Goal: Task Accomplishment & Management: Complete application form

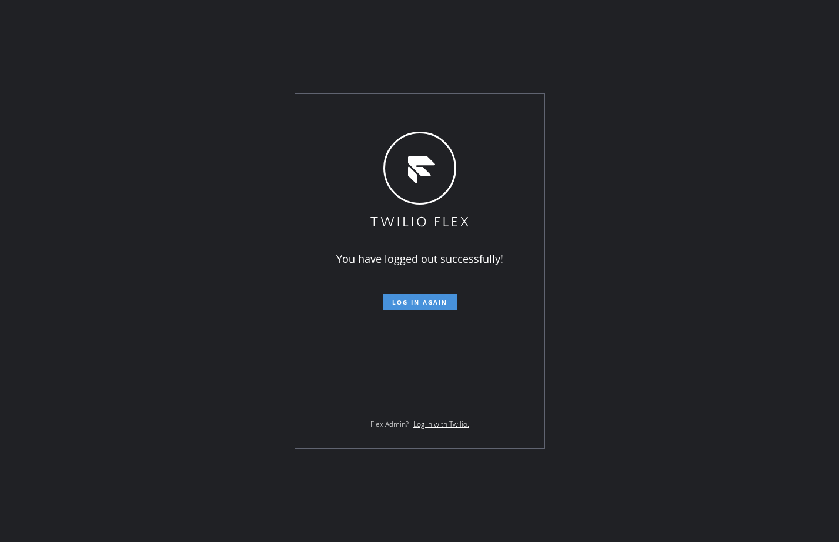
click at [397, 300] on span "Log in again" at bounding box center [419, 302] width 55 height 8
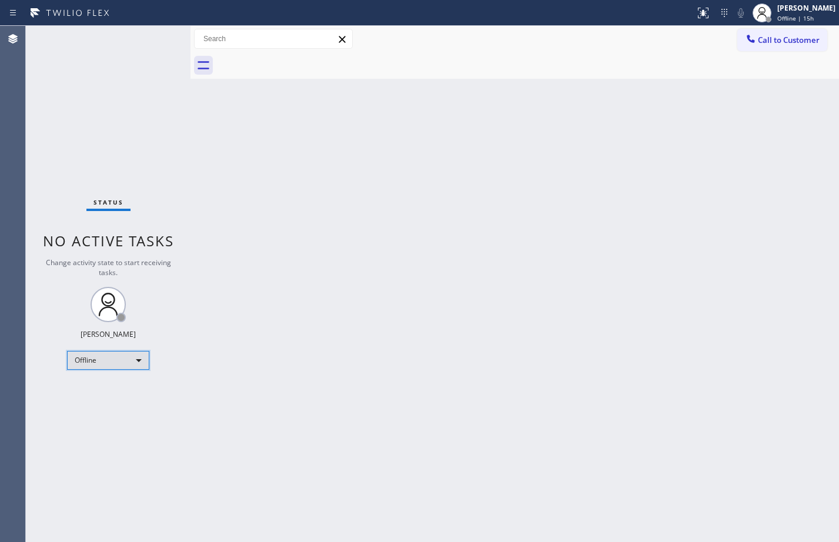
click at [125, 363] on div "Offline" at bounding box center [108, 360] width 82 height 19
click at [123, 395] on li "Available" at bounding box center [108, 392] width 80 height 14
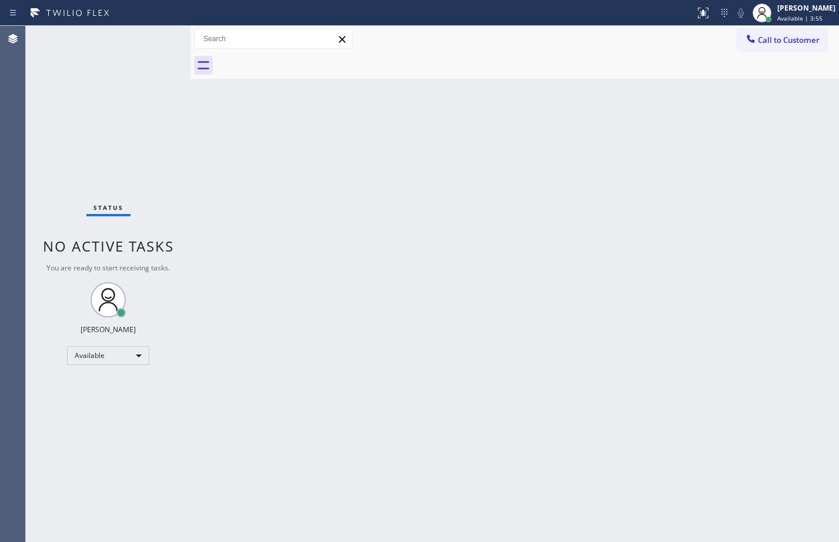
click at [124, 141] on div "Status No active tasks You are ready to start receiving tasks. [PERSON_NAME] Av…" at bounding box center [108, 284] width 165 height 516
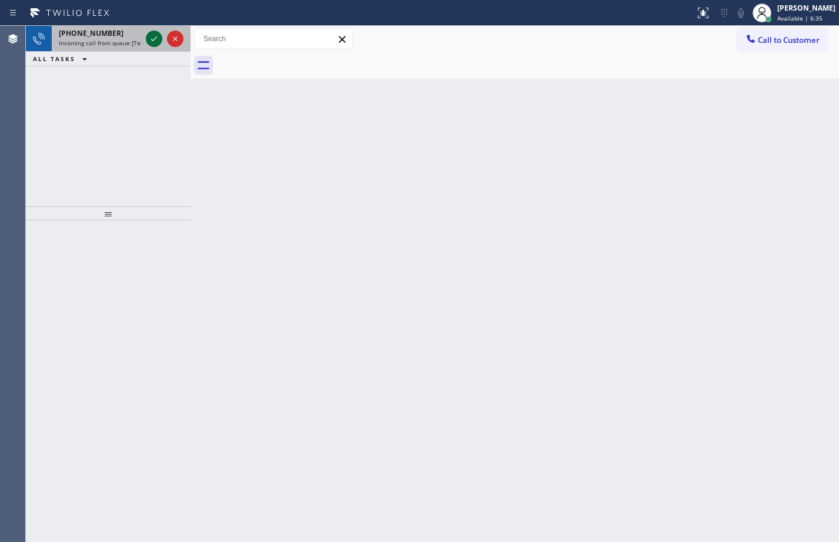
click at [151, 35] on icon at bounding box center [154, 39] width 14 height 14
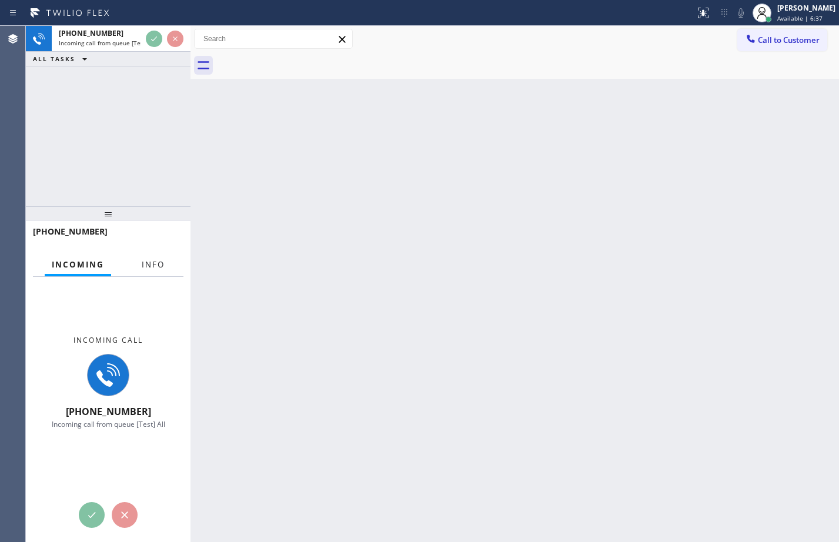
drag, startPoint x: 156, startPoint y: 260, endPoint x: 124, endPoint y: 2, distance: 260.1
click at [156, 260] on span "Info" at bounding box center [153, 264] width 23 height 11
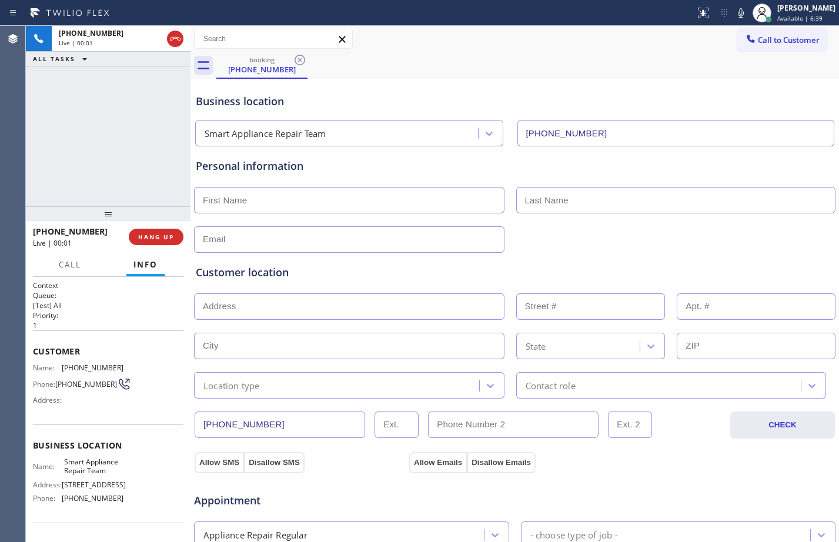
type input "[PHONE_NUMBER]"
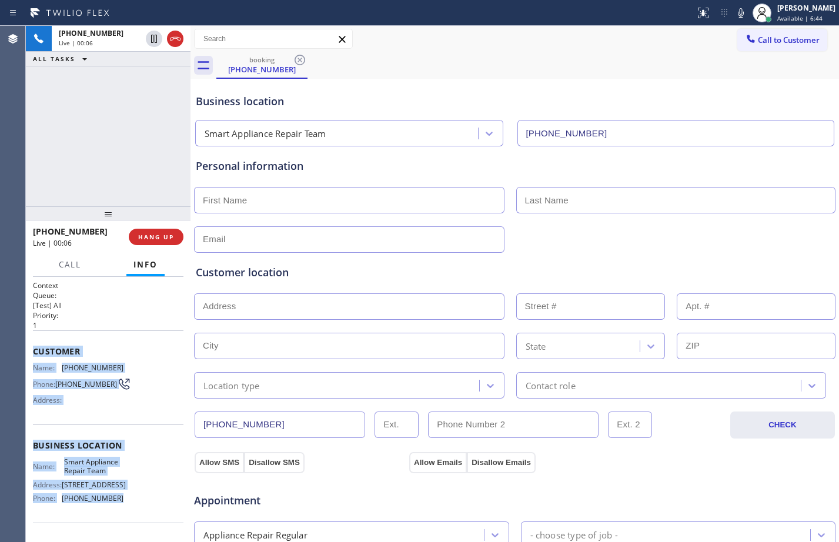
drag, startPoint x: 32, startPoint y: 354, endPoint x: 132, endPoint y: 502, distance: 179.1
click at [132, 502] on div "Context Queue: [Test] All Priority: 1 Customer Name: [PHONE_NUMBER] Phone: [PHO…" at bounding box center [108, 409] width 165 height 265
copy div "Customer Name: [PHONE_NUMBER] Phone: [PHONE_NUMBER] Address: Business location …"
click at [154, 238] on span "HANG UP" at bounding box center [156, 237] width 36 height 8
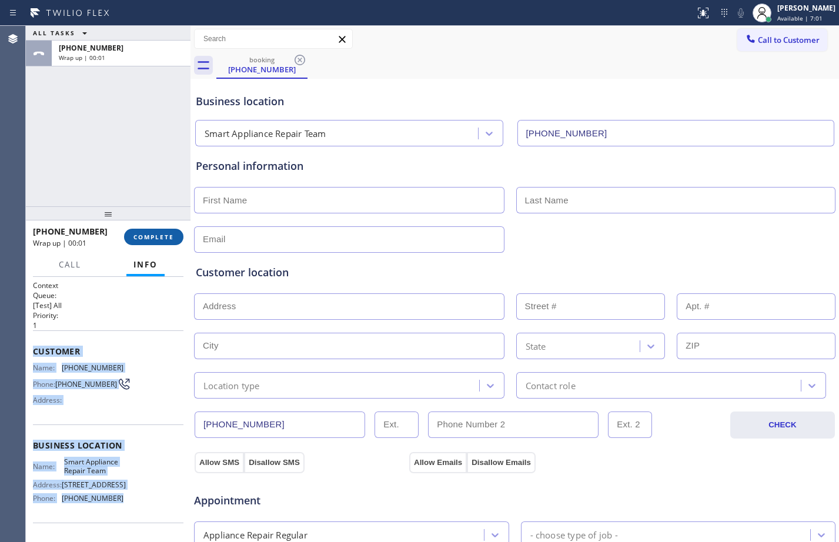
click at [154, 238] on span "COMPLETE" at bounding box center [153, 237] width 41 height 8
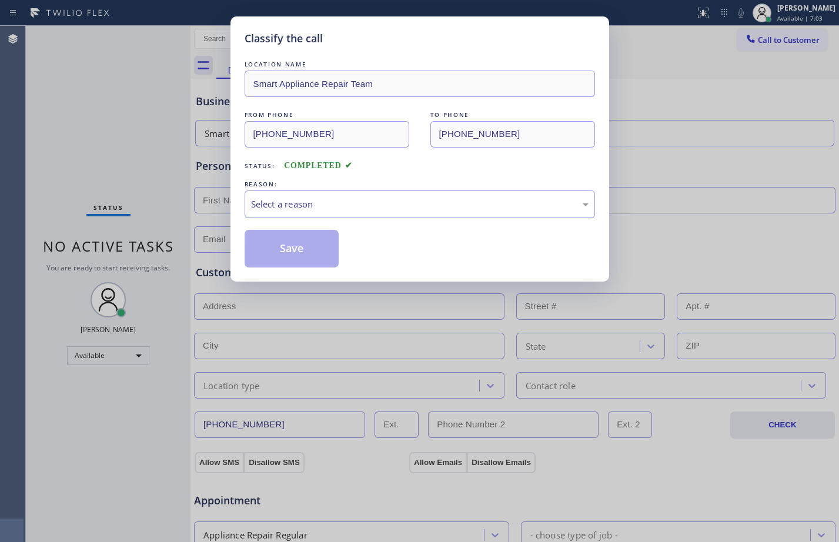
click at [347, 201] on div "Select a reason" at bounding box center [420, 205] width 338 height 14
click at [302, 266] on button "Save" at bounding box center [292, 249] width 95 height 38
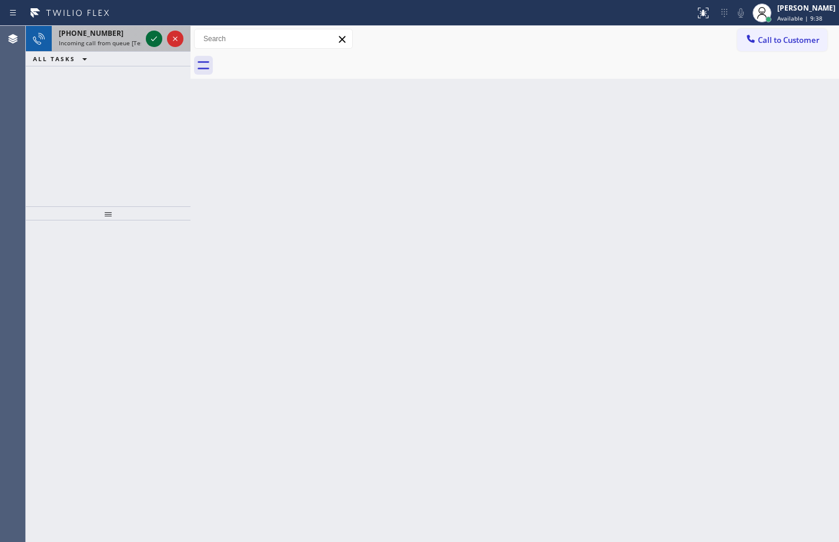
click at [159, 42] on icon at bounding box center [154, 39] width 14 height 14
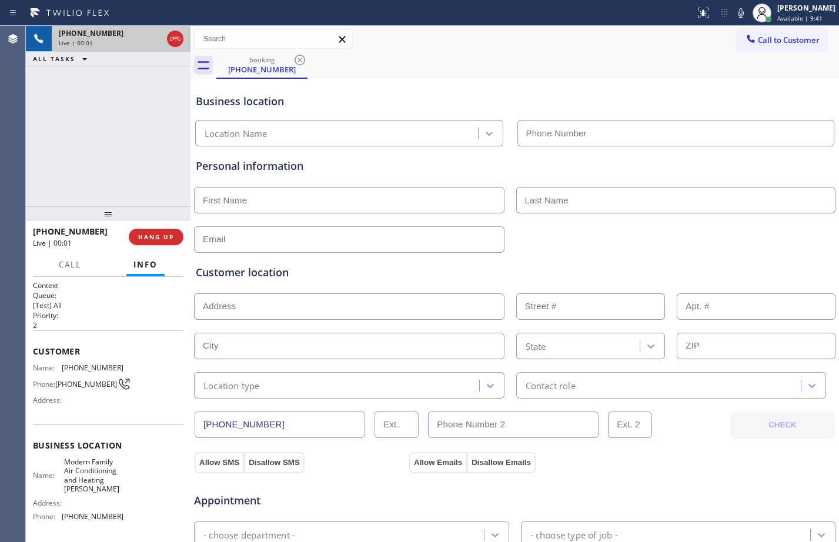
type input "[PHONE_NUMBER]"
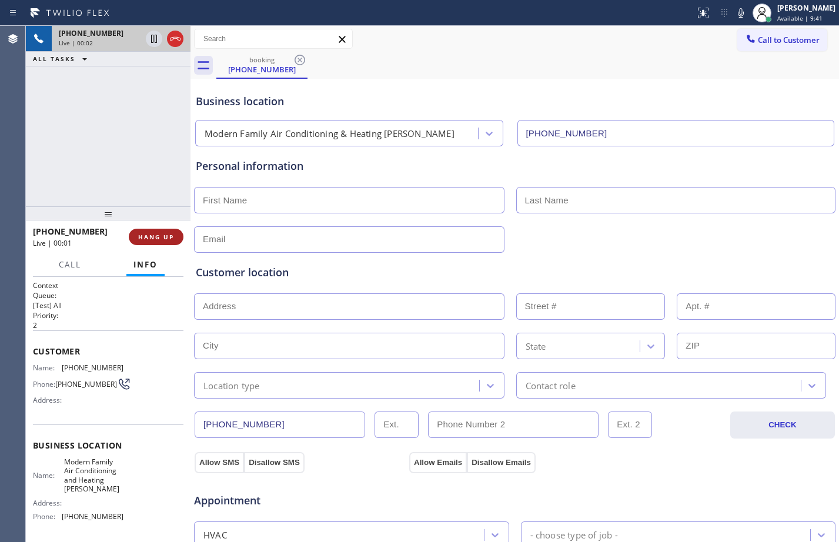
click at [173, 233] on span "HANG UP" at bounding box center [156, 237] width 36 height 8
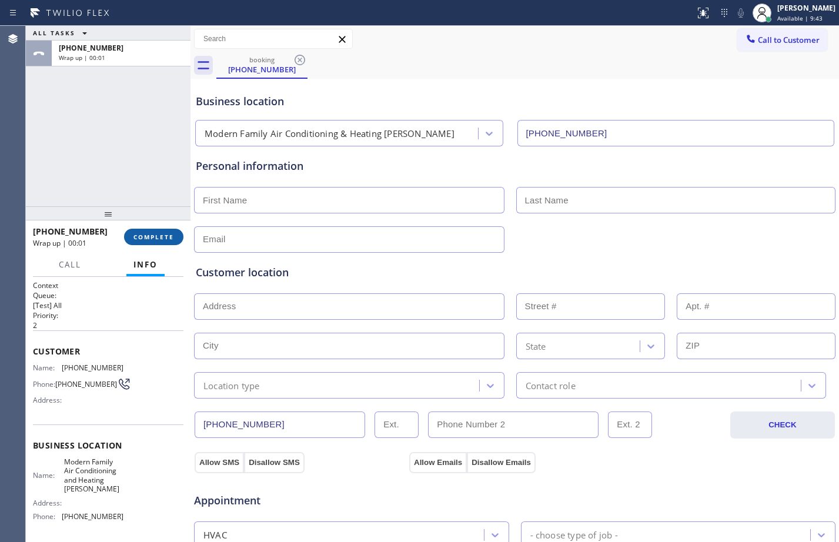
click at [173, 233] on span "COMPLETE" at bounding box center [153, 237] width 41 height 8
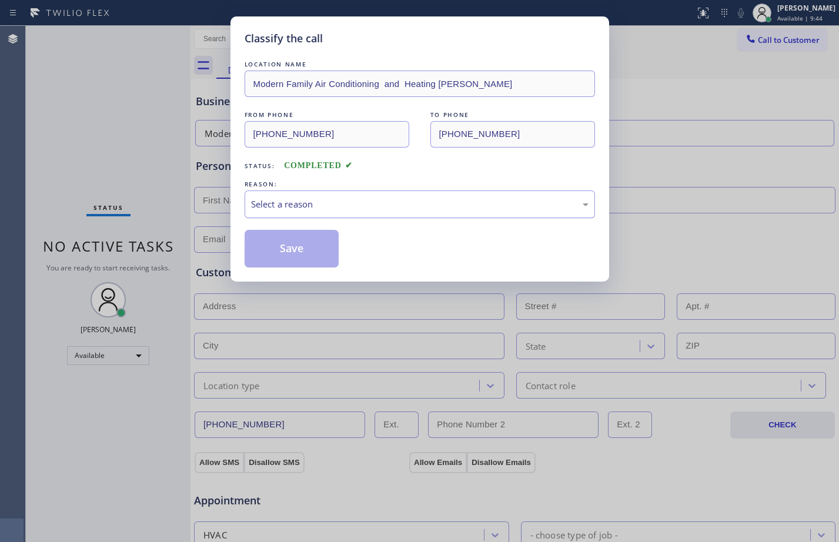
click at [350, 204] on div "Select a reason" at bounding box center [420, 205] width 338 height 14
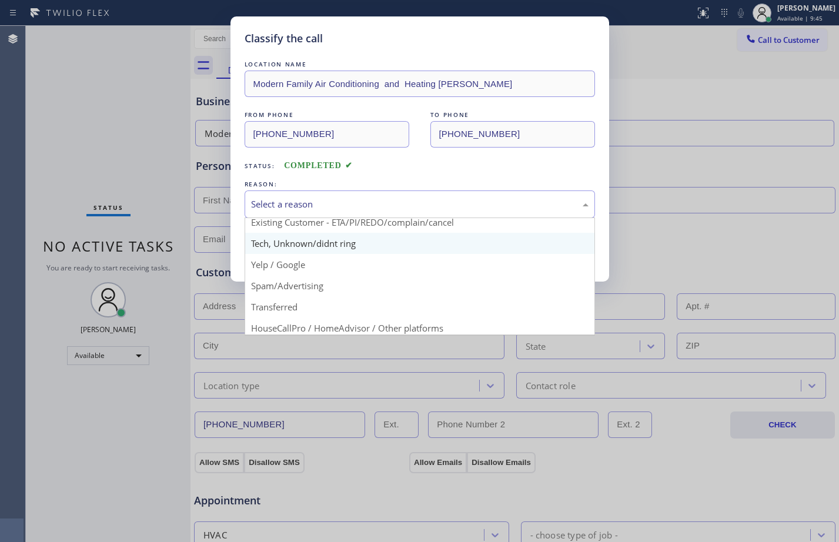
scroll to position [74, 0]
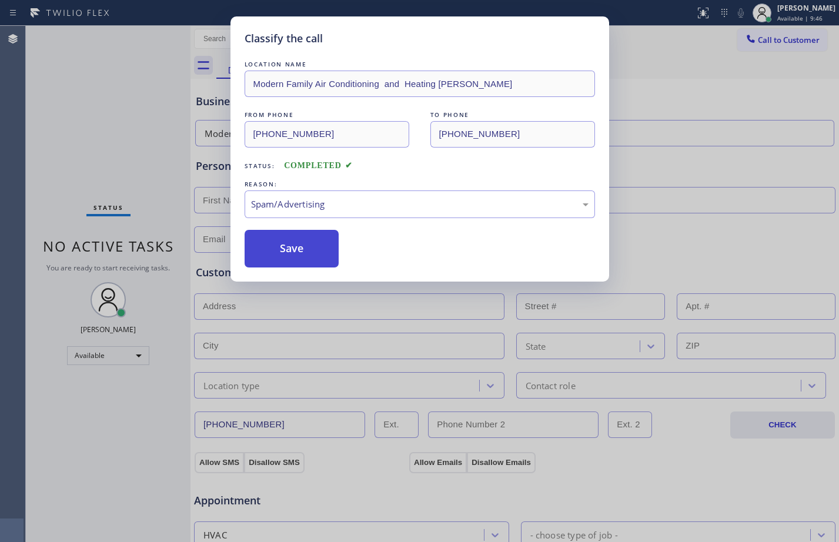
click at [280, 243] on button "Save" at bounding box center [292, 249] width 95 height 38
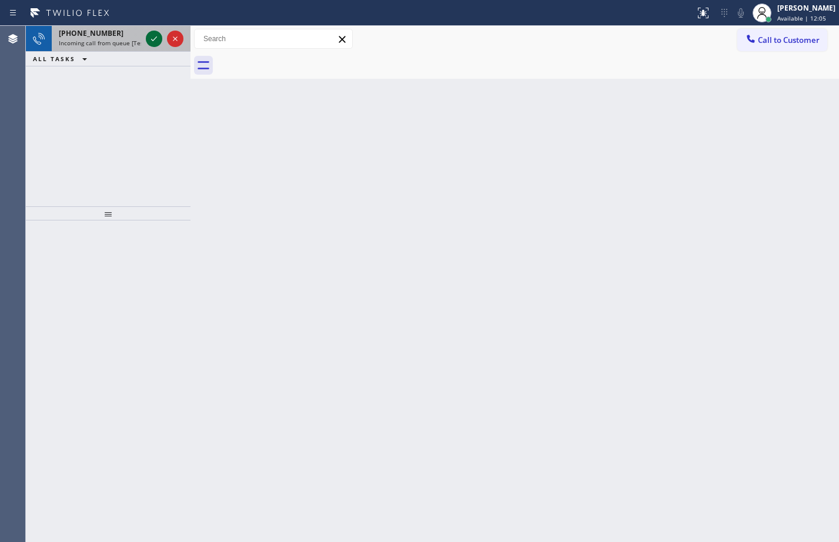
click at [161, 38] on div at bounding box center [154, 39] width 16 height 14
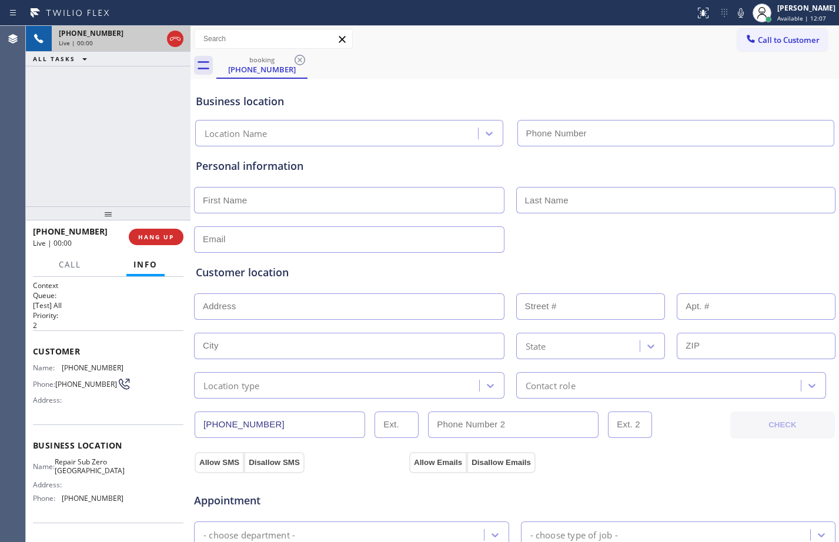
type input "[PHONE_NUMBER]"
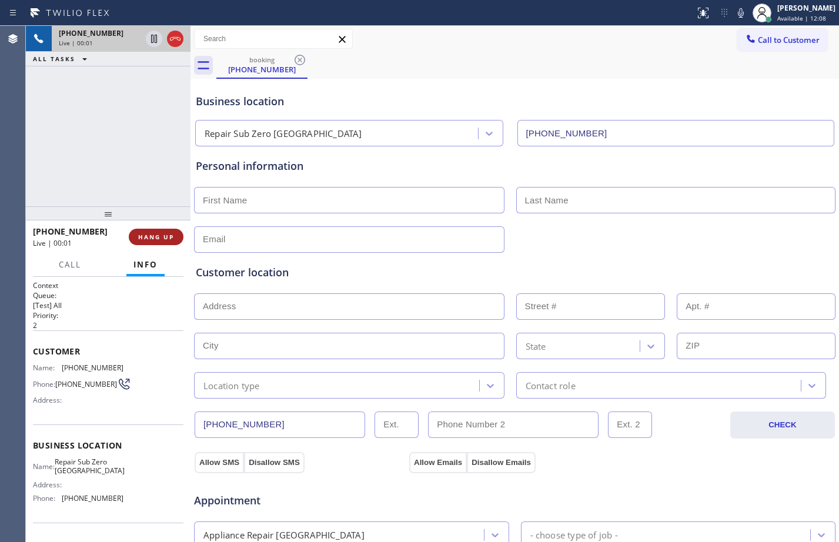
click at [151, 238] on span "HANG UP" at bounding box center [156, 237] width 36 height 8
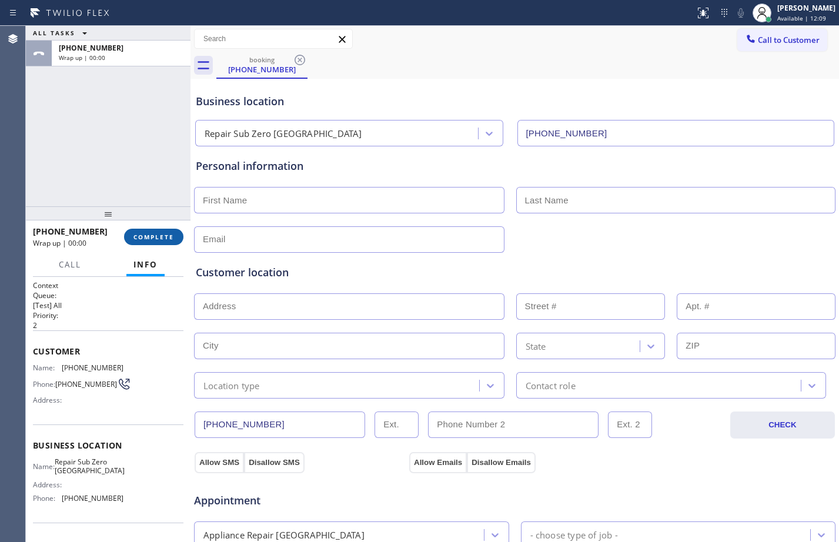
click at [152, 238] on span "COMPLETE" at bounding box center [153, 237] width 41 height 8
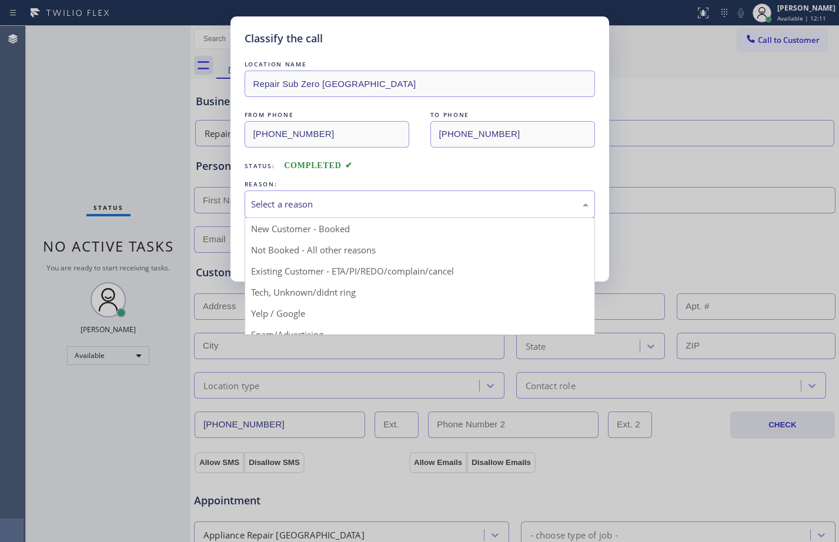
click at [302, 212] on div "Select a reason" at bounding box center [420, 205] width 350 height 28
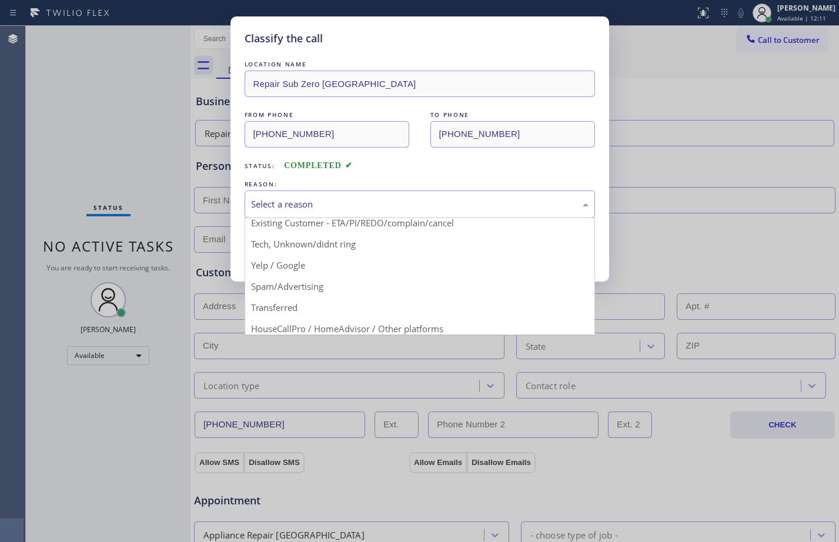
scroll to position [74, 0]
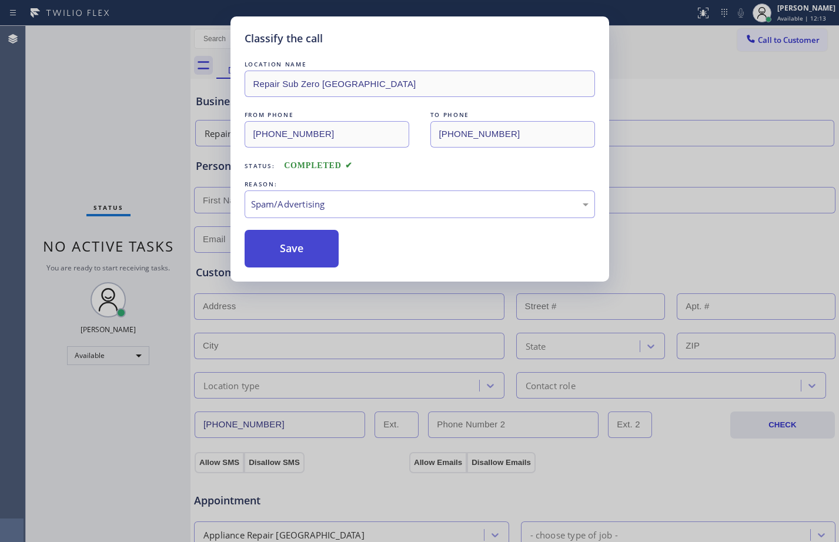
click at [299, 251] on button "Save" at bounding box center [292, 249] width 95 height 38
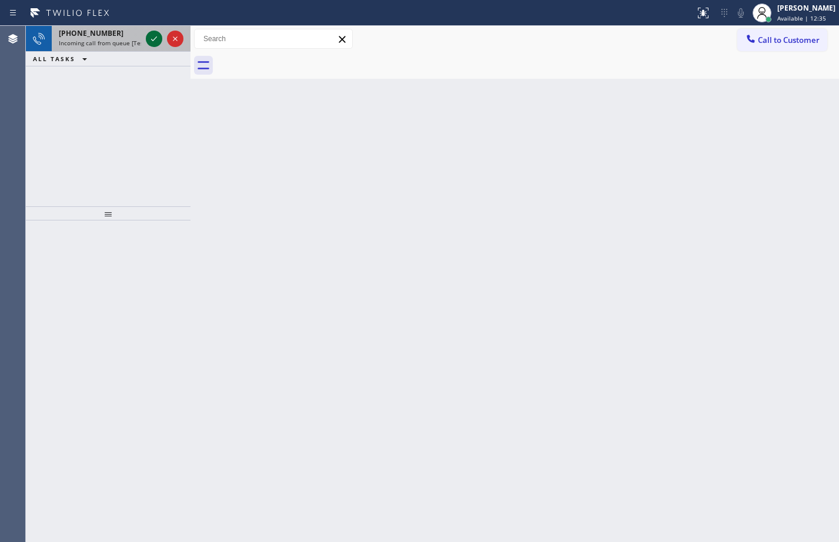
click at [152, 38] on icon at bounding box center [154, 39] width 14 height 14
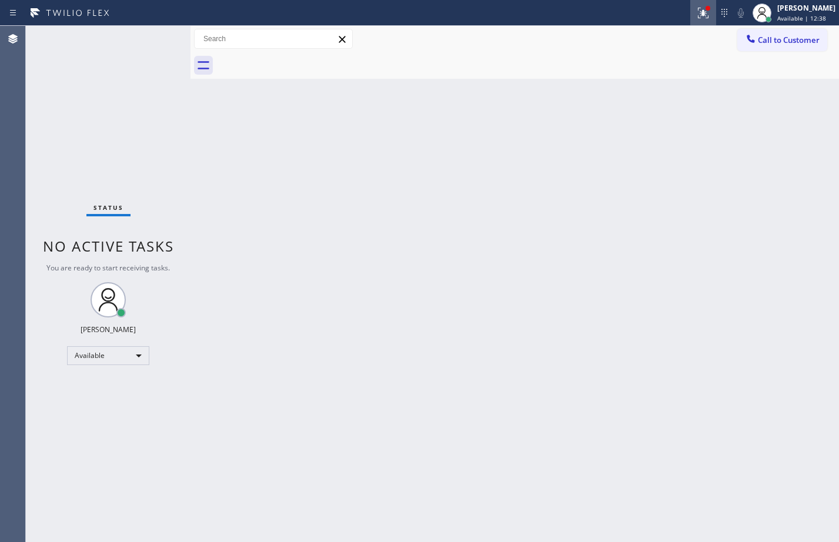
click at [696, 13] on icon at bounding box center [703, 13] width 14 height 14
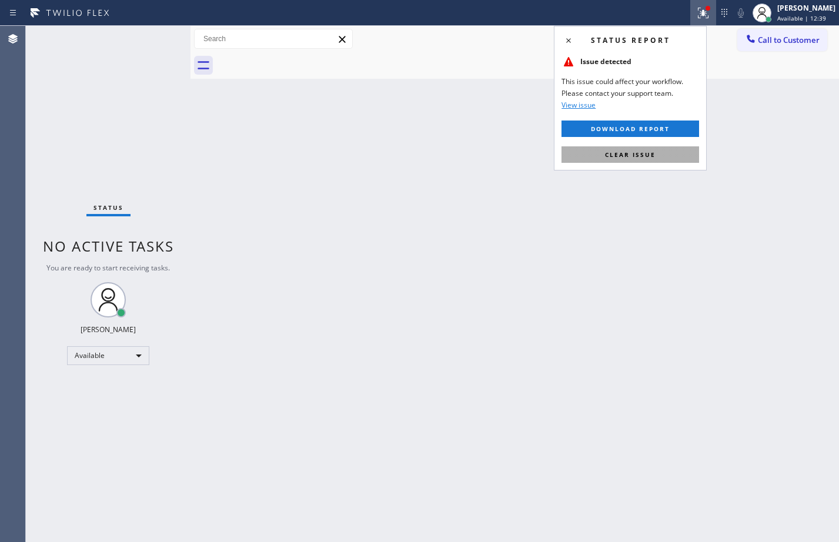
click at [646, 155] on span "Clear issue" at bounding box center [630, 155] width 51 height 8
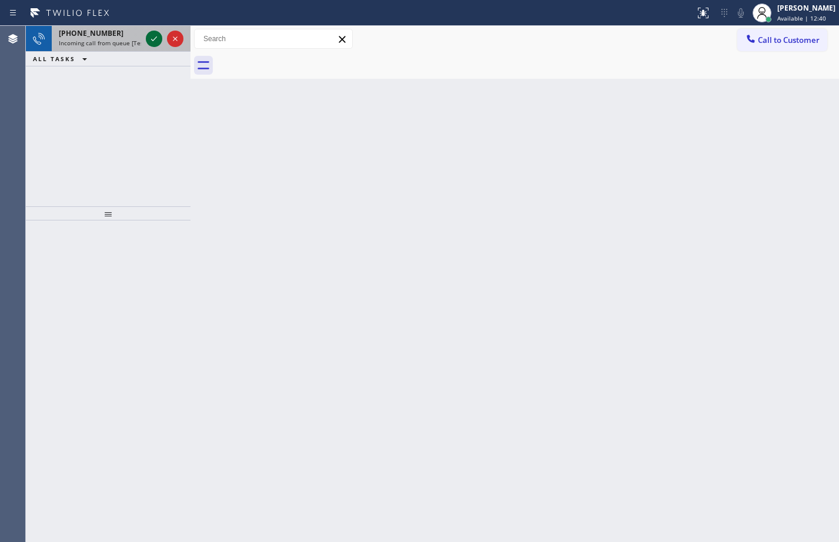
click at [161, 42] on icon at bounding box center [154, 39] width 14 height 14
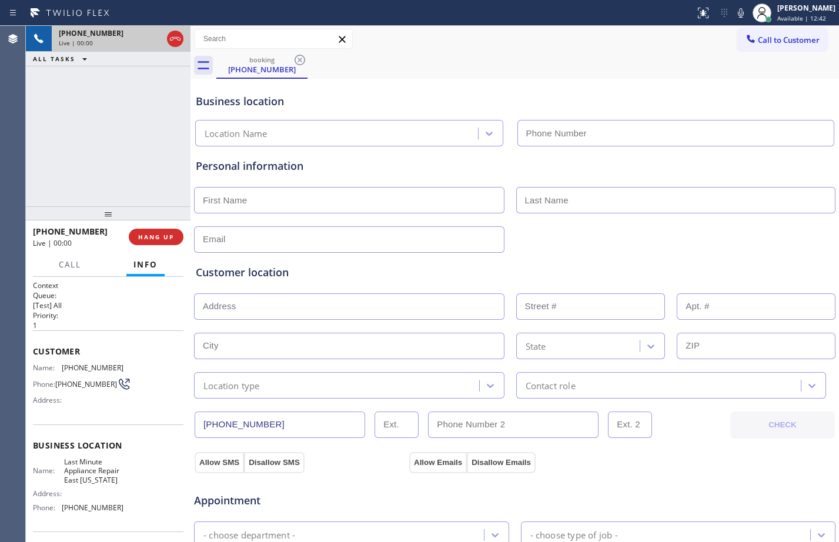
type input "[PHONE_NUMBER]"
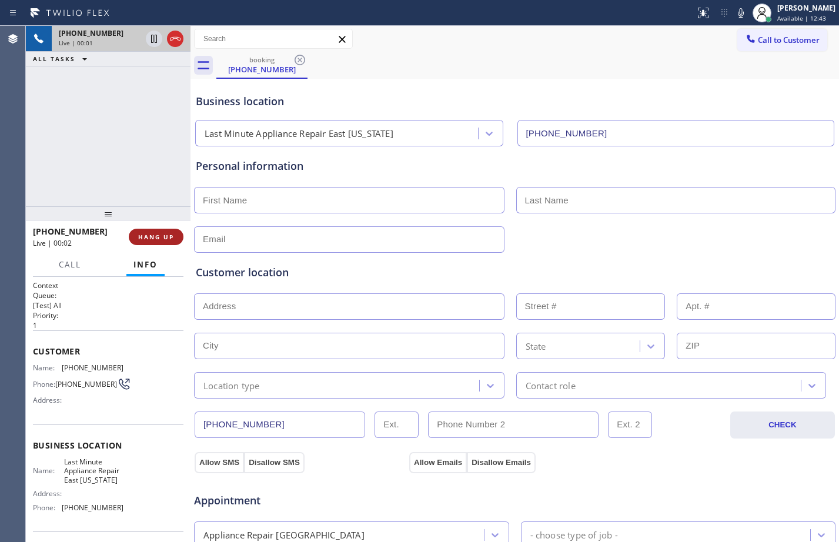
click at [166, 237] on span "HANG UP" at bounding box center [156, 237] width 36 height 8
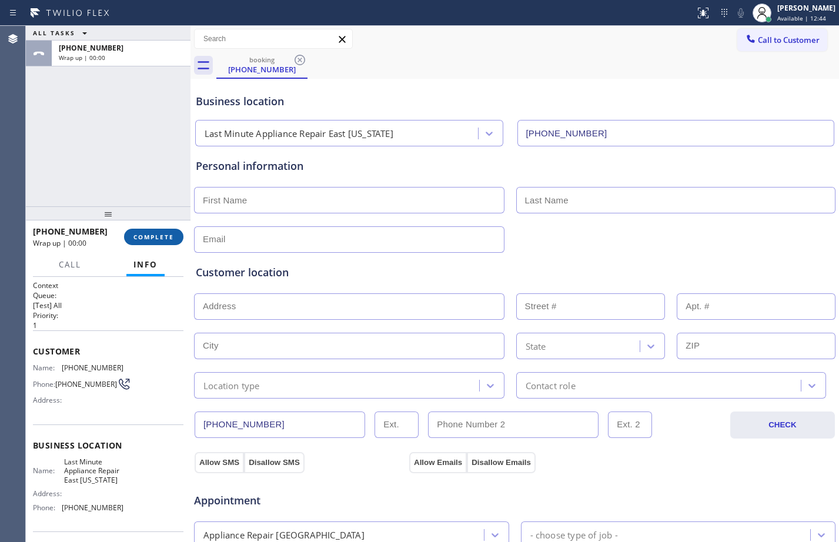
click at [166, 237] on span "COMPLETE" at bounding box center [153, 237] width 41 height 8
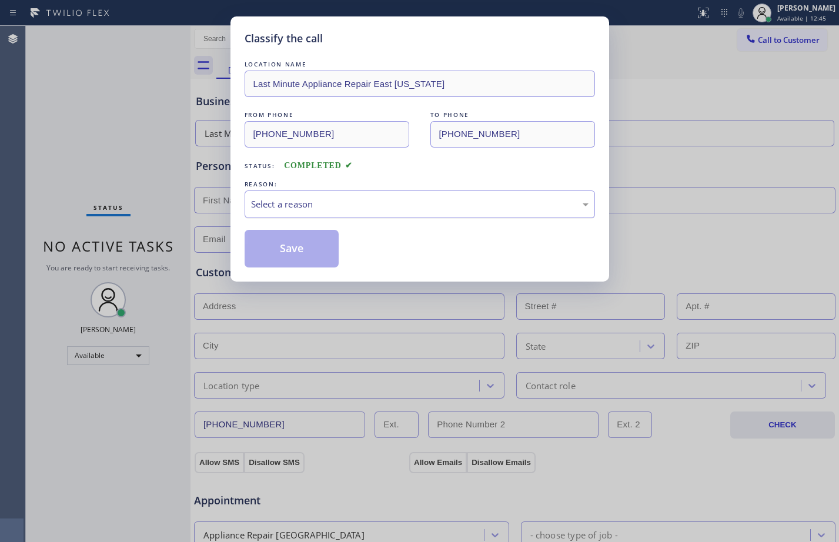
click at [352, 203] on div "Select a reason" at bounding box center [420, 205] width 338 height 14
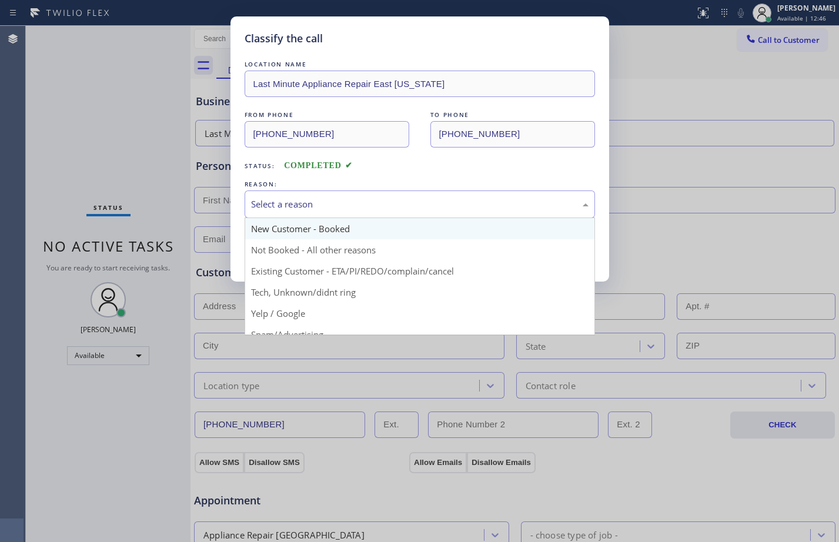
scroll to position [74, 0]
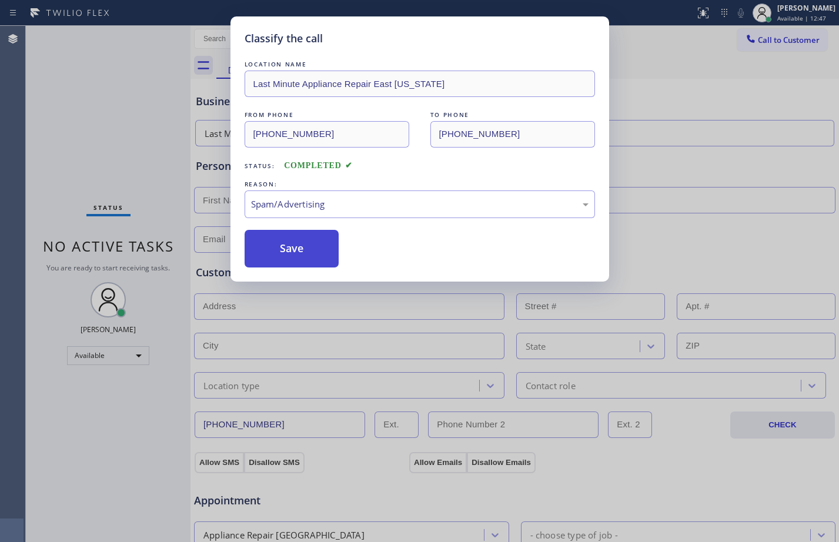
click at [300, 241] on button "Save" at bounding box center [292, 249] width 95 height 38
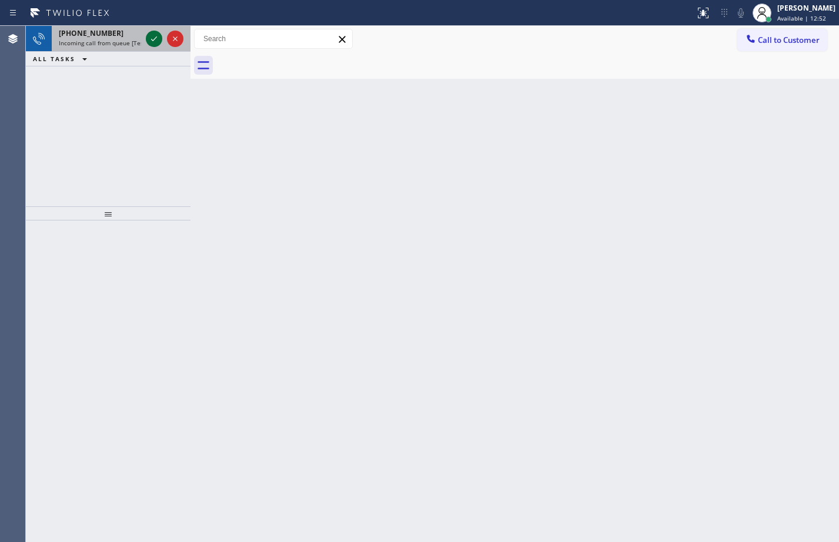
click at [154, 32] on icon at bounding box center [154, 39] width 14 height 14
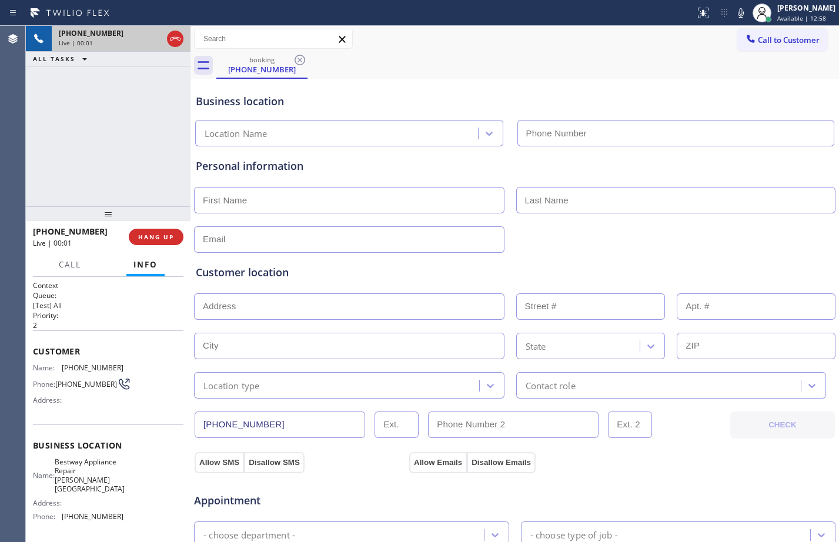
type input "[PHONE_NUMBER]"
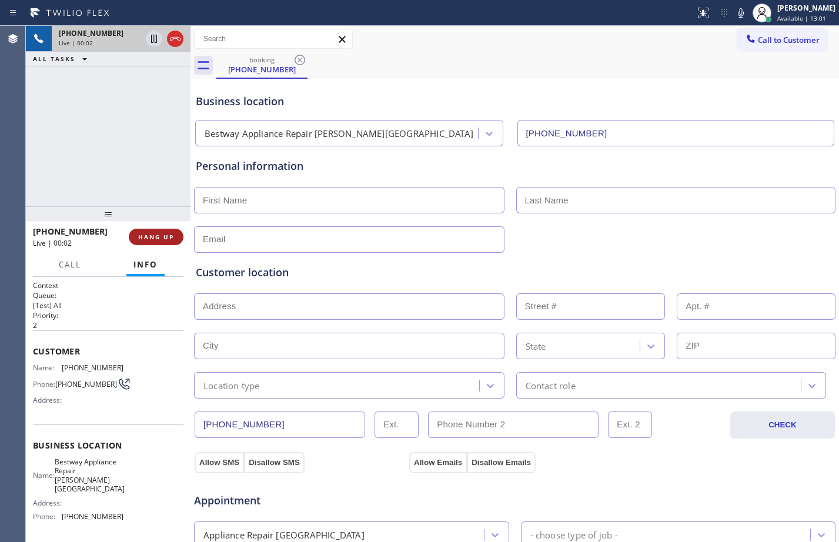
click at [156, 239] on span "HANG UP" at bounding box center [156, 237] width 36 height 8
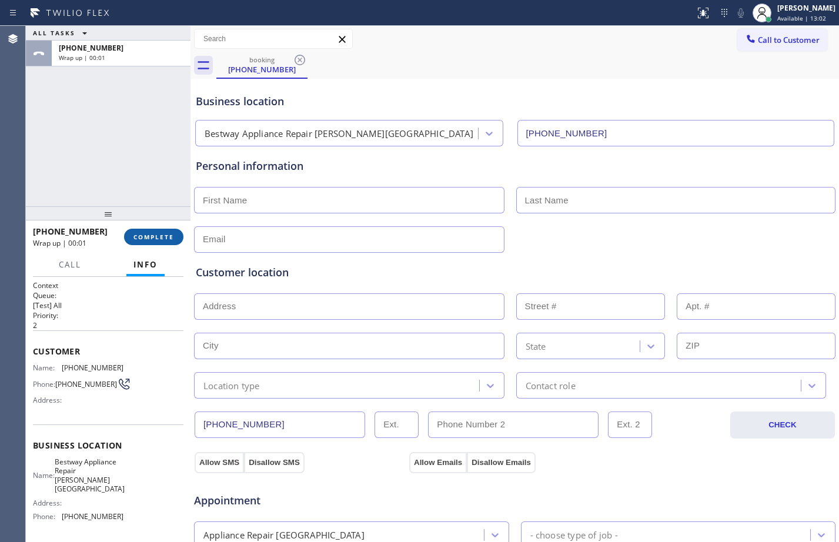
click at [156, 239] on span "COMPLETE" at bounding box center [153, 237] width 41 height 8
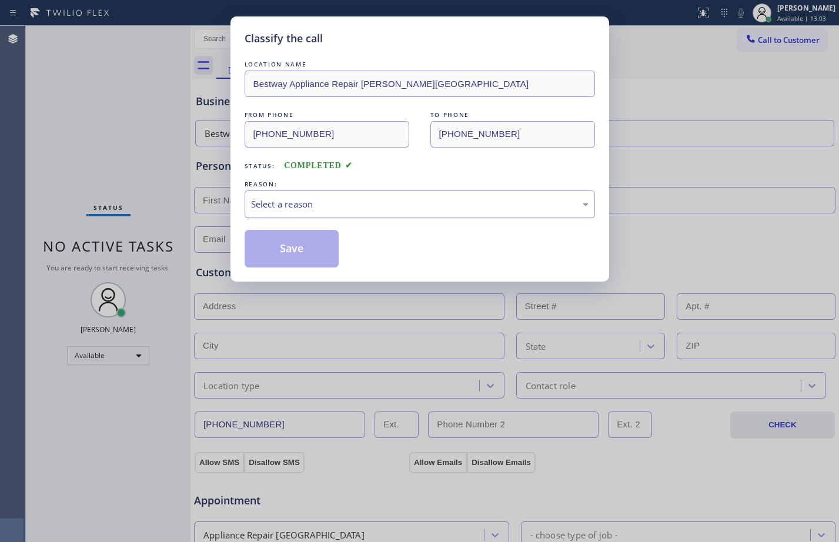
click at [323, 199] on div "Select a reason" at bounding box center [420, 205] width 338 height 14
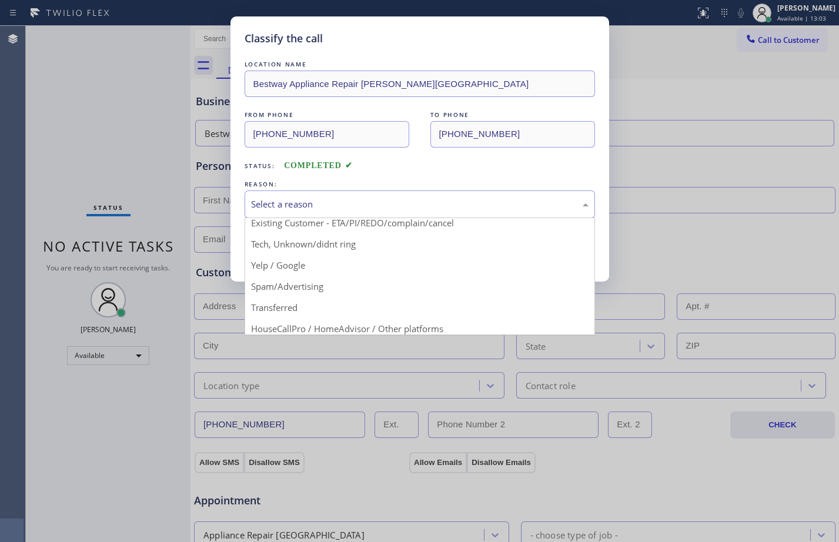
scroll to position [74, 0]
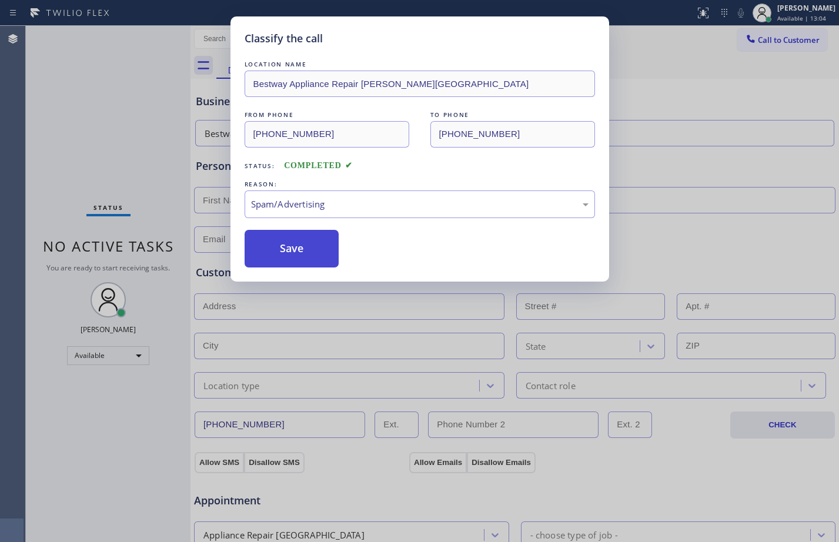
click at [292, 242] on button "Save" at bounding box center [292, 249] width 95 height 38
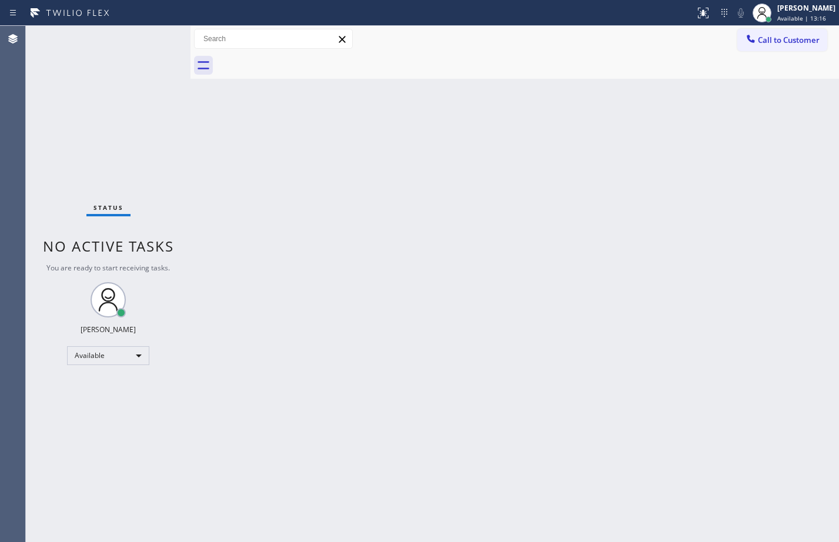
click at [310, 210] on div "Back to Dashboard Change Sender ID Customers Technicians Select a contact Outbo…" at bounding box center [515, 284] width 649 height 516
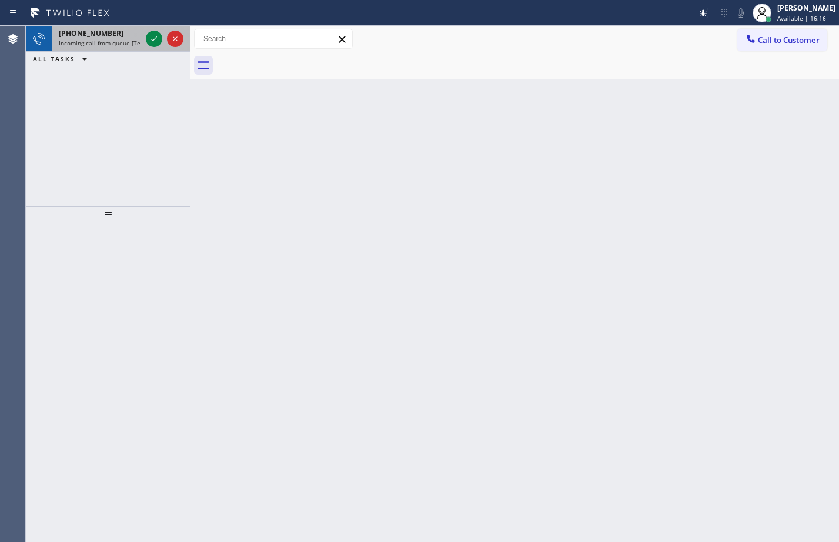
click at [159, 48] on div at bounding box center [164, 39] width 42 height 26
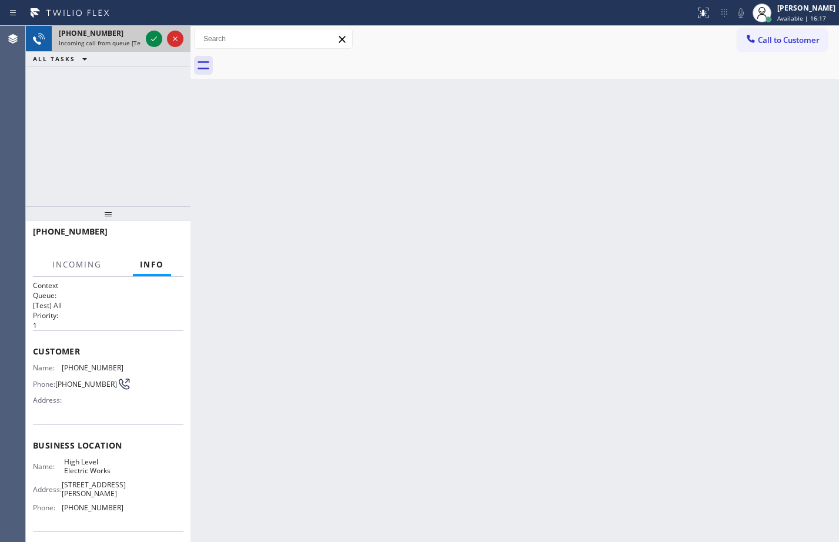
click at [159, 46] on div at bounding box center [164, 39] width 42 height 26
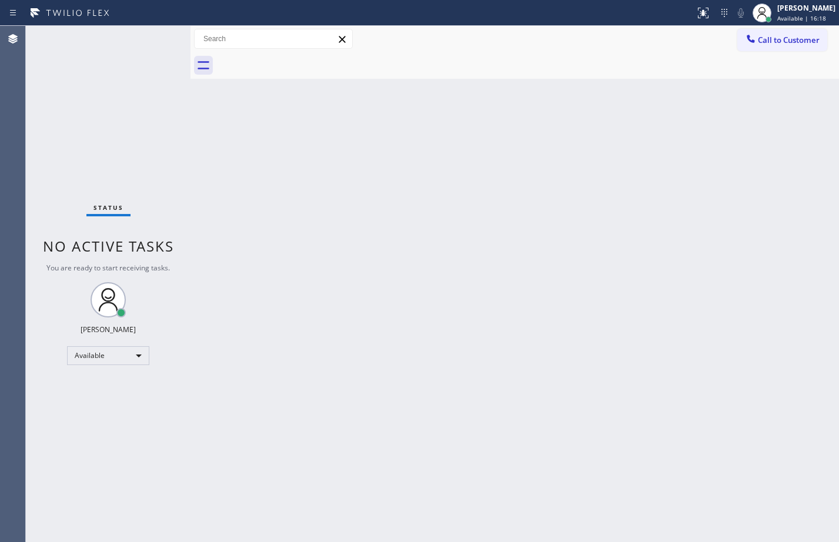
click at [151, 36] on div "Status No active tasks You are ready to start receiving tasks. [PERSON_NAME] Av…" at bounding box center [108, 284] width 165 height 516
click at [161, 45] on div "Status No active tasks You are ready to start receiving tasks. [PERSON_NAME] Av…" at bounding box center [108, 284] width 165 height 516
click at [154, 46] on div "Status No active tasks You are ready to start receiving tasks. [PERSON_NAME] Av…" at bounding box center [108, 284] width 165 height 516
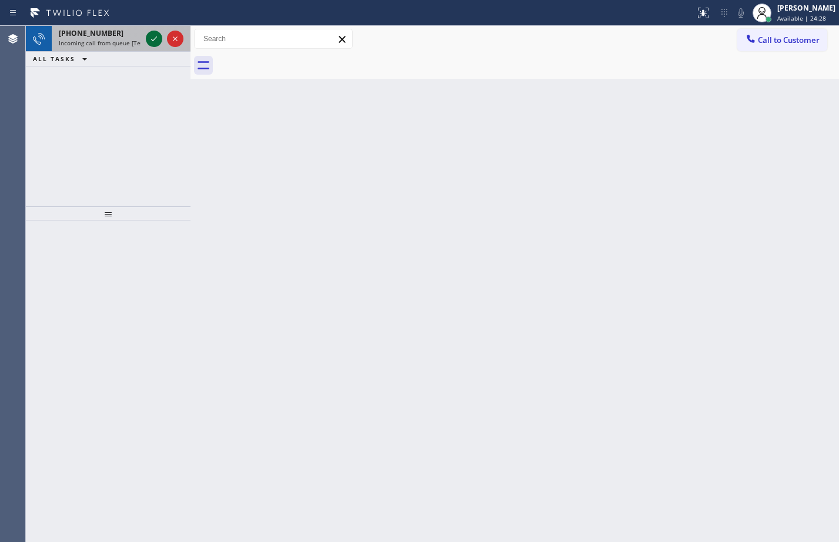
click at [156, 40] on icon at bounding box center [154, 39] width 14 height 14
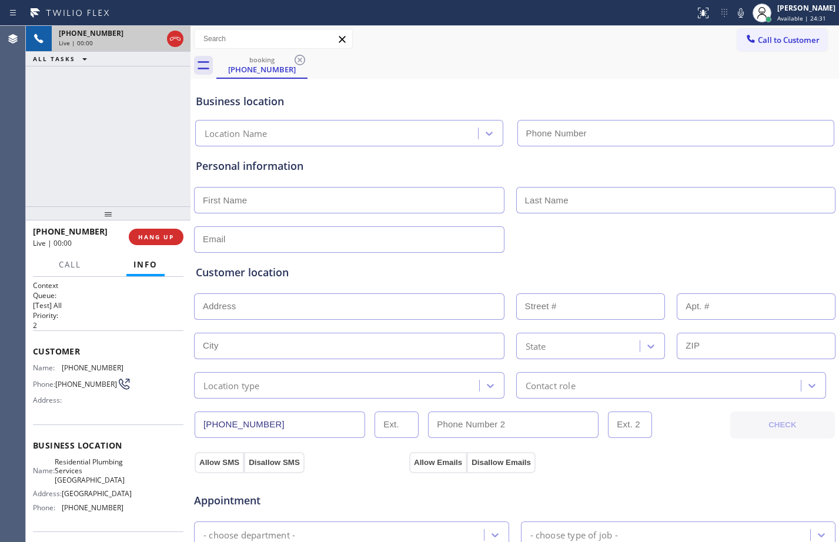
type input "[PHONE_NUMBER]"
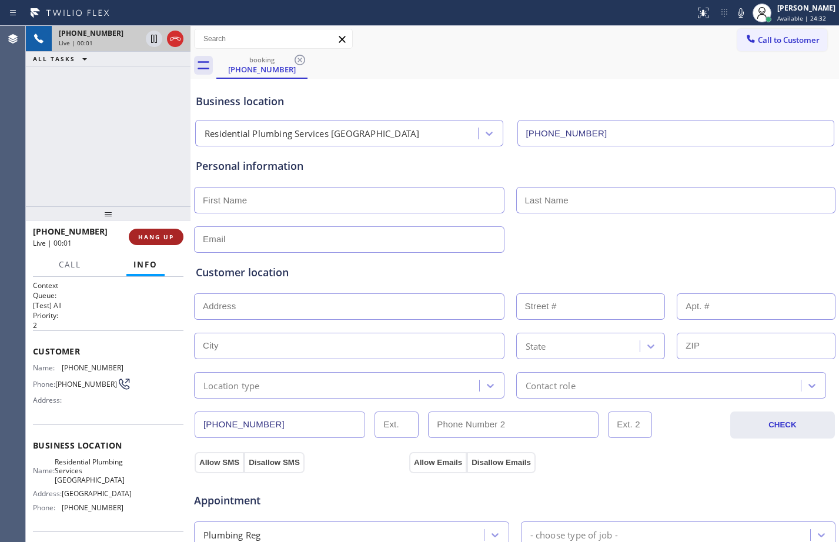
click at [149, 233] on span "HANG UP" at bounding box center [156, 237] width 36 height 8
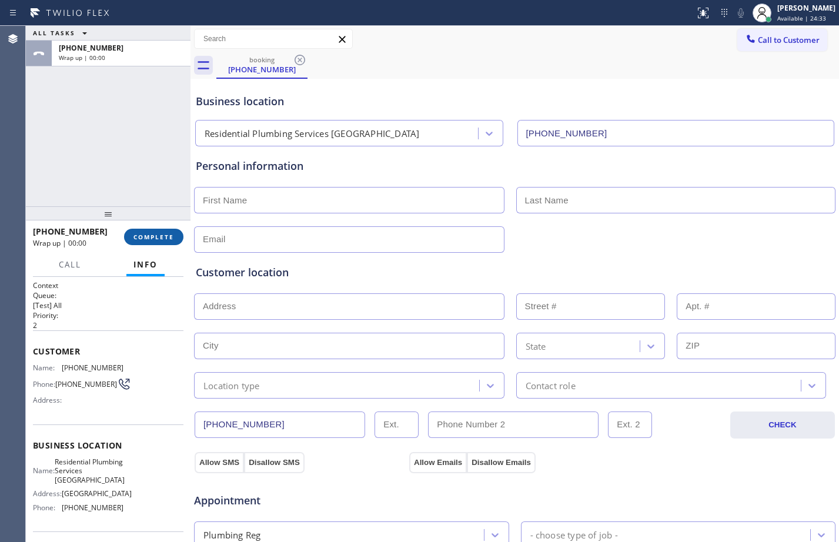
click at [149, 233] on span "COMPLETE" at bounding box center [153, 237] width 41 height 8
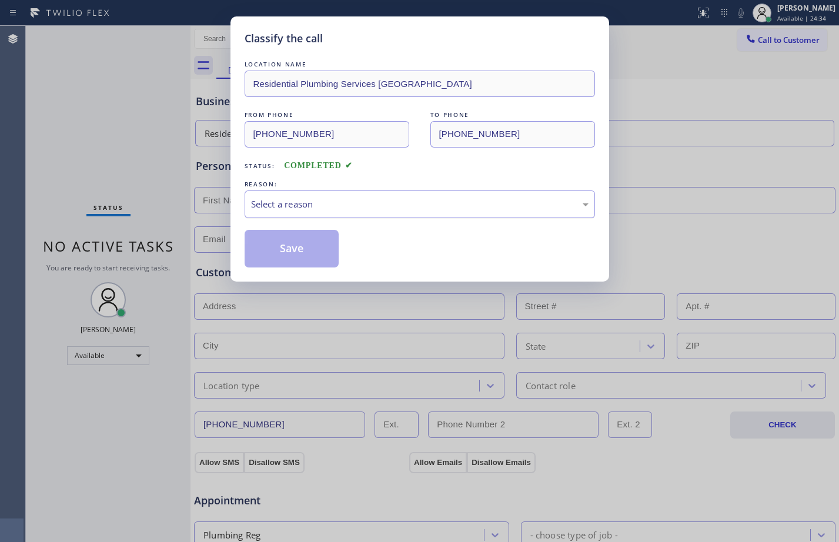
click at [377, 213] on div "Select a reason" at bounding box center [420, 205] width 350 height 28
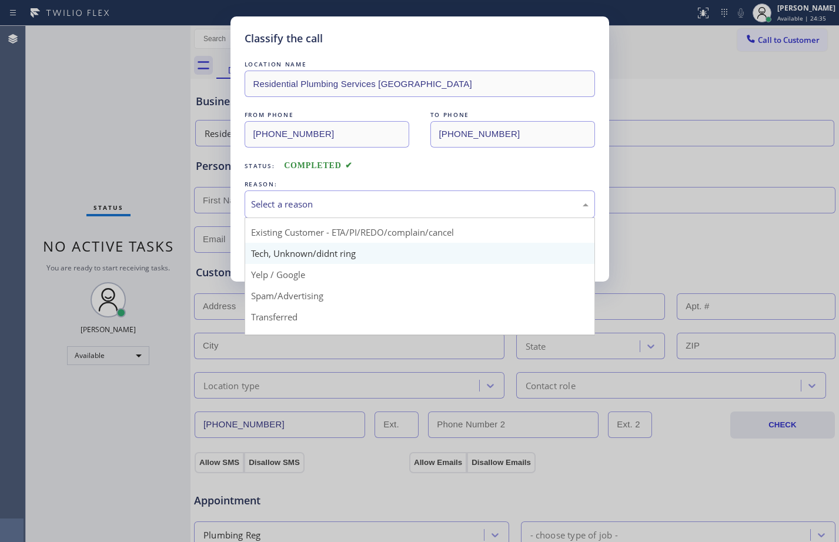
scroll to position [74, 0]
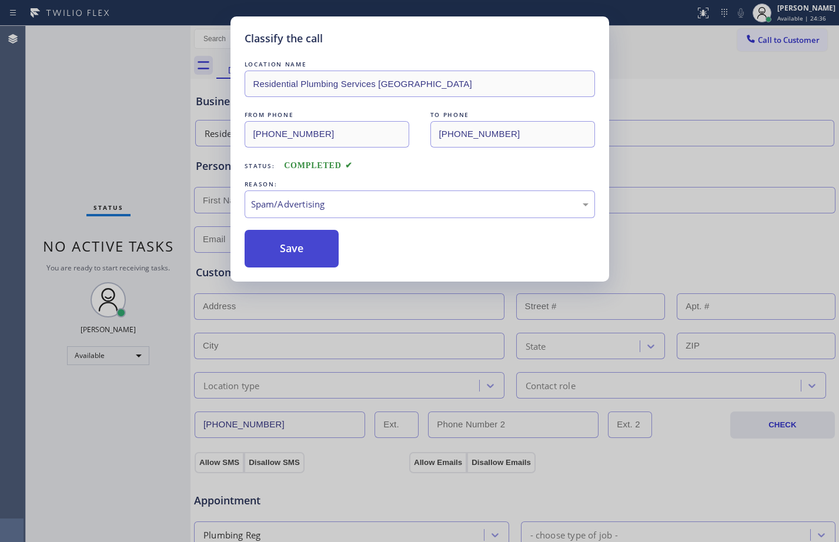
click at [295, 241] on button "Save" at bounding box center [292, 249] width 95 height 38
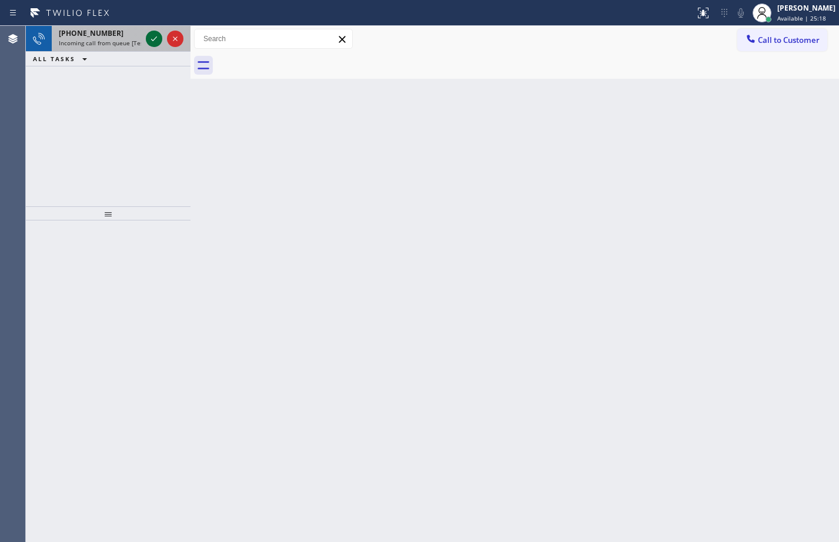
click at [162, 32] on div at bounding box center [154, 39] width 16 height 14
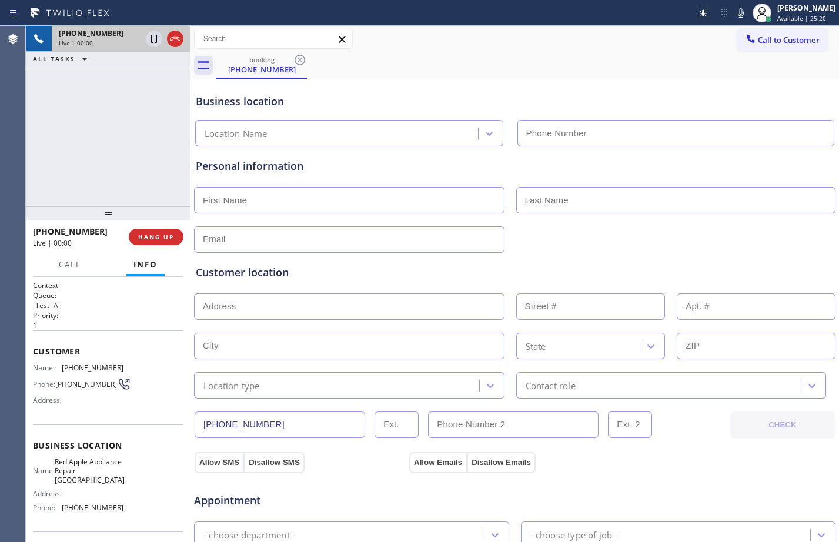
type input "[PHONE_NUMBER]"
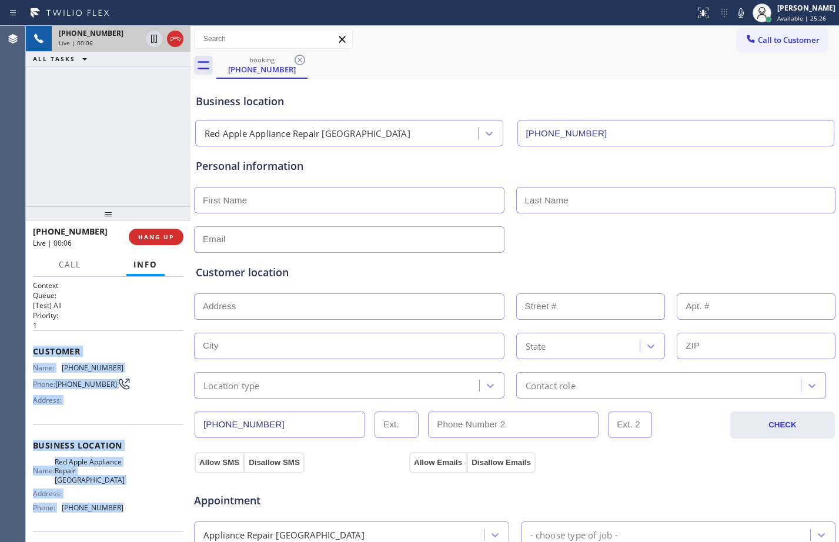
drag, startPoint x: 32, startPoint y: 350, endPoint x: 133, endPoint y: 507, distance: 186.0
click at [133, 507] on div "Context Queue: [Test] All Priority: 1 Customer Name: [PHONE_NUMBER] Phone: [PHO…" at bounding box center [108, 409] width 165 height 265
copy div "Customer Name: [PHONE_NUMBER] Phone: [PHONE_NUMBER] Address: Business location …"
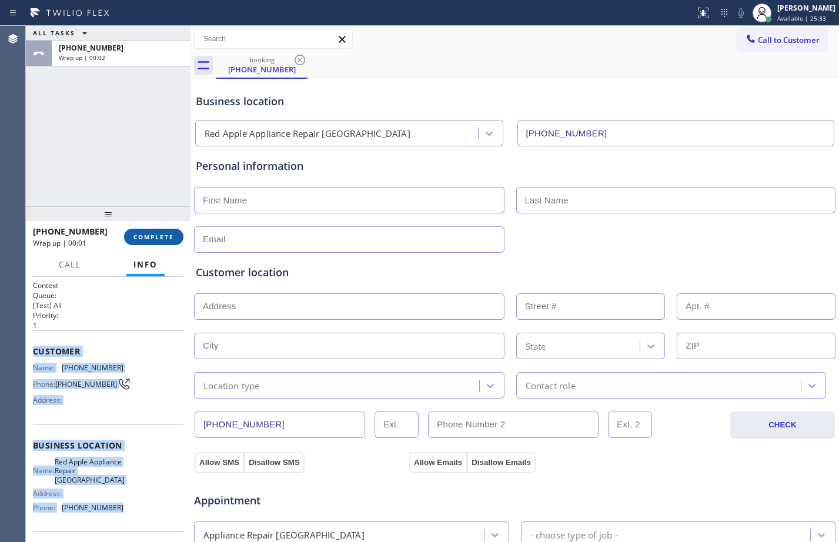
click at [156, 237] on span "COMPLETE" at bounding box center [153, 237] width 41 height 8
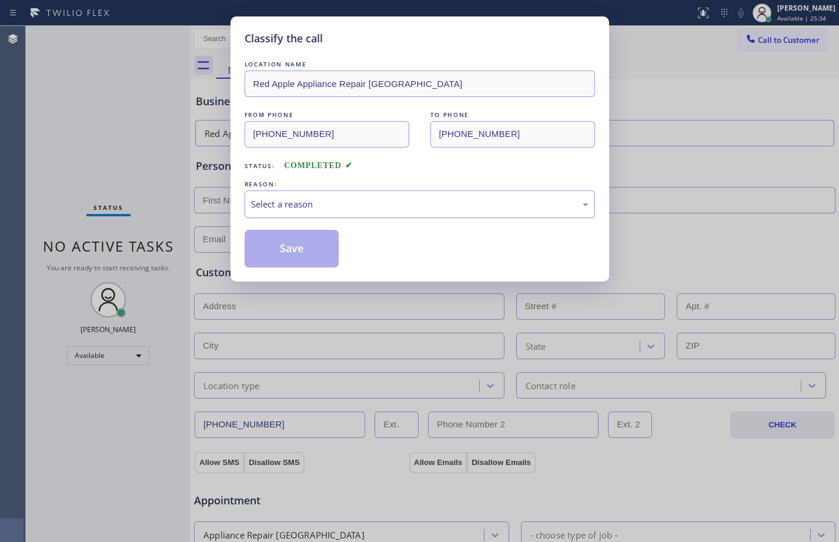
click at [317, 202] on div "Select a reason" at bounding box center [420, 205] width 338 height 14
click at [288, 253] on button "Save" at bounding box center [292, 249] width 95 height 38
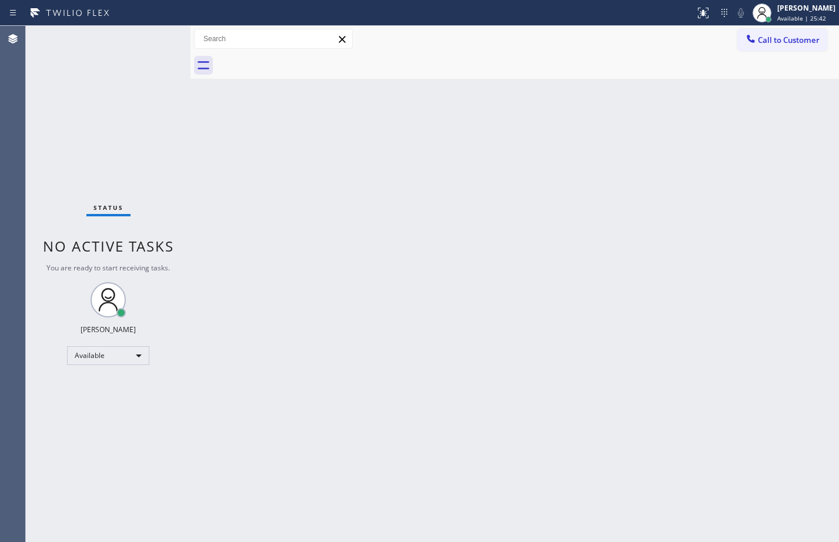
click at [162, 36] on div "Status No active tasks You are ready to start receiving tasks. [PERSON_NAME] Av…" at bounding box center [108, 284] width 165 height 516
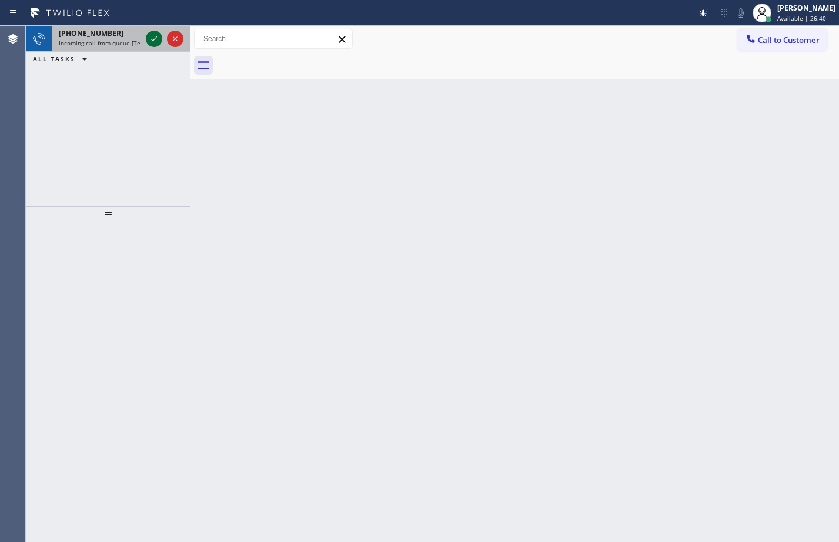
click at [148, 37] on icon at bounding box center [154, 39] width 14 height 14
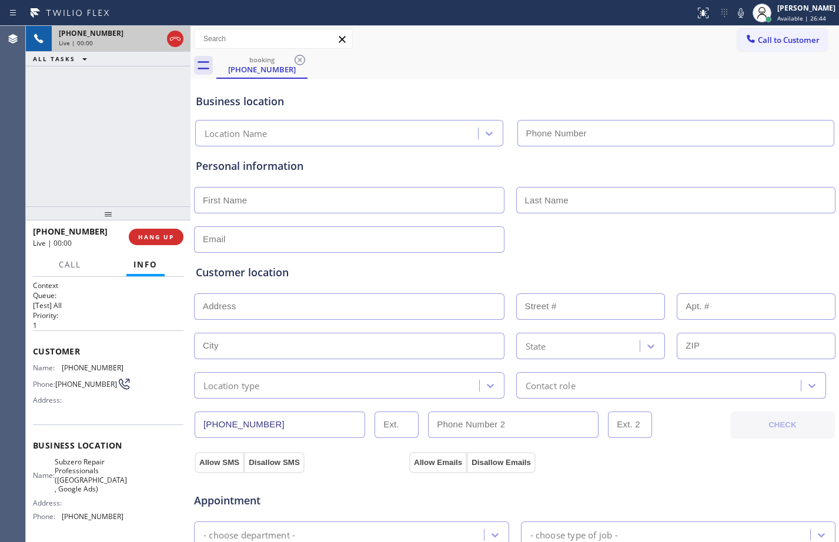
type input "[PHONE_NUMBER]"
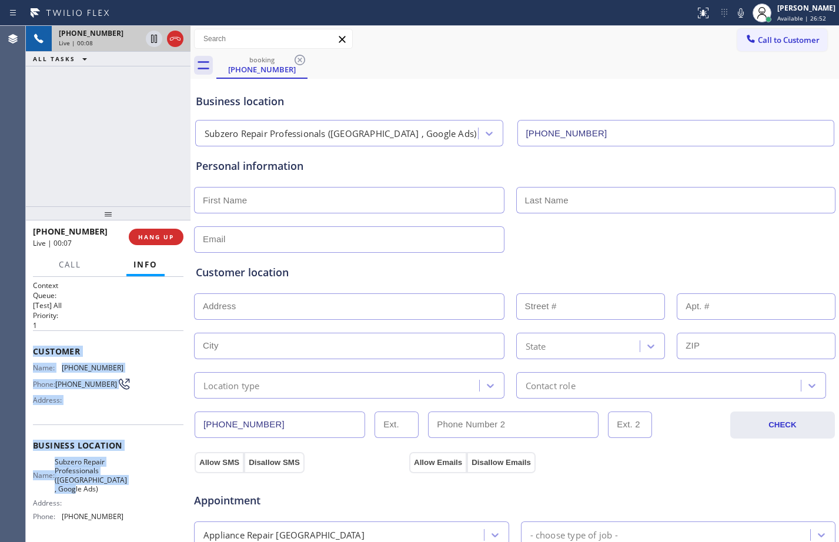
drag, startPoint x: 34, startPoint y: 352, endPoint x: 145, endPoint y: 490, distance: 176.9
click at [145, 490] on div "Context Queue: [Test] All Priority: 1 Customer Name: [PHONE_NUMBER] Phone: [PHO…" at bounding box center [108, 455] width 151 height 349
copy div "Customer Name: [PHONE_NUMBER] Phone: [PHONE_NUMBER] Address: Business location …"
click at [150, 38] on icon at bounding box center [154, 39] width 14 height 14
click at [736, 14] on icon at bounding box center [741, 13] width 14 height 14
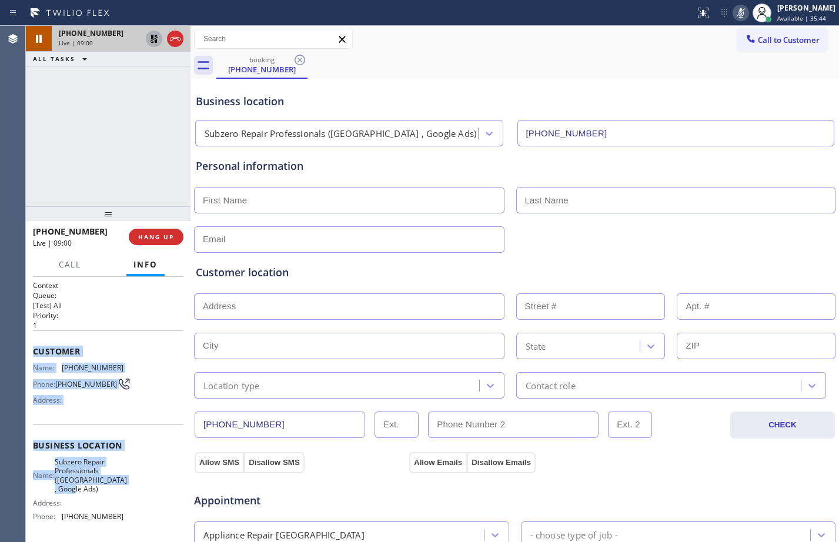
click at [155, 32] on icon at bounding box center [154, 39] width 14 height 14
click at [736, 12] on icon at bounding box center [741, 13] width 14 height 14
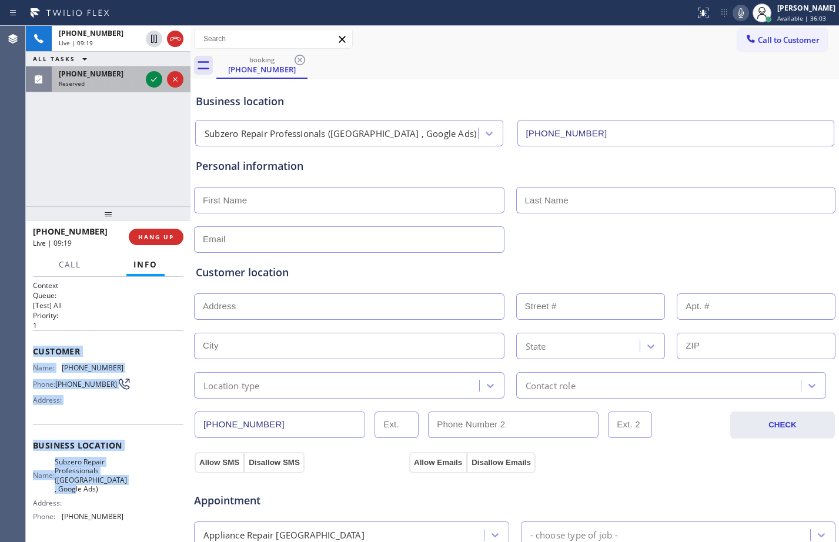
click at [105, 75] on span "[PHONE_NUMBER]" at bounding box center [91, 74] width 65 height 10
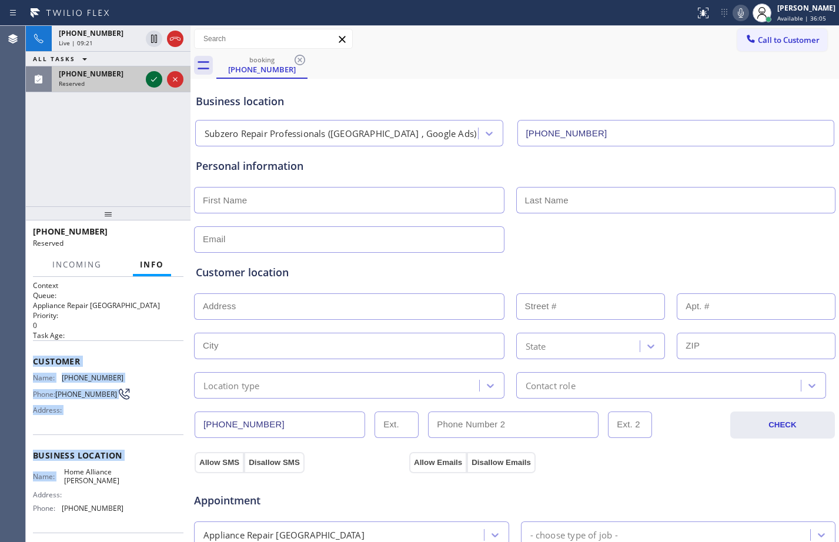
click at [147, 81] on icon at bounding box center [154, 79] width 14 height 14
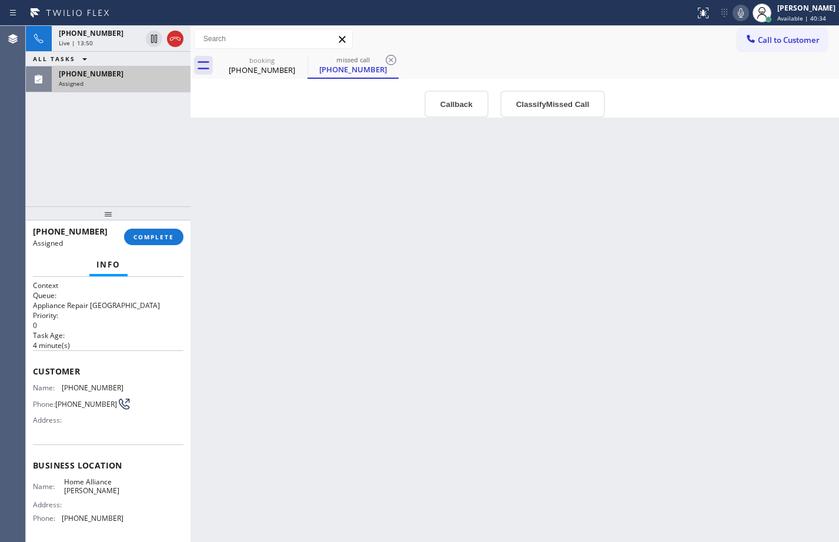
click at [395, 322] on div "Back to Dashboard Change Sender ID Customers Technicians Select a contact Outbo…" at bounding box center [515, 284] width 649 height 516
click at [240, 68] on div "[PHONE_NUMBER]" at bounding box center [262, 70] width 89 height 11
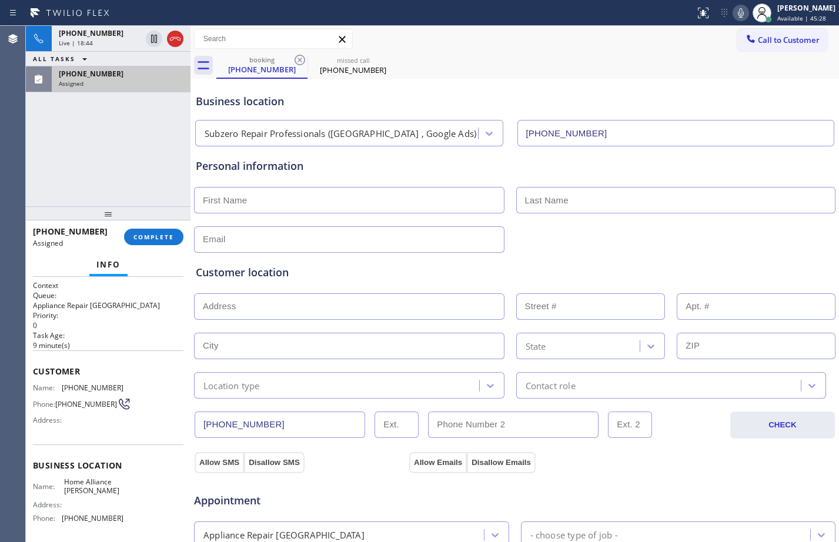
click at [148, 77] on div "[PHONE_NUMBER]" at bounding box center [121, 74] width 125 height 10
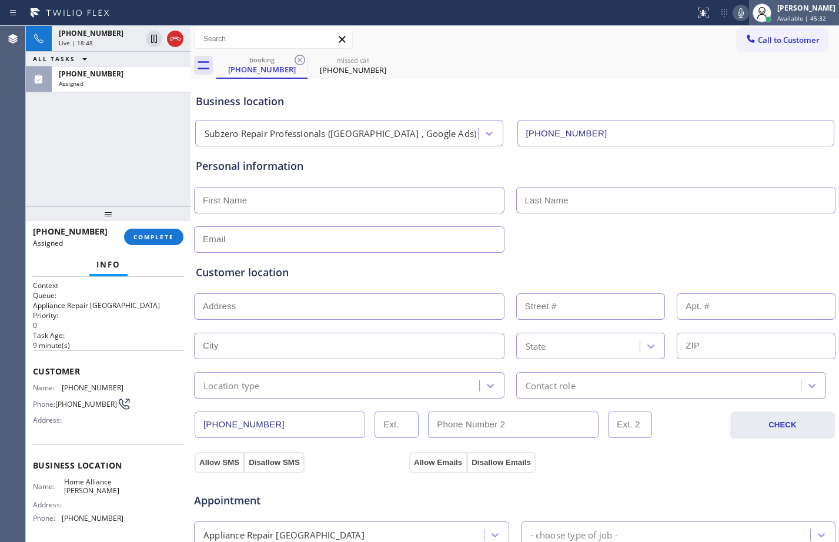
click at [780, 15] on span "Available | 45:32" at bounding box center [801, 18] width 49 height 8
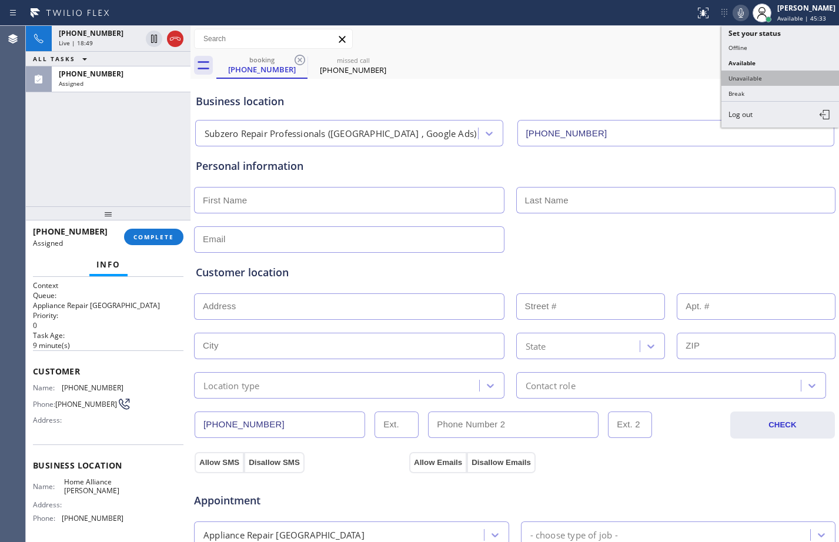
click at [746, 74] on button "Unavailable" at bounding box center [781, 78] width 118 height 15
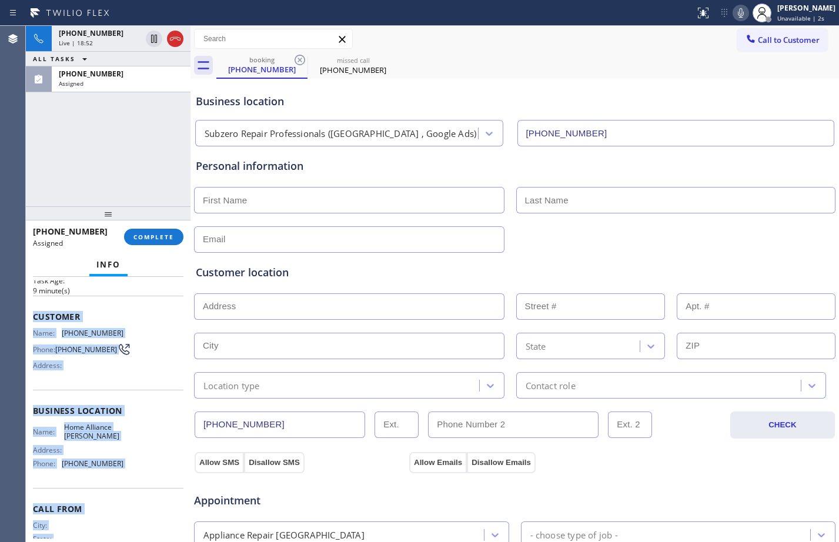
scroll to position [97, 0]
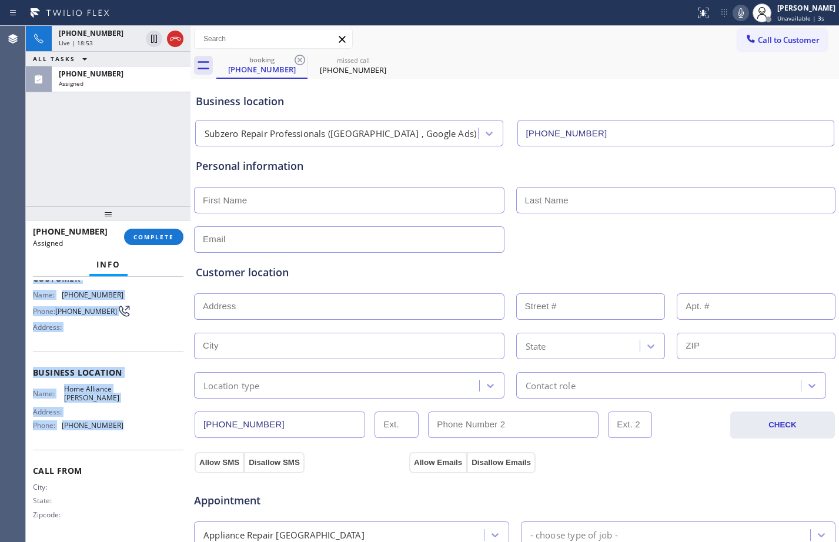
drag, startPoint x: 35, startPoint y: 375, endPoint x: 114, endPoint y: 429, distance: 96.4
click at [114, 429] on div "Context Queue: Appliance Repair High End Priority: 0 Task Age: [DEMOGRAPHIC_DAT…" at bounding box center [108, 363] width 151 height 351
copy div "Customer Name: [PHONE_NUMBER] Phone: [PHONE_NUMBER] Address: Business location …"
click at [154, 242] on button "COMPLETE" at bounding box center [153, 237] width 59 height 16
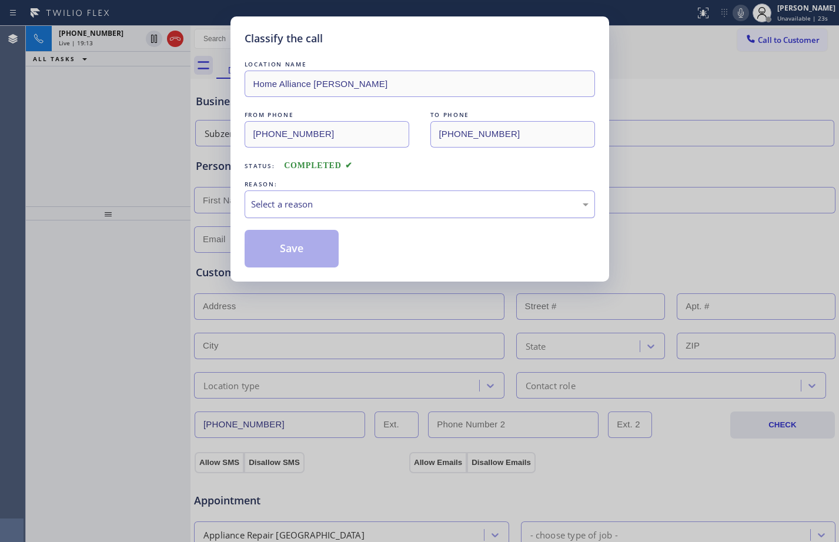
click at [331, 206] on div "Select a reason" at bounding box center [420, 205] width 338 height 14
click at [306, 251] on button "Save" at bounding box center [292, 249] width 95 height 38
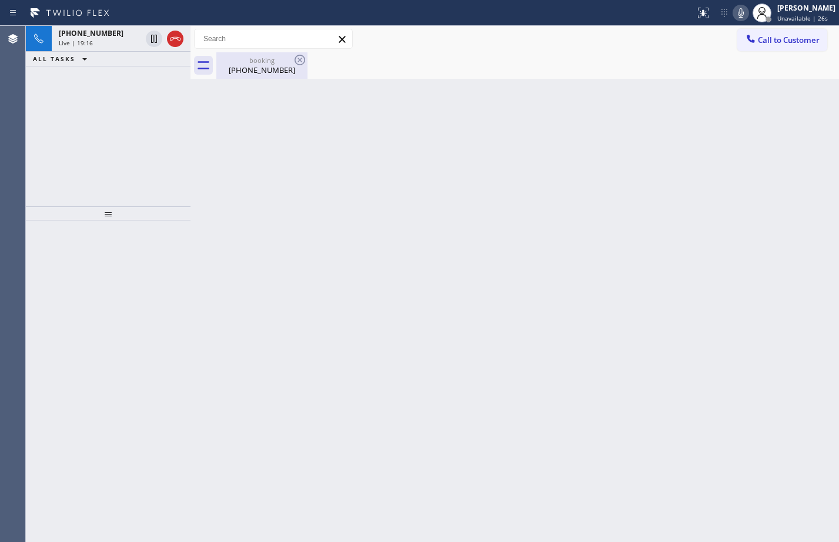
click at [266, 72] on div "[PHONE_NUMBER]" at bounding box center [262, 70] width 89 height 11
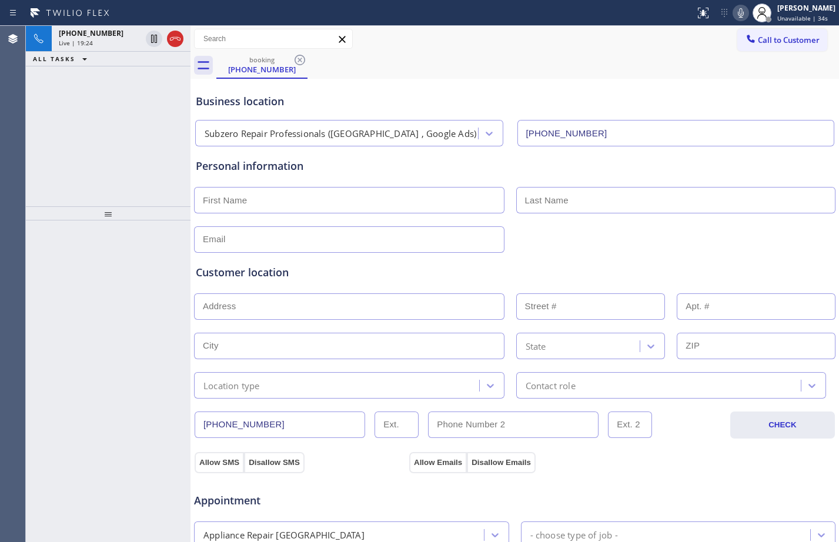
click at [272, 193] on input "text" at bounding box center [349, 200] width 311 height 26
paste input "[PERSON_NAME]"
click at [207, 198] on input "[PERSON_NAME]" at bounding box center [349, 200] width 311 height 26
type input "[PERSON_NAME]"
click at [559, 203] on input "text" at bounding box center [676, 200] width 320 height 26
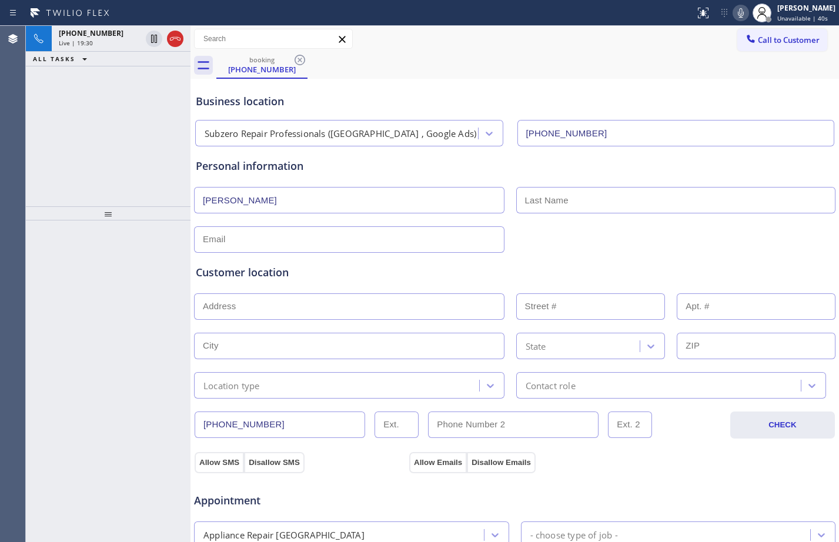
click at [594, 196] on input "text" at bounding box center [676, 200] width 320 height 26
paste input "zeiderman"
click at [526, 203] on input "zeiderman" at bounding box center [676, 200] width 320 height 26
type input "[PERSON_NAME]"
click at [370, 241] on input "text" at bounding box center [349, 239] width 311 height 26
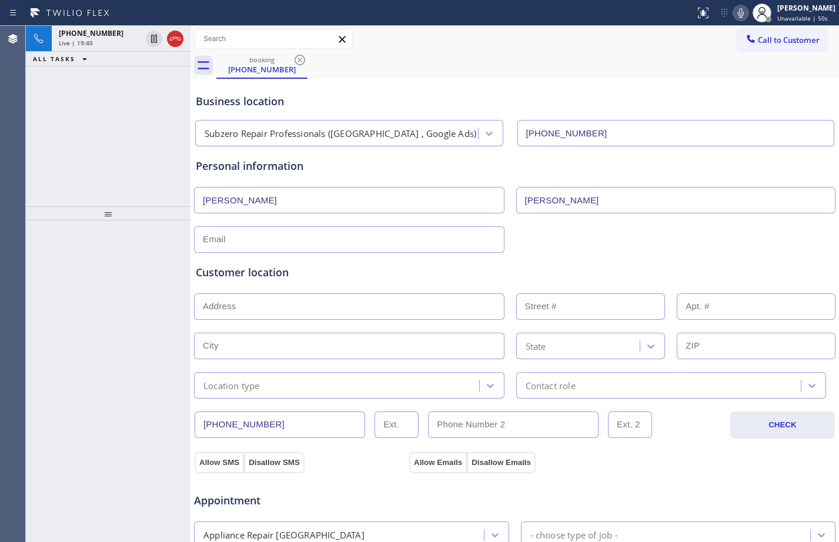
click at [321, 233] on input "text" at bounding box center [349, 239] width 311 height 26
paste input "[EMAIL_ADDRESS][DOMAIN_NAME]"
type input "[EMAIL_ADDRESS][DOMAIN_NAME]"
click at [450, 311] on input "text" at bounding box center [349, 306] width 311 height 26
paste input "[STREET_ADDRESS][PERSON_NAME]"
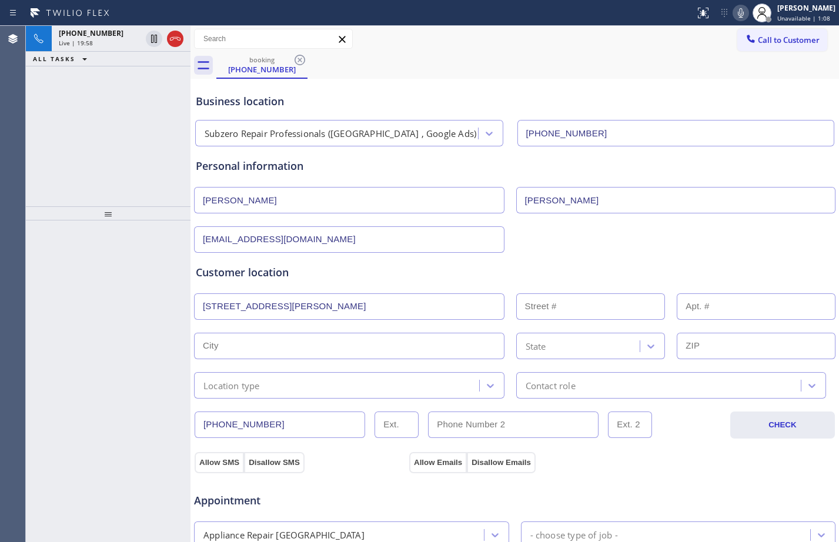
type input "[STREET_ADDRESS]"
type input "13250"
type input "[PERSON_NAME] Creek"
type input "95685"
click at [446, 391] on div "Location type" at bounding box center [339, 385] width 282 height 21
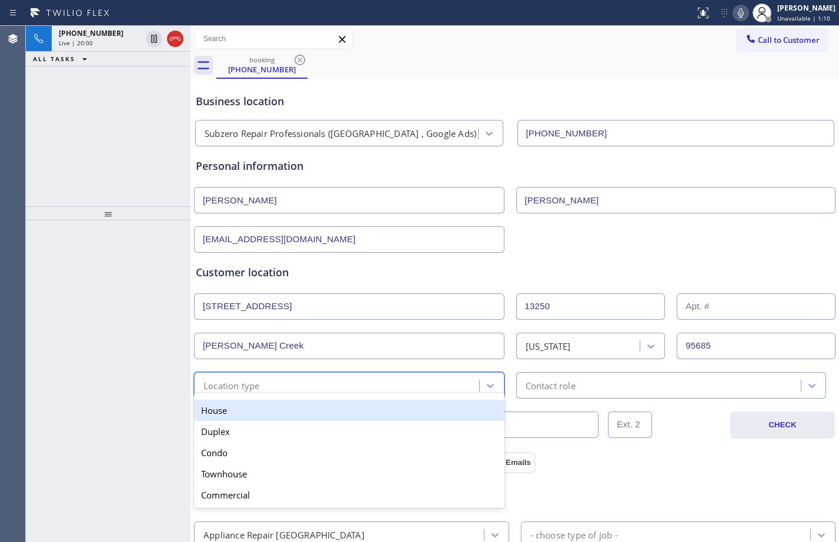
click at [330, 411] on div "House" at bounding box center [349, 410] width 311 height 21
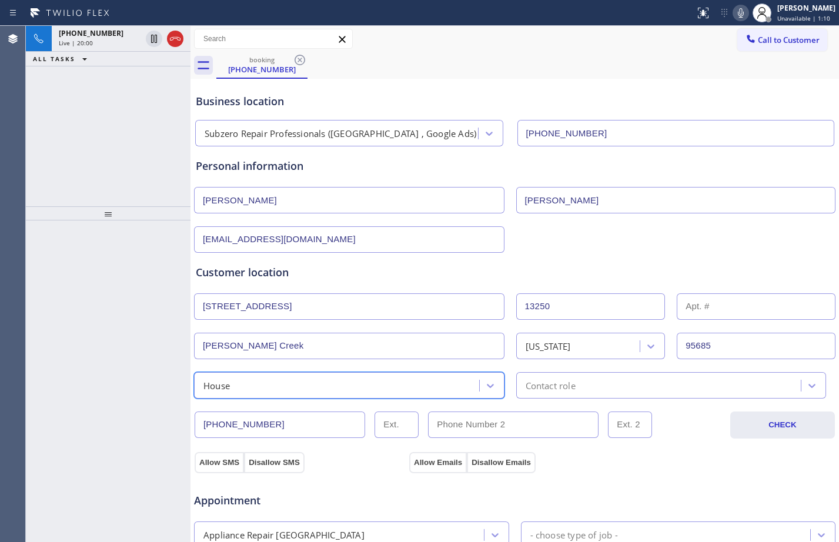
click at [725, 390] on div "Contact role" at bounding box center [661, 385] width 282 height 21
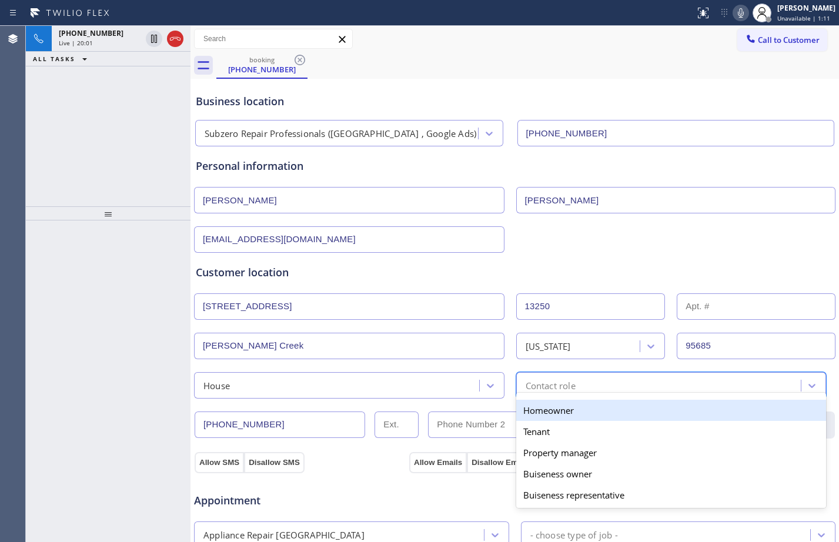
click at [623, 407] on div "Homeowner" at bounding box center [671, 410] width 311 height 21
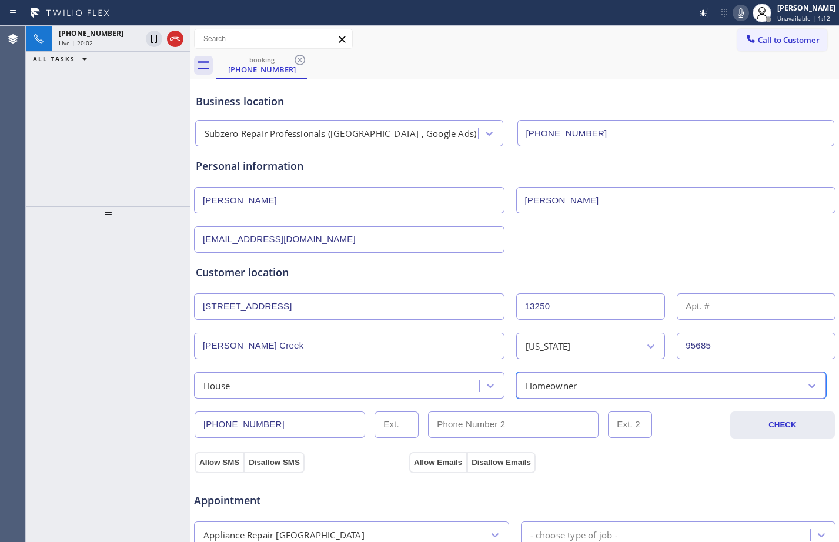
scroll to position [369, 0]
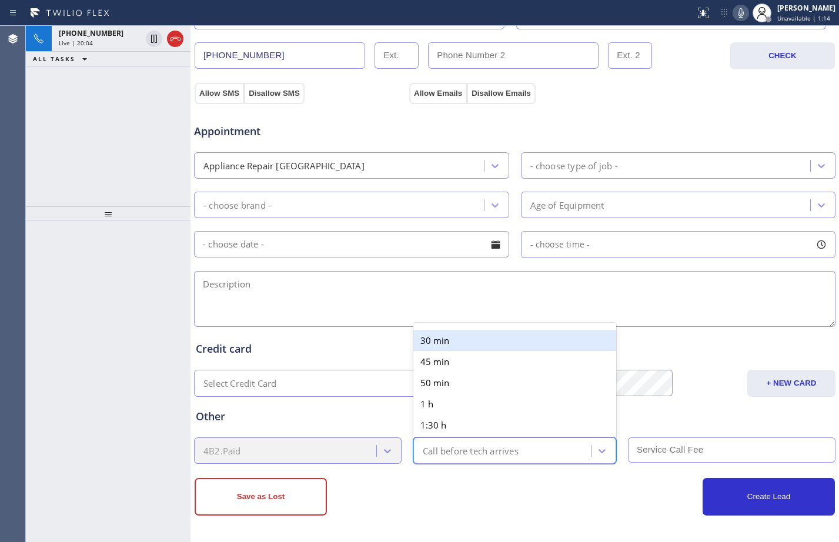
click at [483, 448] on div "Call before tech arrives" at bounding box center [471, 451] width 96 height 14
drag, startPoint x: 557, startPoint y: 536, endPoint x: 550, endPoint y: 519, distance: 17.7
click at [556, 534] on div "Business location Subzero Repair Professionals ([GEOGRAPHIC_DATA] , Google Ads)…" at bounding box center [515, 125] width 649 height 833
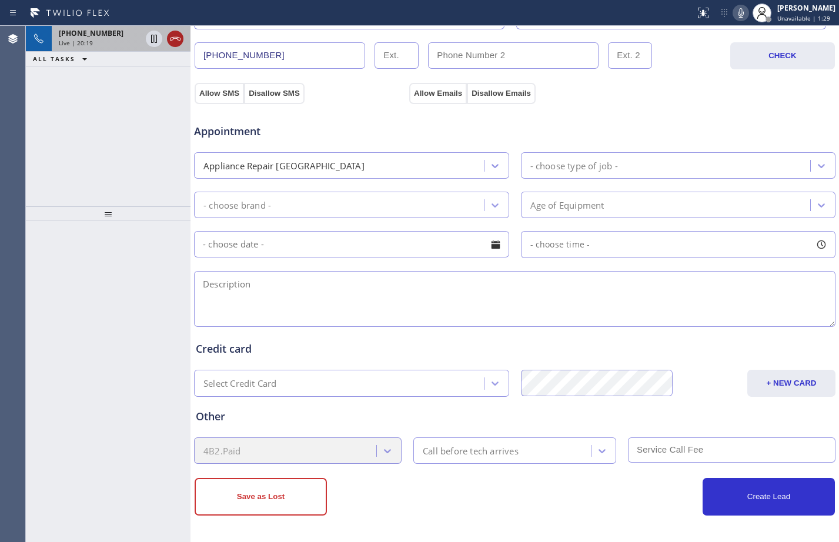
click at [175, 38] on icon at bounding box center [175, 39] width 11 height 4
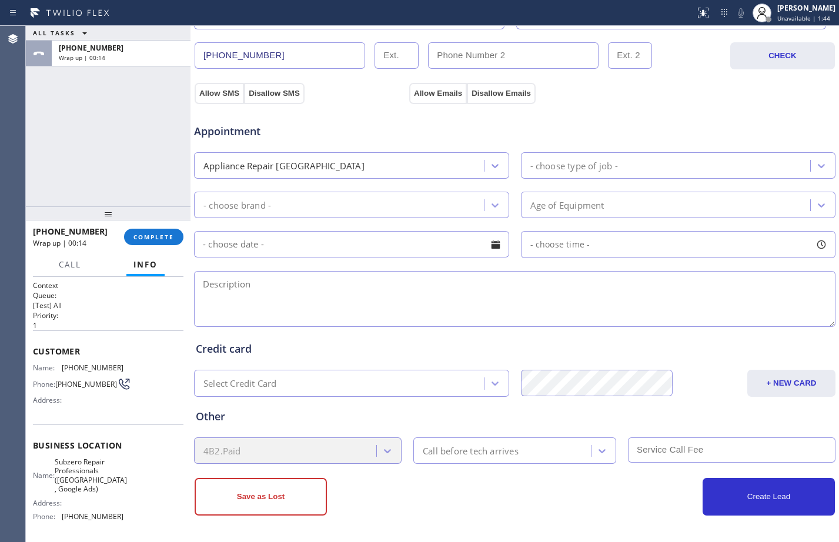
click at [495, 295] on textarea at bounding box center [515, 299] width 642 height 56
paste textarea "2:00pm - 2:30pm[DATE] Pacific Time - [GEOGRAPHIC_DATA] & [GEOGRAPHIC_DATA]"
click at [201, 297] on textarea "2:00pm - 2:30pm[DATE] Pacific Time - [GEOGRAPHIC_DATA] & [GEOGRAPHIC_DATA]" at bounding box center [515, 299] width 642 height 56
click at [537, 284] on textarea "2:00pm - 2:30pm[DATE] Pacific Time - [GEOGRAPHIC_DATA] & [GEOGRAPHIC_DATA]" at bounding box center [515, 299] width 642 height 56
click at [650, 282] on textarea "2:00pm - 2:30pm[DATE] Pacific Time - [GEOGRAPHIC_DATA] & [GEOGRAPHIC_DATA]//mem…" at bounding box center [515, 299] width 642 height 56
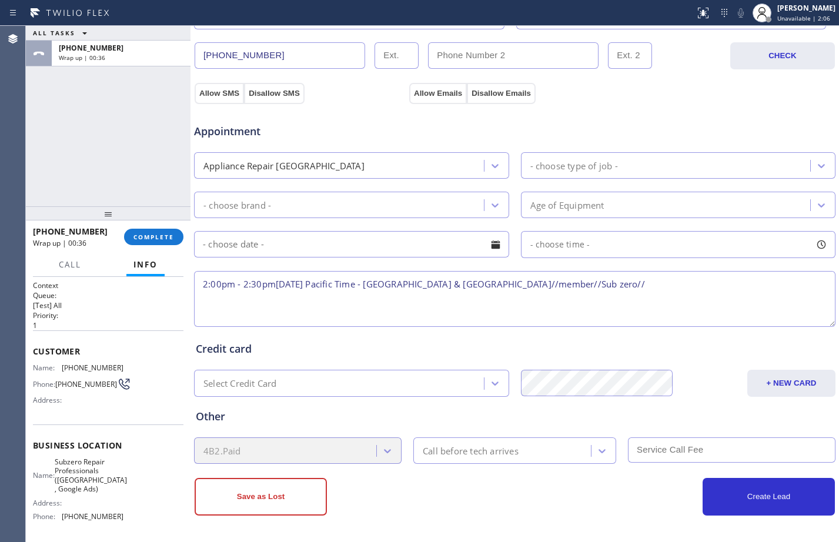
paste textarea "fridge//not circulating air //the fan is the problem//built-in//35yrs//5-6 year…"
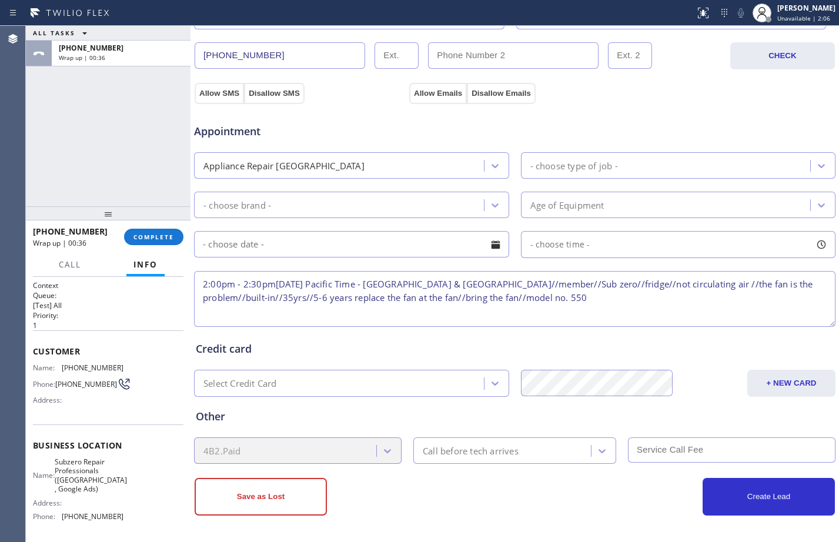
scroll to position [5, 0]
click at [205, 293] on textarea "2:00pm - 2:30pm[DATE] Pacific Time - [GEOGRAPHIC_DATA] & [GEOGRAPHIC_DATA]//mem…" at bounding box center [515, 299] width 642 height 56
click at [607, 288] on textarea "2:00pm - 2:30pm[DATE] Pacific Time - [GEOGRAPHIC_DATA] & [GEOGRAPHIC_DATA]//mem…" at bounding box center [515, 299] width 642 height 56
click at [706, 299] on textarea "2:00pm - 2:30pm[DATE] Pacific Time - [GEOGRAPHIC_DATA] & [GEOGRAPHIC_DATA]//mem…" at bounding box center [515, 299] width 642 height 56
paste textarea "[STREET_ADDRESS][PERSON_NAME]"
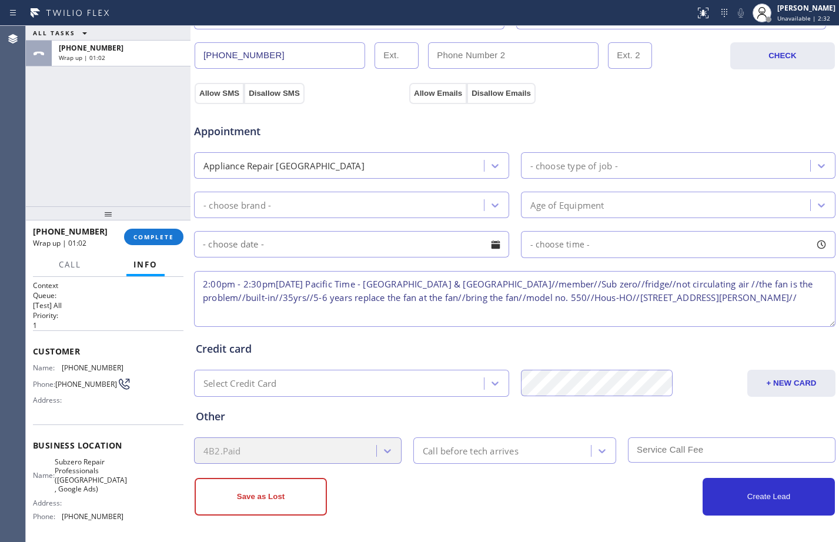
click at [423, 303] on textarea "2:00pm - 2:30pm[DATE] Pacific Time - [GEOGRAPHIC_DATA] & [GEOGRAPHIC_DATA]//mem…" at bounding box center [515, 299] width 642 height 56
paste textarea "Subzero Repair Professionals ([GEOGRAPHIC_DATA] , Google Ads)"
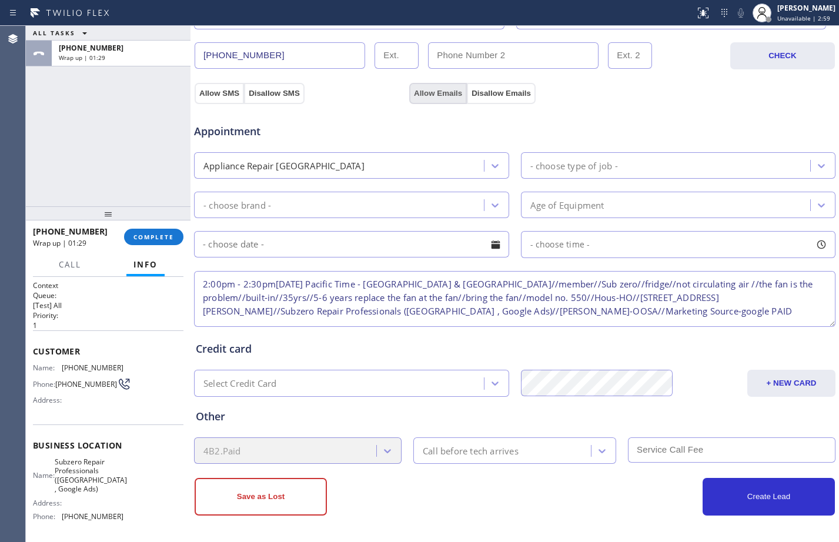
type textarea "2:00pm - 2:30pm[DATE] Pacific Time - [GEOGRAPHIC_DATA] & [GEOGRAPHIC_DATA]//mem…"
click at [428, 93] on button "Allow Emails" at bounding box center [438, 93] width 58 height 21
click at [231, 94] on button "Allow SMS" at bounding box center [219, 93] width 49 height 21
click at [458, 199] on div "- choose brand -" at bounding box center [341, 205] width 286 height 21
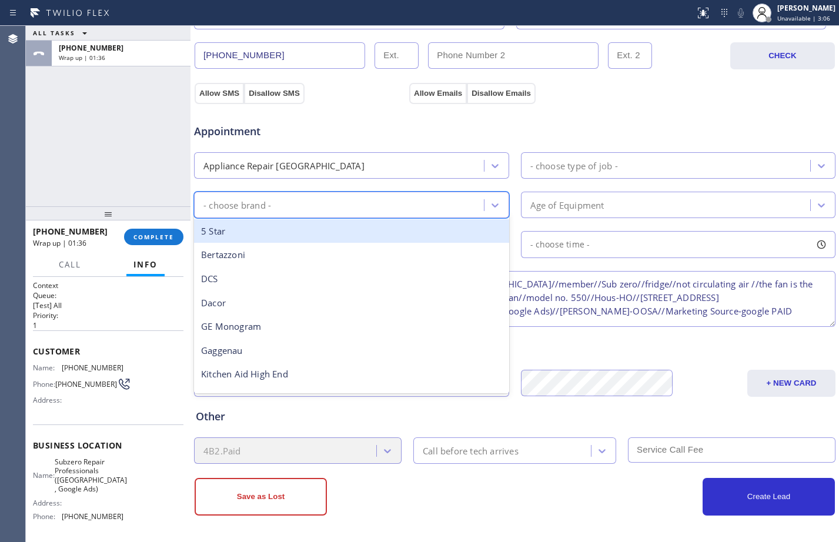
click at [405, 158] on div "Appliance Repair [GEOGRAPHIC_DATA]" at bounding box center [341, 165] width 286 height 21
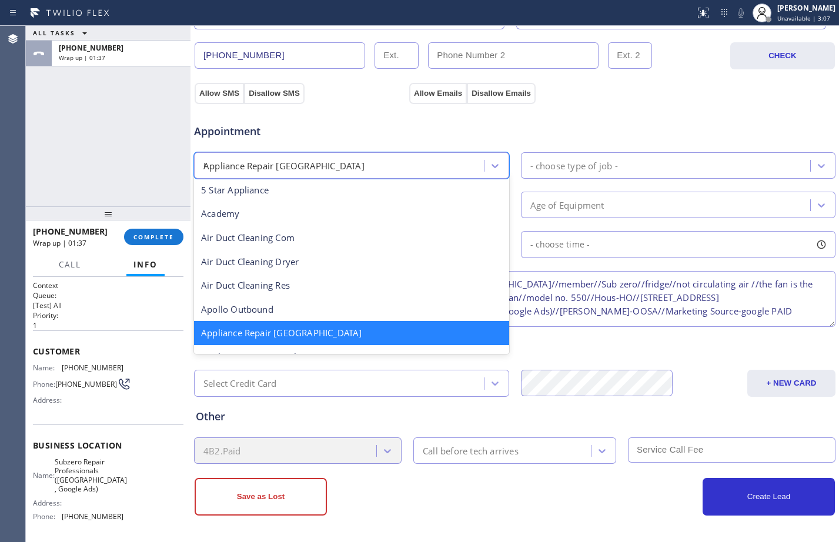
scroll to position [0, 0]
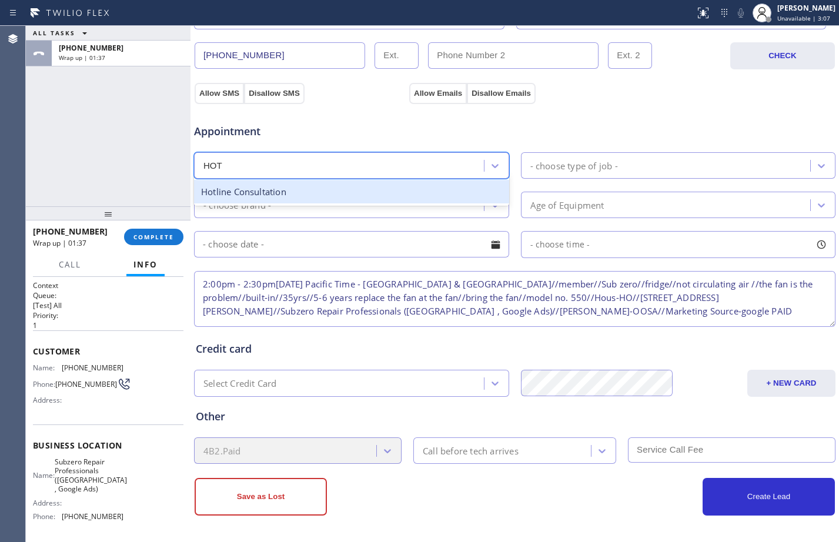
type input "HOTL"
click at [405, 193] on div "Hotline Consultation" at bounding box center [351, 192] width 315 height 24
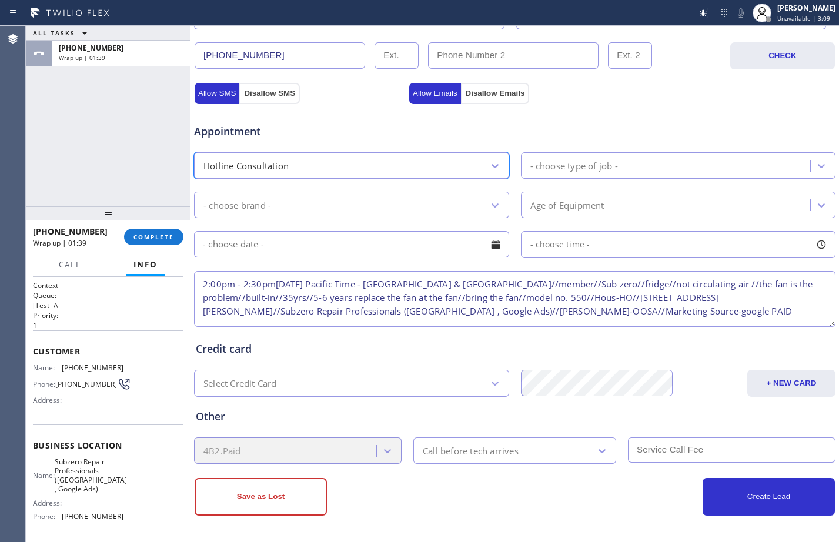
click at [636, 165] on div "- choose type of job -" at bounding box center [668, 165] width 286 height 21
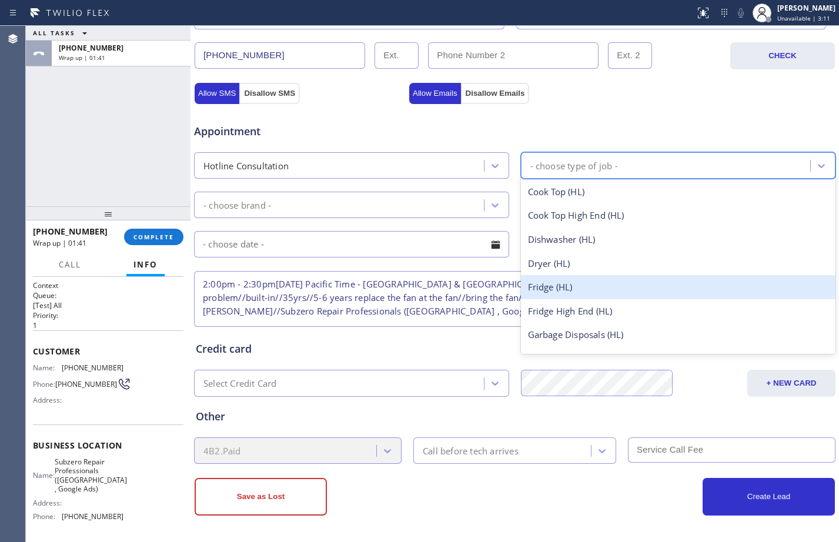
click at [573, 282] on div "Fridge (HL)" at bounding box center [678, 287] width 315 height 24
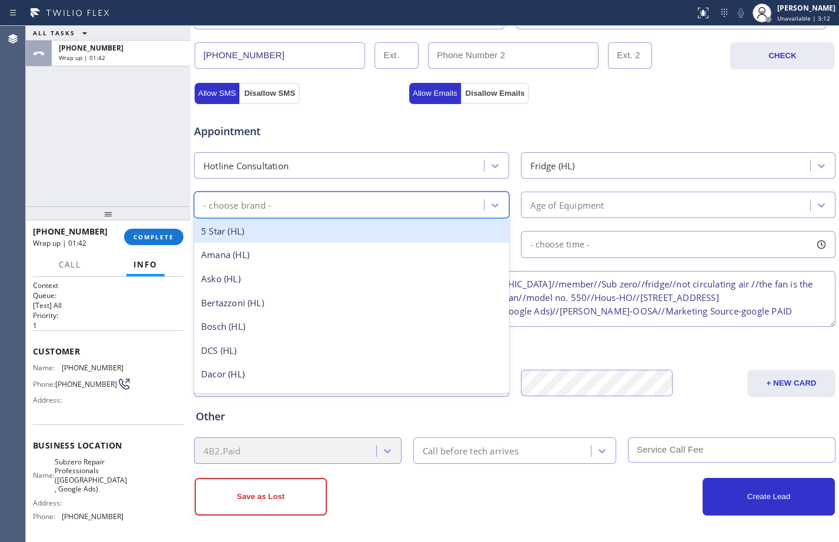
click at [450, 205] on div "- choose brand -" at bounding box center [341, 205] width 286 height 21
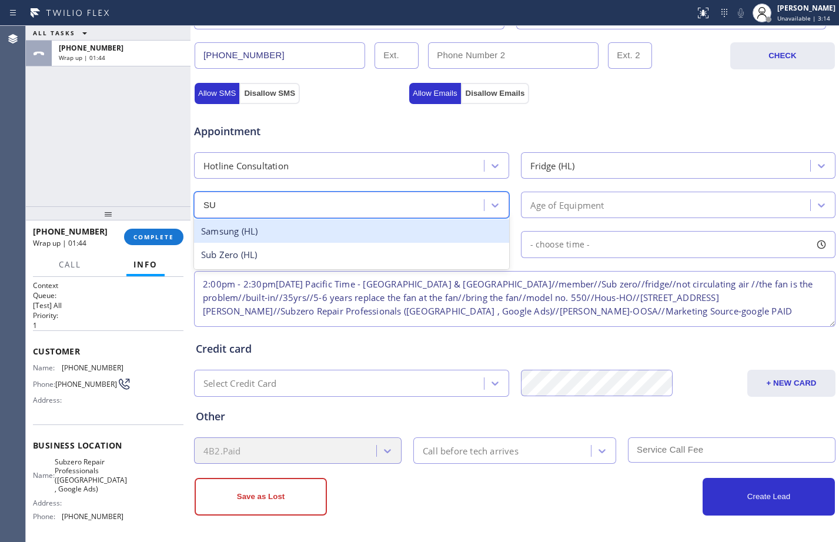
type input "SUB"
click at [387, 234] on div "Sub Zero (HL)" at bounding box center [351, 231] width 315 height 24
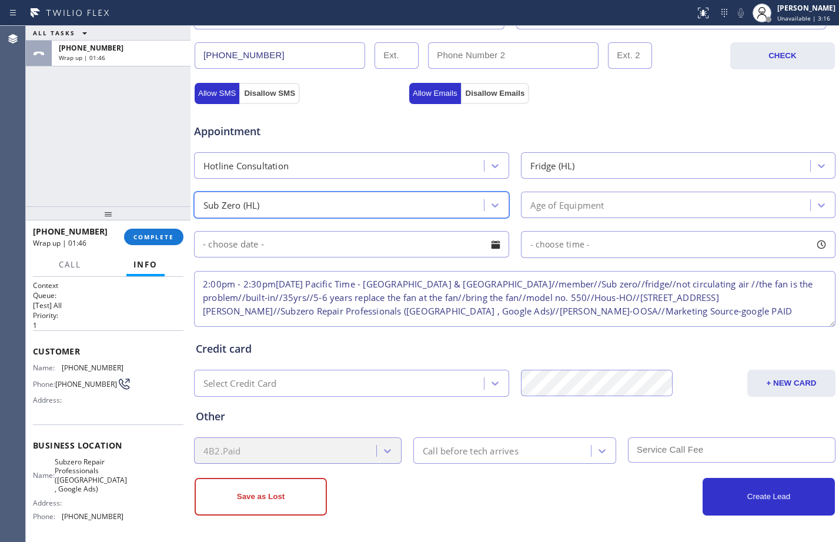
click at [566, 203] on div "Age of Equipment" at bounding box center [567, 205] width 74 height 14
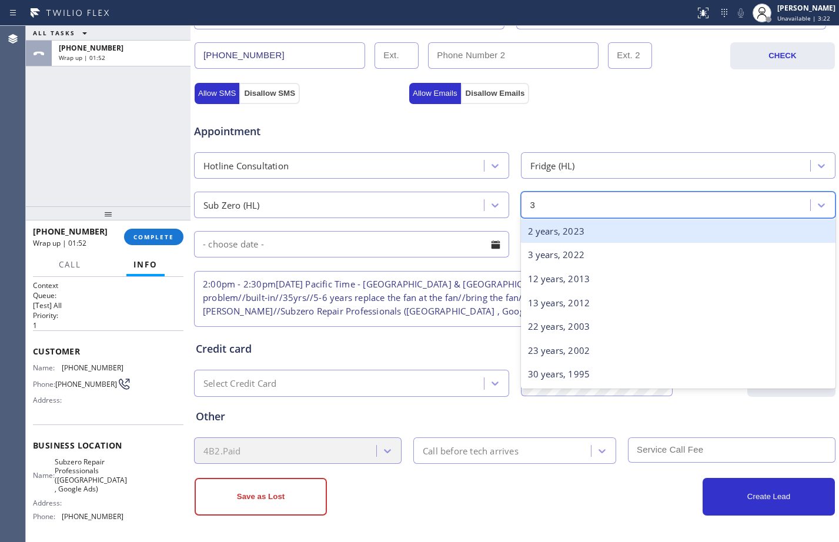
type input "30"
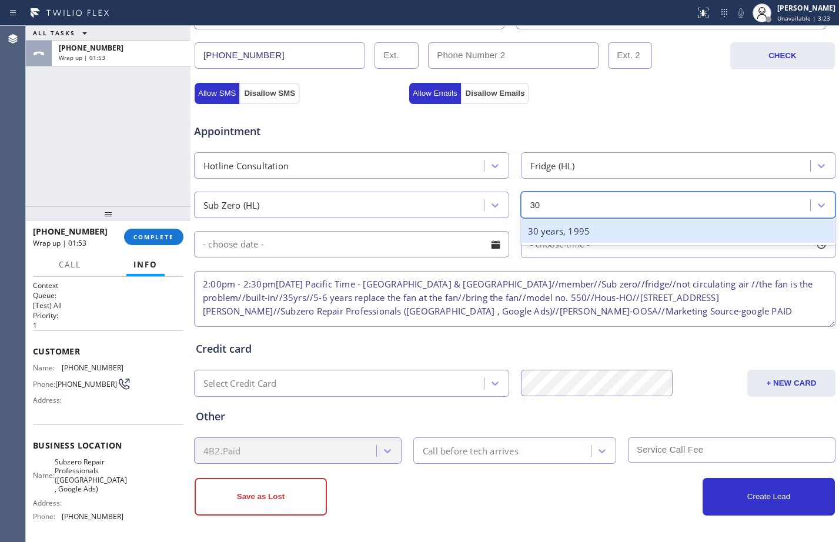
click at [553, 233] on div "30 years, 1995" at bounding box center [678, 231] width 315 height 24
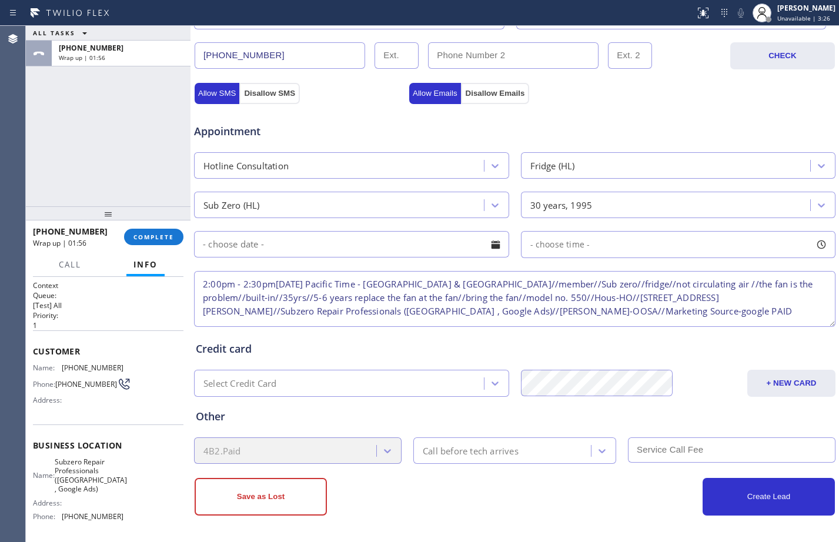
click at [466, 235] on input "text" at bounding box center [351, 244] width 315 height 26
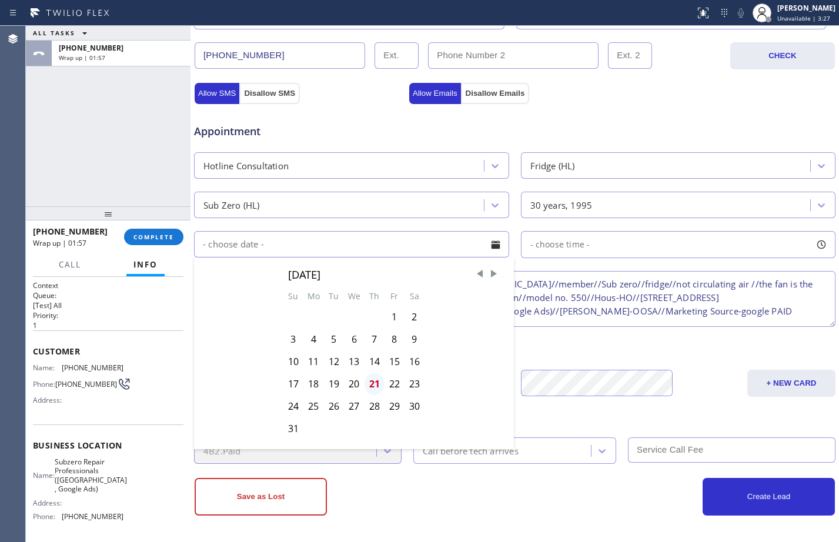
click at [376, 383] on div "21" at bounding box center [375, 384] width 20 height 22
type input "[DATE]"
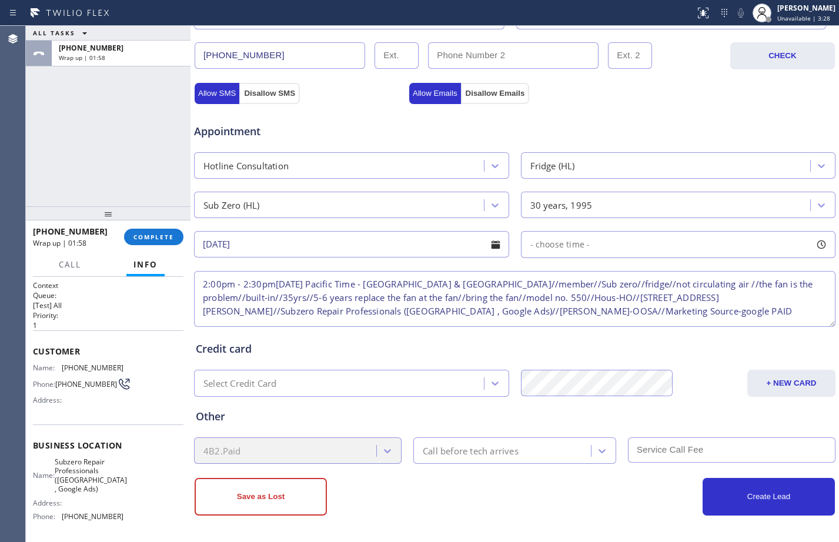
click at [548, 259] on div "Appointment Hotline Consultation Fridge (HL) Sub Zero (HL) 30 years, 1995 [DATE…" at bounding box center [515, 219] width 638 height 220
click at [555, 248] on span "- choose time -" at bounding box center [560, 244] width 60 height 11
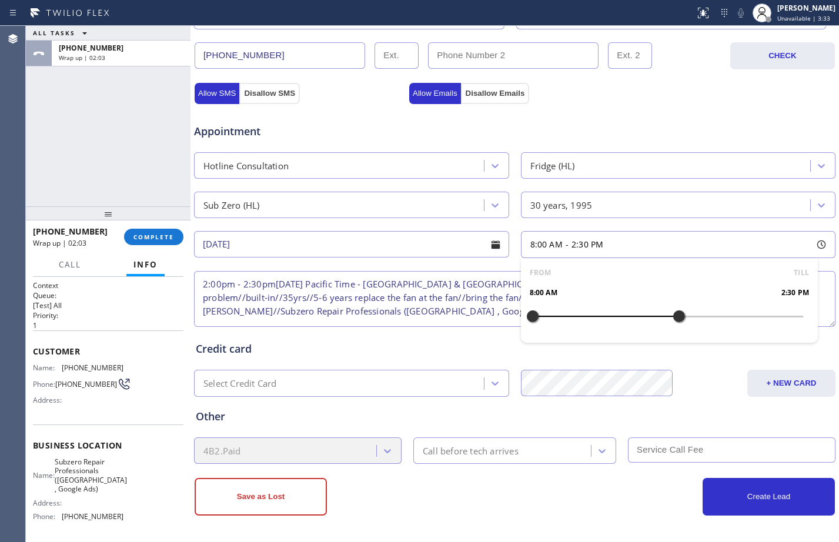
drag, startPoint x: 523, startPoint y: 318, endPoint x: 670, endPoint y: 316, distance: 147.0
click at [672, 316] on div at bounding box center [679, 316] width 14 height 25
drag, startPoint x: 528, startPoint y: 319, endPoint x: 657, endPoint y: 323, distance: 129.4
click at [661, 323] on div at bounding box center [668, 316] width 14 height 25
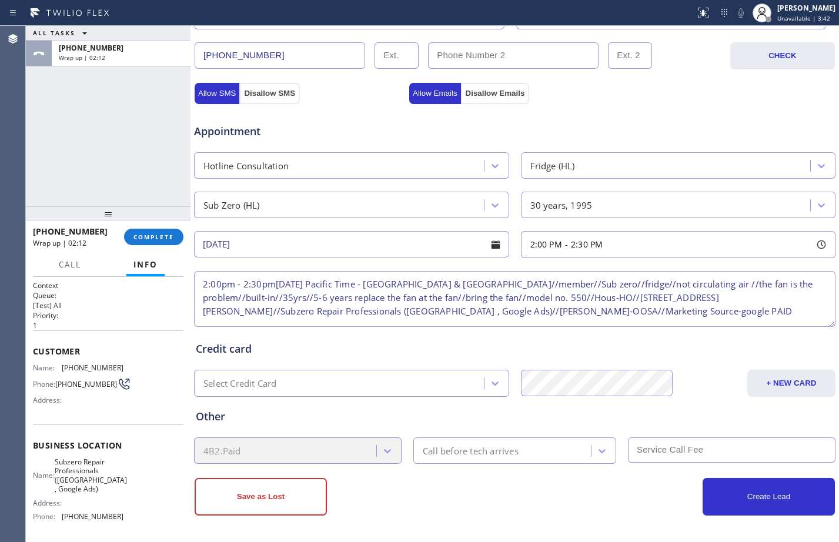
click at [715, 395] on div "Other 4B2.Paid Call before tech arrives" at bounding box center [514, 428] width 643 height 72
click at [768, 492] on button "Create Lead" at bounding box center [769, 497] width 132 height 38
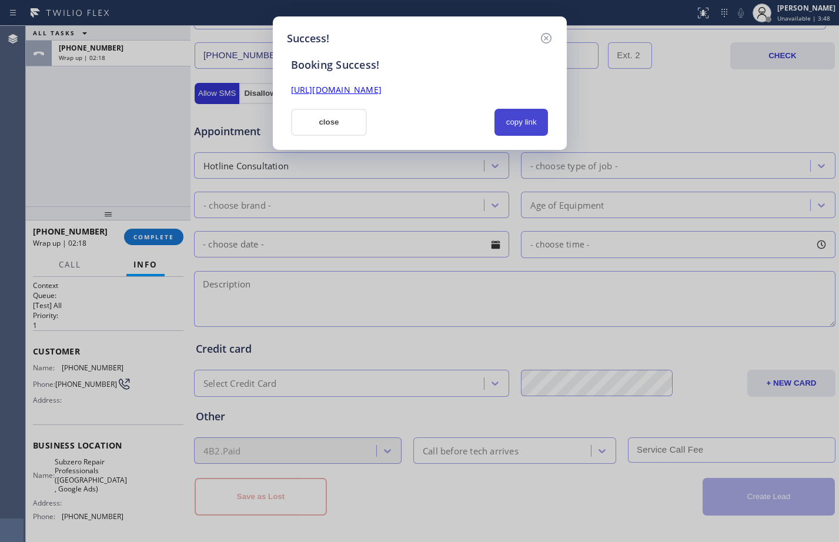
click at [535, 121] on button "copy link" at bounding box center [522, 122] width 54 height 27
click at [368, 94] on link "[URL][DOMAIN_NAME]" at bounding box center [336, 89] width 91 height 11
click at [343, 120] on button "close" at bounding box center [329, 122] width 76 height 27
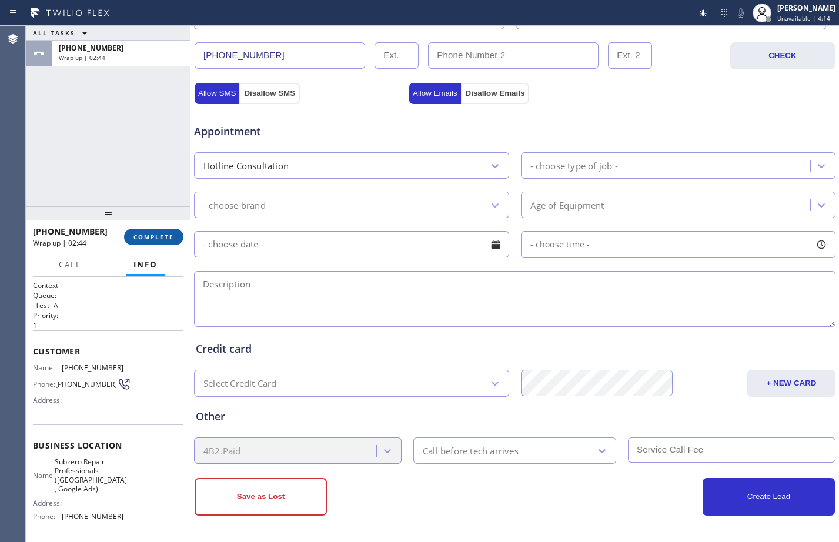
click at [171, 236] on span "COMPLETE" at bounding box center [153, 237] width 41 height 8
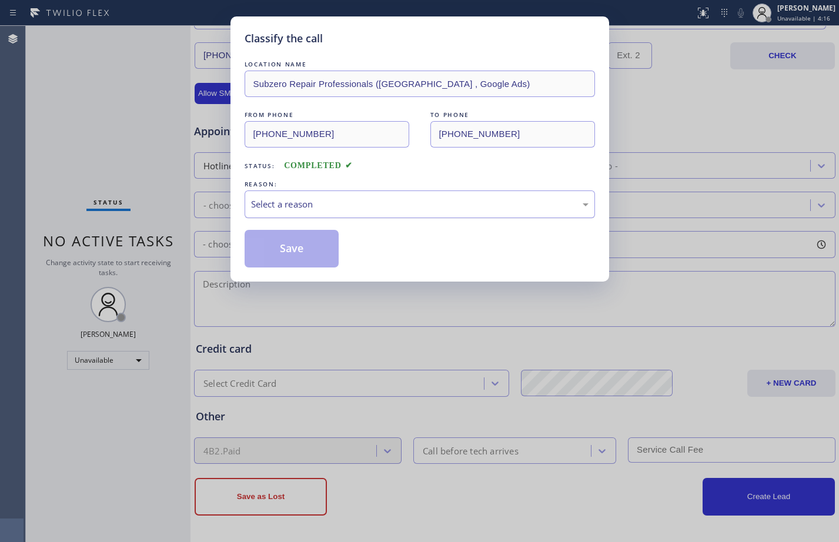
click at [360, 201] on div "Select a reason" at bounding box center [420, 205] width 338 height 14
click at [330, 250] on button "Save" at bounding box center [292, 249] width 95 height 38
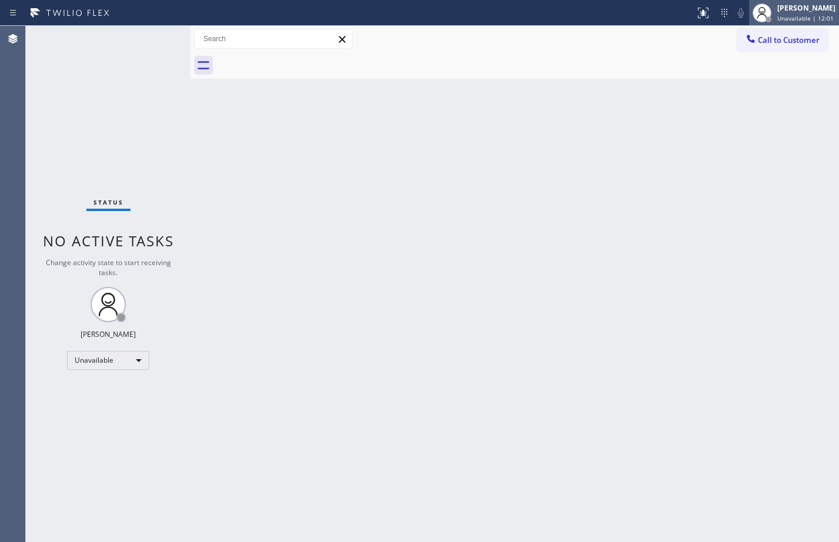
click at [783, 15] on span "Unavailable | 12:01" at bounding box center [805, 18] width 56 height 8
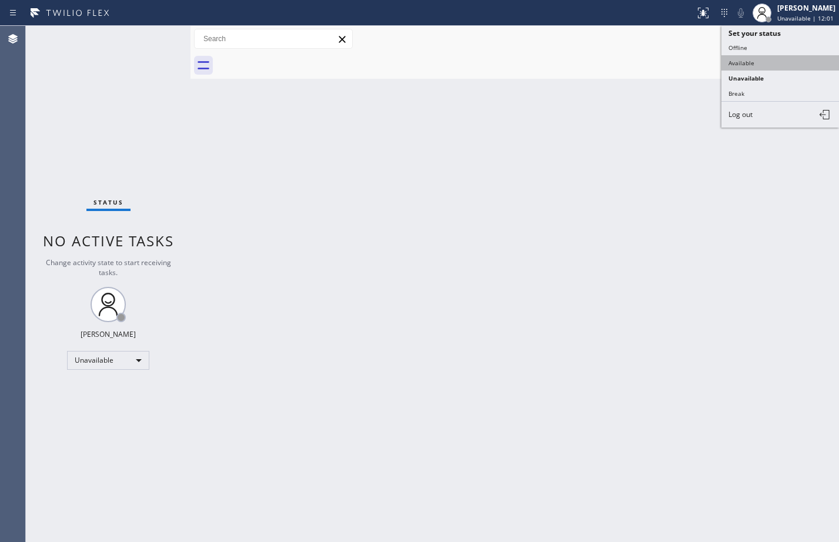
click at [761, 68] on button "Available" at bounding box center [781, 62] width 118 height 15
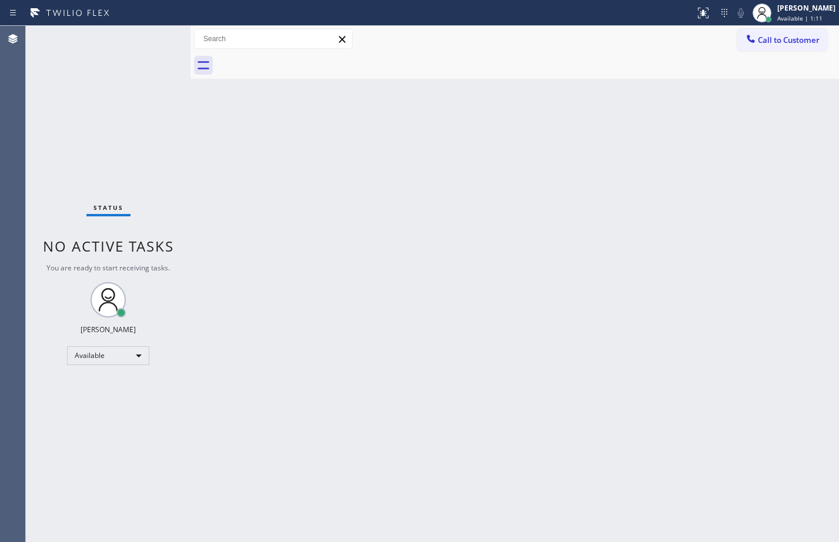
click at [293, 169] on div "Back to Dashboard Change Sender ID Customers Technicians Select a contact Outbo…" at bounding box center [515, 284] width 649 height 516
click at [648, 331] on div "Back to Dashboard Change Sender ID Customers Technicians Select a contact Outbo…" at bounding box center [515, 284] width 649 height 516
click at [138, 84] on div "Status No active tasks You are ready to start receiving tasks. [PERSON_NAME] Av…" at bounding box center [108, 284] width 165 height 516
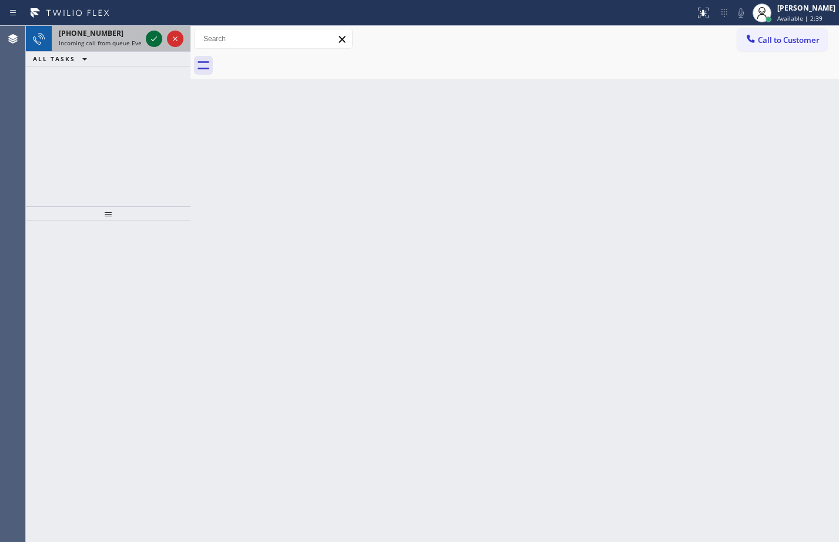
click at [155, 38] on icon at bounding box center [154, 39] width 14 height 14
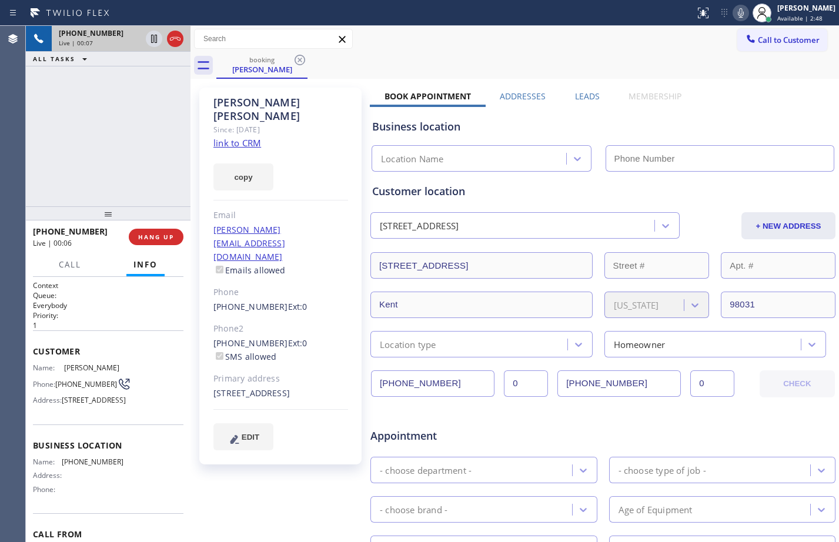
click at [239, 137] on link "link to CRM" at bounding box center [237, 143] width 48 height 12
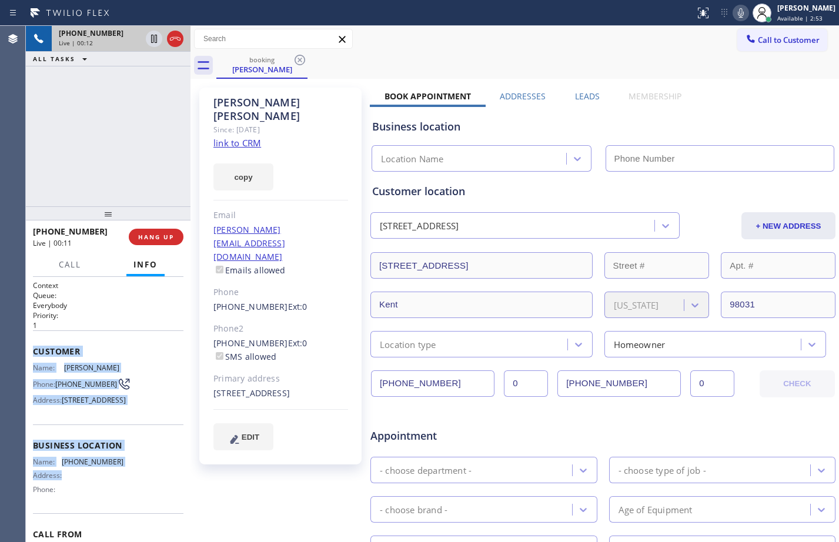
drag, startPoint x: 31, startPoint y: 350, endPoint x: 131, endPoint y: 503, distance: 183.0
click at [131, 503] on div "Context Queue: Everybody Priority: 1 Customer Name: [PERSON_NAME] Phone: [PHONE…" at bounding box center [108, 409] width 165 height 265
copy div "Customer Name: [PERSON_NAME] Phone: [PHONE_NUMBER] Address: [STREET_ADDRESS] Bu…"
click at [150, 38] on icon at bounding box center [154, 39] width 14 height 14
click at [156, 43] on icon at bounding box center [154, 39] width 6 height 8
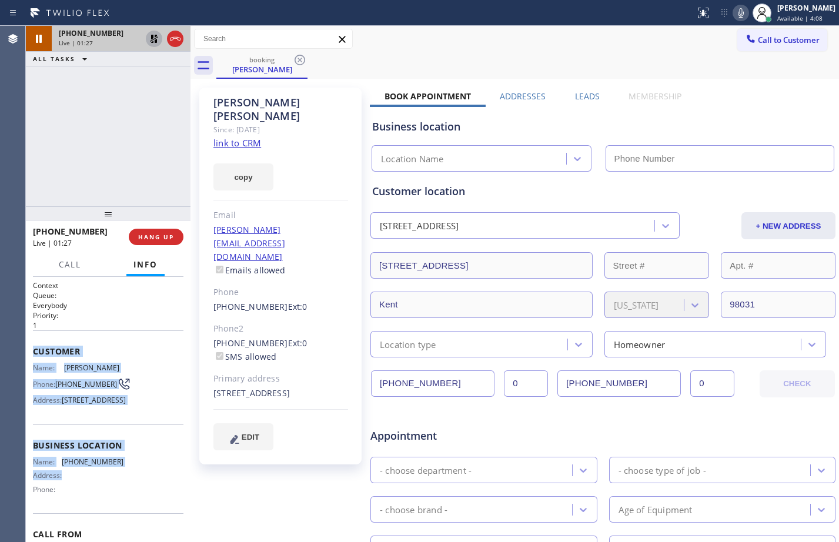
click at [739, 15] on icon at bounding box center [741, 13] width 14 height 14
click at [158, 43] on icon at bounding box center [154, 39] width 14 height 14
click at [736, 11] on icon at bounding box center [741, 13] width 14 height 14
click at [152, 42] on icon at bounding box center [154, 39] width 6 height 8
click at [738, 14] on icon at bounding box center [741, 12] width 6 height 9
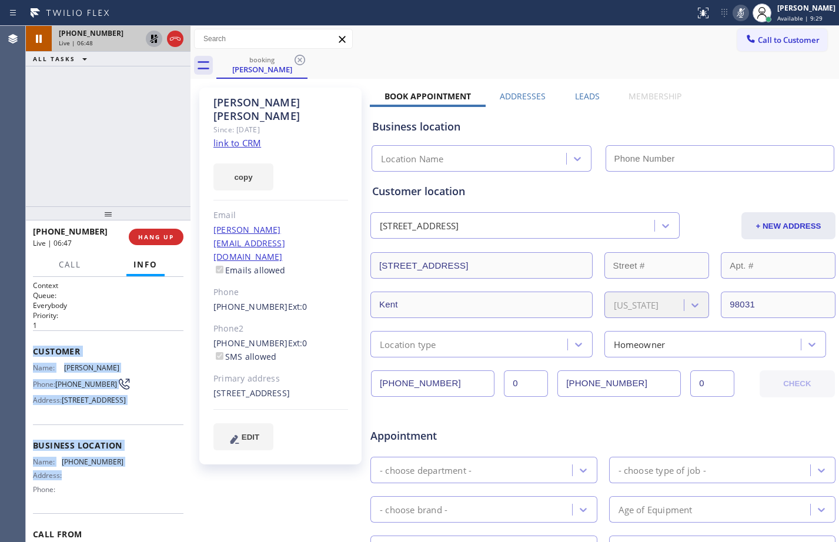
click at [152, 42] on icon at bounding box center [154, 39] width 14 height 14
click at [734, 17] on icon at bounding box center [741, 13] width 14 height 14
click at [797, 13] on div "[PERSON_NAME] Available | 11:28" at bounding box center [807, 12] width 64 height 21
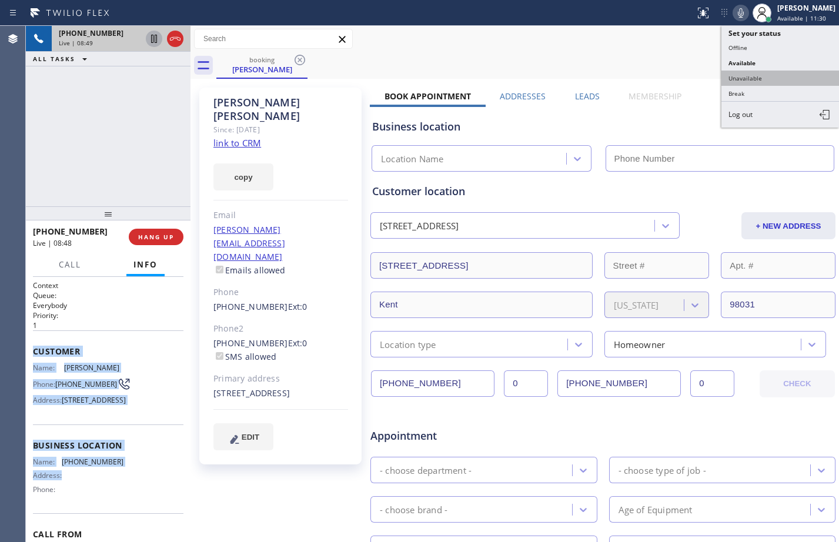
click at [750, 75] on button "Unavailable" at bounding box center [781, 78] width 118 height 15
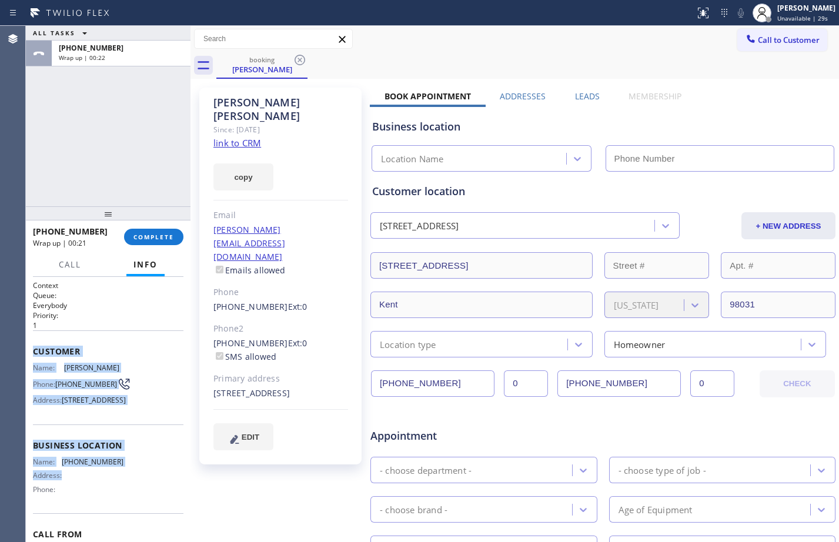
click at [130, 135] on div "ALL TASKS ALL TASKS ACTIVE TASKS TASKS IN WRAP UP [PHONE_NUMBER] Wrap up | 00:22" at bounding box center [108, 116] width 165 height 181
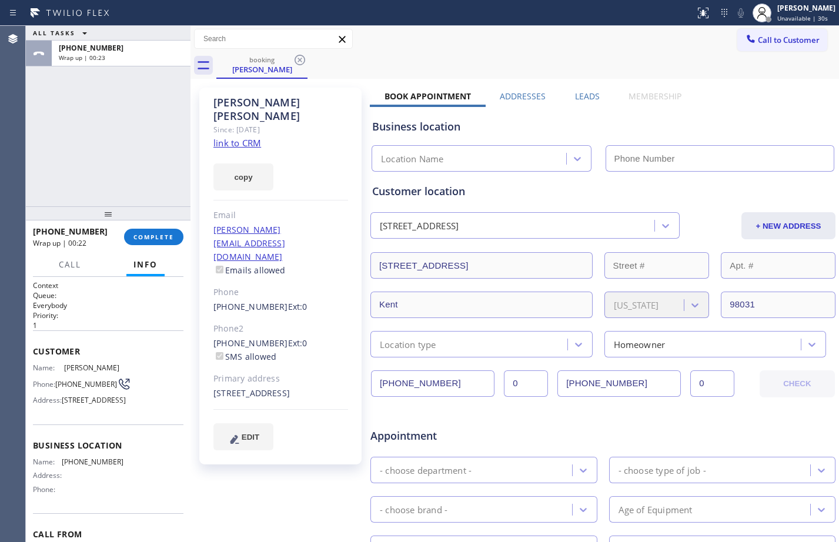
click at [243, 137] on link "link to CRM" at bounding box center [237, 143] width 48 height 12
click at [163, 239] on span "COMPLETE" at bounding box center [153, 237] width 41 height 8
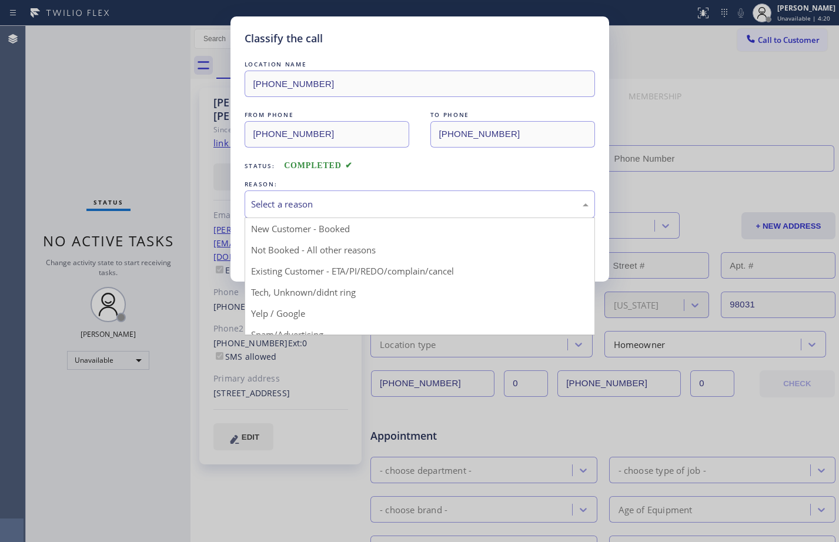
click at [463, 199] on div "Select a reason" at bounding box center [420, 205] width 338 height 14
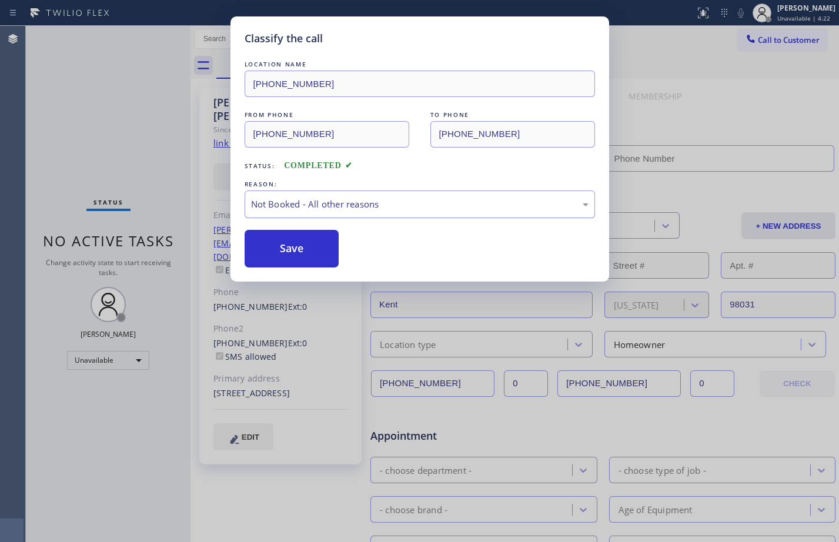
click at [410, 207] on div "Not Booked - All other reasons" at bounding box center [420, 205] width 338 height 14
click at [301, 250] on button "Save" at bounding box center [292, 249] width 95 height 38
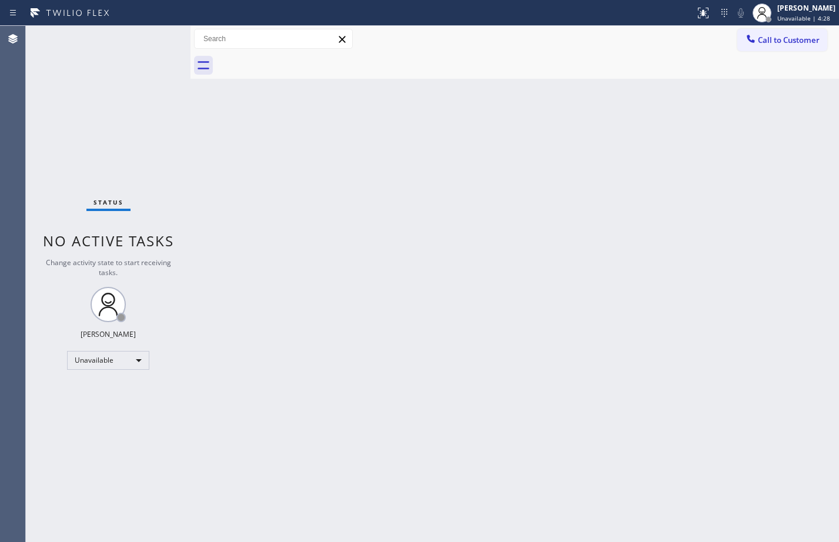
click at [790, 10] on div "[PERSON_NAME]" at bounding box center [806, 8] width 58 height 10
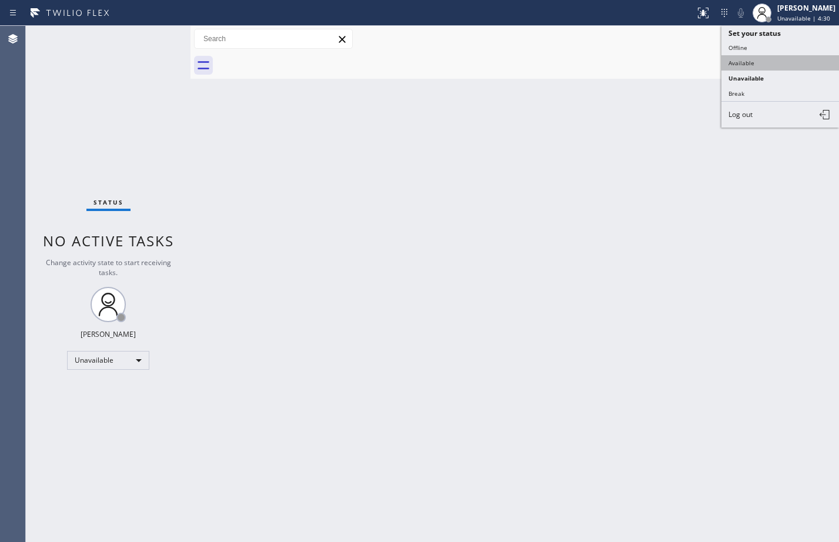
click at [757, 62] on button "Available" at bounding box center [781, 62] width 118 height 15
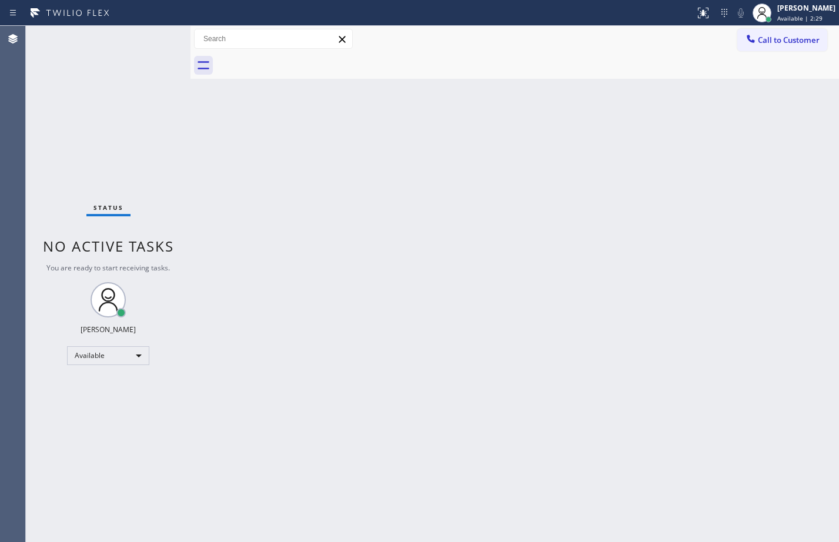
click at [152, 39] on div "Status No active tasks You are ready to start receiving tasks. [PERSON_NAME] Av…" at bounding box center [108, 284] width 165 height 516
click at [151, 43] on div "Status No active tasks You are ready to start receiving tasks. [PERSON_NAME] Av…" at bounding box center [108, 284] width 165 height 516
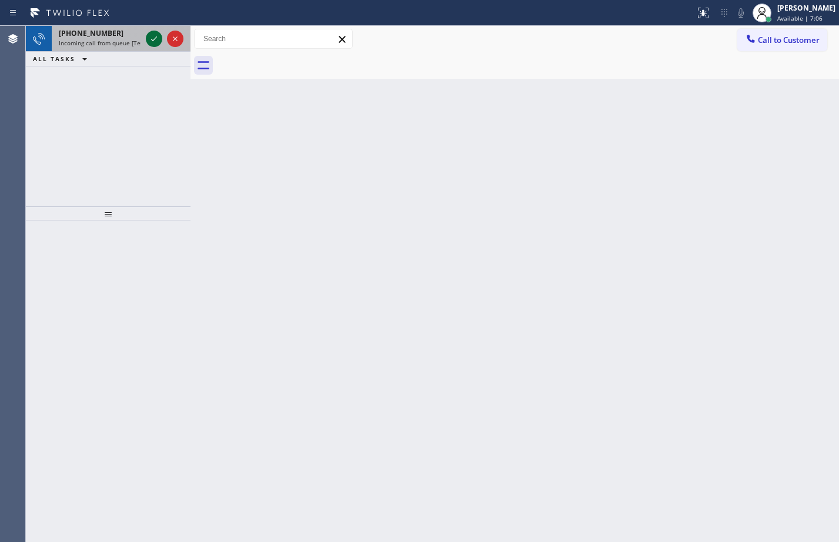
click at [160, 36] on icon at bounding box center [154, 39] width 14 height 14
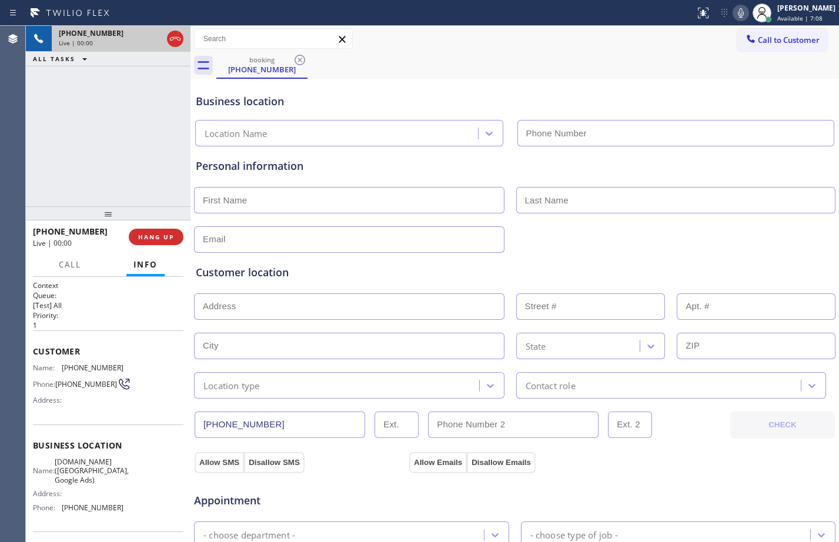
type input "[PHONE_NUMBER]"
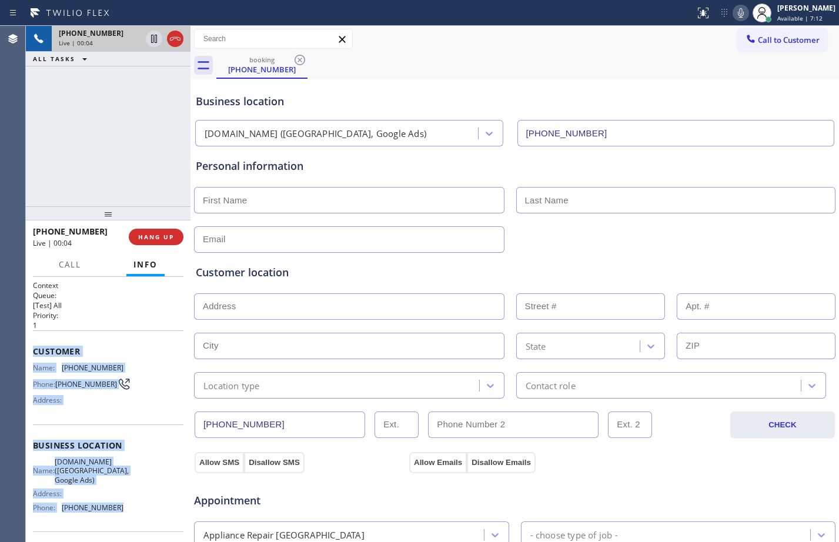
drag, startPoint x: 34, startPoint y: 354, endPoint x: 125, endPoint y: 517, distance: 186.7
click at [125, 517] on div "Context Queue: [Test] All Priority: 1 Customer Name: [PHONE_NUMBER] Phone: [PHO…" at bounding box center [108, 451] width 151 height 341
copy div "Customer Name: [PHONE_NUMBER] Phone: [PHONE_NUMBER] Address: Business location …"
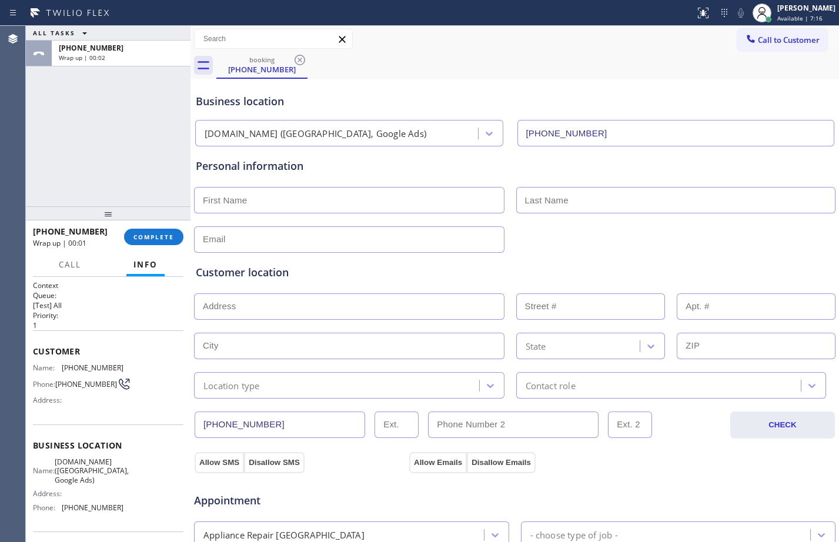
click at [156, 246] on div "[PHONE_NUMBER] Wrap up | 00:01 COMPLETE" at bounding box center [108, 237] width 151 height 31
click at [164, 228] on div "[PHONE_NUMBER] Wrap up | 00:01 COMPLETE" at bounding box center [108, 237] width 151 height 31
click at [167, 229] on button "COMPLETE" at bounding box center [153, 237] width 59 height 16
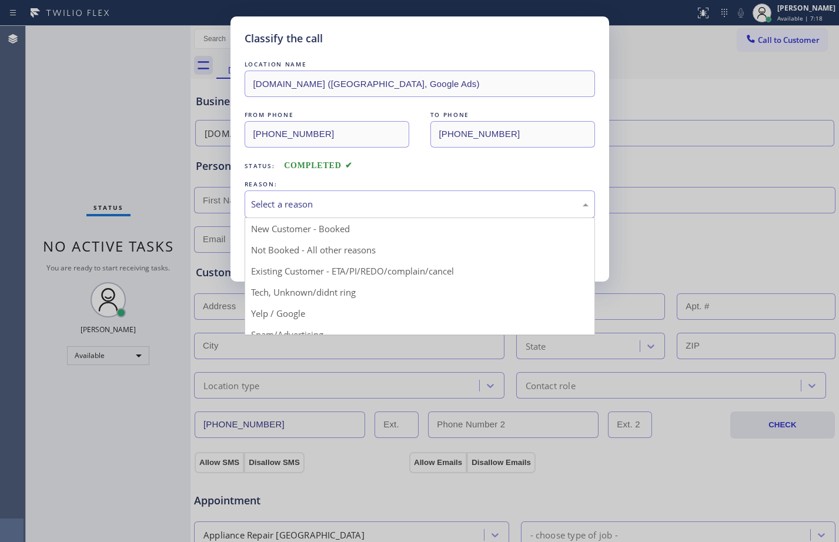
click at [276, 198] on div "Select a reason" at bounding box center [420, 205] width 338 height 14
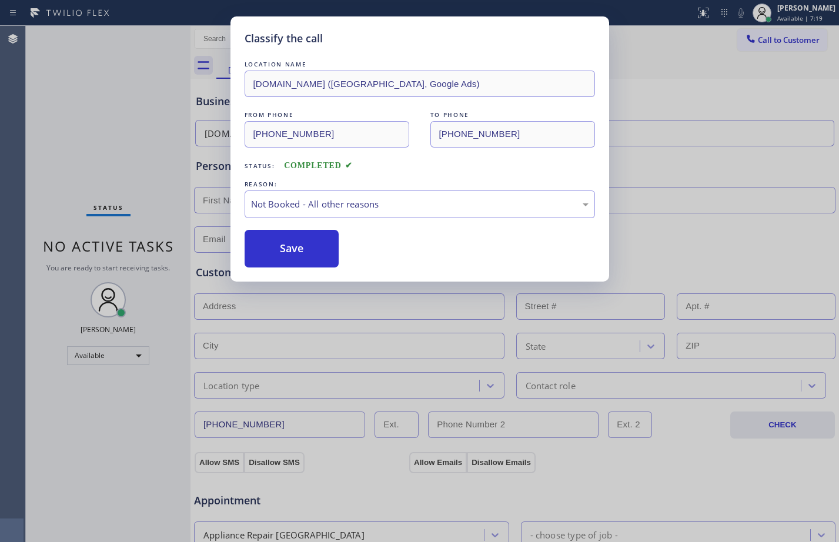
click at [317, 250] on button "Save" at bounding box center [292, 249] width 95 height 38
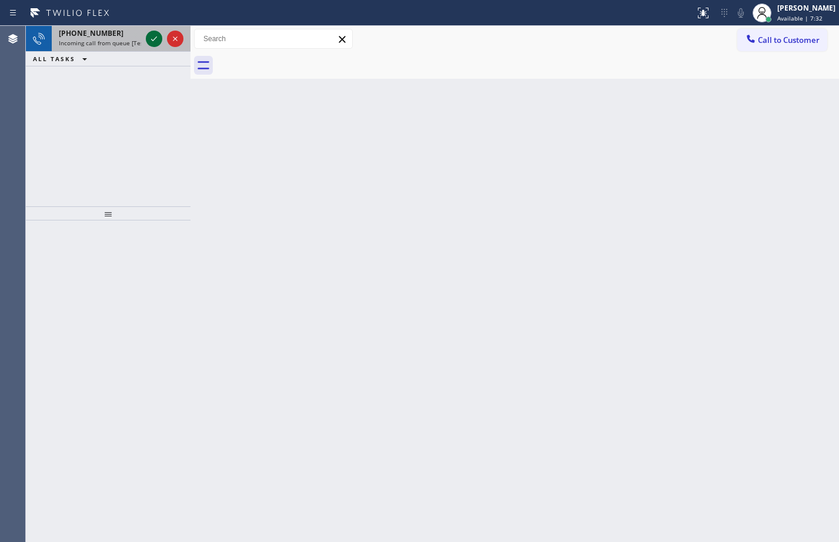
click at [154, 42] on icon at bounding box center [154, 39] width 14 height 14
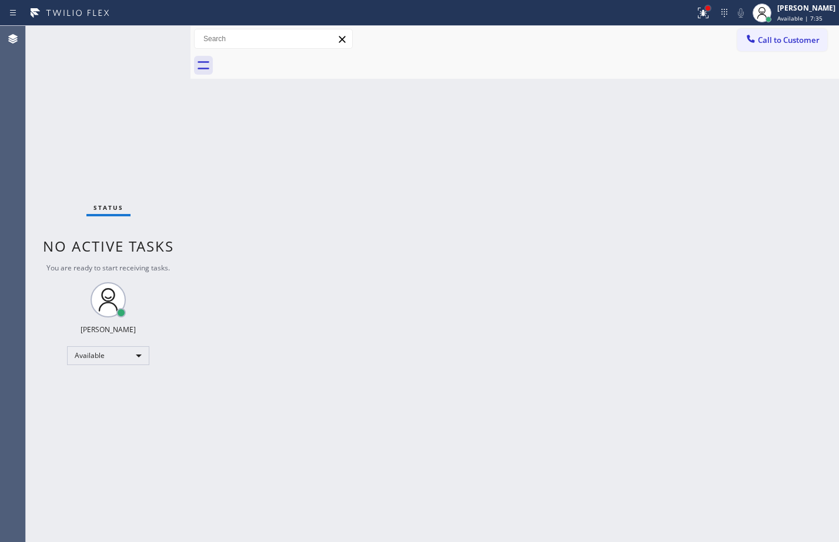
click at [706, 8] on div at bounding box center [708, 8] width 5 height 5
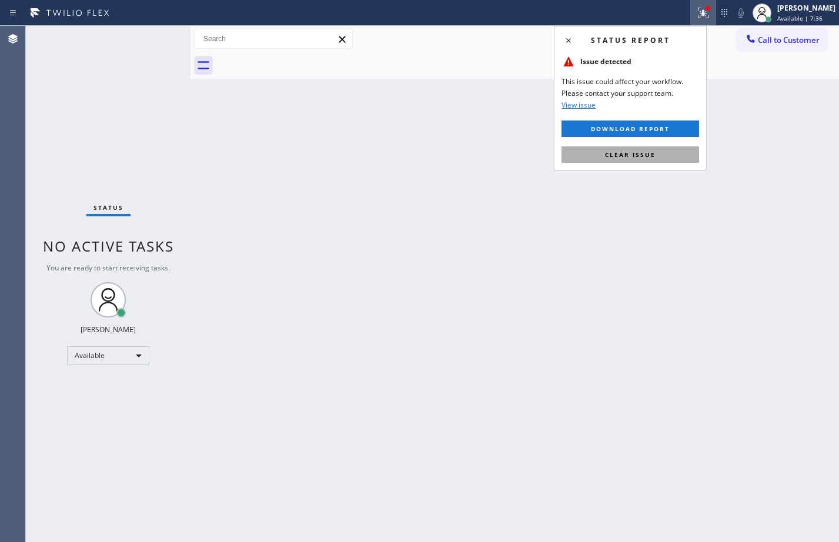
click at [633, 158] on span "Clear issue" at bounding box center [630, 155] width 51 height 8
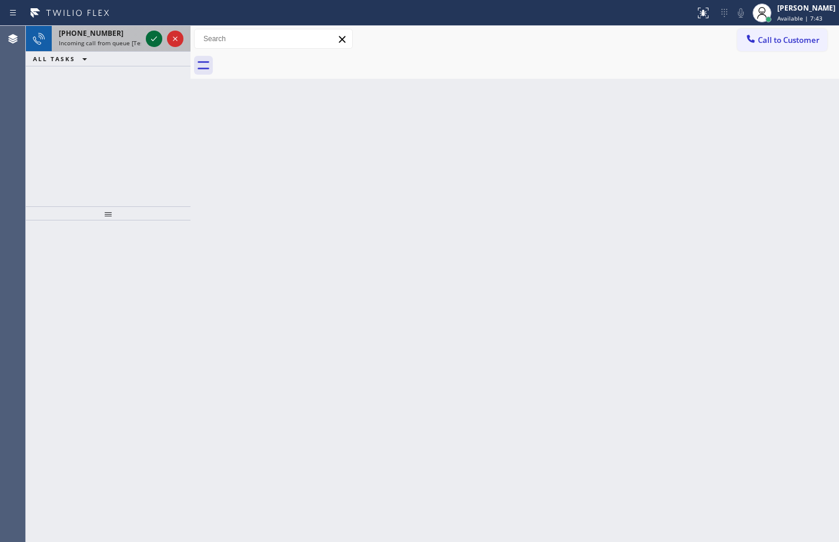
click at [154, 33] on icon at bounding box center [154, 39] width 14 height 14
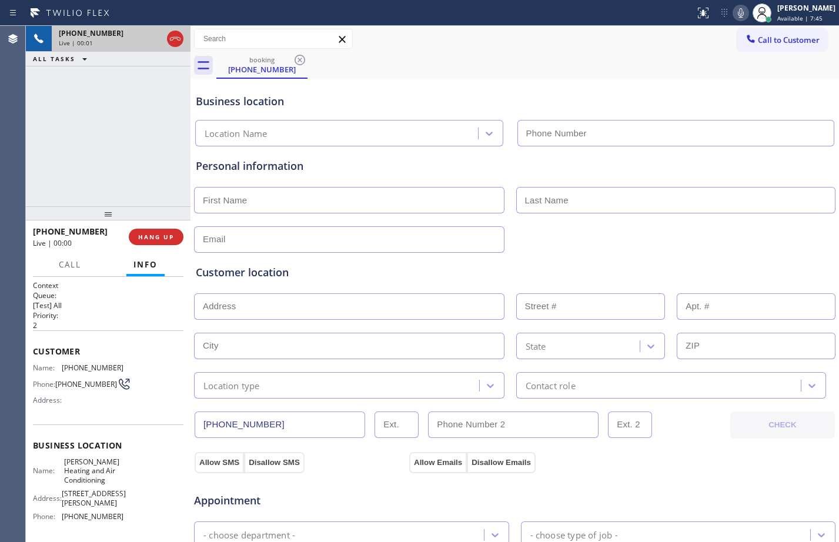
type input "[PHONE_NUMBER]"
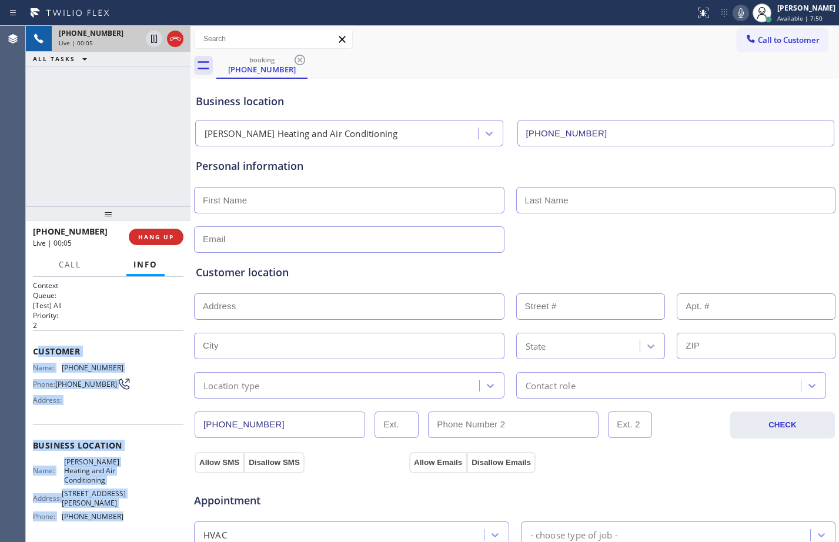
drag, startPoint x: 36, startPoint y: 354, endPoint x: 130, endPoint y: 520, distance: 190.7
click at [130, 520] on div "Context Queue: [Test] All Priority: 2 Customer Name: [PHONE_NUMBER] Phone: [PHO…" at bounding box center [108, 455] width 151 height 349
copy div "ustomer Name: [PHONE_NUMBER] Phone: [PHONE_NUMBER] Address: Business location N…"
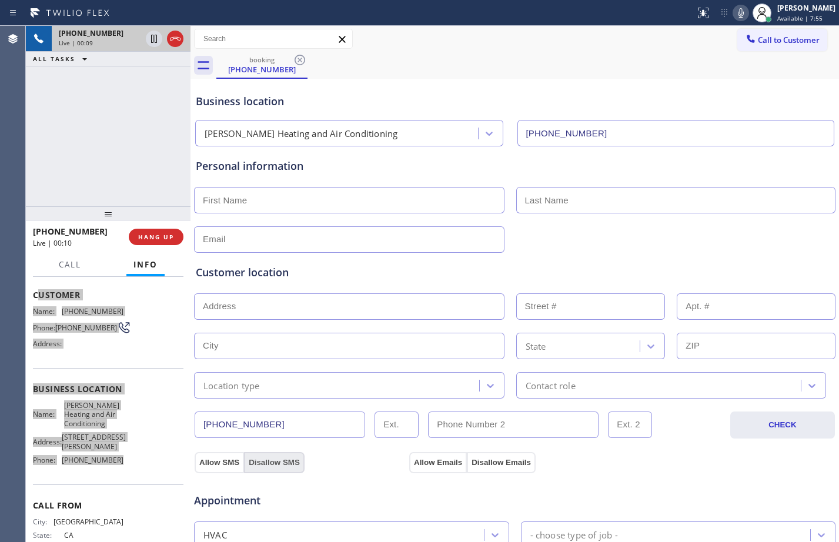
scroll to position [95, 0]
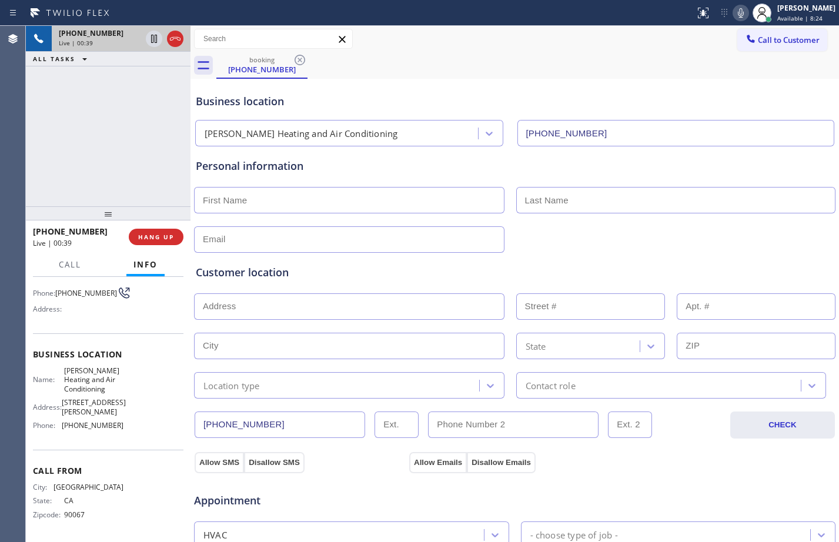
click at [106, 519] on span "90067" at bounding box center [93, 514] width 59 height 9
click at [141, 237] on span "HANG UP" at bounding box center [156, 237] width 36 height 8
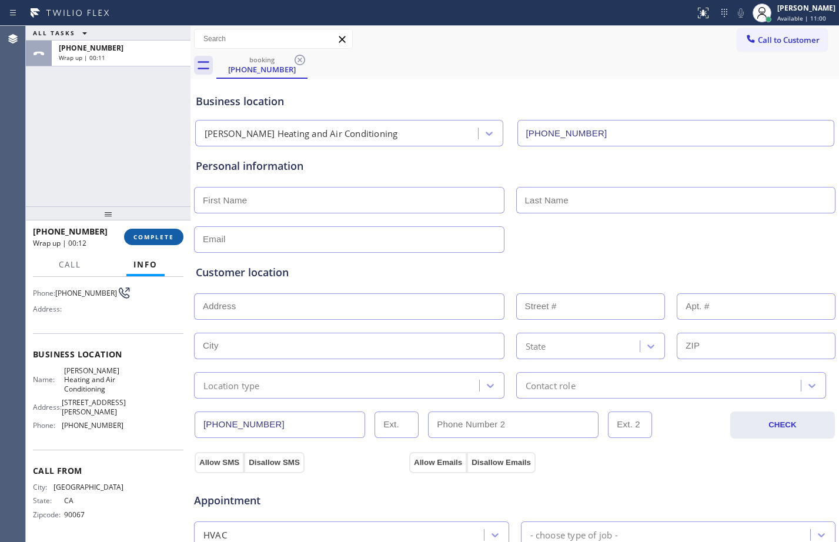
click at [147, 241] on span "COMPLETE" at bounding box center [153, 237] width 41 height 8
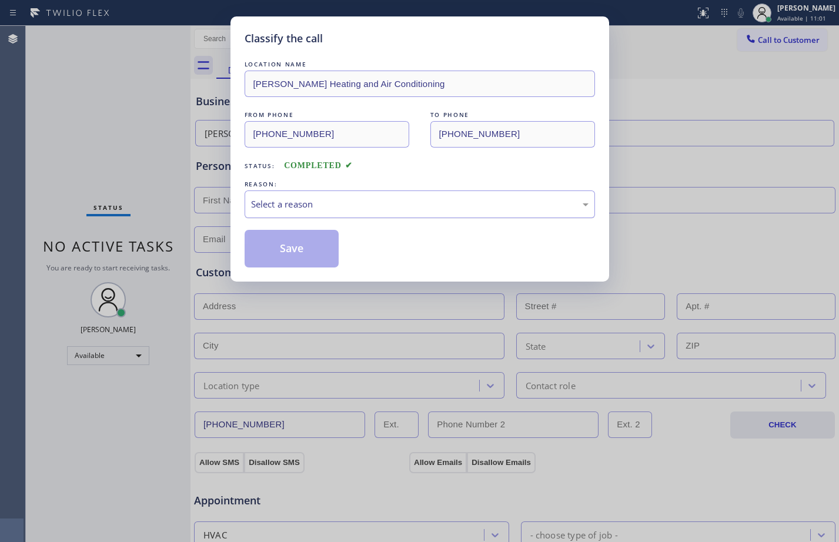
click at [441, 195] on div "Select a reason" at bounding box center [420, 205] width 350 height 28
click at [309, 262] on button "Save" at bounding box center [292, 249] width 95 height 38
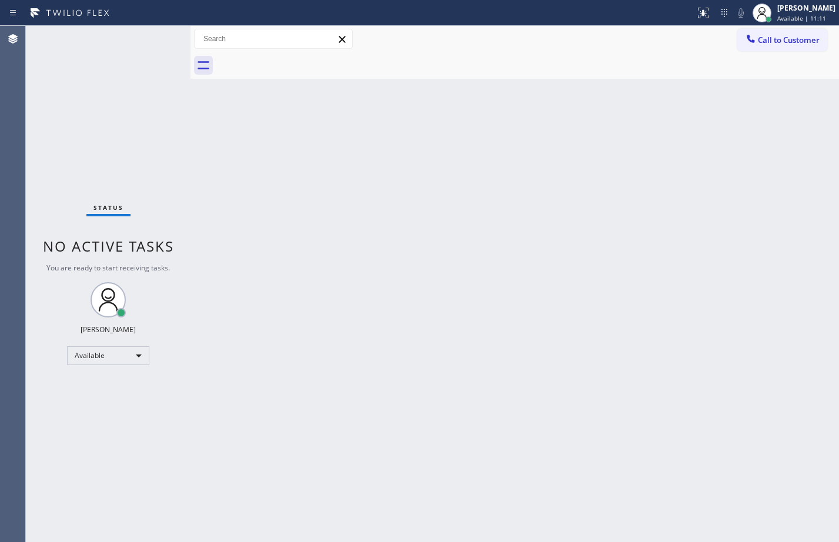
click at [569, 325] on div "Back to Dashboard Change Sender ID Customers Technicians Select a contact Outbo…" at bounding box center [515, 284] width 649 height 516
click at [291, 348] on div "Back to Dashboard Change Sender ID Customers Technicians Select a contact Outbo…" at bounding box center [515, 284] width 649 height 516
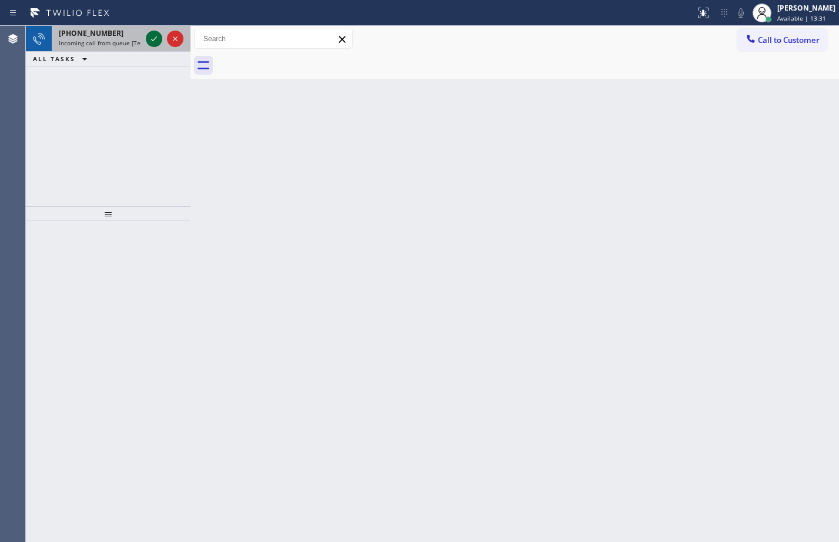
drag, startPoint x: 162, startPoint y: 34, endPoint x: 156, endPoint y: 36, distance: 6.3
click at [156, 36] on div at bounding box center [164, 39] width 42 height 26
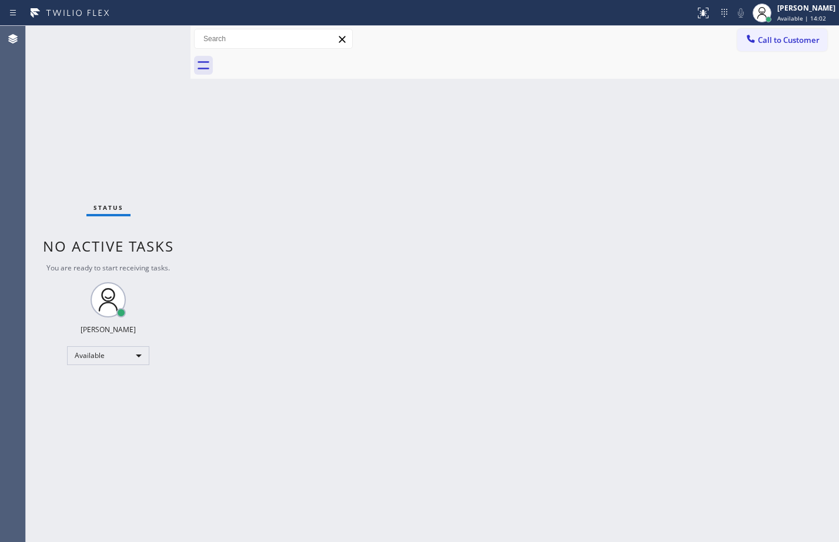
click at [155, 31] on div "Status No active tasks You are ready to start receiving tasks. [PERSON_NAME] Av…" at bounding box center [108, 284] width 165 height 516
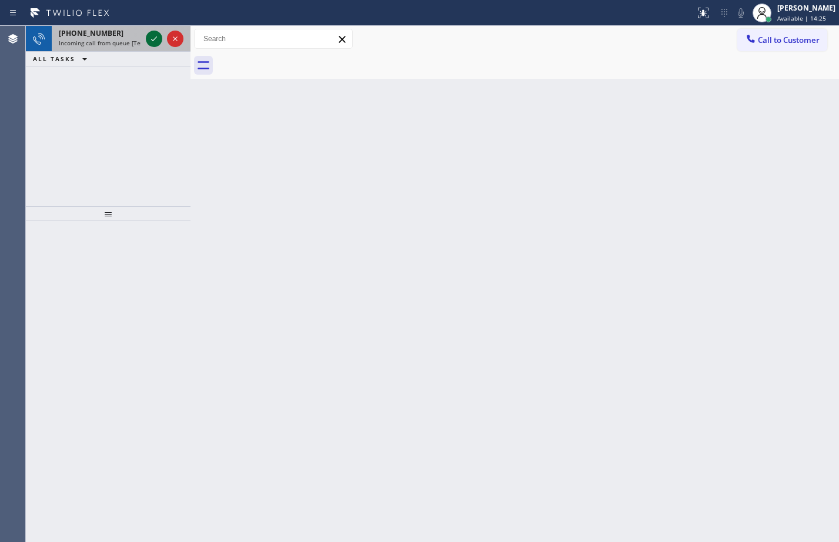
click at [157, 40] on icon at bounding box center [154, 39] width 14 height 14
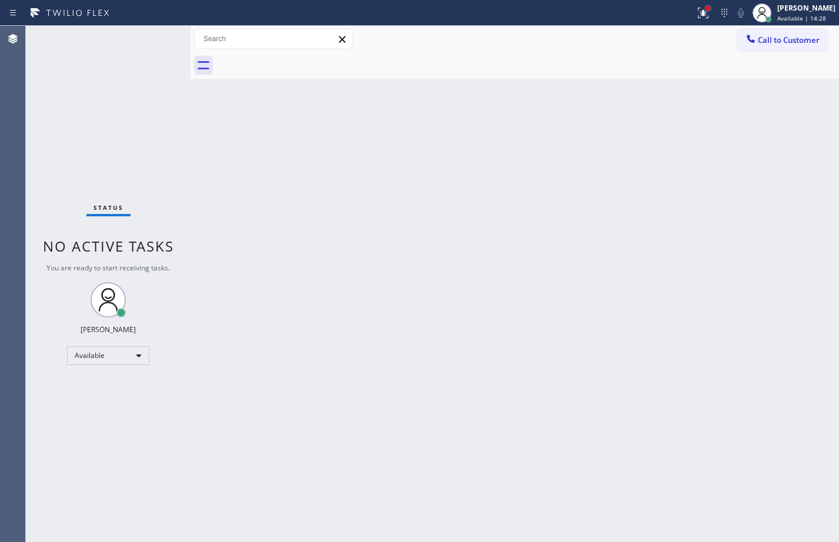
click at [706, 8] on div at bounding box center [708, 8] width 5 height 5
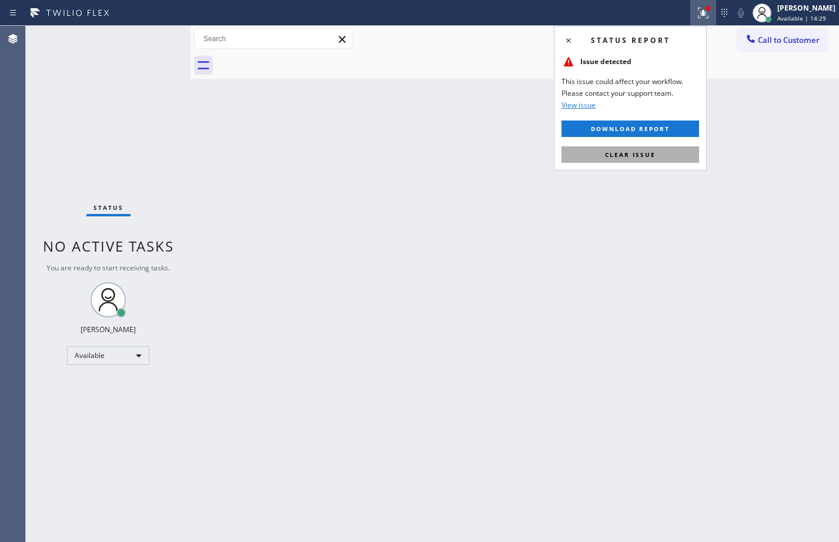
click at [651, 159] on button "Clear issue" at bounding box center [631, 154] width 138 height 16
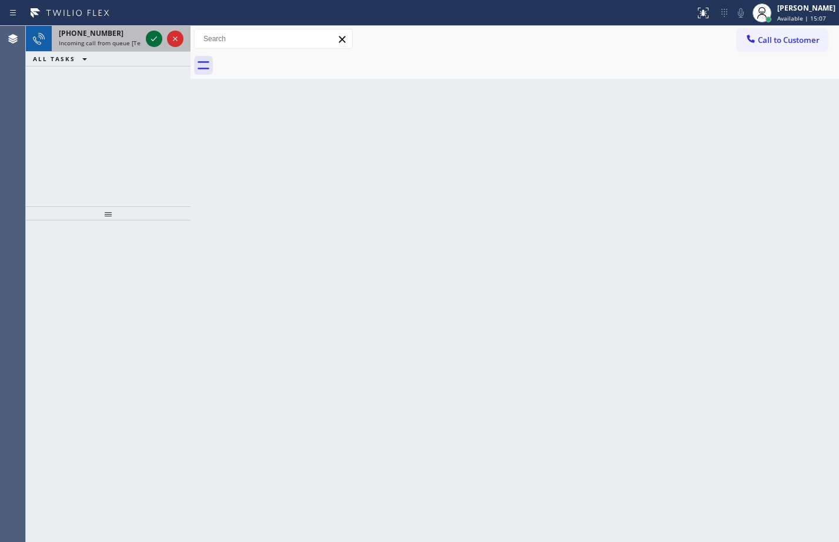
click at [152, 34] on icon at bounding box center [154, 39] width 14 height 14
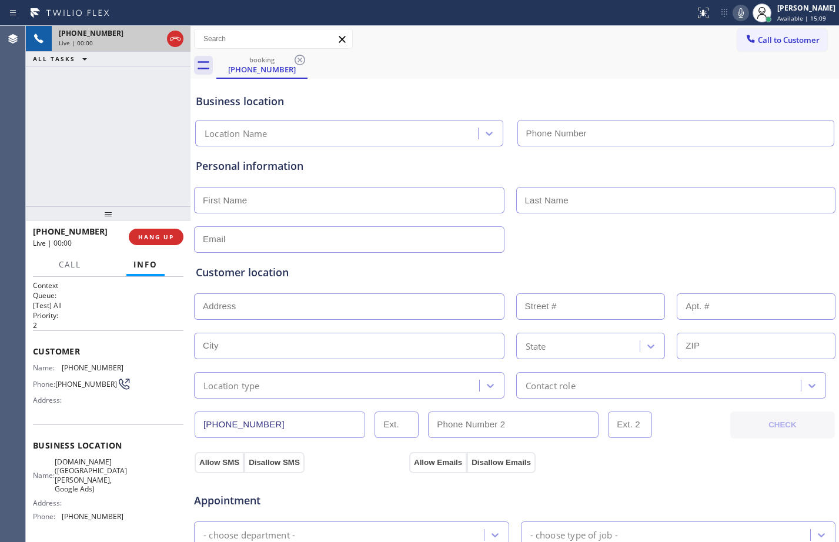
type input "[PHONE_NUMBER]"
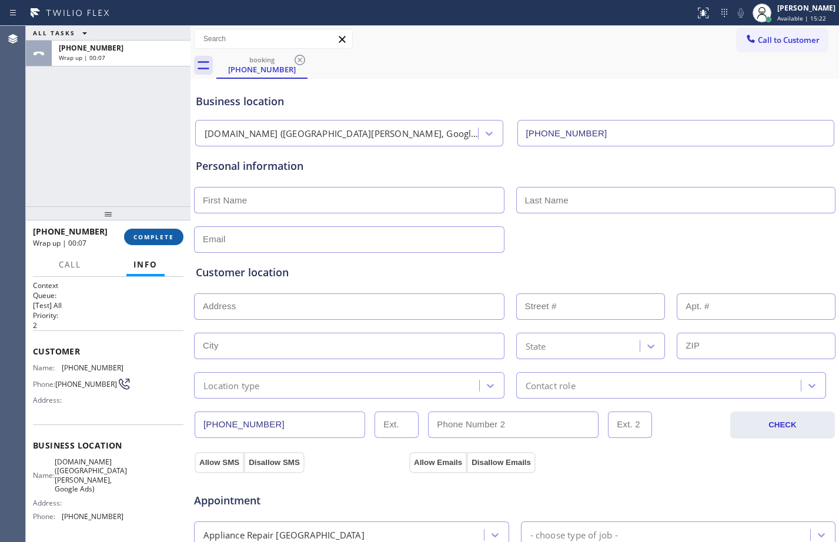
click at [140, 234] on span "COMPLETE" at bounding box center [153, 237] width 41 height 8
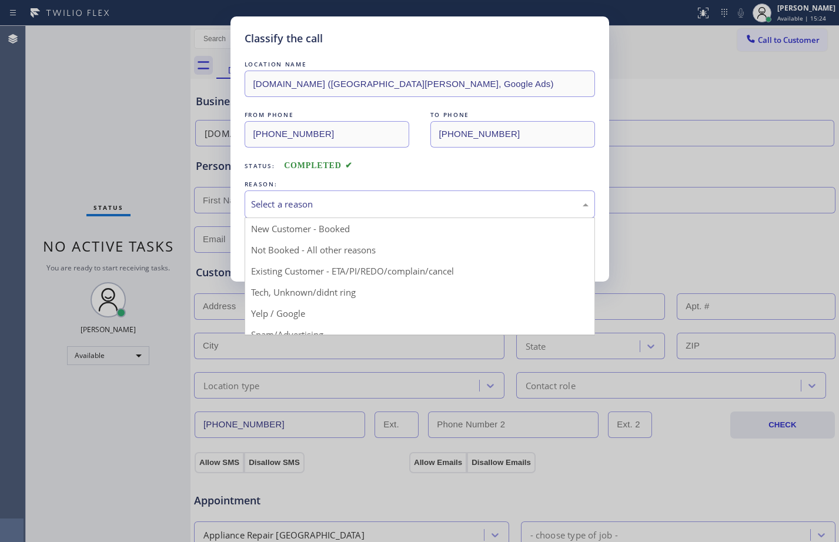
click at [336, 202] on div "Select a reason" at bounding box center [420, 205] width 338 height 14
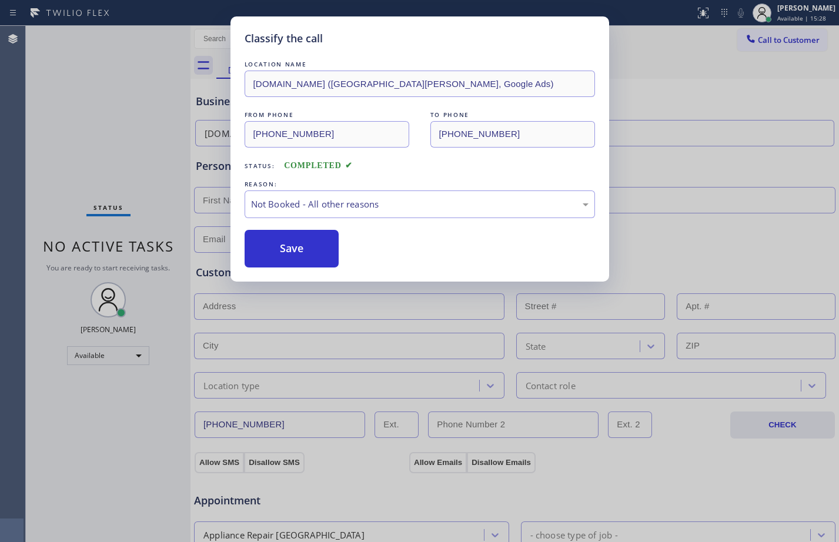
click at [327, 254] on button "Save" at bounding box center [292, 249] width 95 height 38
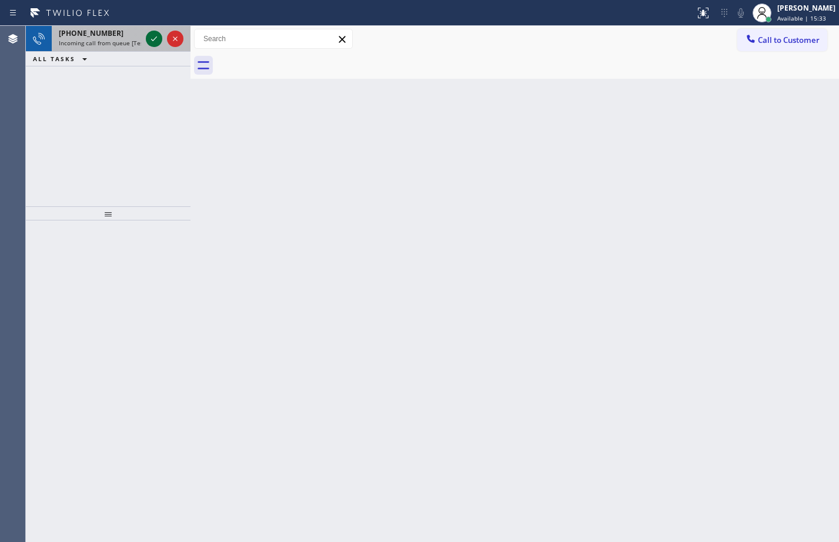
click at [149, 35] on icon at bounding box center [154, 39] width 14 height 14
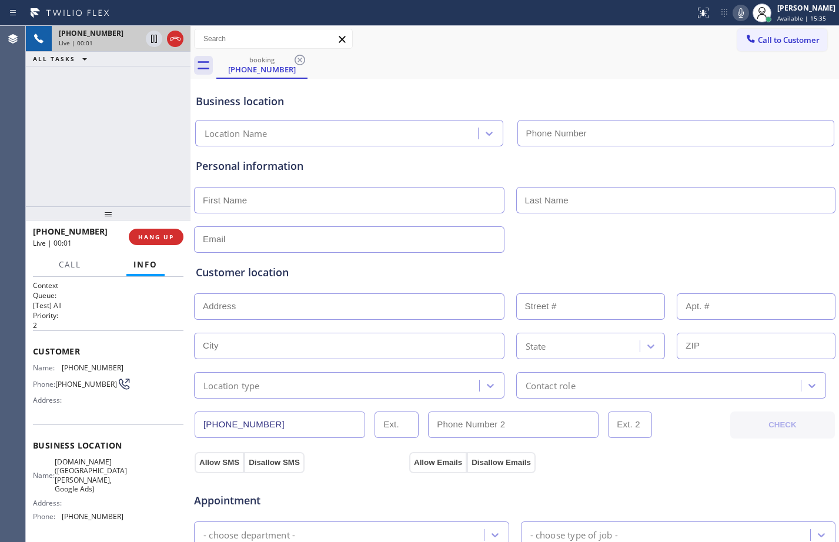
type input "[PHONE_NUMBER]"
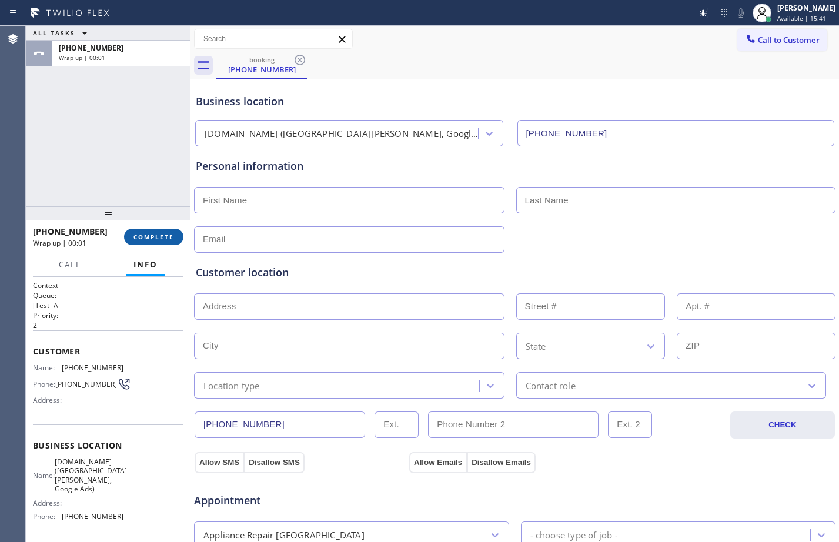
click at [146, 240] on span "COMPLETE" at bounding box center [153, 237] width 41 height 8
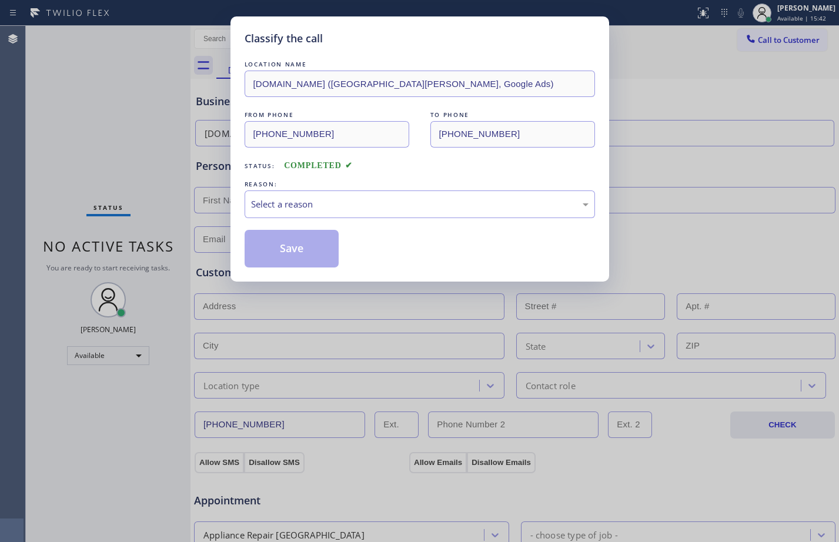
click at [299, 209] on div "Select a reason" at bounding box center [420, 205] width 338 height 14
click at [281, 247] on button "Save" at bounding box center [292, 249] width 95 height 38
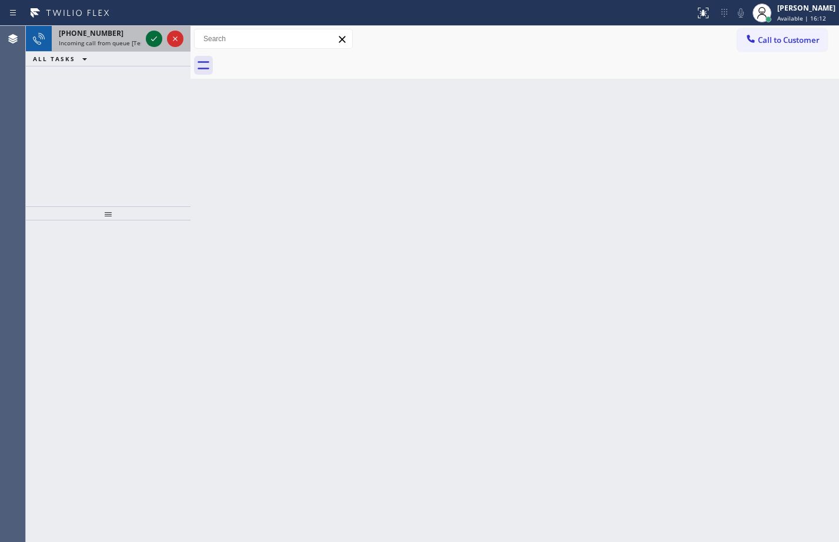
click at [155, 32] on icon at bounding box center [154, 39] width 14 height 14
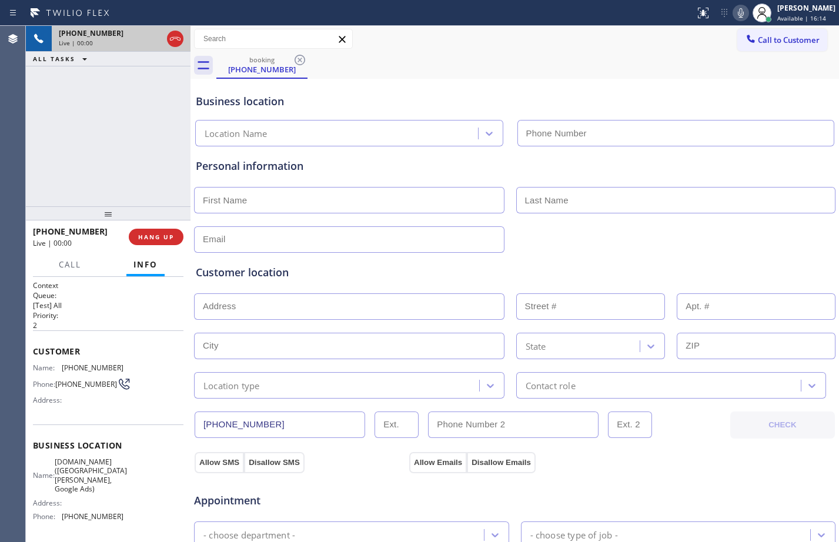
type input "[PHONE_NUMBER]"
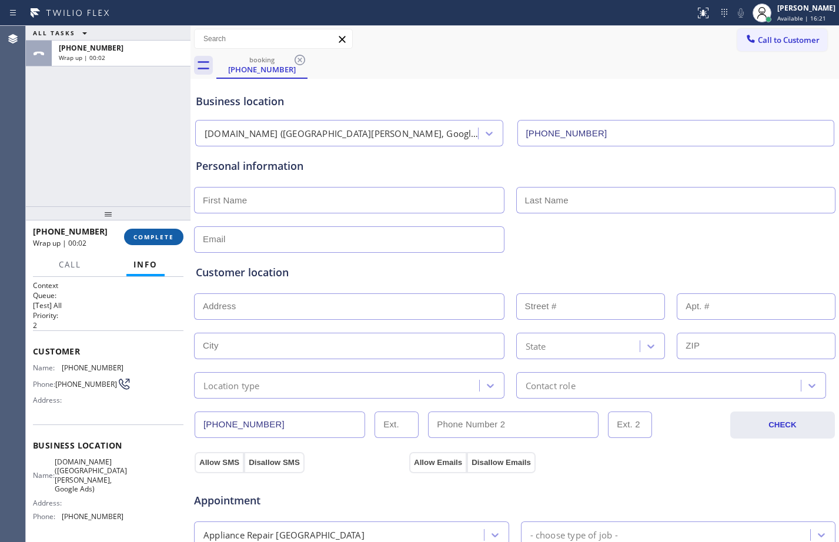
click at [139, 239] on span "COMPLETE" at bounding box center [153, 237] width 41 height 8
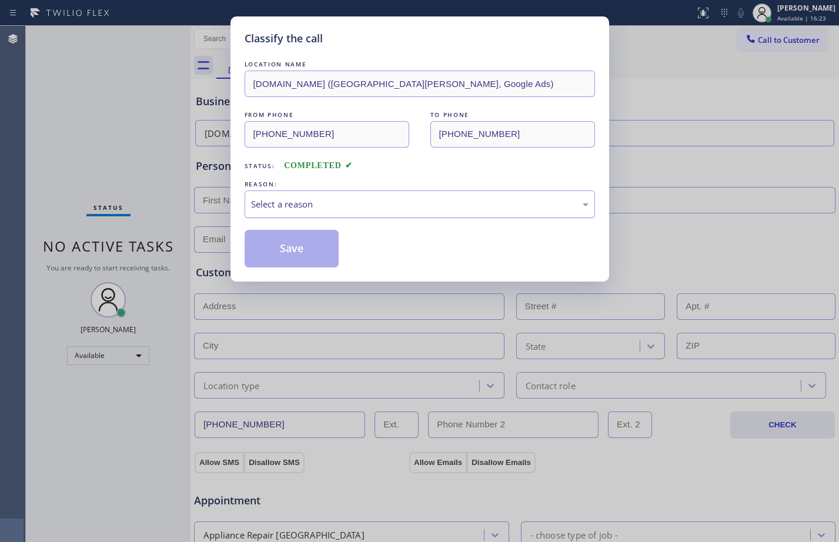
click at [259, 205] on div "Select a reason" at bounding box center [420, 205] width 338 height 14
click at [311, 246] on button "Save" at bounding box center [292, 249] width 95 height 38
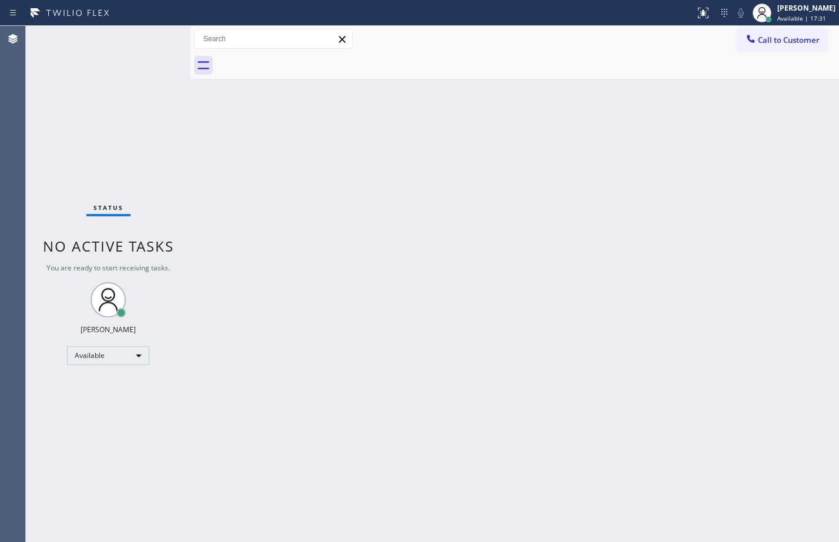
click at [490, 256] on div "Back to Dashboard Change Sender ID Customers Technicians Select a contact Outbo…" at bounding box center [515, 284] width 649 height 516
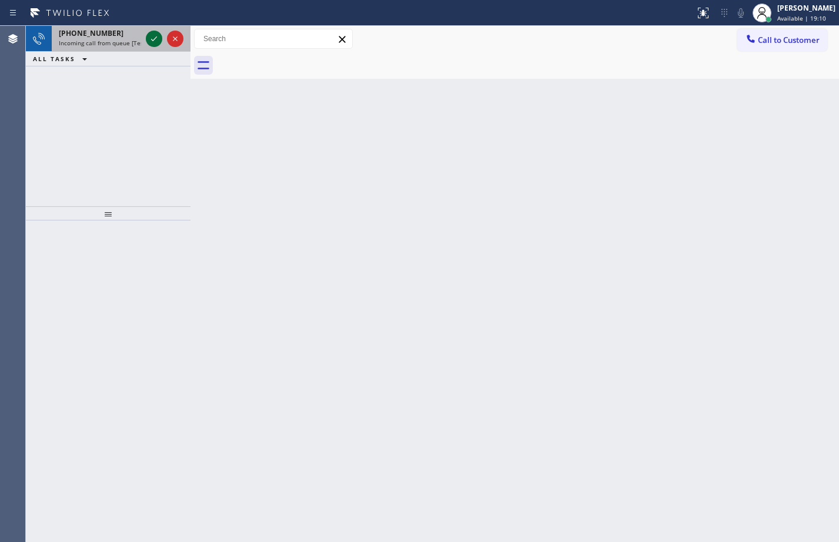
click at [159, 39] on icon at bounding box center [154, 39] width 14 height 14
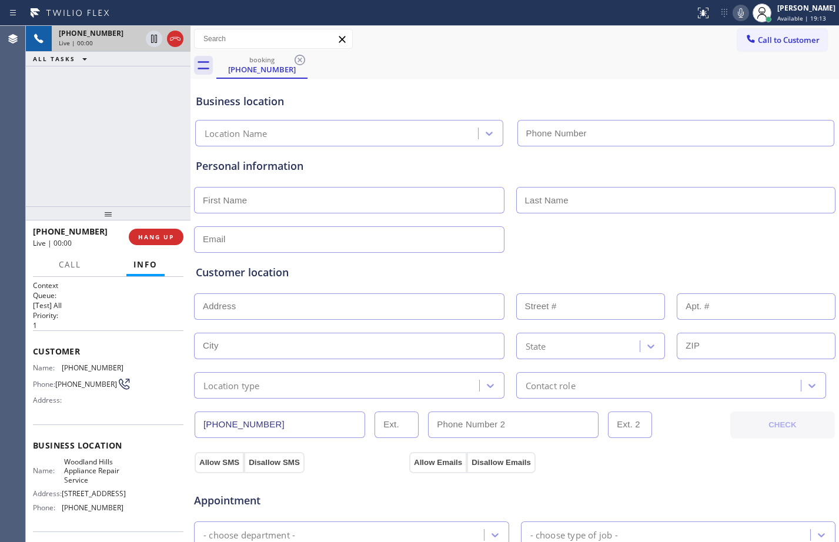
type input "[PHONE_NUMBER]"
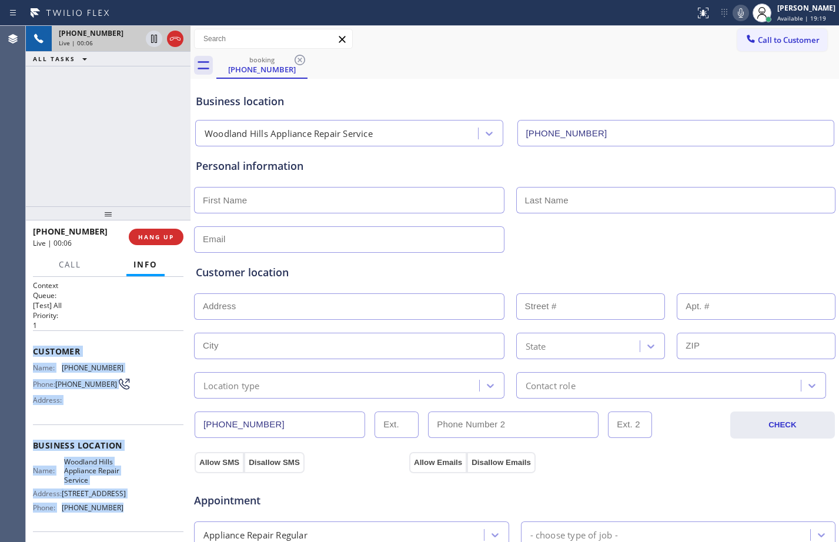
drag, startPoint x: 30, startPoint y: 347, endPoint x: 136, endPoint y: 525, distance: 207.1
click at [136, 525] on div "Context Queue: [Test] All Priority: 1 Customer Name: [PHONE_NUMBER] Phone: [PHO…" at bounding box center [108, 409] width 165 height 265
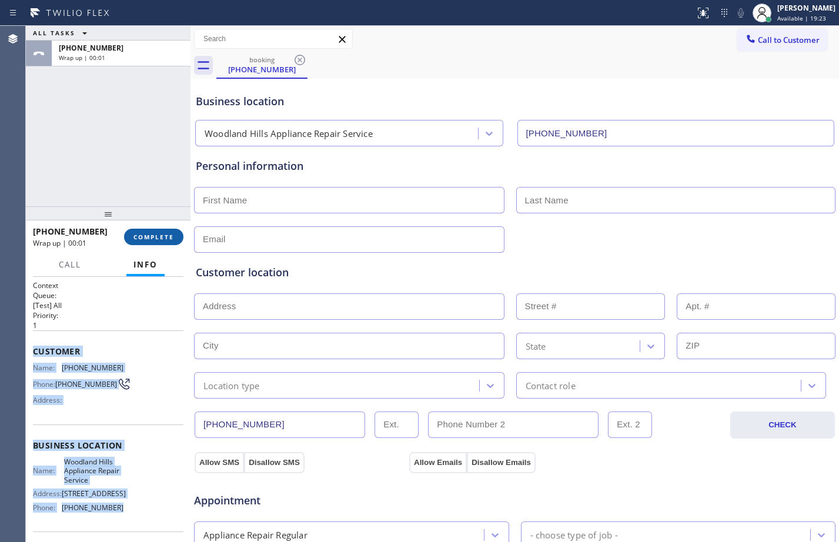
click at [159, 238] on span "COMPLETE" at bounding box center [153, 237] width 41 height 8
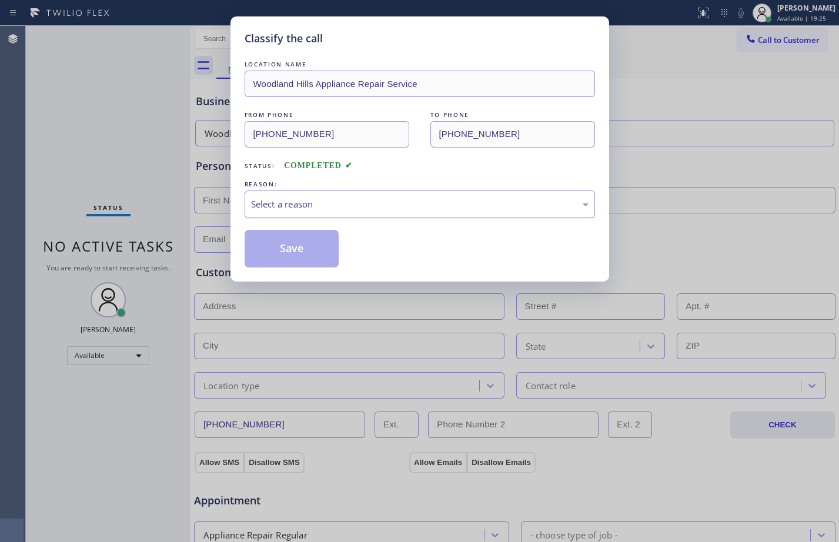
click at [367, 216] on div "Select a reason" at bounding box center [420, 205] width 350 height 28
click at [324, 248] on button "Save" at bounding box center [292, 249] width 95 height 38
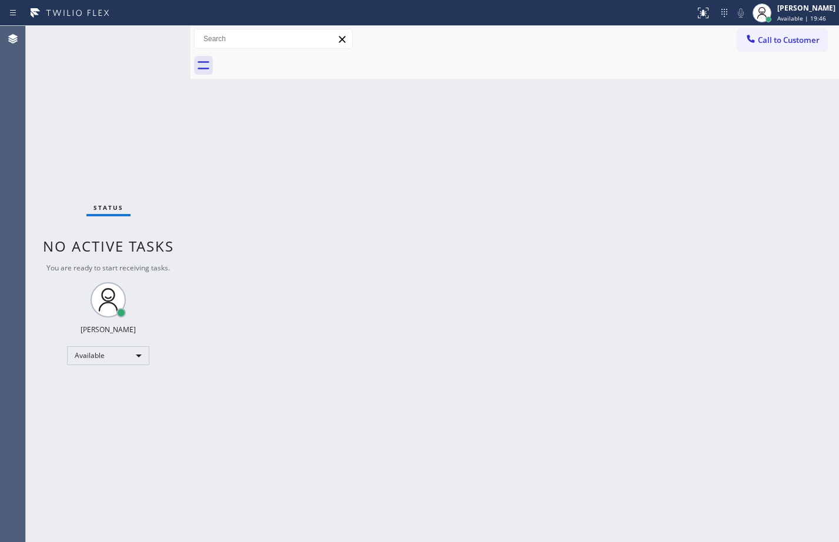
click at [148, 36] on div "Status No active tasks You are ready to start receiving tasks. [PERSON_NAME] Av…" at bounding box center [108, 284] width 165 height 516
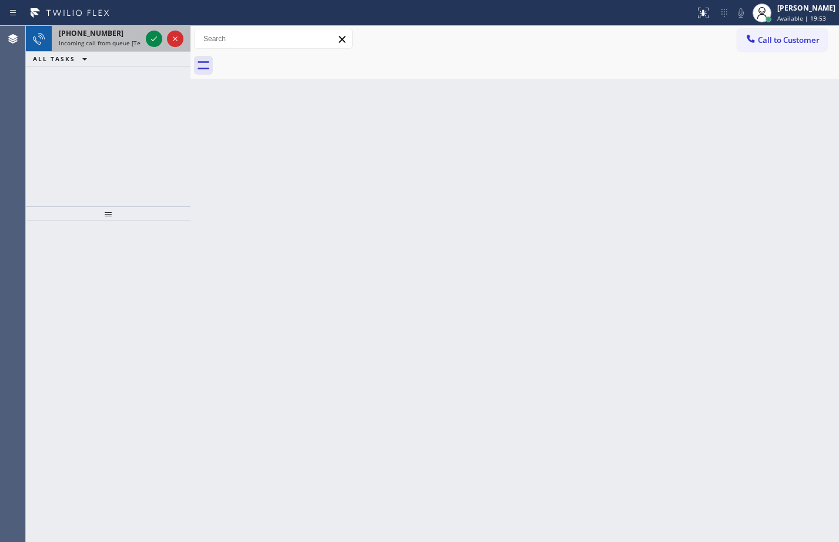
click at [148, 46] on div at bounding box center [164, 39] width 42 height 26
click at [154, 36] on icon at bounding box center [154, 39] width 14 height 14
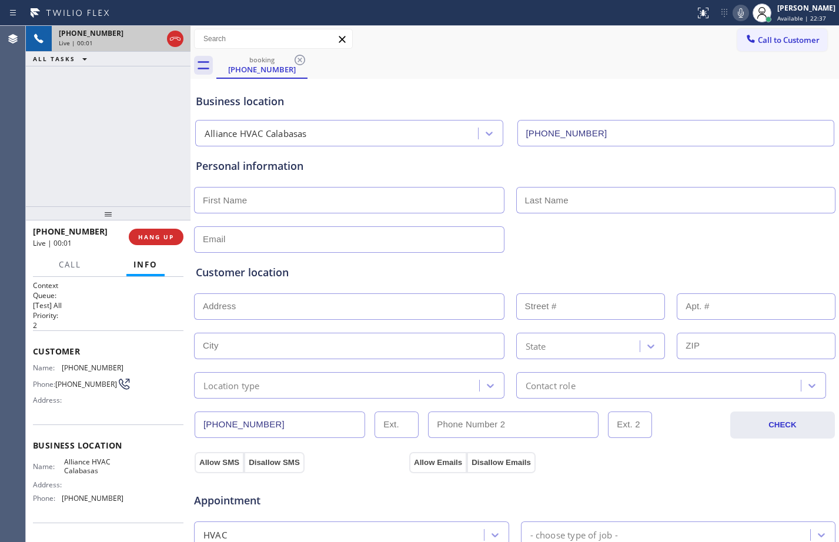
type input "[PHONE_NUMBER]"
click at [146, 235] on span "HANG UP" at bounding box center [156, 237] width 36 height 8
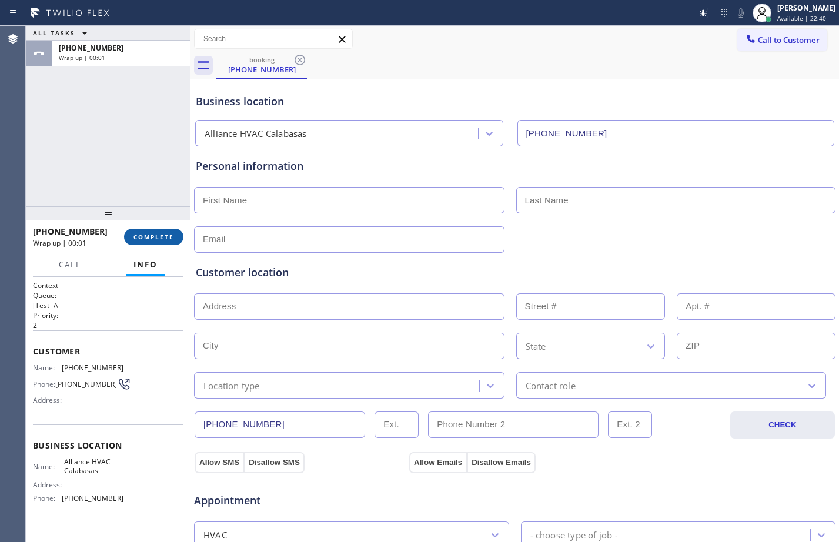
click at [165, 235] on span "COMPLETE" at bounding box center [153, 237] width 41 height 8
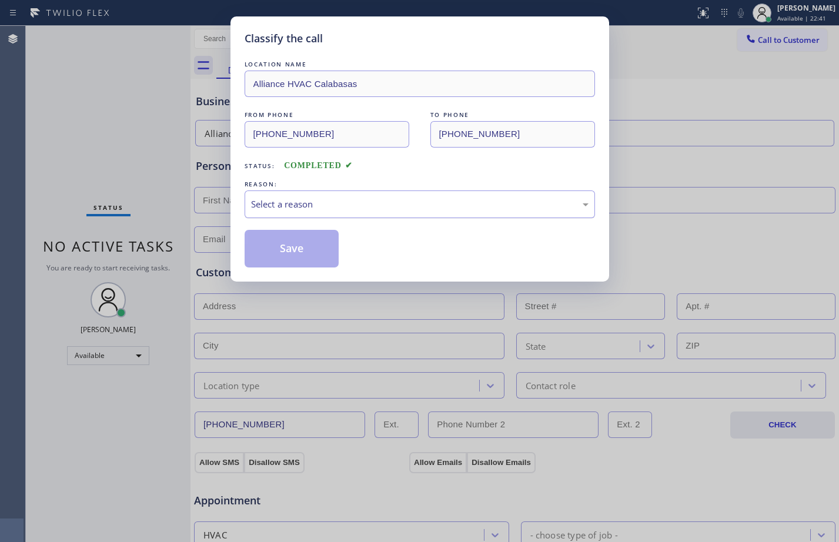
click at [364, 212] on div "Select a reason" at bounding box center [420, 205] width 350 height 28
click at [292, 244] on button "Save" at bounding box center [292, 249] width 95 height 38
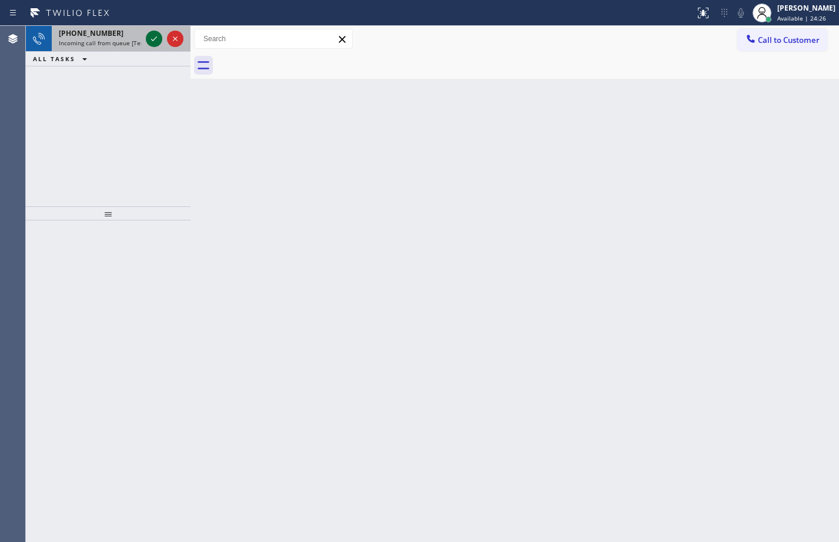
click at [160, 44] on icon at bounding box center [154, 39] width 14 height 14
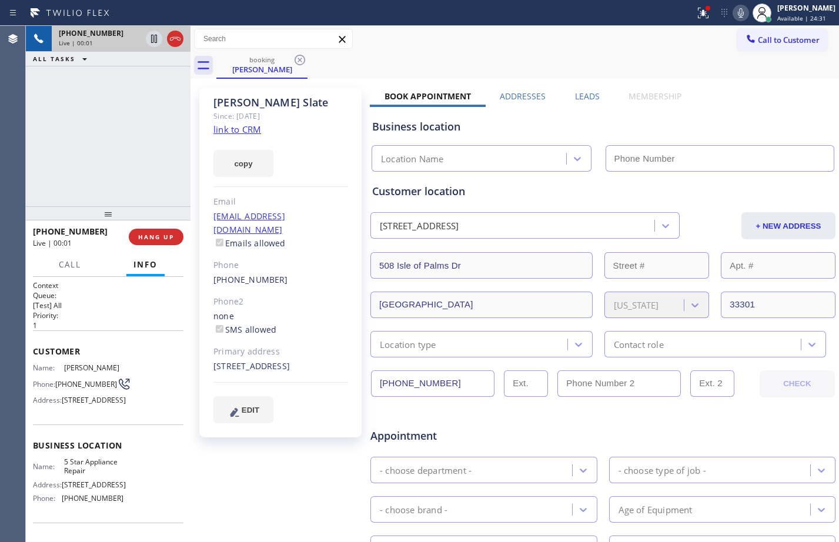
type input "[PHONE_NUMBER]"
click at [229, 132] on link "link to CRM" at bounding box center [237, 129] width 48 height 12
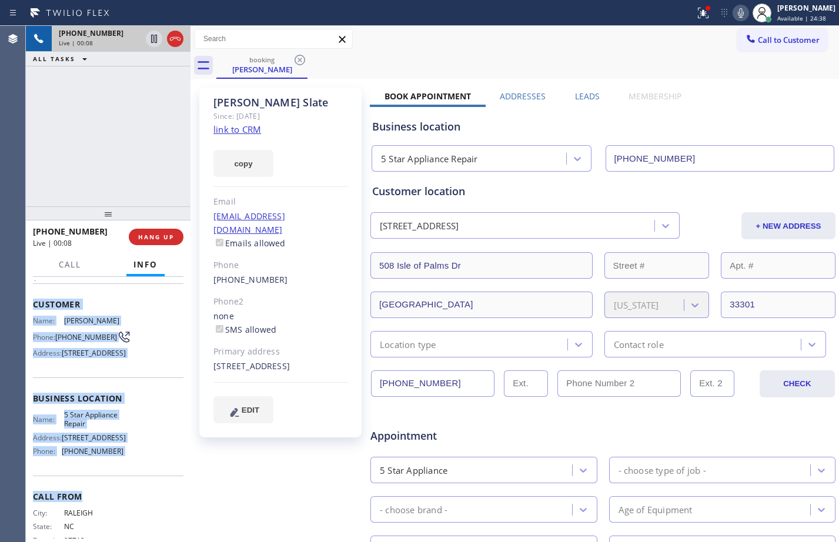
scroll to position [65, 0]
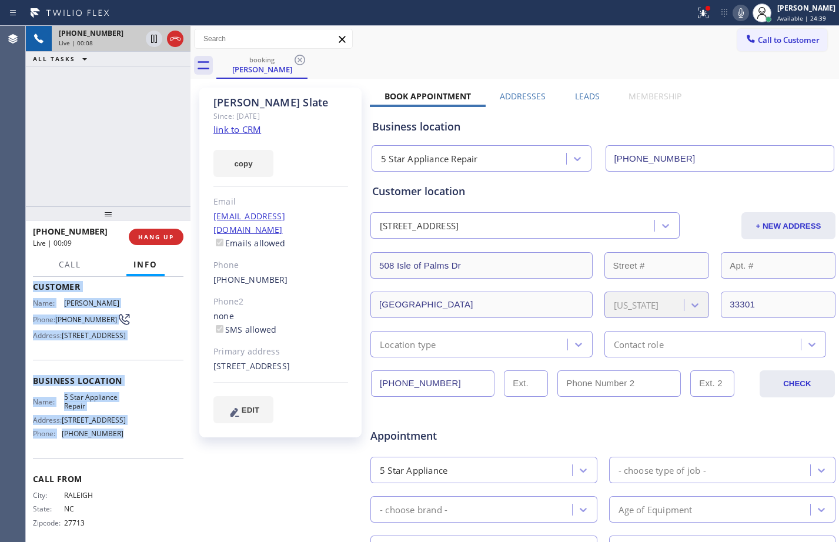
drag, startPoint x: 31, startPoint y: 349, endPoint x: 128, endPoint y: 473, distance: 157.5
click at [128, 473] on div "Context Queue: [Test] All Priority: 1 Customer Name: [PERSON_NAME] Phone: [PHON…" at bounding box center [108, 409] width 165 height 265
copy div "Customer Name: [PERSON_NAME] Phone: [PHONE_NUMBER] Address: [STREET_ADDRESS] Bu…"
click at [153, 46] on button at bounding box center [154, 39] width 16 height 16
click at [737, 14] on icon at bounding box center [741, 13] width 14 height 14
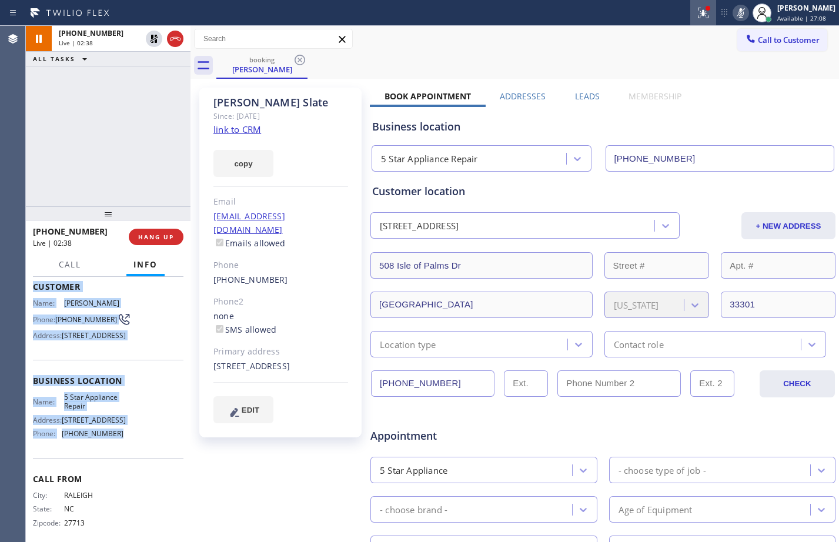
click at [696, 11] on icon at bounding box center [703, 13] width 14 height 14
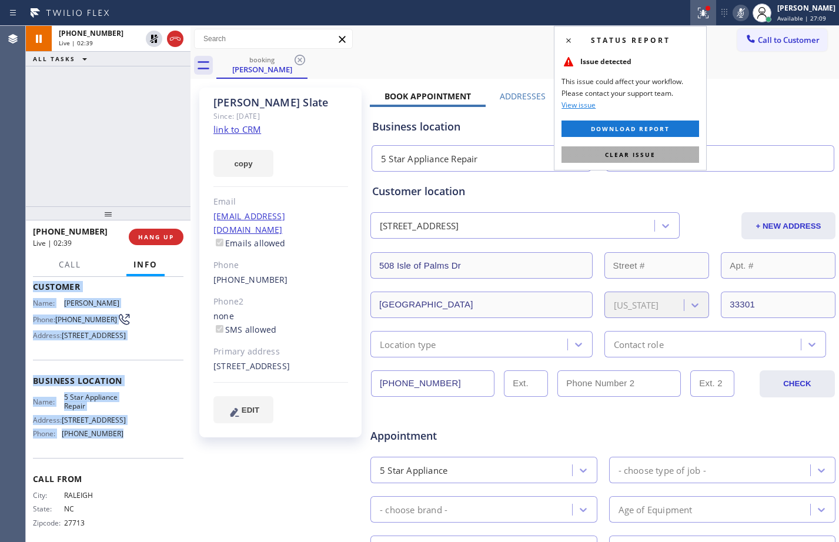
click at [645, 161] on button "Clear issue" at bounding box center [631, 154] width 138 height 16
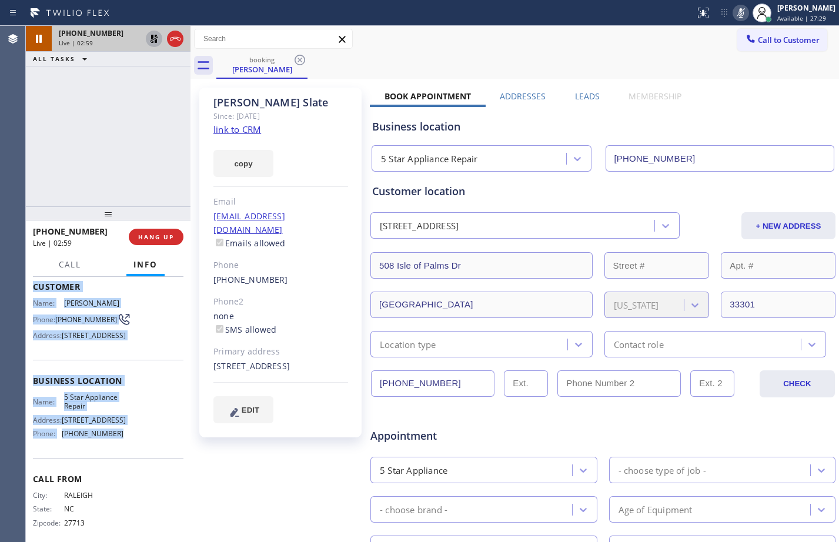
click at [153, 38] on icon at bounding box center [154, 39] width 8 height 8
click at [735, 12] on icon at bounding box center [741, 13] width 14 height 14
click at [153, 38] on icon at bounding box center [154, 39] width 6 height 8
click at [734, 16] on icon at bounding box center [741, 13] width 14 height 14
click at [155, 36] on icon at bounding box center [154, 39] width 8 height 8
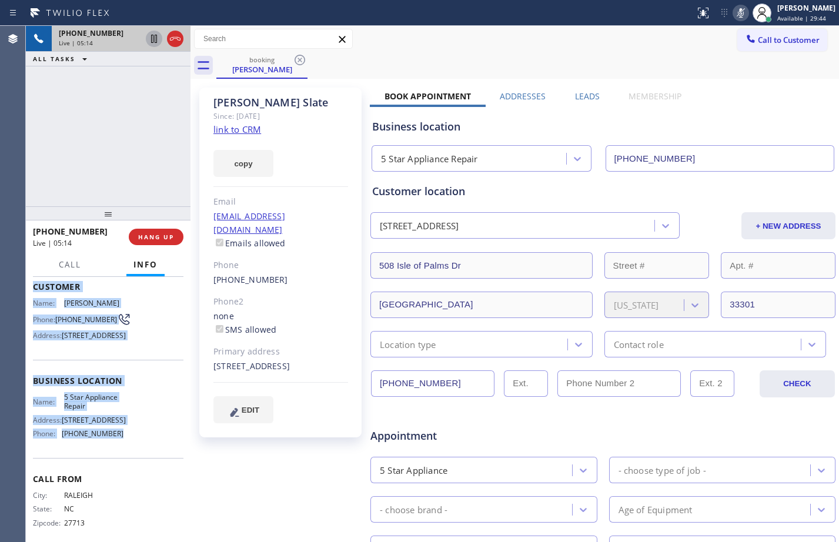
click at [738, 9] on icon at bounding box center [741, 12] width 6 height 9
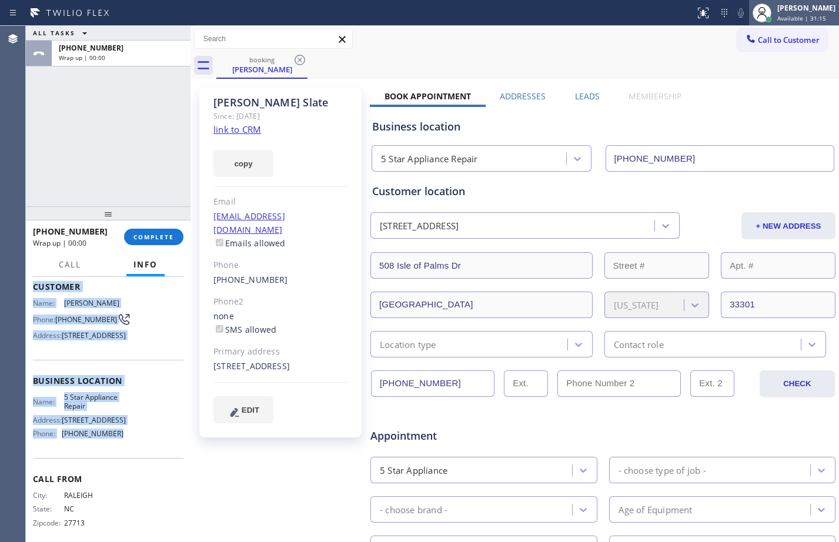
click at [800, 11] on div "[PERSON_NAME]" at bounding box center [806, 8] width 58 height 10
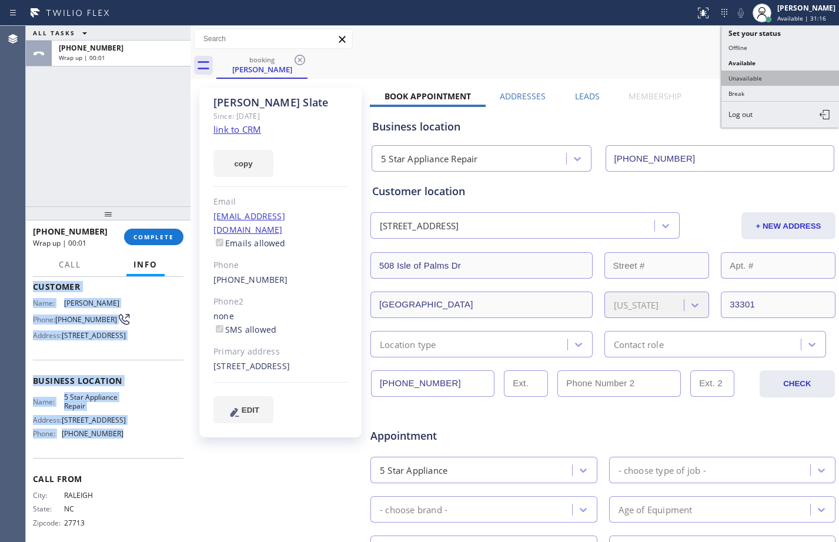
click at [743, 78] on button "Unavailable" at bounding box center [781, 78] width 118 height 15
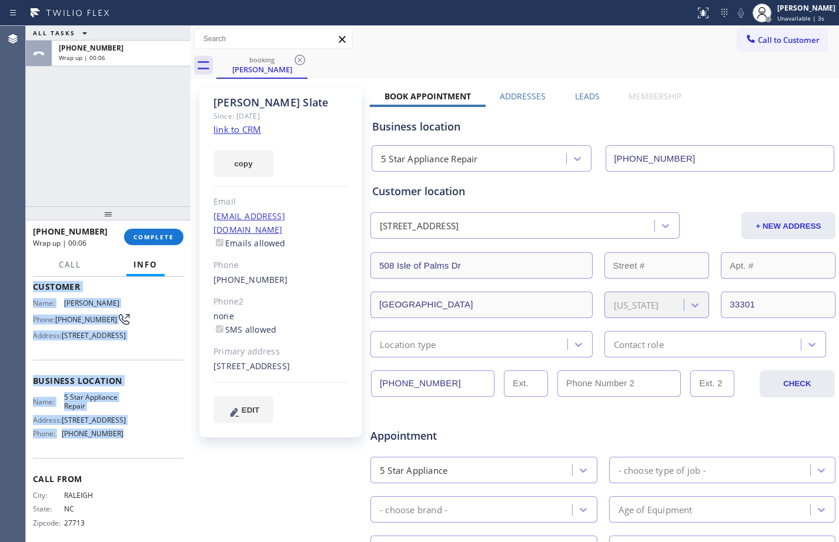
scroll to position [305, 0]
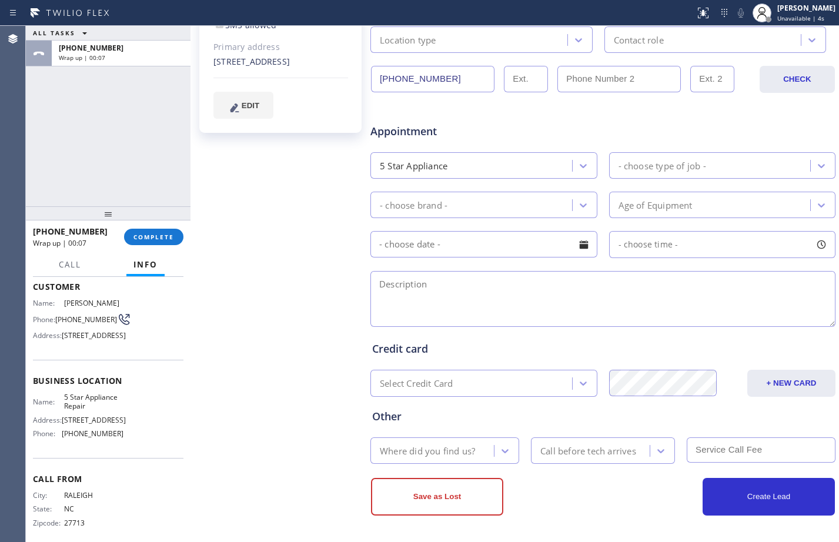
click at [550, 162] on div "5 Star Appliance" at bounding box center [473, 165] width 198 height 21
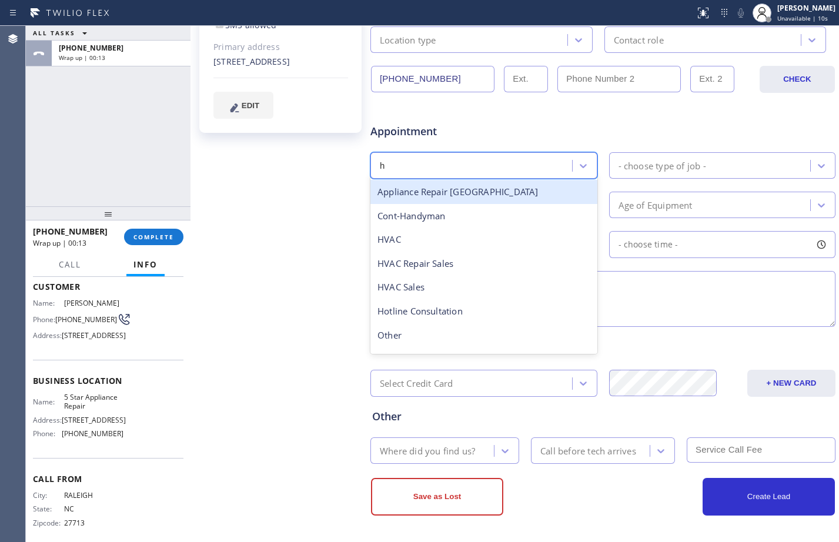
type input "hi"
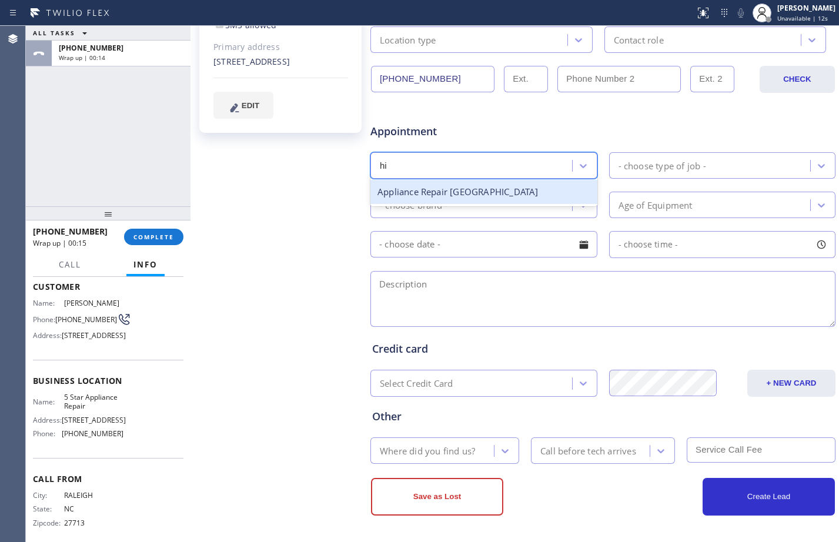
click at [530, 194] on div "Appliance Repair [GEOGRAPHIC_DATA]" at bounding box center [483, 192] width 227 height 24
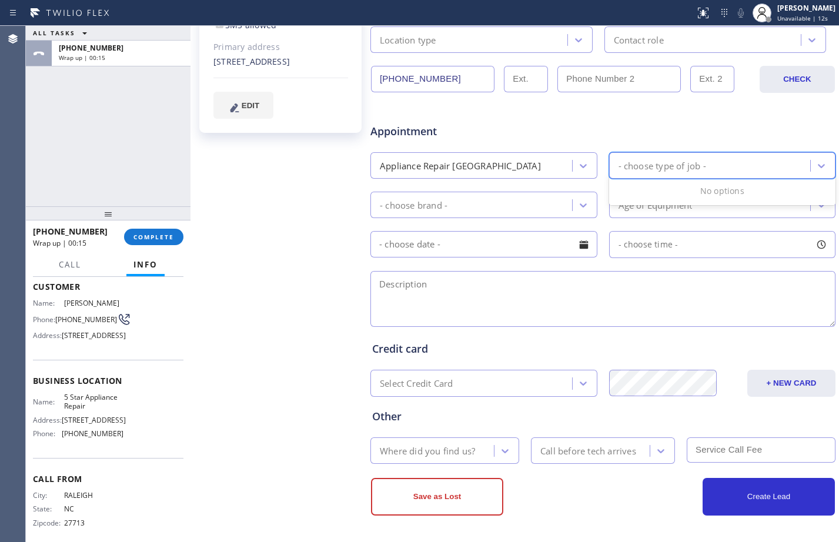
click at [632, 165] on div "- choose type of job -" at bounding box center [663, 166] width 88 height 14
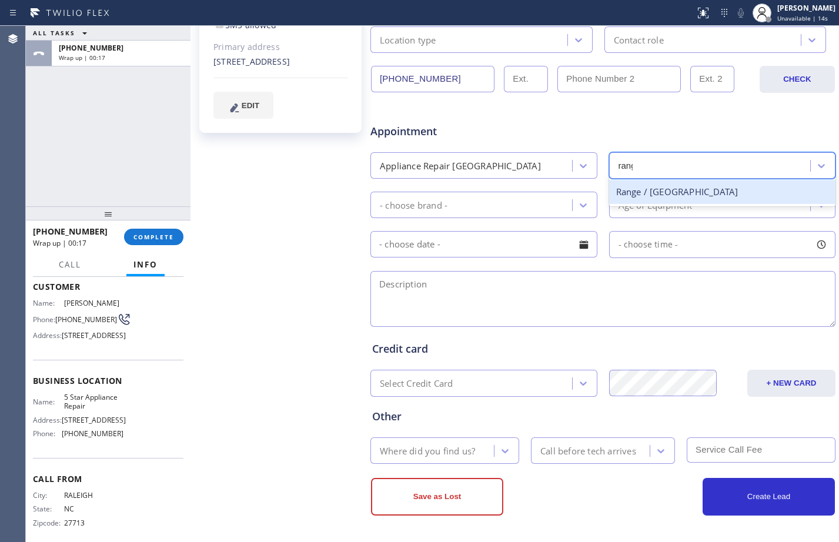
type input "range"
click at [686, 198] on div "Range / [GEOGRAPHIC_DATA]" at bounding box center [722, 192] width 227 height 24
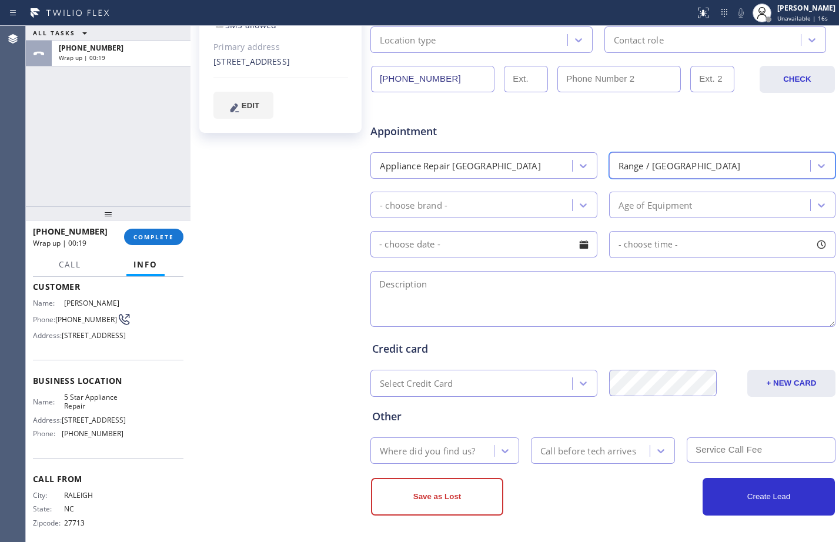
click at [521, 196] on div "- choose brand -" at bounding box center [473, 205] width 198 height 21
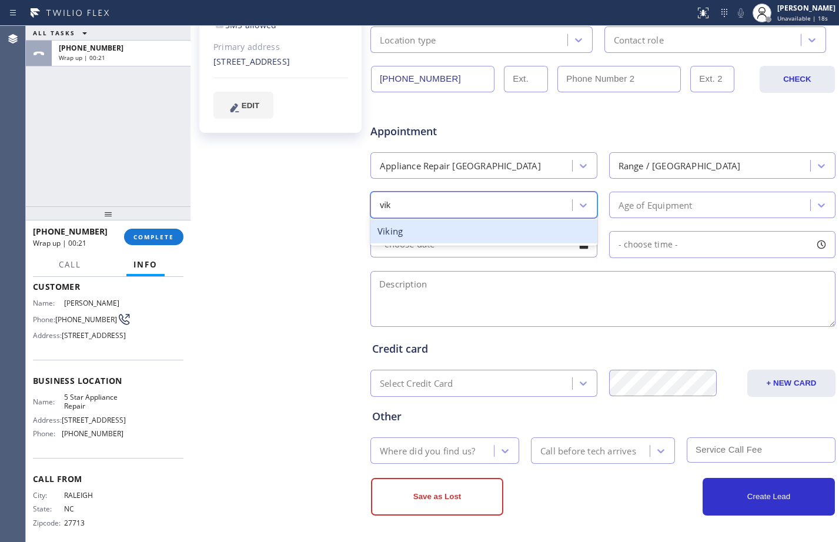
type input "viki"
click at [551, 229] on div "Viking" at bounding box center [483, 231] width 227 height 24
click at [656, 207] on div "Age of Equipment" at bounding box center [656, 205] width 74 height 14
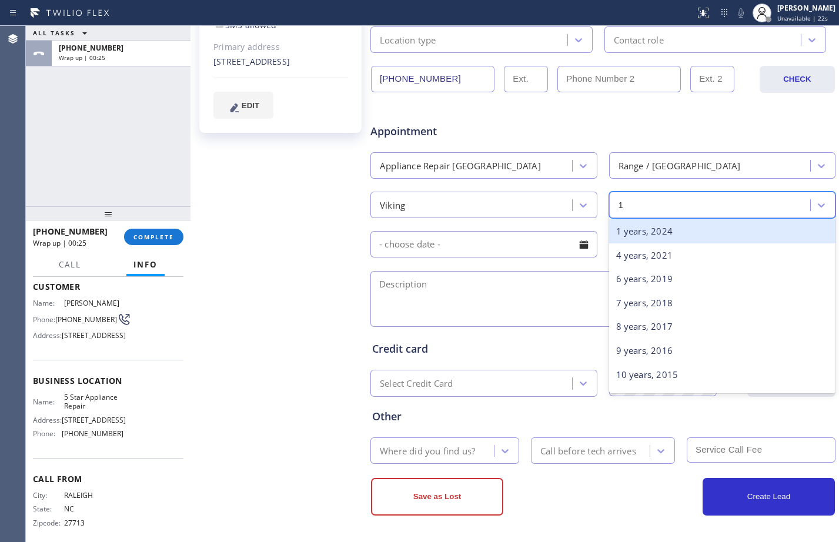
type input "15"
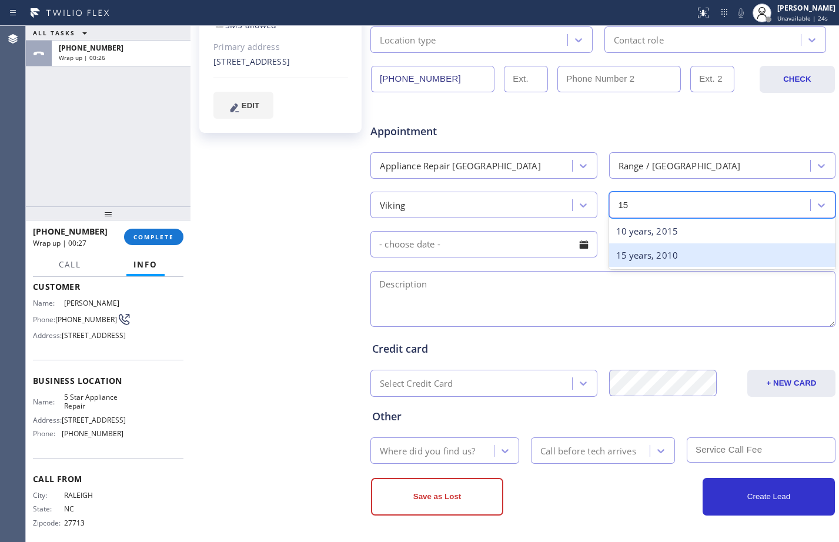
click at [665, 252] on div "15 years, 2010" at bounding box center [722, 255] width 227 height 24
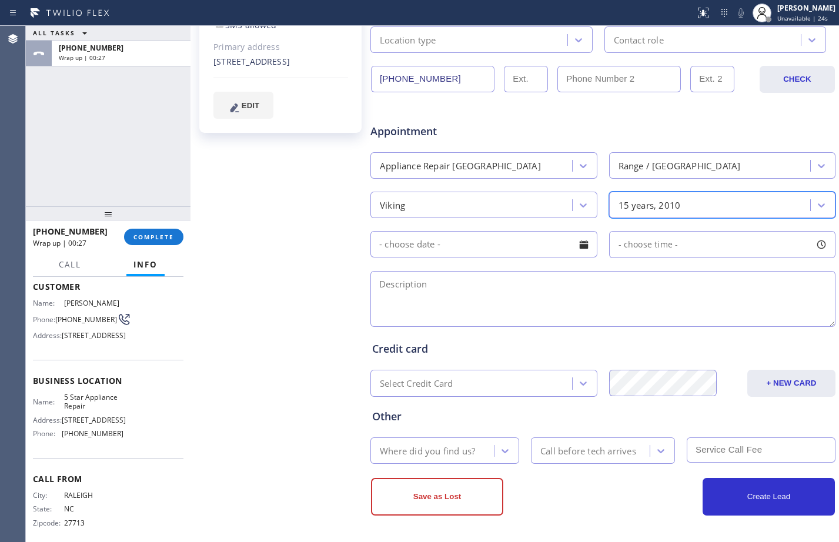
click at [514, 250] on input "text" at bounding box center [483, 244] width 227 height 26
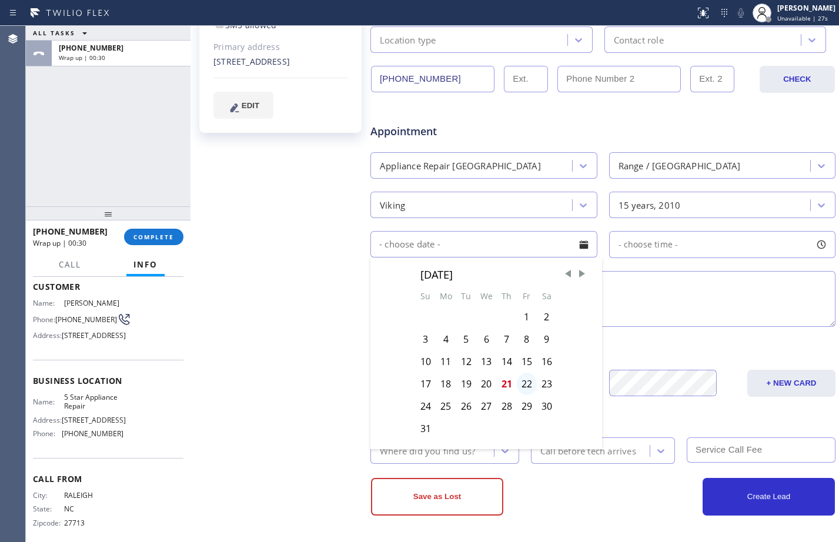
click at [525, 385] on div "22" at bounding box center [527, 384] width 20 height 22
type input "[DATE]"
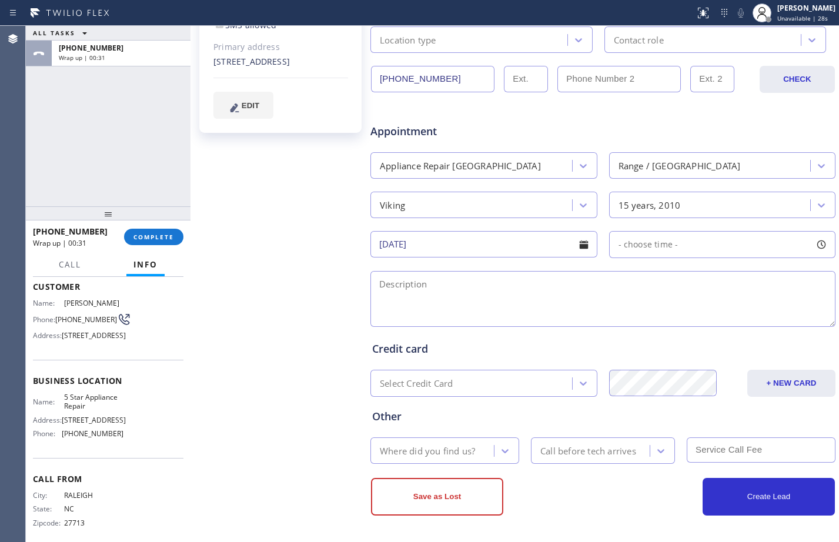
click at [750, 241] on div "- choose time -" at bounding box center [722, 244] width 227 height 27
drag, startPoint x: 615, startPoint y: 319, endPoint x: 732, endPoint y: 321, distance: 117.6
click at [736, 321] on div at bounding box center [743, 316] width 14 height 25
drag, startPoint x: 618, startPoint y: 316, endPoint x: 687, endPoint y: 312, distance: 69.5
click at [690, 312] on div at bounding box center [697, 316] width 14 height 25
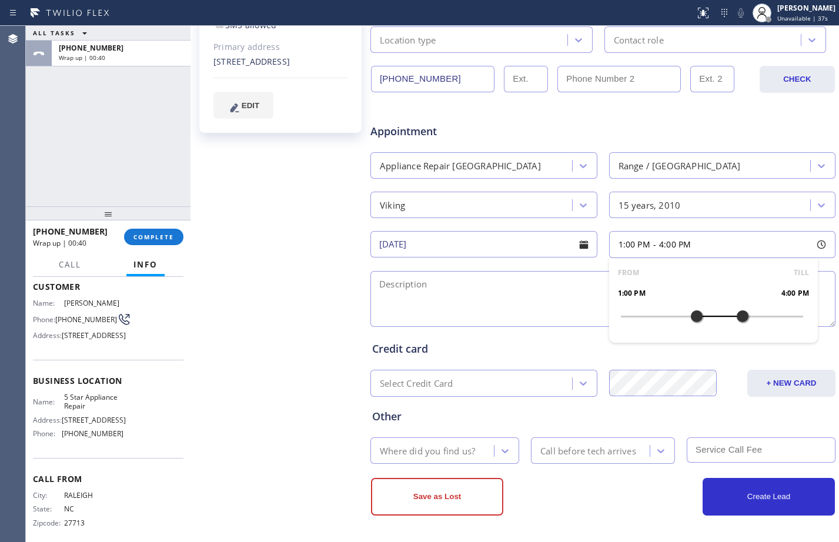
click at [478, 297] on textarea at bounding box center [602, 299] width 465 height 56
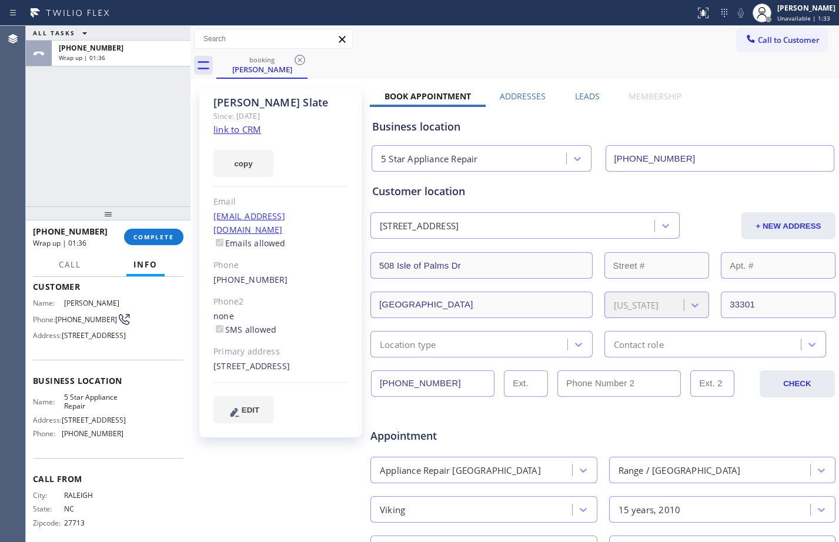
drag, startPoint x: 304, startPoint y: 365, endPoint x: 205, endPoint y: 349, distance: 100.7
click at [205, 349] on div "[PERSON_NAME] Since: [DATE] link to CRM copy Email [EMAIL_ADDRESS][DOMAIN_NAME]…" at bounding box center [280, 263] width 162 height 350
copy div "[STREET_ADDRESS]"
click at [281, 489] on div "[PERSON_NAME] Since: [DATE] link to CRM copy Email [EMAIL_ADDRESS][DOMAIN_NAME]…" at bounding box center [281, 463] width 176 height 762
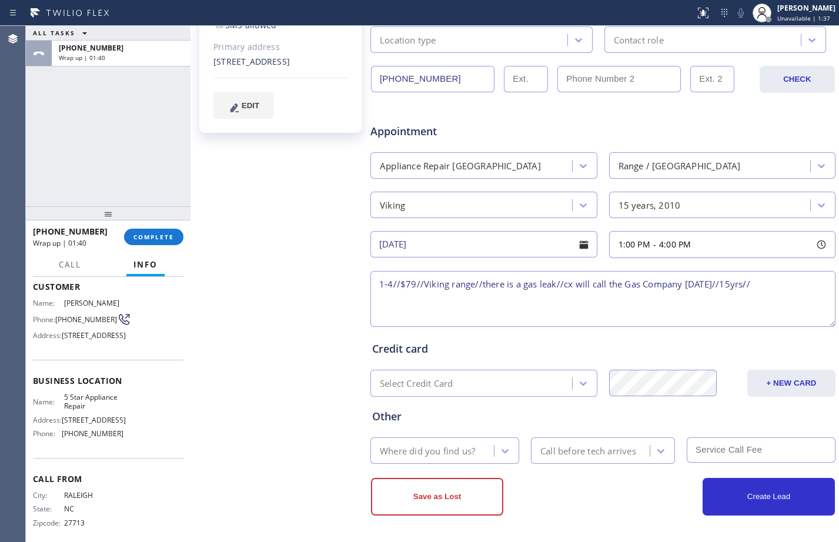
click at [772, 276] on textarea "1-4//$79//Viking range//there is a gas leak//cx will call the Gas Company [DATE…" at bounding box center [602, 299] width 465 height 56
paste textarea "[STREET_ADDRESS]"
click at [623, 296] on textarea "1-4//$79//Viking range//there is a gas leak//cx will call the Gas Company [DATE…" at bounding box center [602, 299] width 465 height 56
paste textarea "5 Star Appliance Repair"
paste textarea "Please call customer 30 minutes prior to arrival"
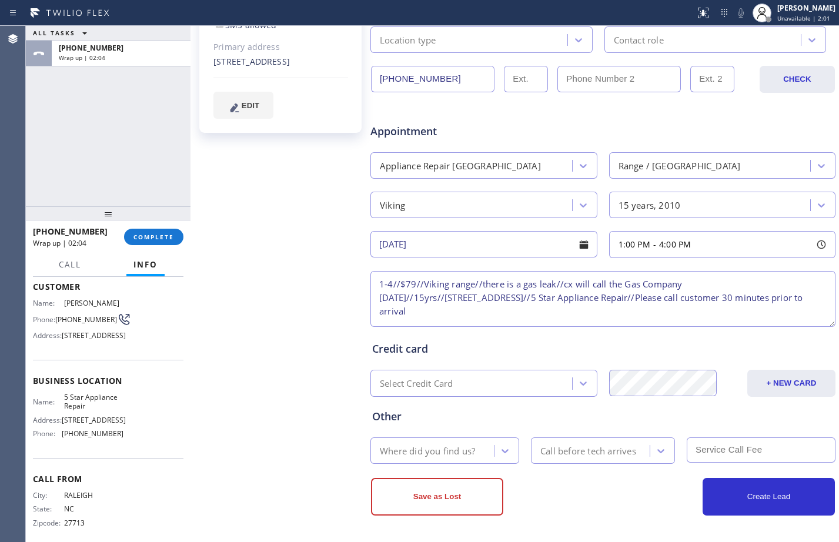
type textarea "1-4//$79//Viking range//there is a gas leak//cx will call the Gas Company [DATE…"
click at [620, 456] on div "Call before tech arrives" at bounding box center [588, 451] width 96 height 14
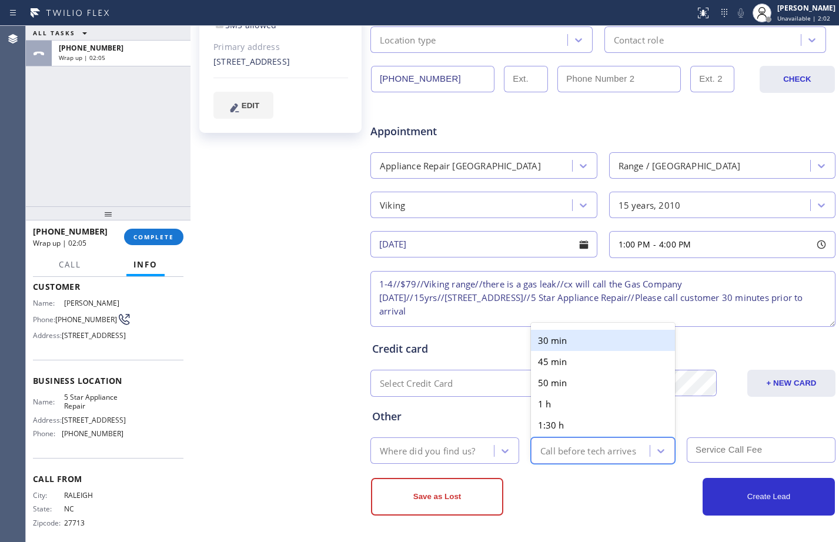
click at [558, 345] on div "30 min" at bounding box center [603, 340] width 144 height 21
click at [457, 453] on div "Where did you find us?" at bounding box center [427, 451] width 95 height 14
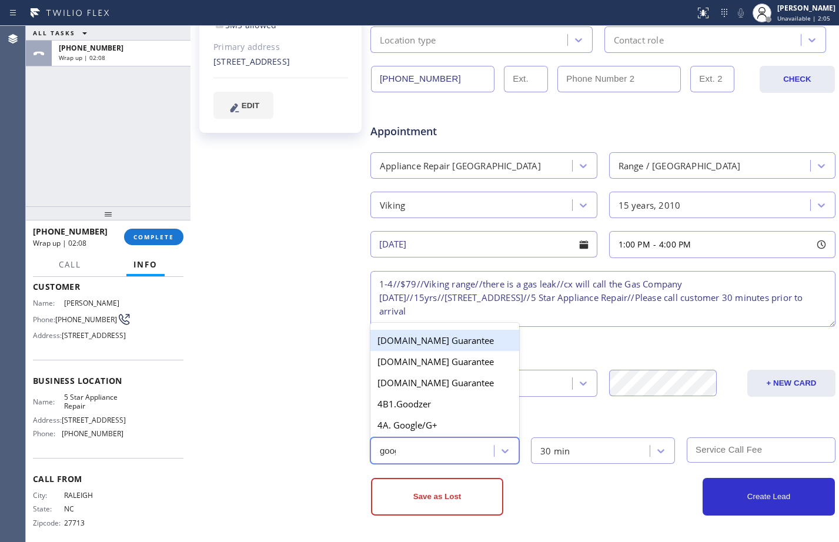
type input "googl"
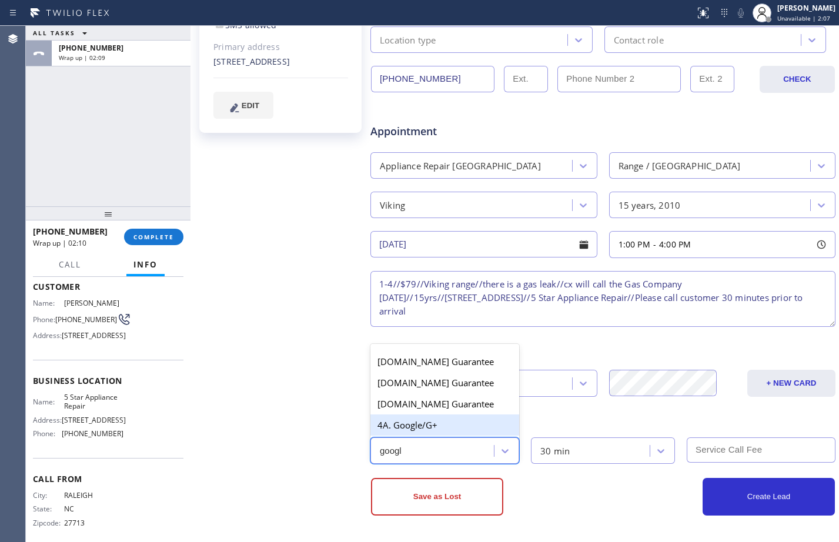
click at [445, 430] on div "4A. Google/G+" at bounding box center [444, 425] width 149 height 21
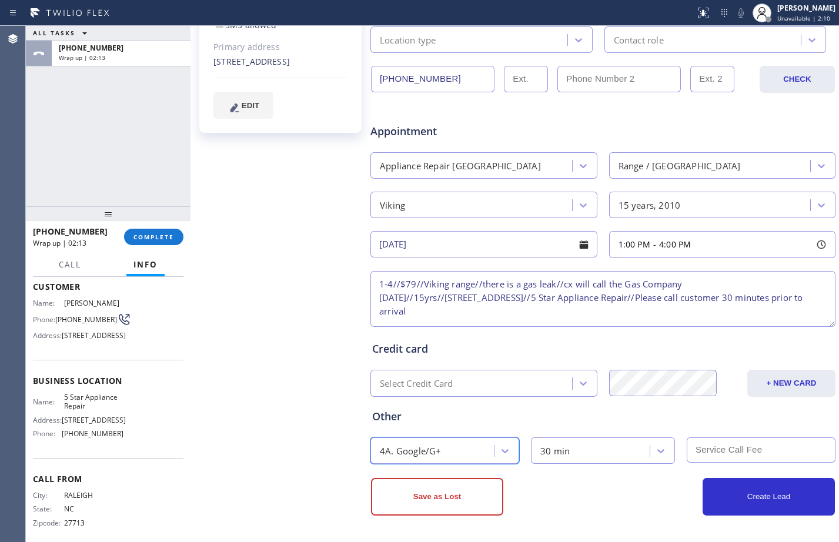
scroll to position [0, 0]
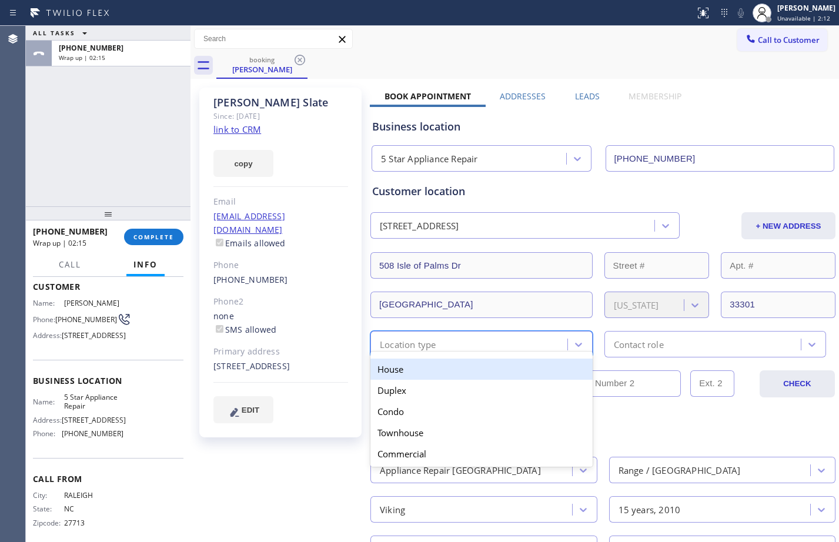
click at [439, 339] on div "Location type" at bounding box center [470, 344] width 193 height 21
click at [459, 366] on div "House" at bounding box center [481, 369] width 222 height 21
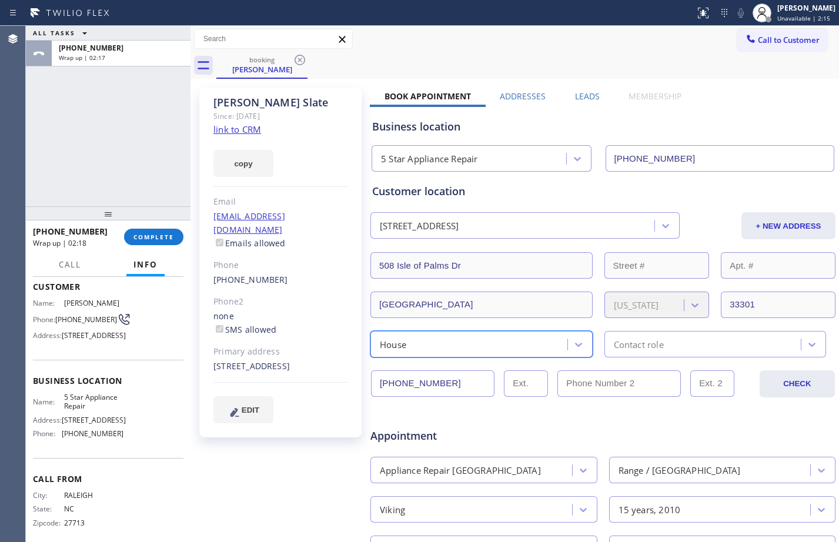
click at [706, 356] on div "Contact role" at bounding box center [716, 344] width 222 height 26
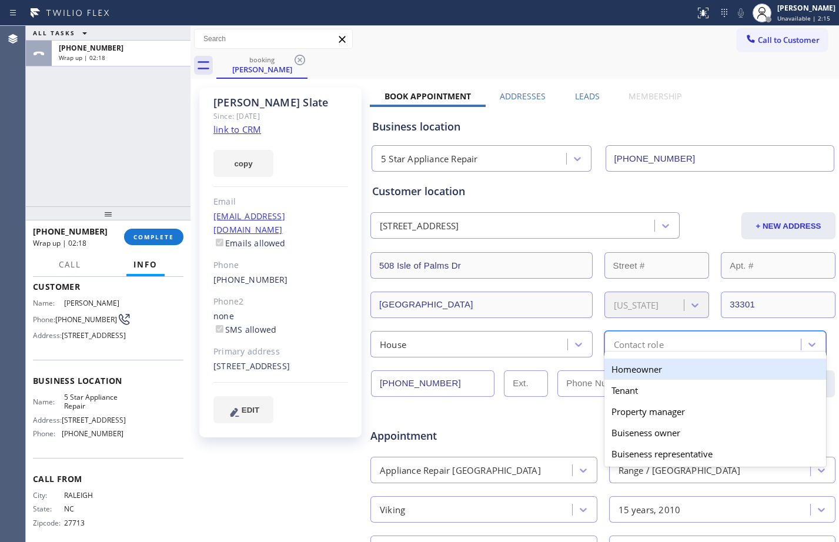
click at [675, 375] on div "Homeowner" at bounding box center [716, 369] width 222 height 21
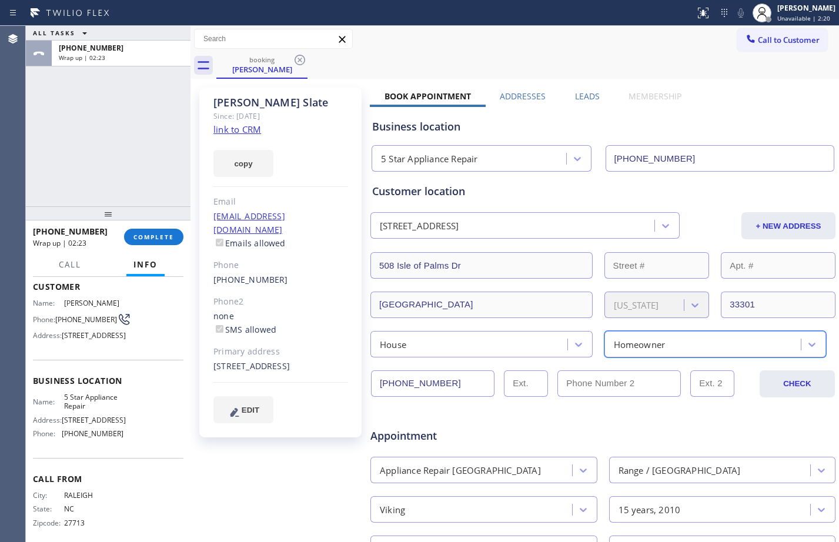
scroll to position [305, 0]
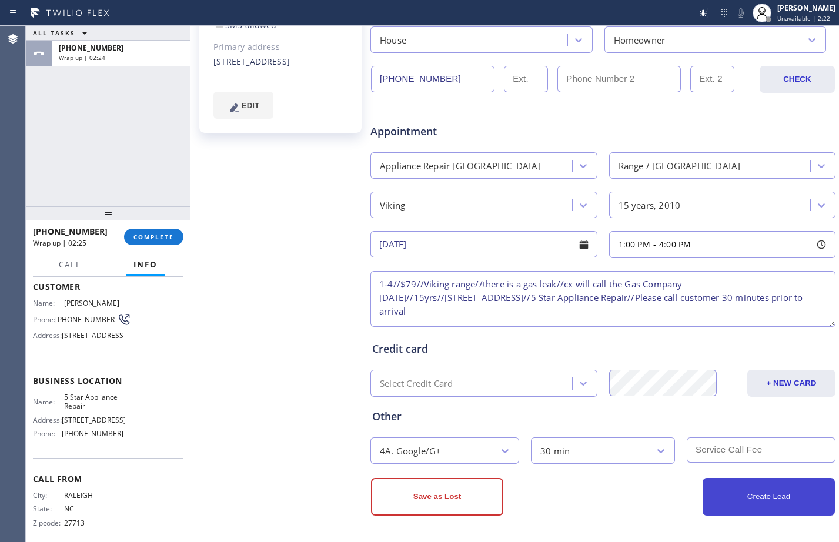
click at [723, 496] on button "Create Lead" at bounding box center [769, 497] width 132 height 38
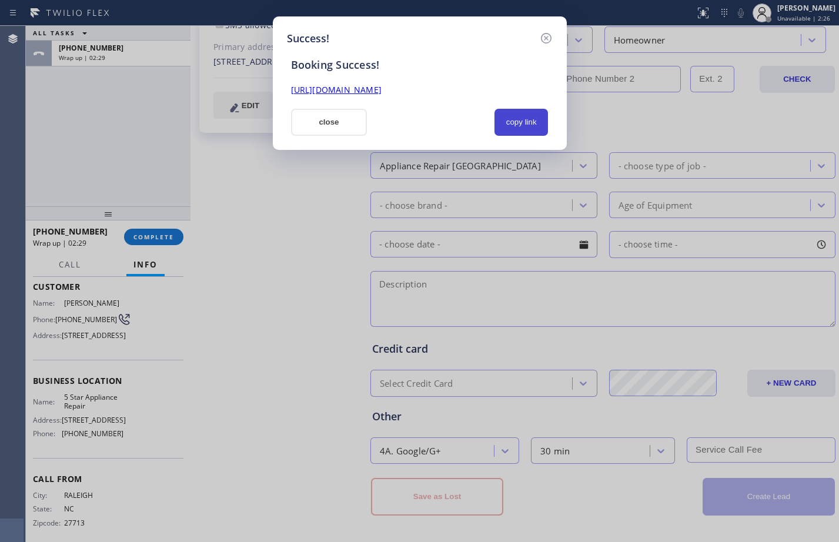
click at [526, 121] on button "copy link" at bounding box center [522, 122] width 54 height 27
click at [356, 94] on link "[URL][DOMAIN_NAME]" at bounding box center [336, 89] width 91 height 11
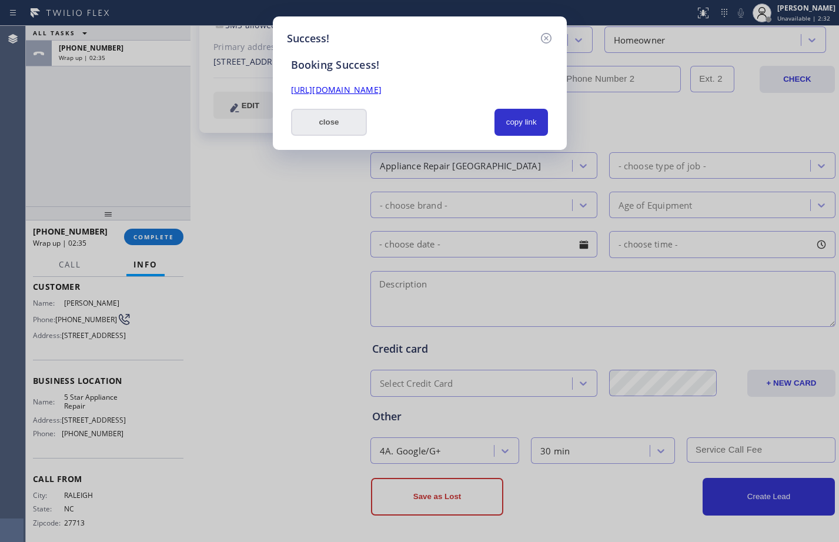
click at [317, 116] on button "close" at bounding box center [329, 122] width 76 height 27
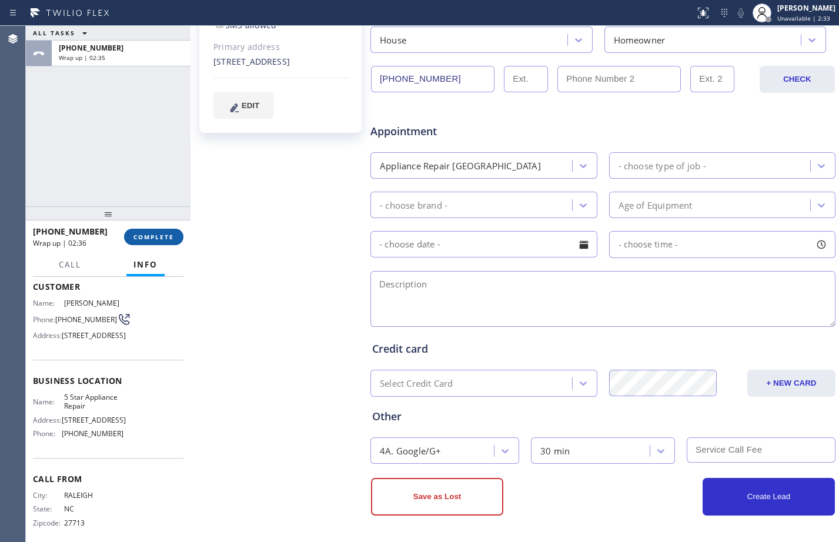
click at [156, 232] on button "COMPLETE" at bounding box center [153, 237] width 59 height 16
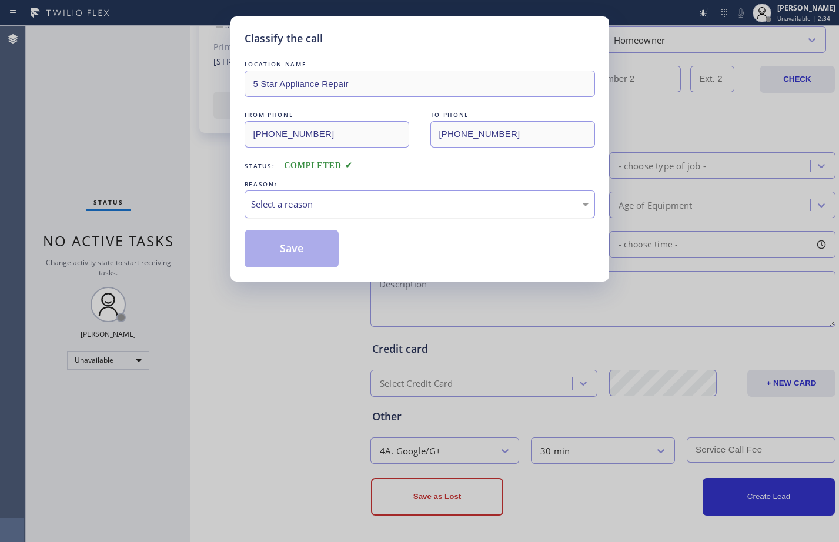
click at [428, 201] on div "Select a reason" at bounding box center [420, 205] width 338 height 14
click at [321, 238] on button "Save" at bounding box center [292, 249] width 95 height 38
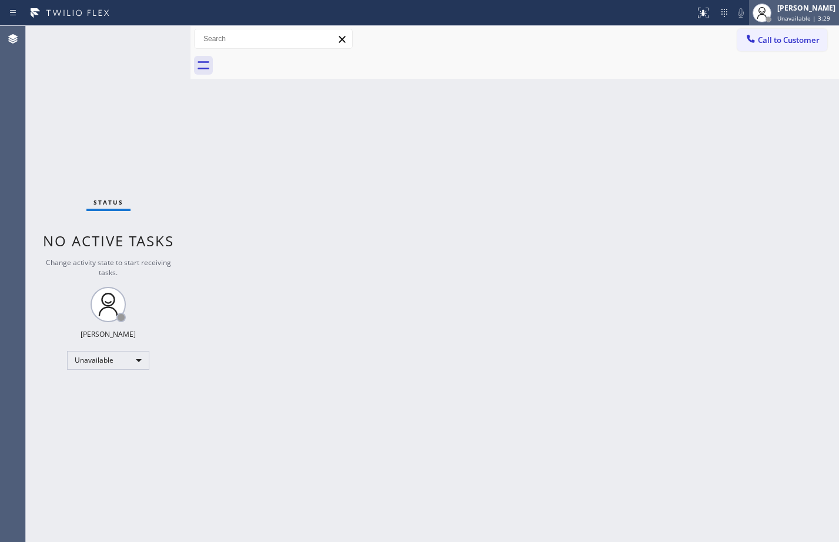
click at [802, 10] on div "[PERSON_NAME]" at bounding box center [806, 8] width 58 height 10
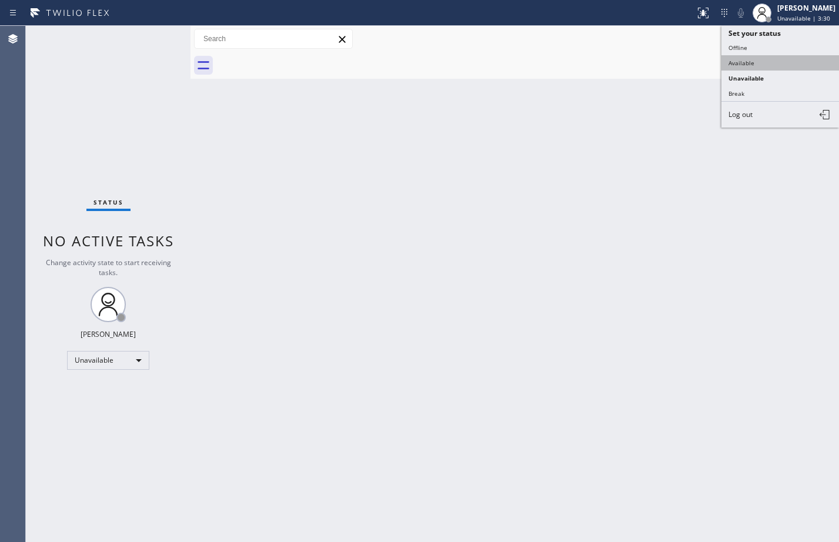
click at [763, 58] on button "Available" at bounding box center [781, 62] width 118 height 15
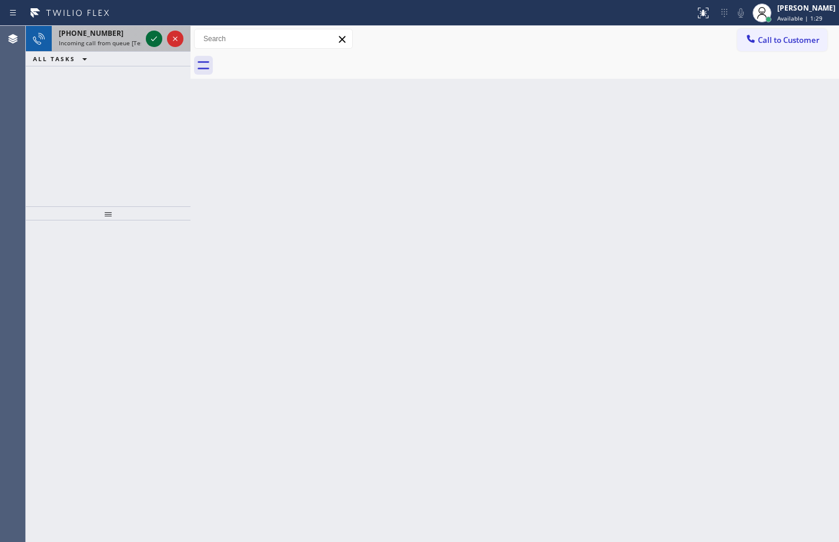
click at [151, 42] on icon at bounding box center [154, 39] width 14 height 14
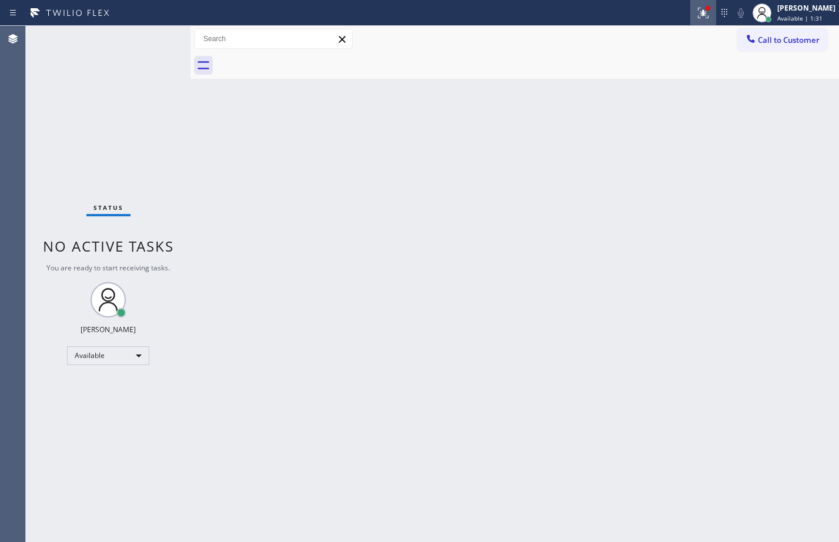
click at [696, 16] on icon at bounding box center [703, 13] width 14 height 14
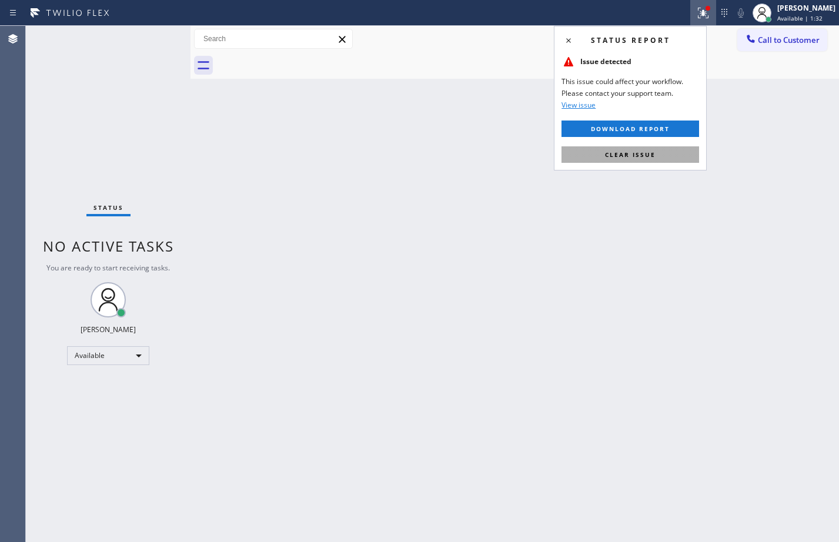
click at [626, 162] on button "Clear issue" at bounding box center [631, 154] width 138 height 16
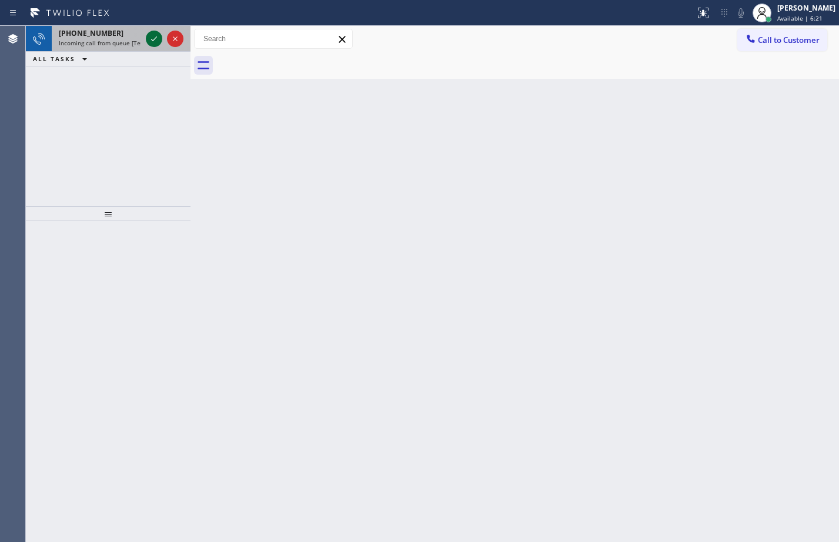
click at [151, 35] on icon at bounding box center [154, 39] width 14 height 14
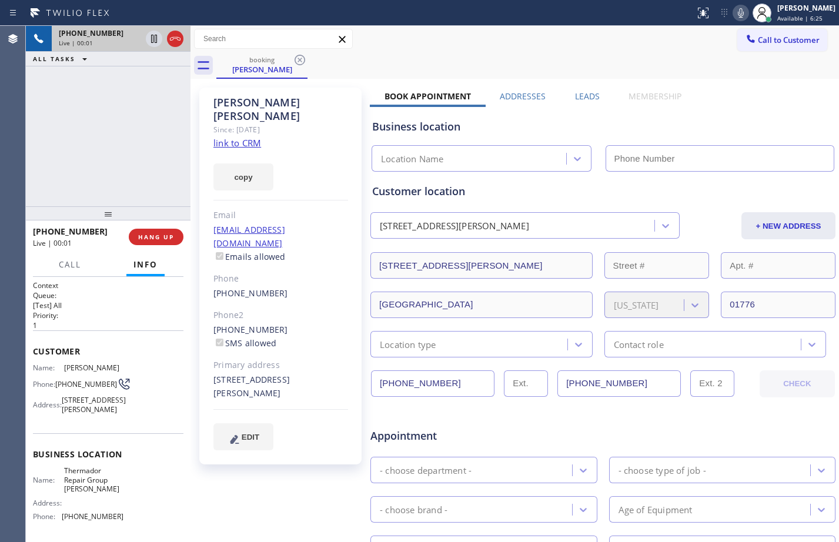
type input "[PHONE_NUMBER]"
click at [229, 137] on link "link to CRM" at bounding box center [237, 143] width 48 height 12
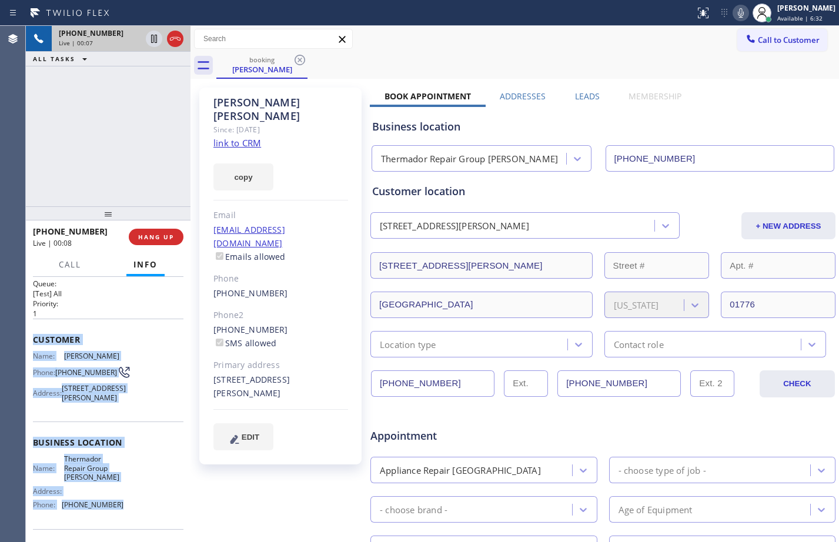
scroll to position [28, 0]
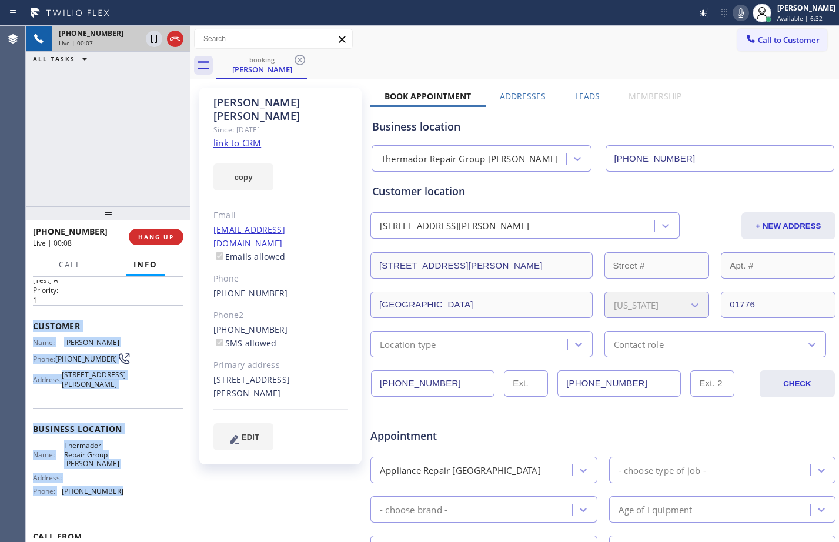
drag, startPoint x: 33, startPoint y: 352, endPoint x: 121, endPoint y: 528, distance: 196.7
click at [121, 528] on div "Context Queue: [Test] All Priority: 1 Customer Name: [PERSON_NAME] Phone: [PHON…" at bounding box center [108, 429] width 151 height 349
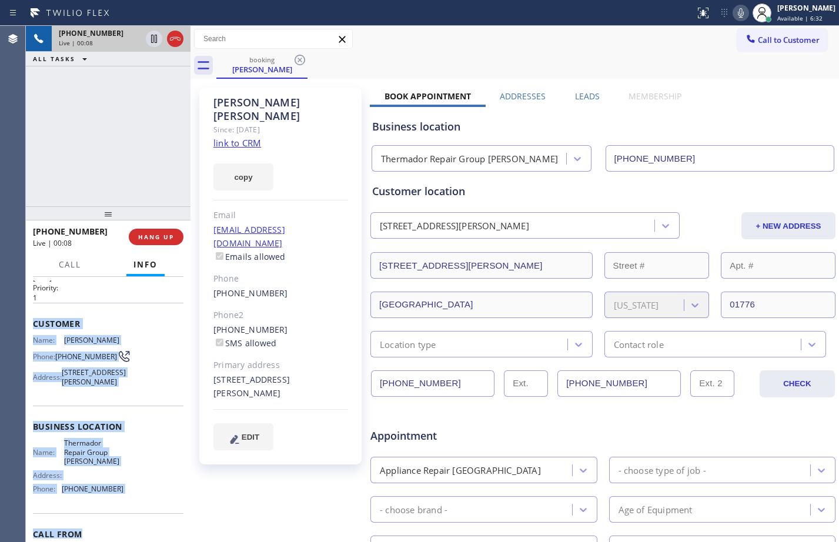
copy div "Customer Name: [PERSON_NAME] Phone: [PHONE_NUMBER] Address: [STREET_ADDRESS][PE…"
click at [153, 46] on button at bounding box center [154, 39] width 16 height 16
click at [734, 14] on icon at bounding box center [741, 13] width 14 height 14
click at [152, 36] on icon at bounding box center [154, 39] width 8 height 8
click at [737, 14] on rect at bounding box center [741, 12] width 8 height 8
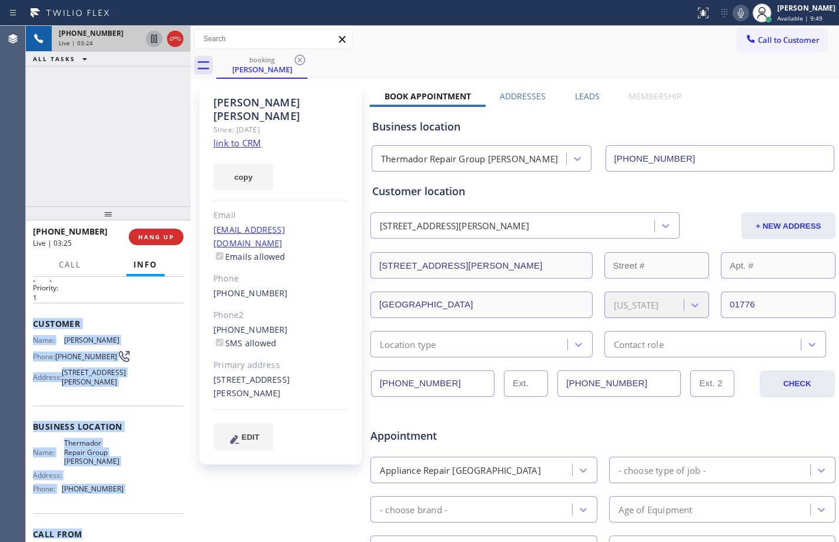
click at [156, 43] on icon at bounding box center [154, 39] width 6 height 8
click at [735, 15] on icon at bounding box center [741, 13] width 14 height 14
click at [156, 38] on icon at bounding box center [154, 39] width 8 height 8
click at [738, 17] on icon at bounding box center [741, 12] width 6 height 9
click at [803, 23] on div "[PERSON_NAME] Available | 11:10" at bounding box center [794, 13] width 90 height 26
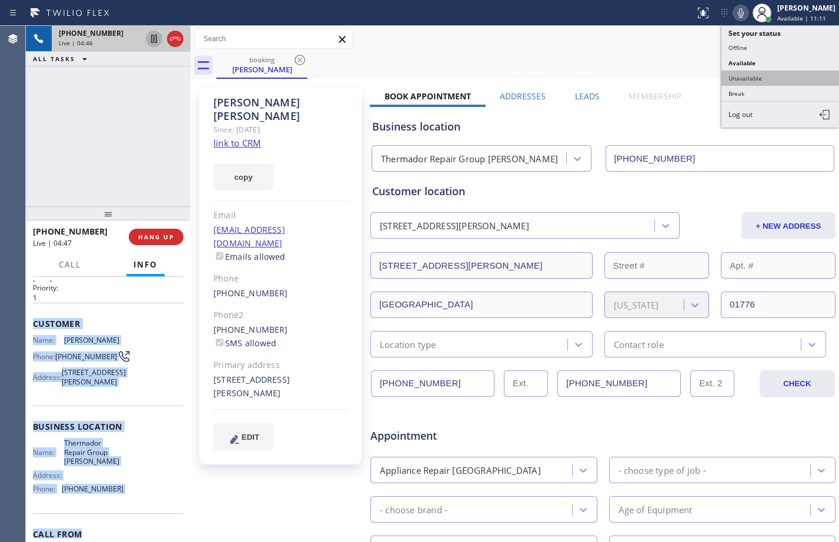
click at [789, 72] on button "Unavailable" at bounding box center [781, 78] width 118 height 15
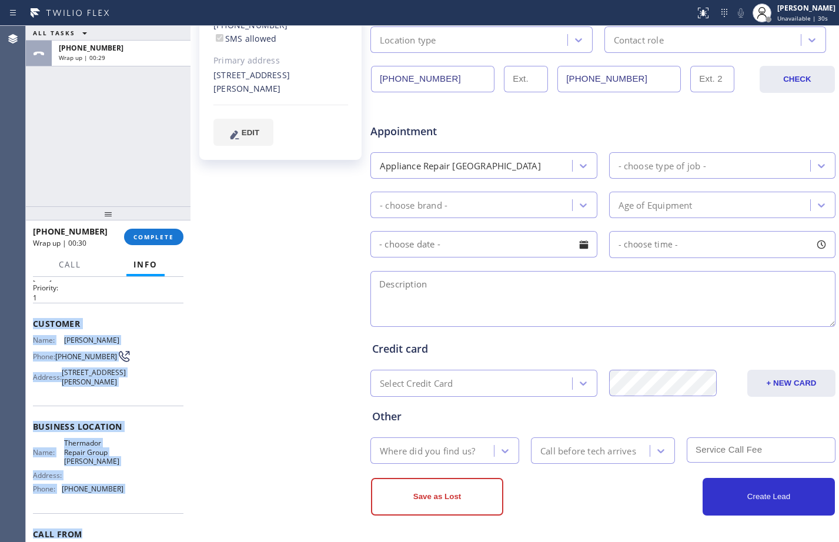
scroll to position [0, 0]
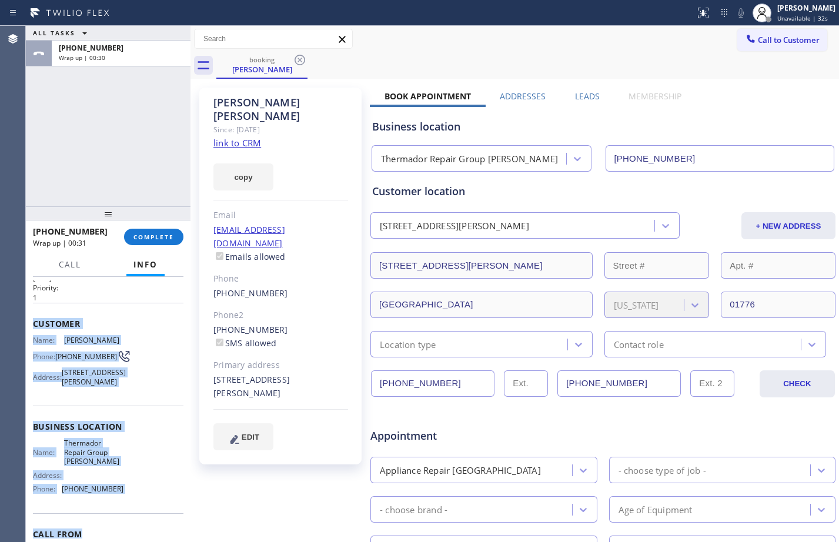
click at [244, 137] on link "link to CRM" at bounding box center [237, 143] width 48 height 12
click at [98, 114] on div "ALL TASKS ALL TASKS ACTIVE TASKS TASKS IN WRAP UP [PHONE_NUMBER] Wrap up | 01:52" at bounding box center [108, 116] width 165 height 181
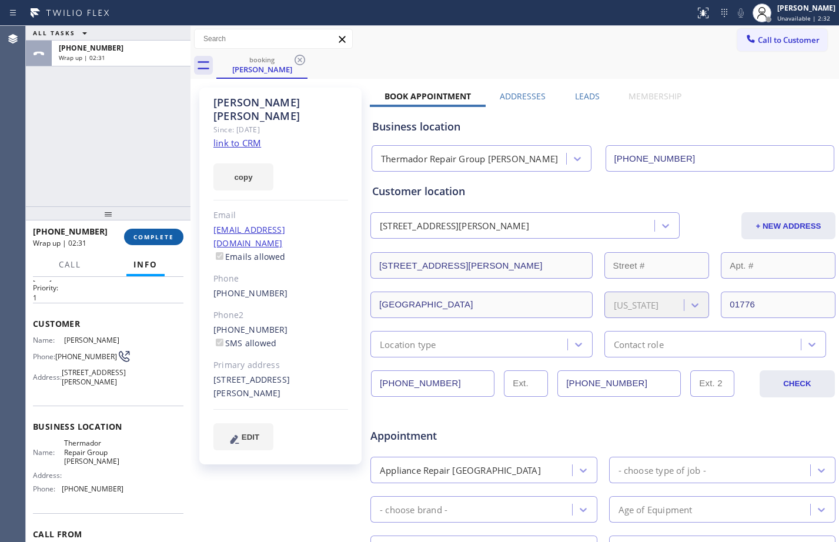
click at [156, 241] on span "COMPLETE" at bounding box center [153, 237] width 41 height 8
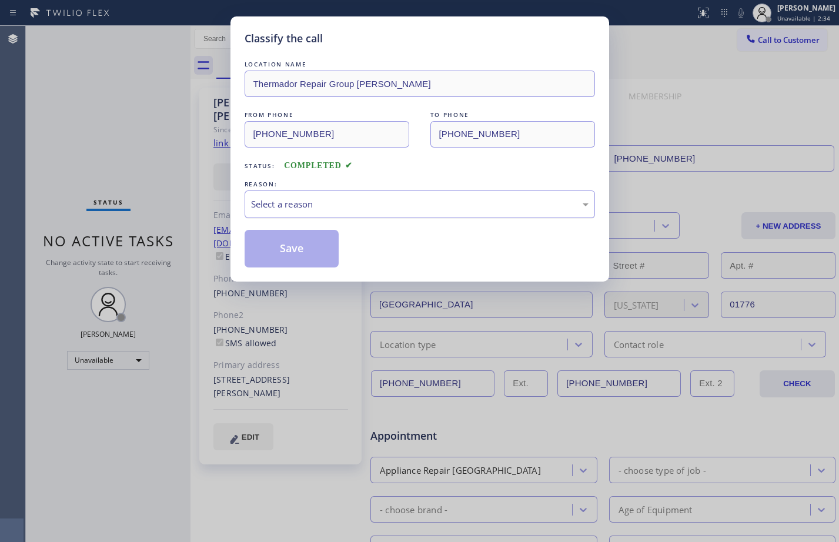
click at [297, 200] on div "Select a reason" at bounding box center [420, 205] width 338 height 14
click at [298, 243] on button "Save" at bounding box center [292, 249] width 95 height 38
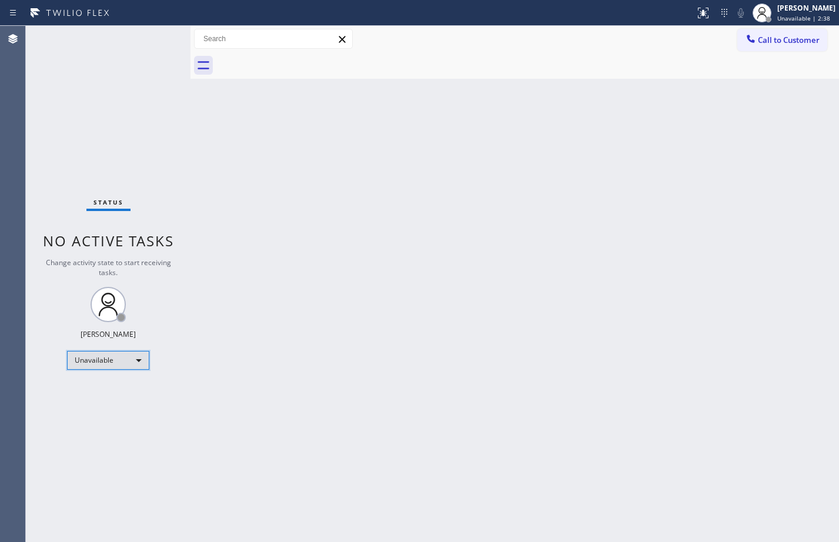
click at [119, 361] on div "Unavailable" at bounding box center [108, 360] width 82 height 19
click at [94, 423] on li "Break" at bounding box center [108, 421] width 80 height 14
click at [115, 355] on div "Break" at bounding box center [108, 360] width 82 height 19
click at [106, 398] on li "Available" at bounding box center [108, 392] width 80 height 14
click at [121, 365] on div "Break" at bounding box center [108, 360] width 82 height 19
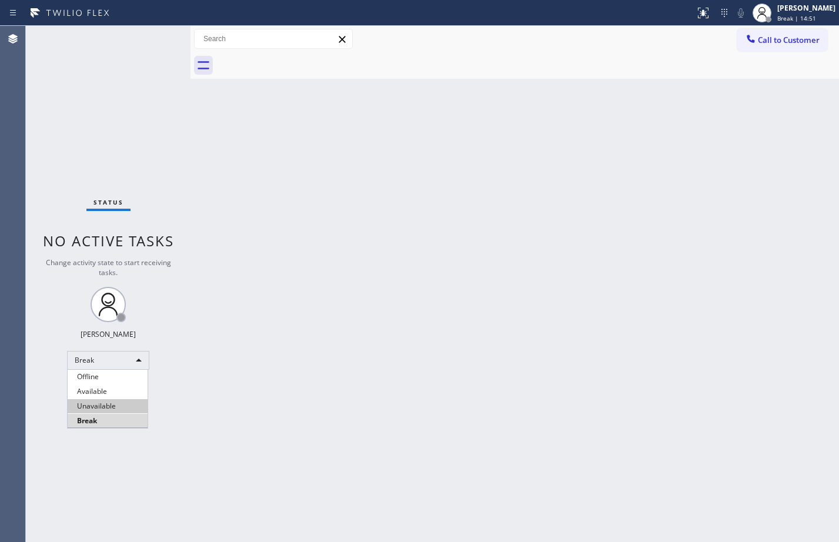
click at [111, 408] on li "Unavailable" at bounding box center [108, 406] width 80 height 14
click at [697, 15] on icon at bounding box center [703, 13] width 14 height 14
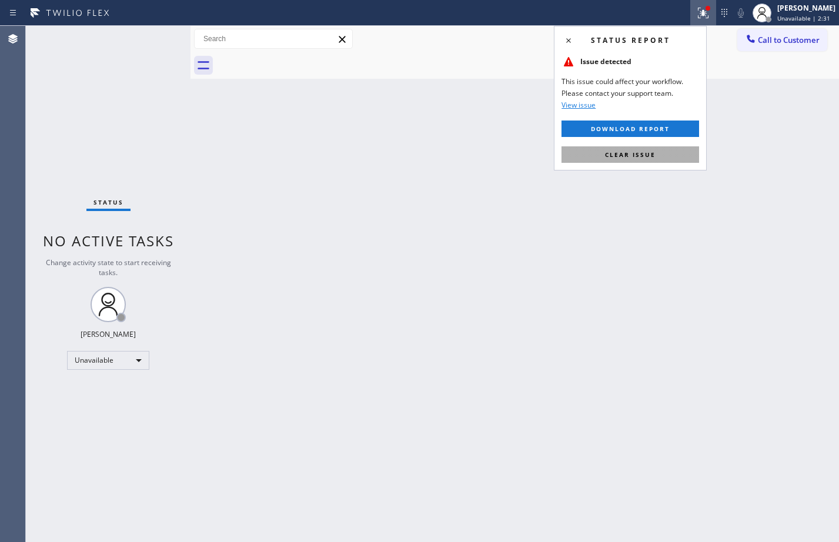
click at [667, 159] on button "Clear issue" at bounding box center [631, 154] width 138 height 16
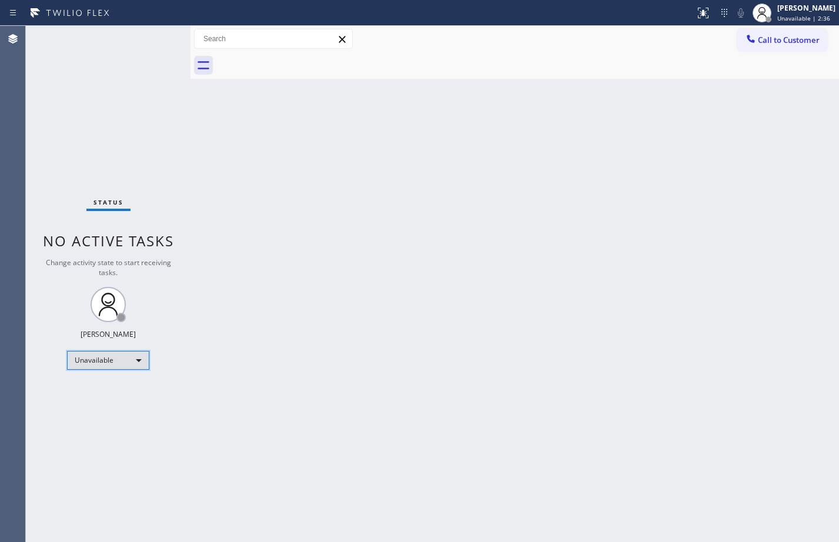
click at [118, 360] on div "Unavailable" at bounding box center [108, 360] width 82 height 19
click at [104, 389] on li "Available" at bounding box center [108, 392] width 80 height 14
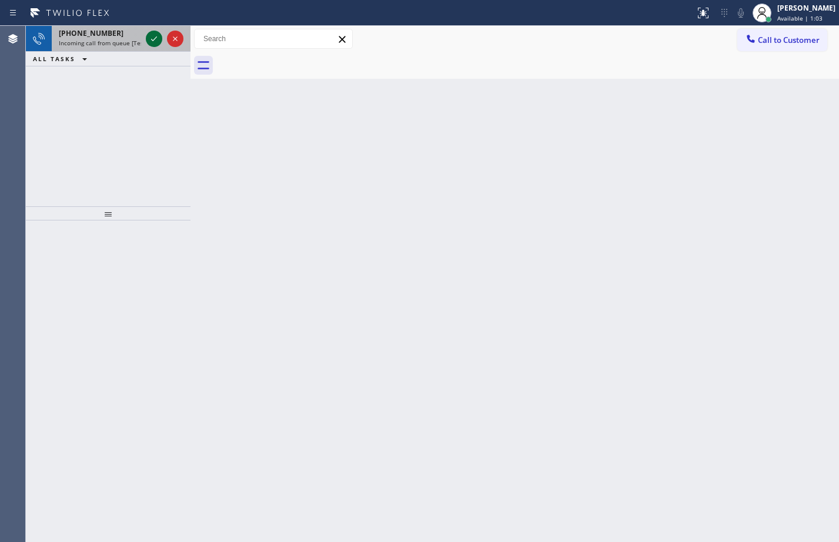
click at [155, 38] on icon at bounding box center [154, 39] width 14 height 14
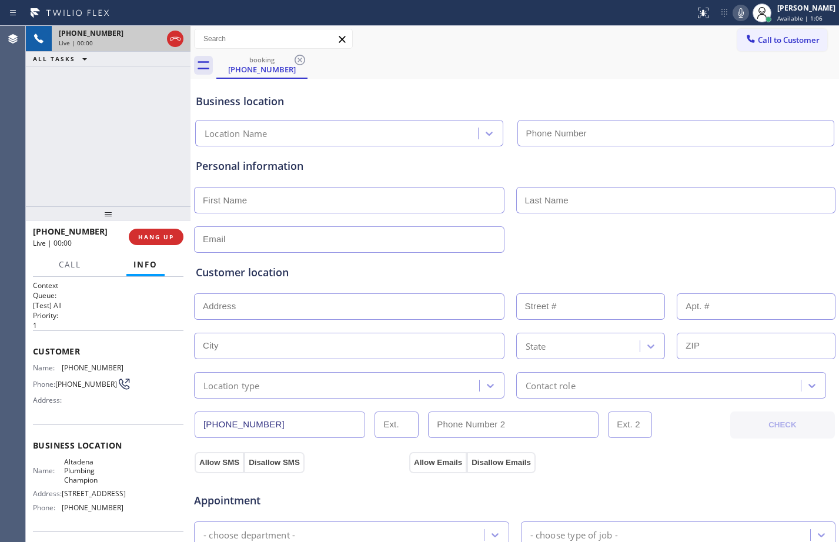
type input "[PHONE_NUMBER]"
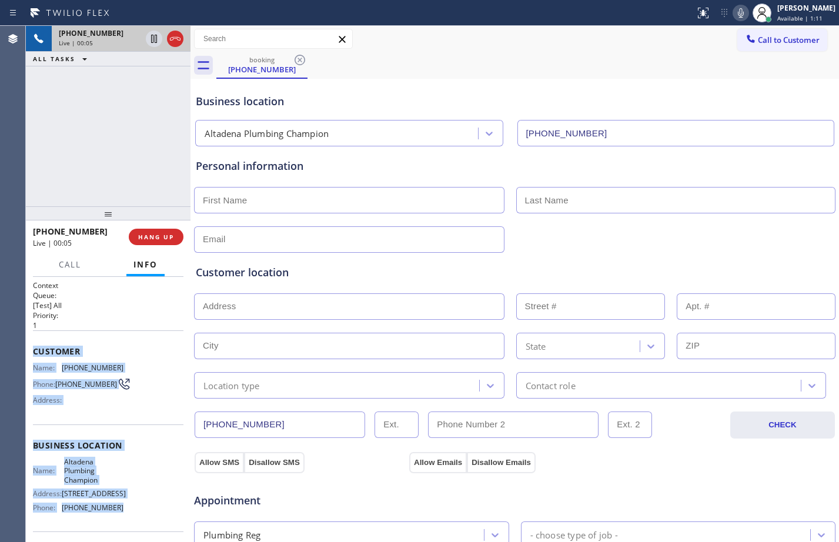
drag, startPoint x: 32, startPoint y: 354, endPoint x: 145, endPoint y: 509, distance: 191.2
click at [145, 509] on div "Context Queue: [Test] All Priority: 1 Customer Name: [PHONE_NUMBER] Phone: [PHO…" at bounding box center [108, 409] width 165 height 265
click at [140, 238] on span "HANG UP" at bounding box center [156, 237] width 36 height 8
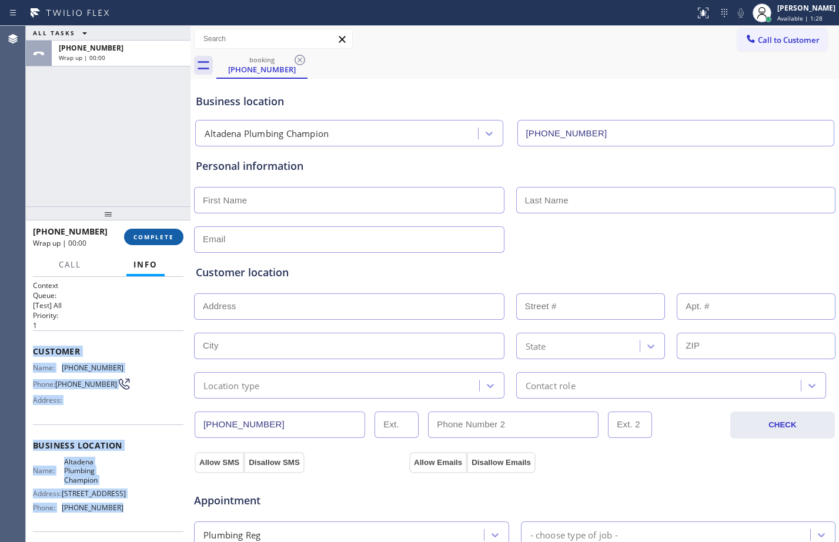
click at [155, 232] on button "COMPLETE" at bounding box center [153, 237] width 59 height 16
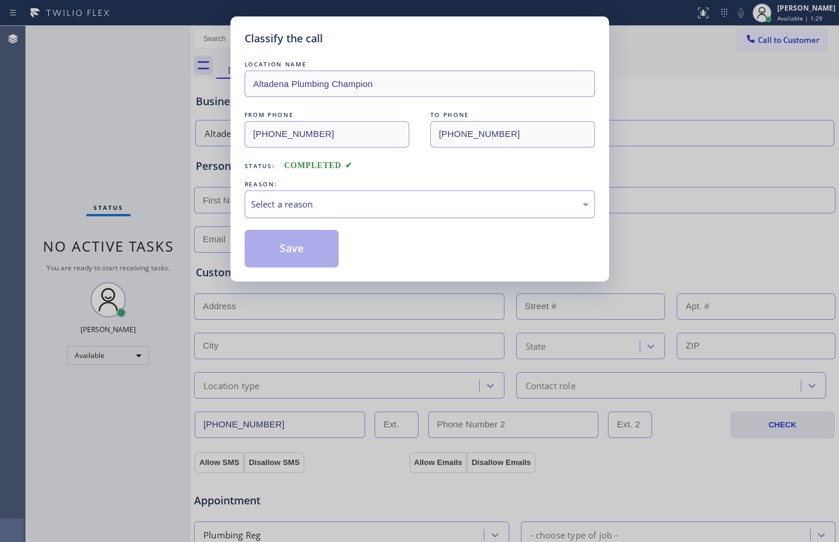
click at [322, 199] on div "Select a reason" at bounding box center [420, 205] width 338 height 14
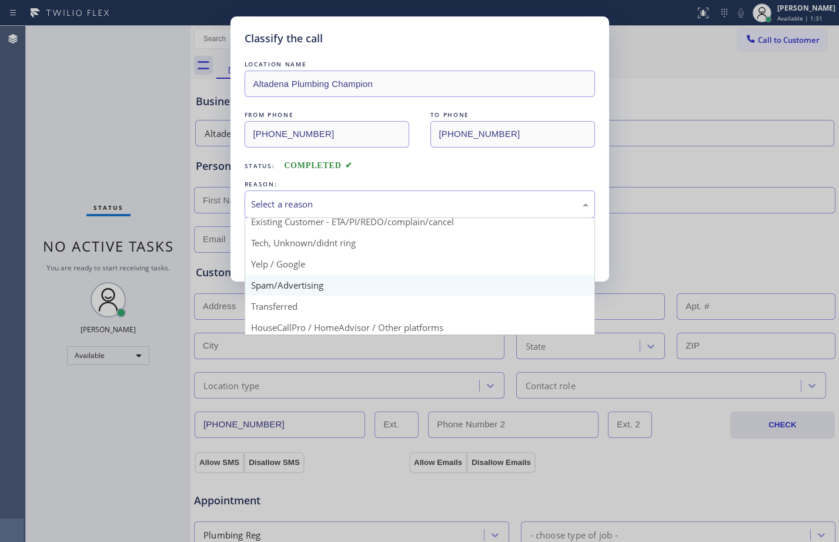
scroll to position [74, 0]
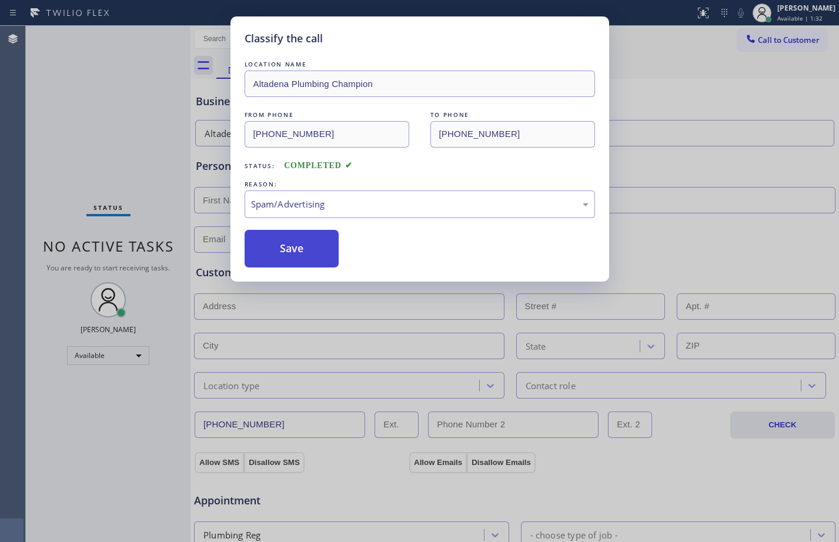
click at [294, 242] on button "Save" at bounding box center [292, 249] width 95 height 38
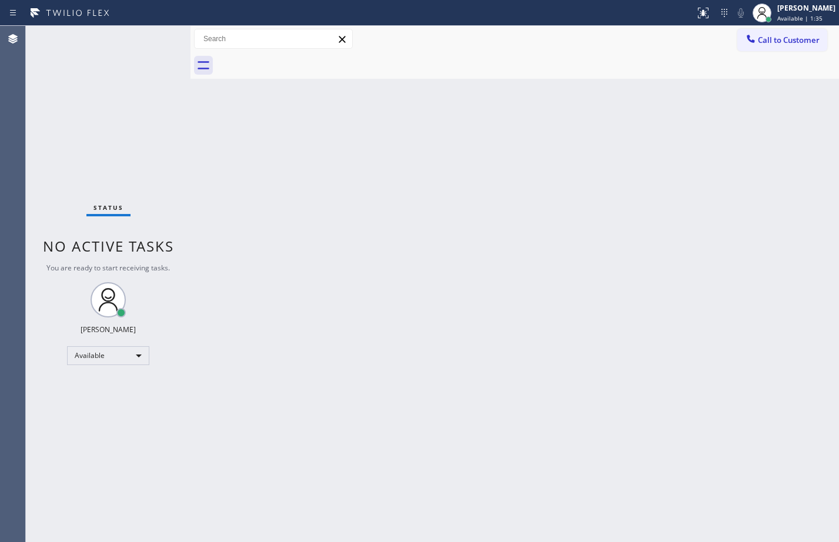
click at [691, 241] on div "Back to Dashboard Change Sender ID Customers Technicians Select a contact Outbo…" at bounding box center [515, 284] width 649 height 516
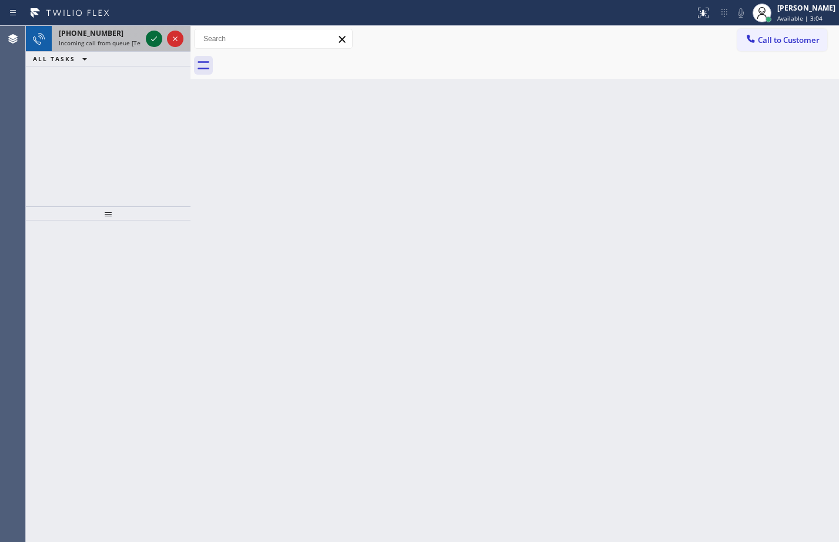
click at [161, 36] on icon at bounding box center [154, 39] width 14 height 14
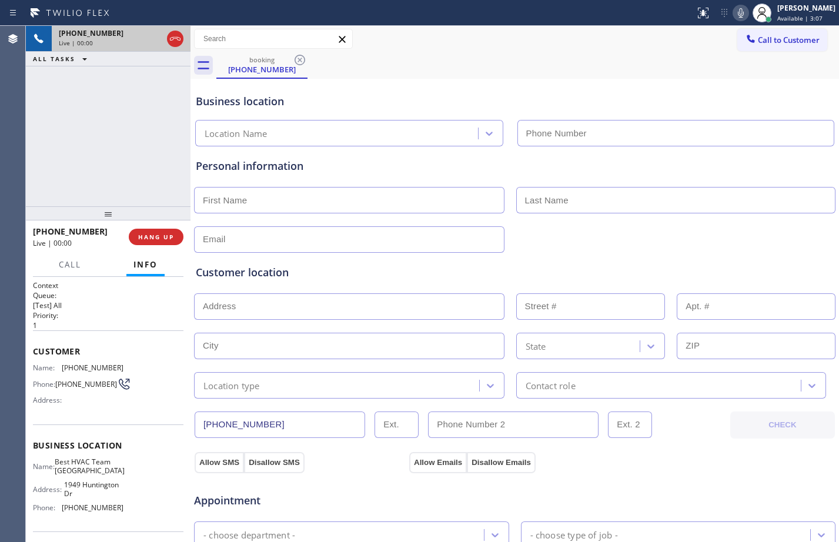
type input "[PHONE_NUMBER]"
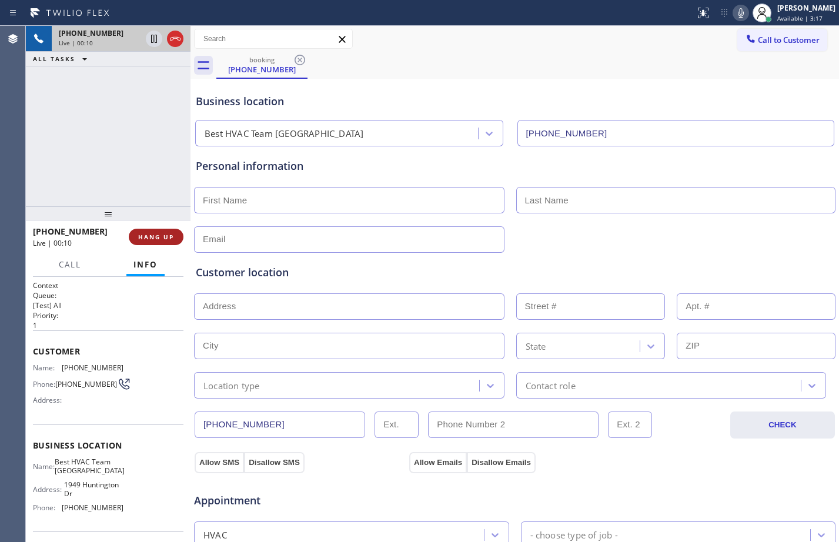
click at [148, 243] on button "HANG UP" at bounding box center [156, 237] width 55 height 16
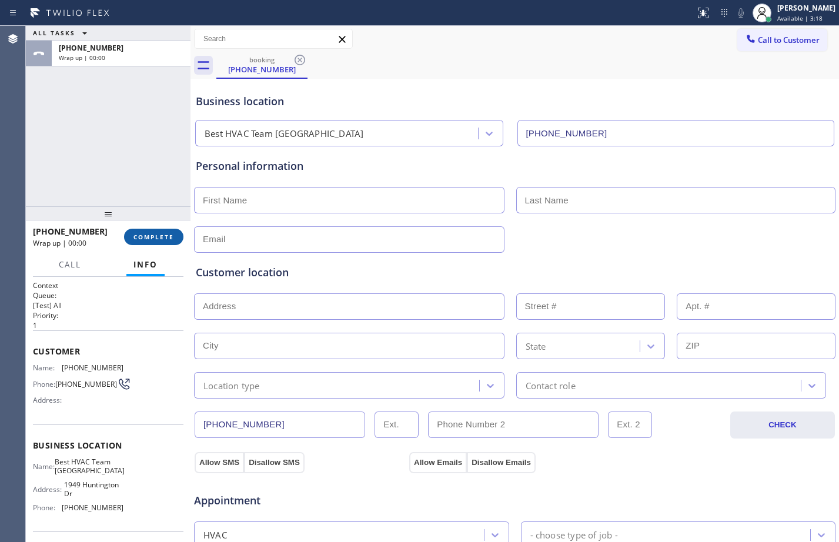
click at [146, 240] on span "COMPLETE" at bounding box center [153, 237] width 41 height 8
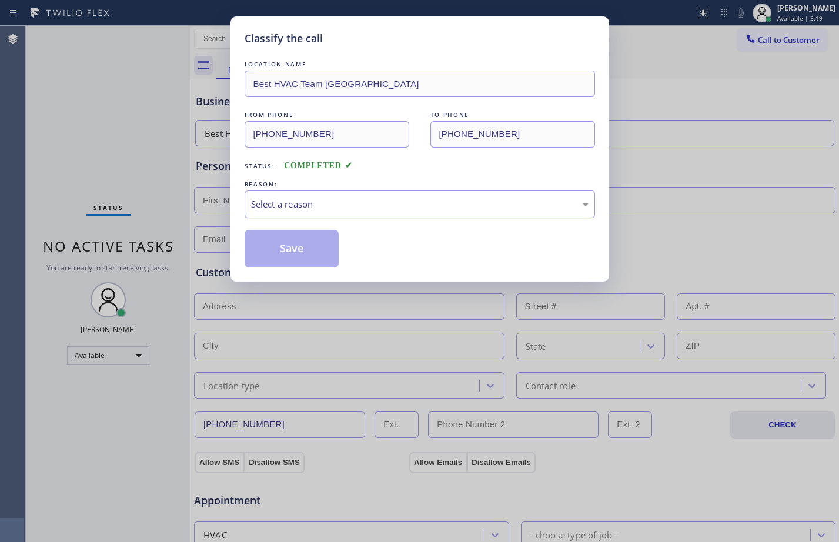
click at [452, 196] on div "Select a reason" at bounding box center [420, 205] width 350 height 28
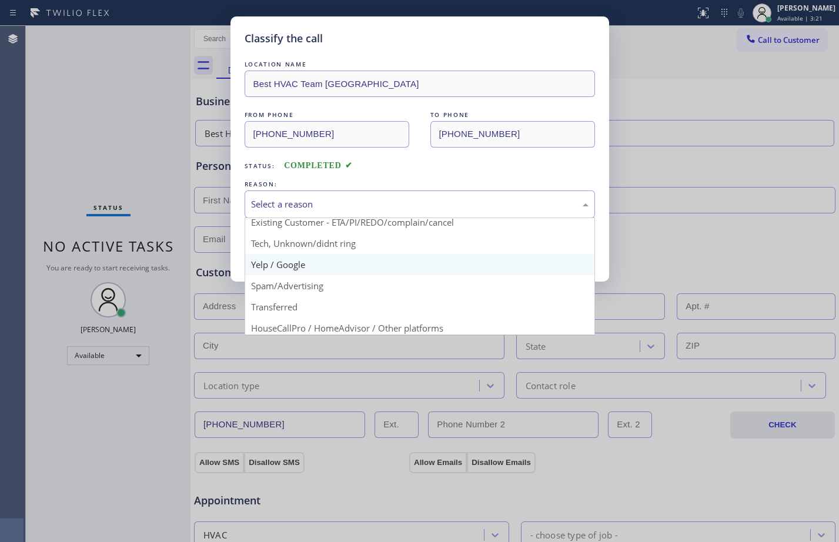
scroll to position [74, 0]
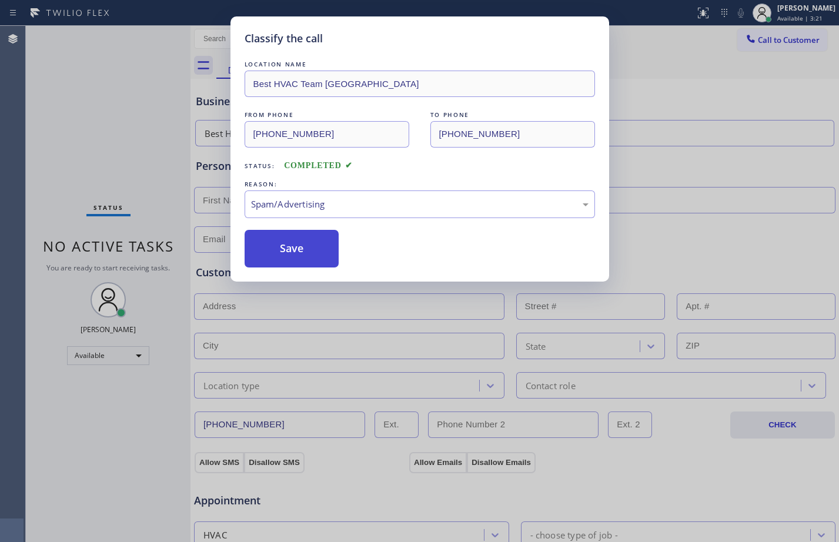
click at [286, 256] on button "Save" at bounding box center [292, 249] width 95 height 38
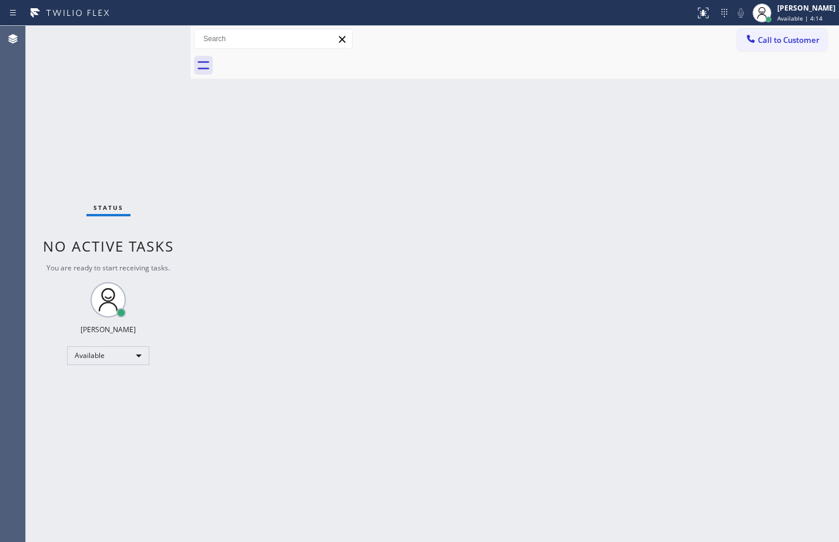
click at [332, 296] on div "Back to Dashboard Change Sender ID Customers Technicians Select a contact Outbo…" at bounding box center [515, 284] width 649 height 516
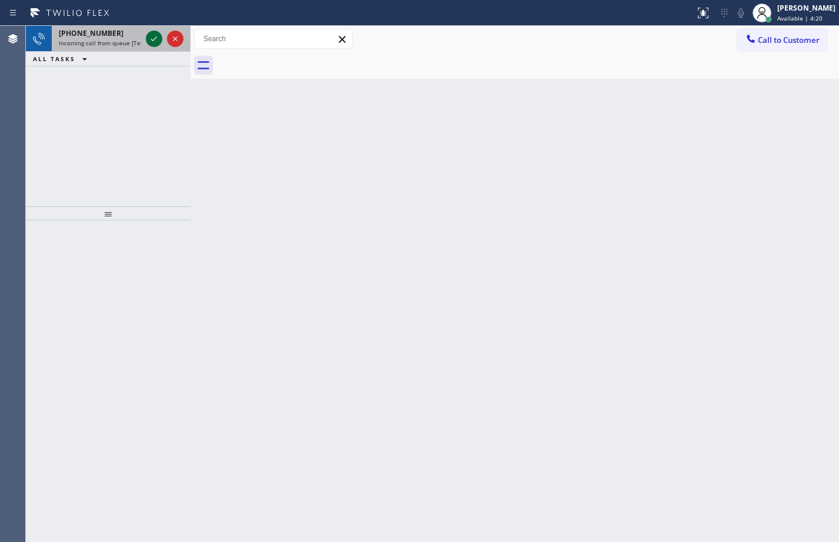
click at [158, 38] on icon at bounding box center [154, 39] width 14 height 14
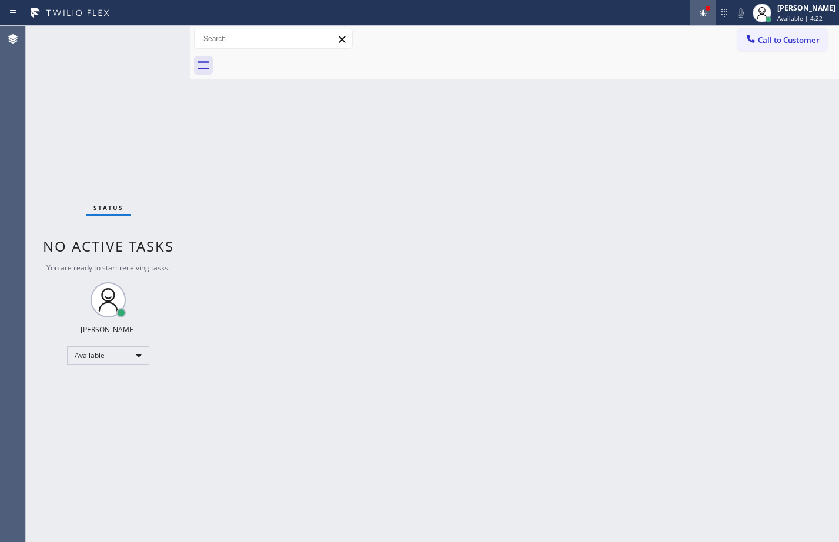
click at [690, 8] on div at bounding box center [703, 13] width 26 height 14
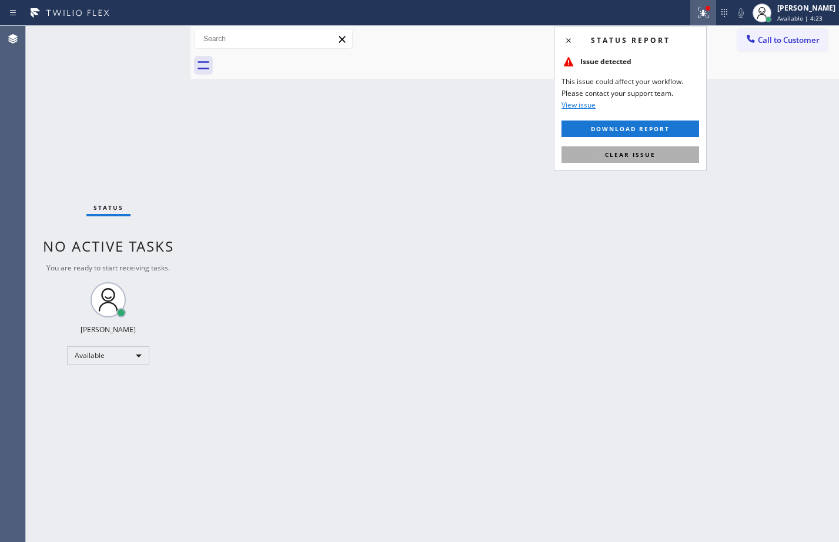
click at [629, 161] on button "Clear issue" at bounding box center [631, 154] width 138 height 16
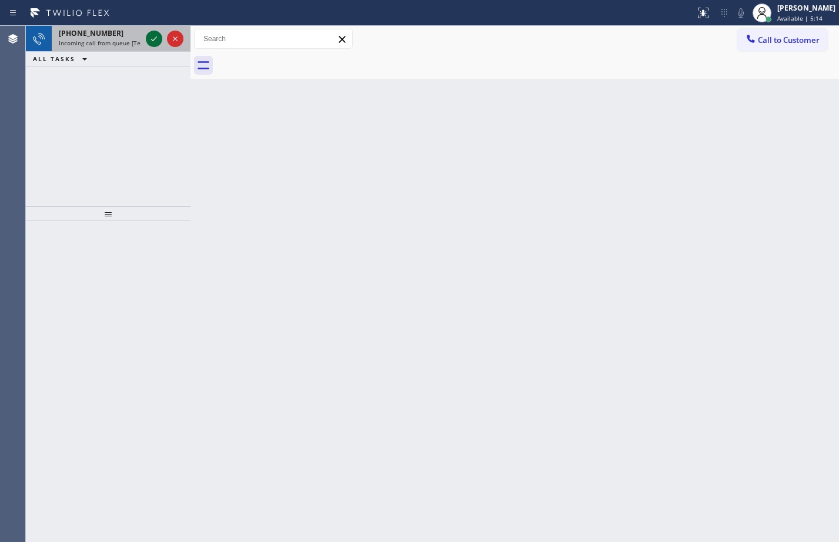
click at [158, 34] on icon at bounding box center [154, 39] width 14 height 14
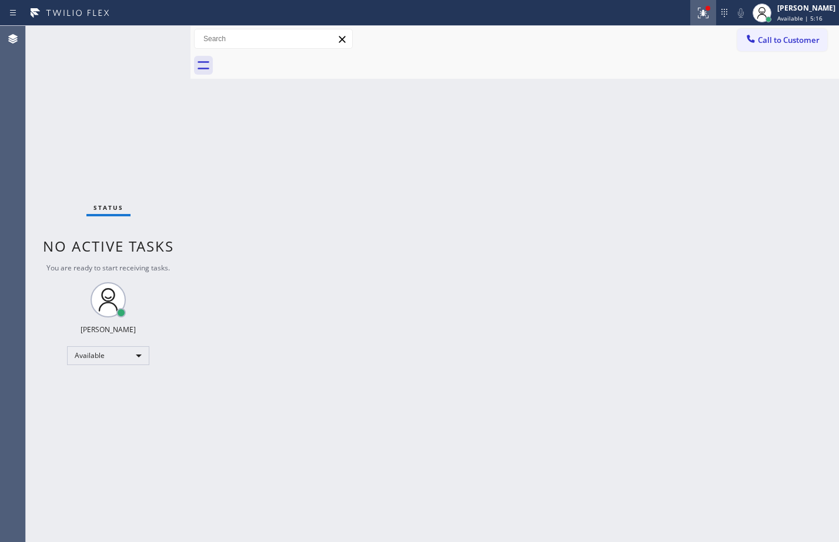
click at [699, 16] on icon at bounding box center [703, 13] width 14 height 14
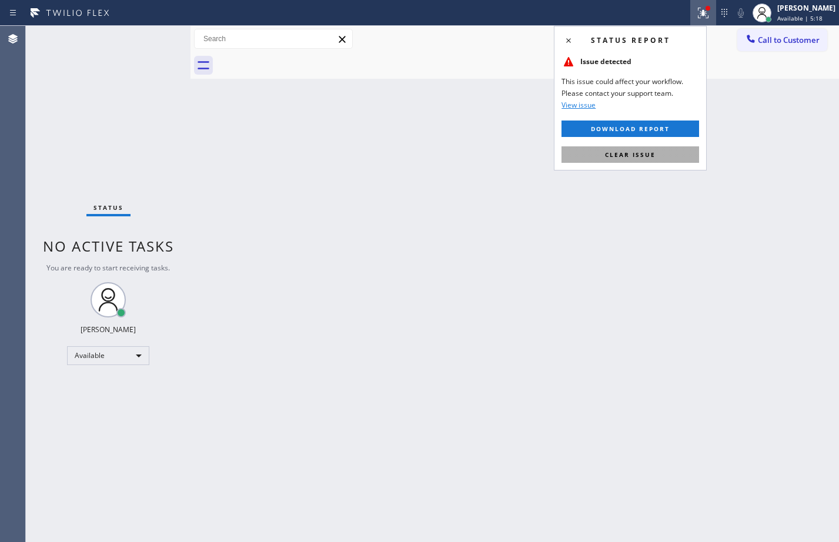
click at [633, 158] on span "Clear issue" at bounding box center [630, 155] width 51 height 8
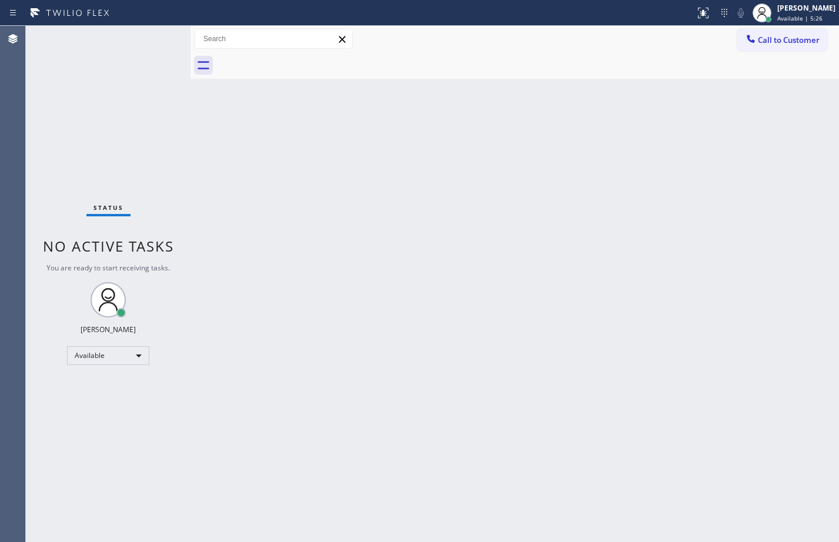
click at [376, 355] on div "Back to Dashboard Change Sender ID Customers Technicians Select a contact Outbo…" at bounding box center [515, 284] width 649 height 516
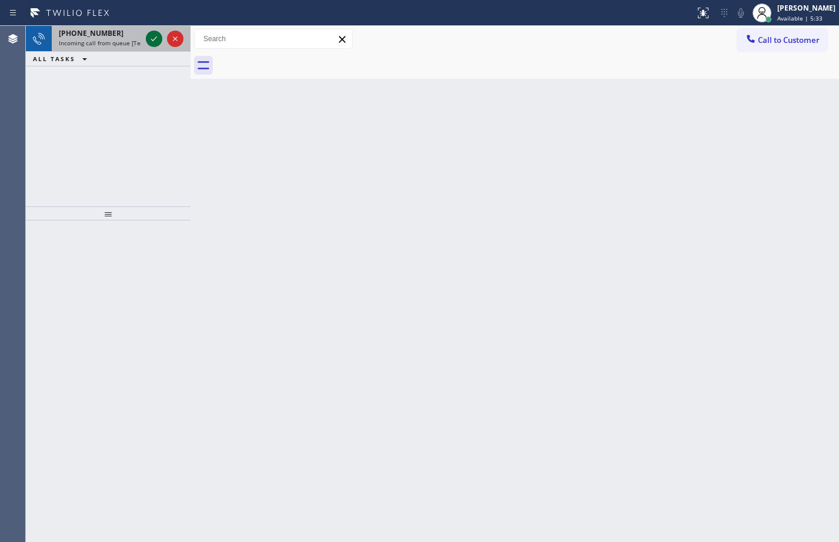
click at [156, 44] on icon at bounding box center [154, 39] width 14 height 14
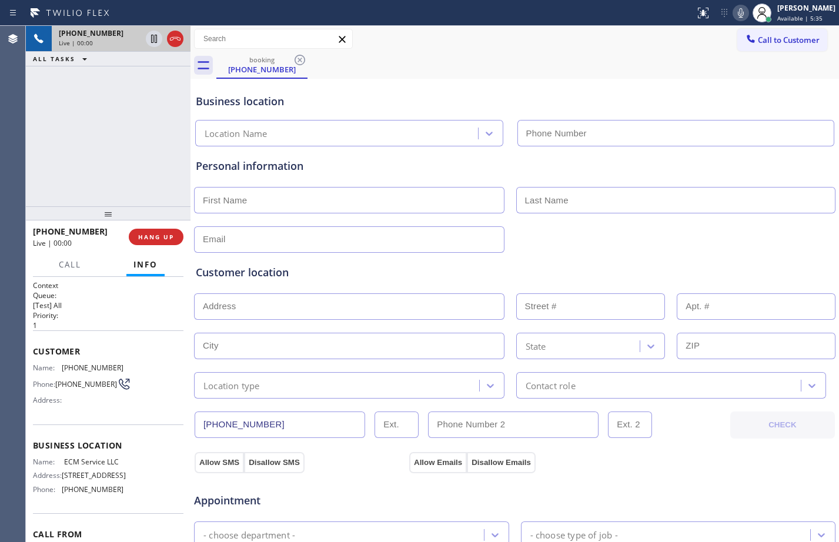
type input "[PHONE_NUMBER]"
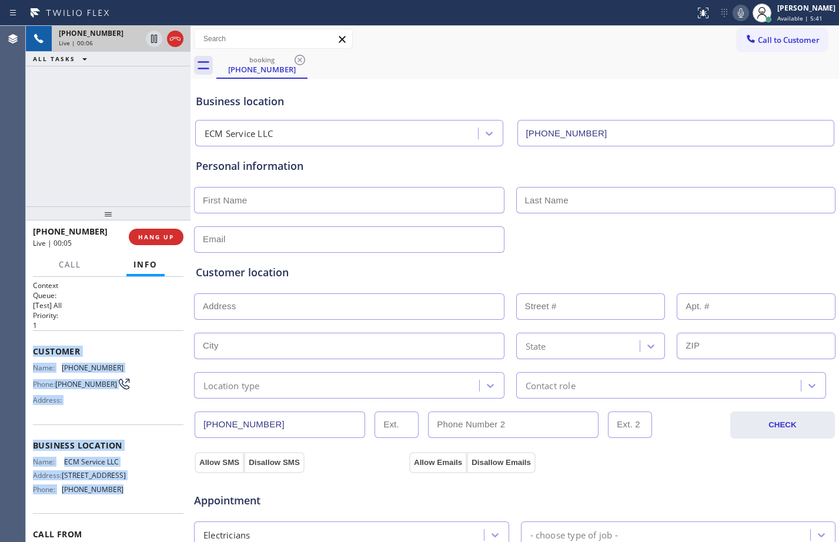
drag, startPoint x: 34, startPoint y: 353, endPoint x: 121, endPoint y: 514, distance: 183.4
click at [121, 514] on div "Context Queue: [Test] All Priority: 1 Customer Name: [PHONE_NUMBER] Phone: [PHO…" at bounding box center [108, 442] width 151 height 322
click at [156, 41] on icon at bounding box center [154, 39] width 6 height 8
click at [735, 17] on icon at bounding box center [741, 13] width 14 height 14
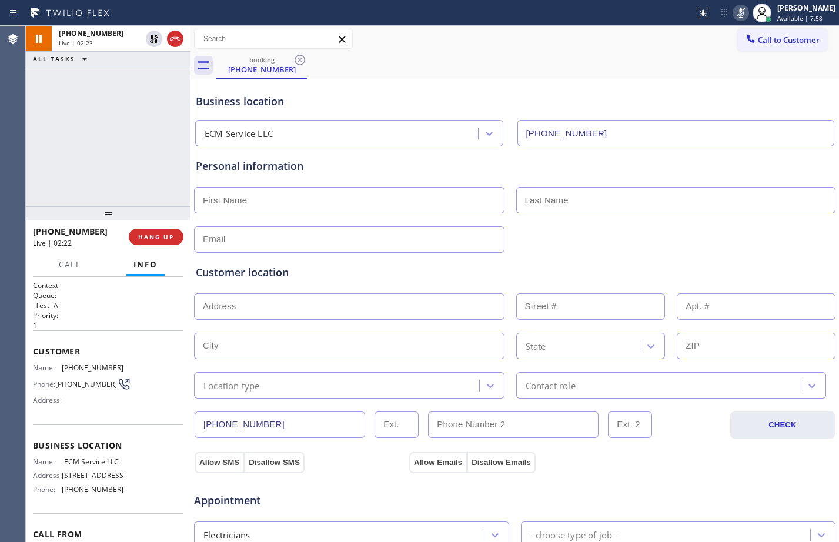
click at [79, 136] on div "[PHONE_NUMBER] Live | 02:23 ALL TASKS ALL TASKS ACTIVE TASKS TASKS IN WRAP UP" at bounding box center [108, 116] width 165 height 181
click at [149, 39] on icon at bounding box center [154, 39] width 14 height 14
click at [734, 7] on icon at bounding box center [741, 13] width 14 height 14
click at [153, 39] on icon at bounding box center [154, 39] width 6 height 8
click at [734, 17] on icon at bounding box center [741, 13] width 14 height 14
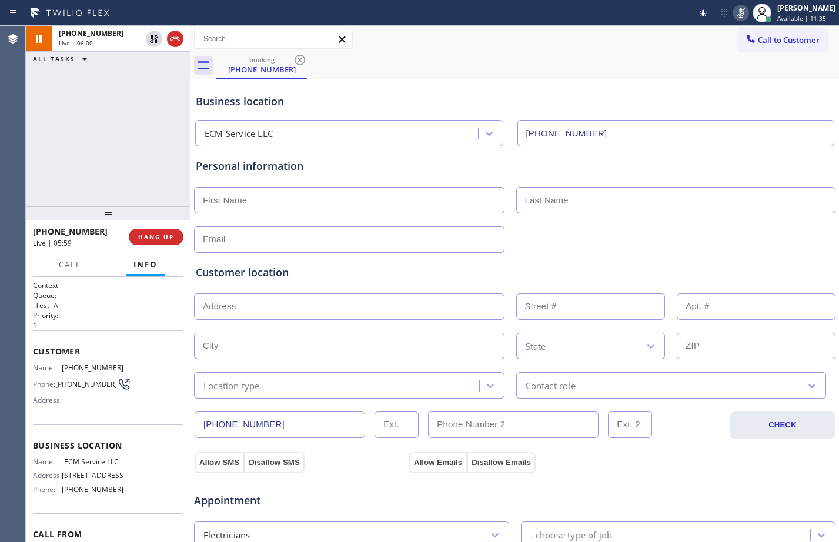
click at [89, 126] on div "[PHONE_NUMBER] Live | 06:00 ALL TASKS ALL TASKS ACTIVE TASKS TASKS IN WRAP UP" at bounding box center [108, 116] width 165 height 181
click at [96, 136] on div "[PHONE_NUMBER] Live | 06:09 ALL TASKS ALL TASKS ACTIVE TASKS TASKS IN WRAP UP" at bounding box center [108, 116] width 165 height 181
click at [89, 137] on div "[PHONE_NUMBER] Live | 06:47 ALL TASKS ALL TASKS ACTIVE TASKS TASKS IN WRAP UP" at bounding box center [108, 116] width 165 height 181
click at [149, 44] on icon at bounding box center [154, 39] width 14 height 14
click at [737, 16] on rect at bounding box center [741, 12] width 8 height 8
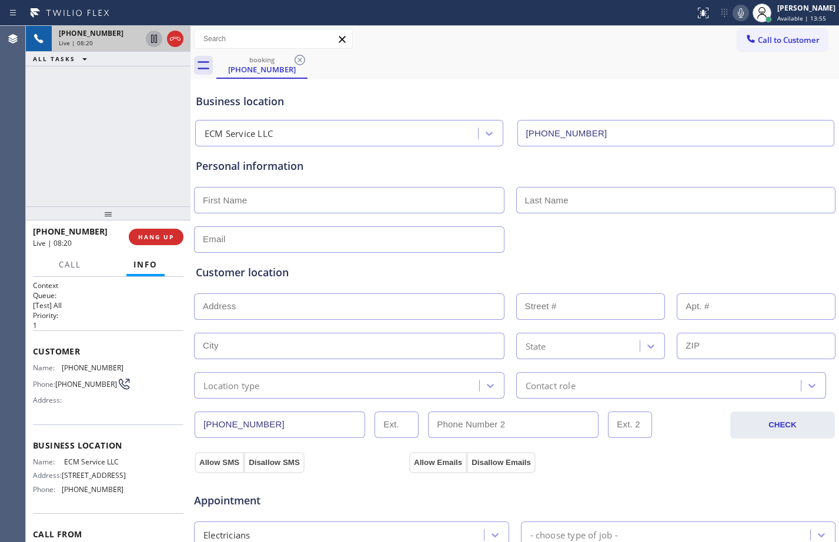
click at [101, 143] on div "[PHONE_NUMBER] Live | 08:20 ALL TASKS ALL TASKS ACTIVE TASKS TASKS IN WRAP UP" at bounding box center [108, 116] width 165 height 181
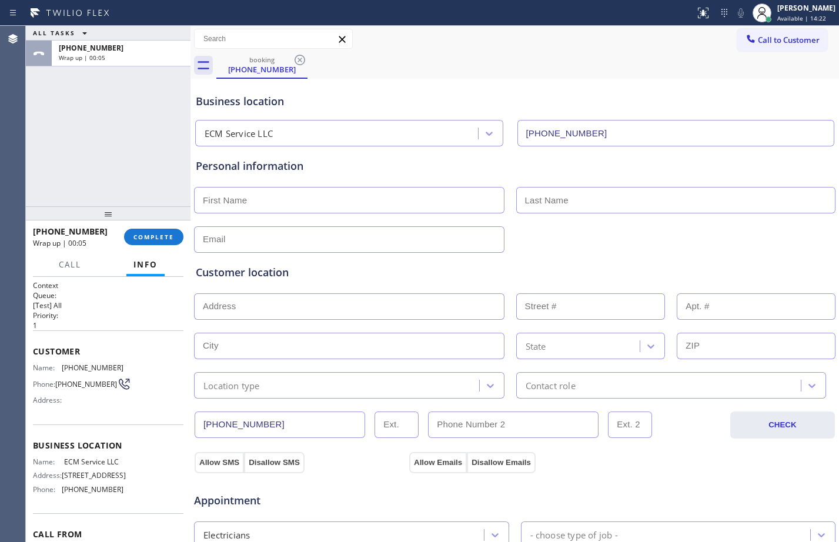
click at [271, 199] on input "text" at bounding box center [349, 200] width 311 height 26
type input "[PERSON_NAME]"
type input "Joya"
click at [368, 243] on input "text" at bounding box center [349, 239] width 311 height 26
type input "@"
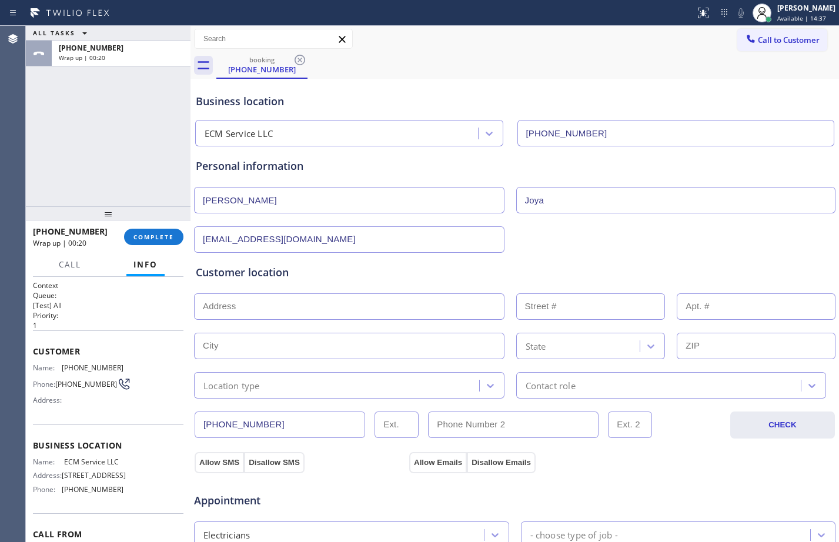
type input "[EMAIL_ADDRESS][DOMAIN_NAME]"
click at [396, 309] on input "text" at bounding box center [349, 306] width 311 height 26
click at [329, 321] on div "Customer location >> ADD NEW ADDRESS << + NEW ADDRESS State Location type Conta…" at bounding box center [515, 332] width 638 height 134
click at [326, 305] on input "text" at bounding box center [349, 306] width 311 height 26
paste input "[STREET_ADDRESS][PERSON_NAME]"
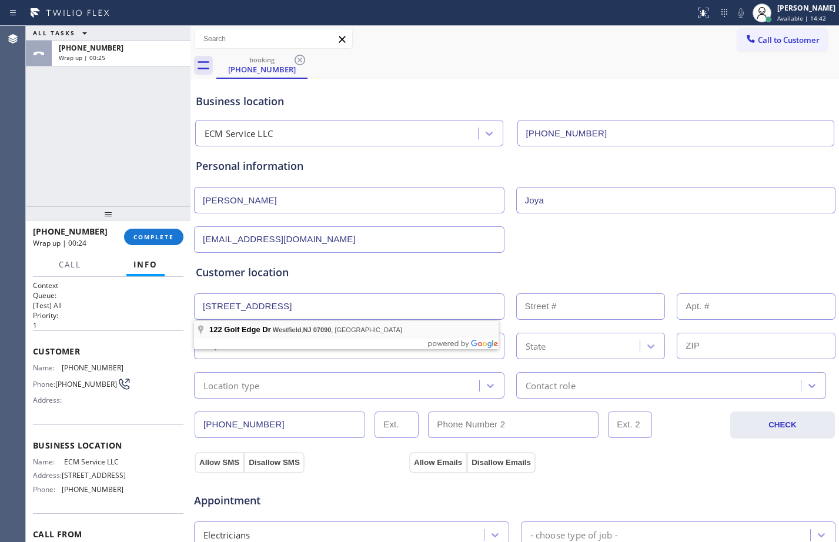
type input "[STREET_ADDRESS]"
type input "122"
type input "Westfield"
type input "07090"
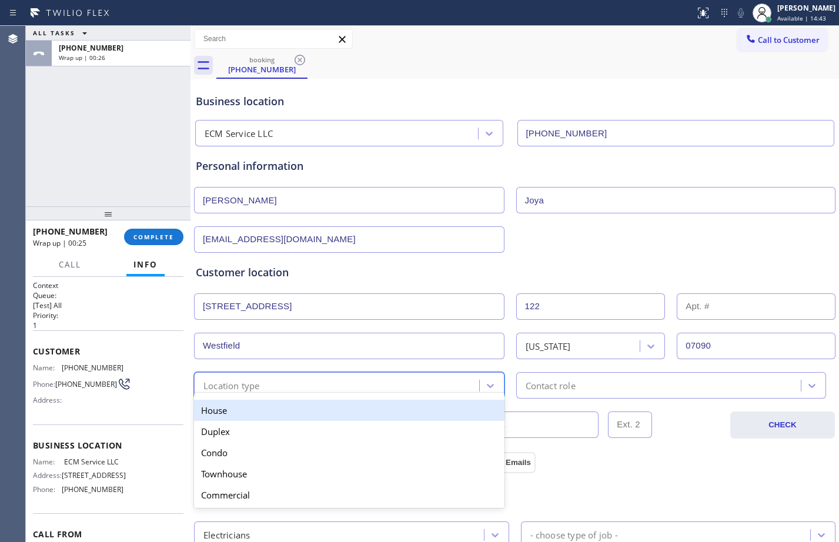
click at [282, 388] on div "Location type" at bounding box center [339, 385] width 282 height 21
click at [259, 406] on div "House" at bounding box center [349, 410] width 311 height 21
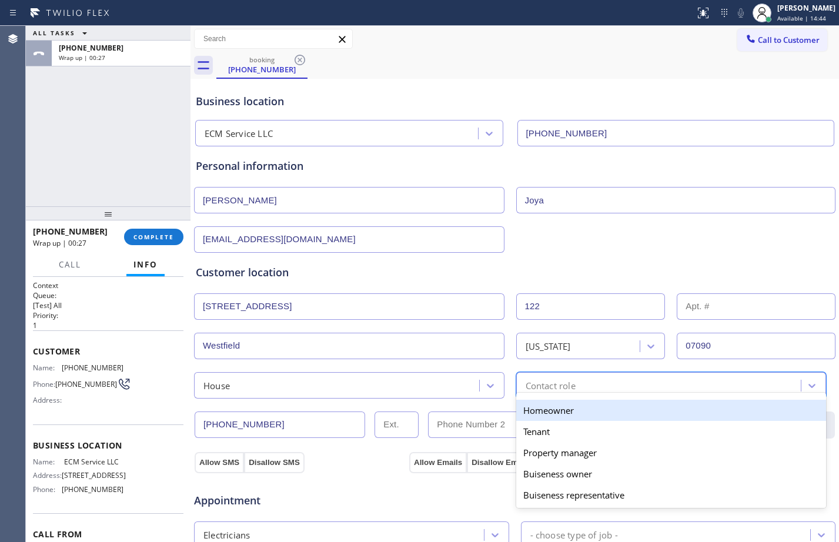
click at [550, 389] on div "Contact role" at bounding box center [551, 386] width 50 height 14
click at [546, 408] on div "Homeowner" at bounding box center [671, 410] width 311 height 21
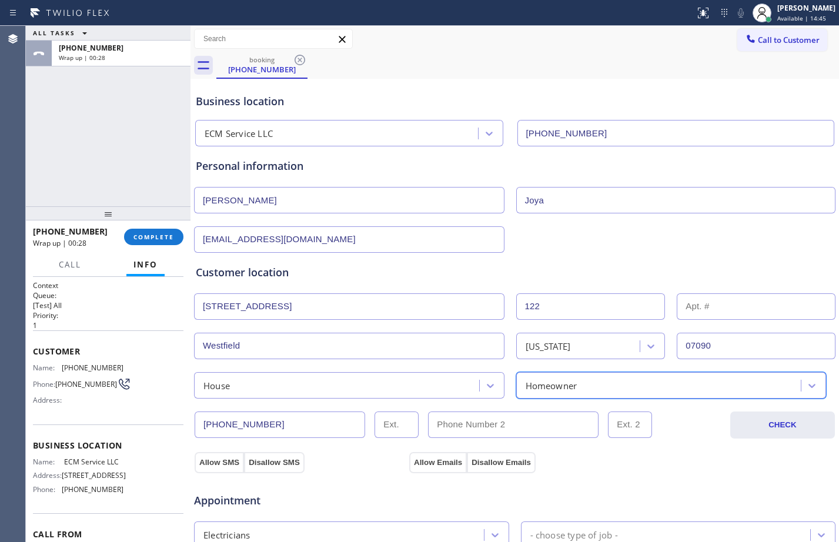
scroll to position [369, 0]
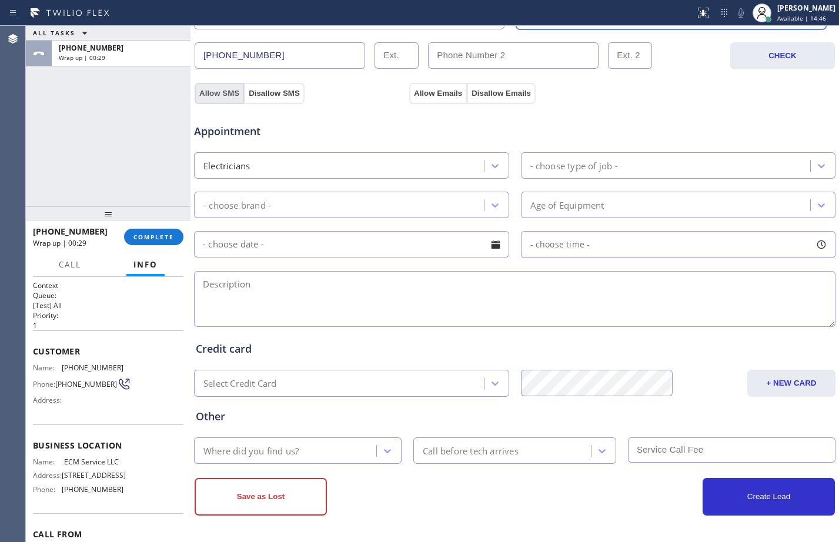
click at [224, 94] on button "Allow SMS" at bounding box center [219, 93] width 49 height 21
click at [439, 96] on button "Allow Emails" at bounding box center [438, 93] width 58 height 21
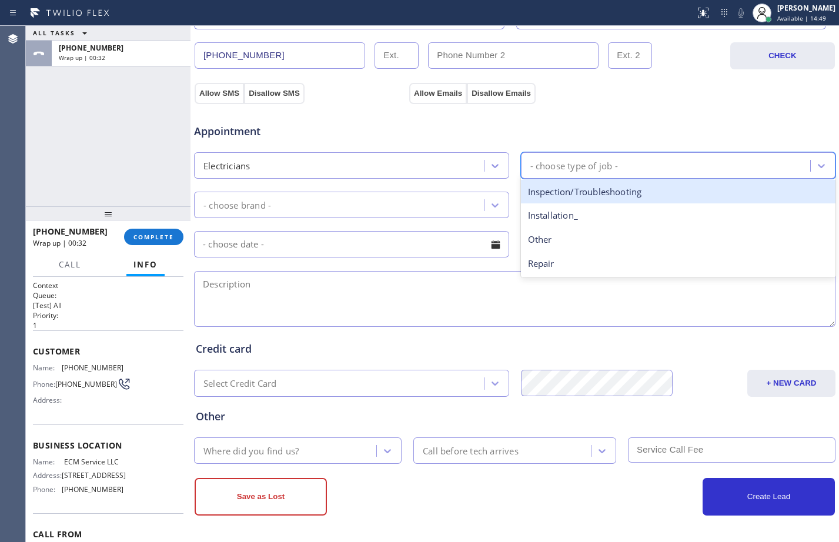
click at [563, 171] on div "- choose type of job -" at bounding box center [574, 166] width 88 height 14
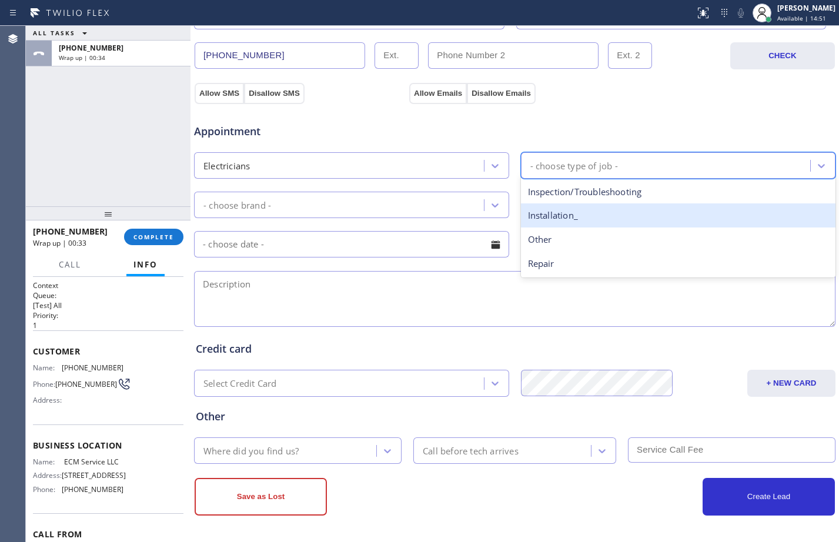
click at [549, 220] on div "Installation_" at bounding box center [678, 215] width 315 height 24
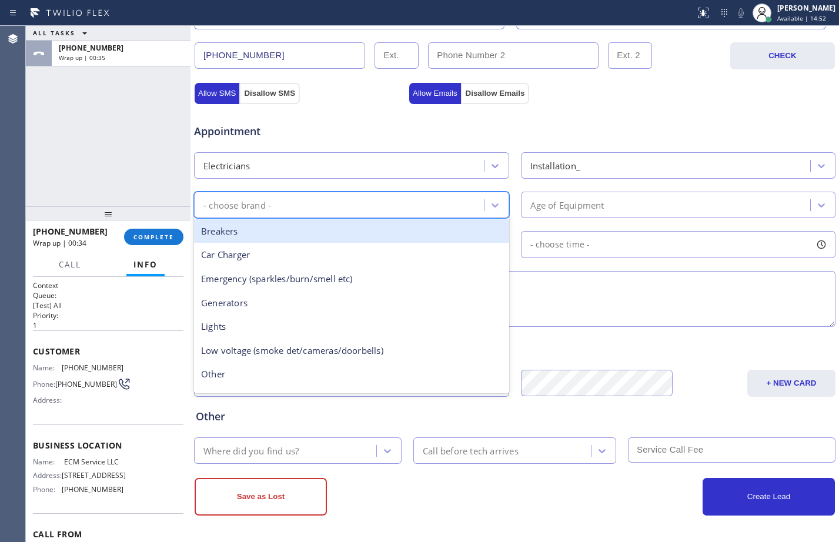
click at [450, 201] on div "- choose brand -" at bounding box center [341, 205] width 286 height 21
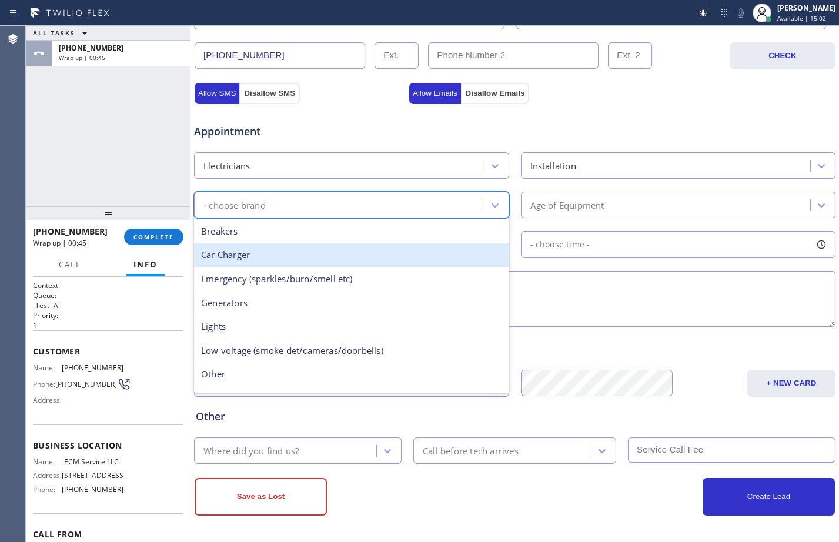
scroll to position [91, 0]
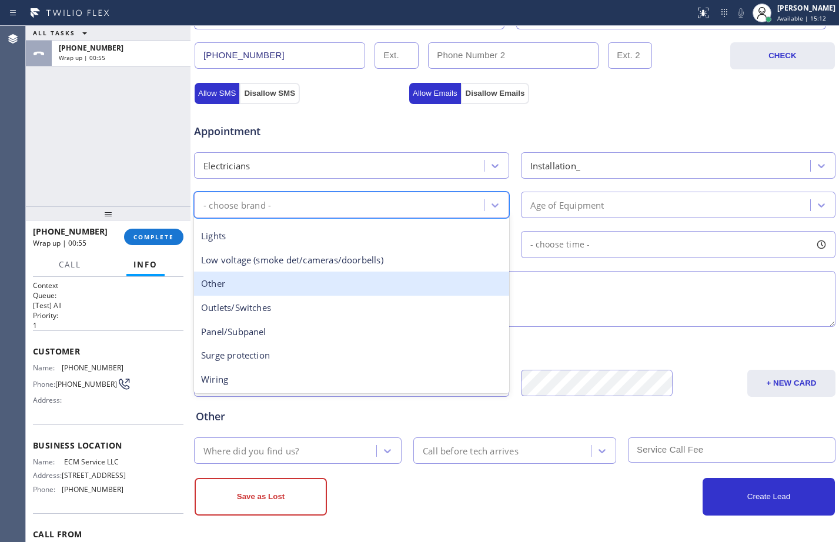
click at [292, 287] on div "Other" at bounding box center [351, 284] width 315 height 24
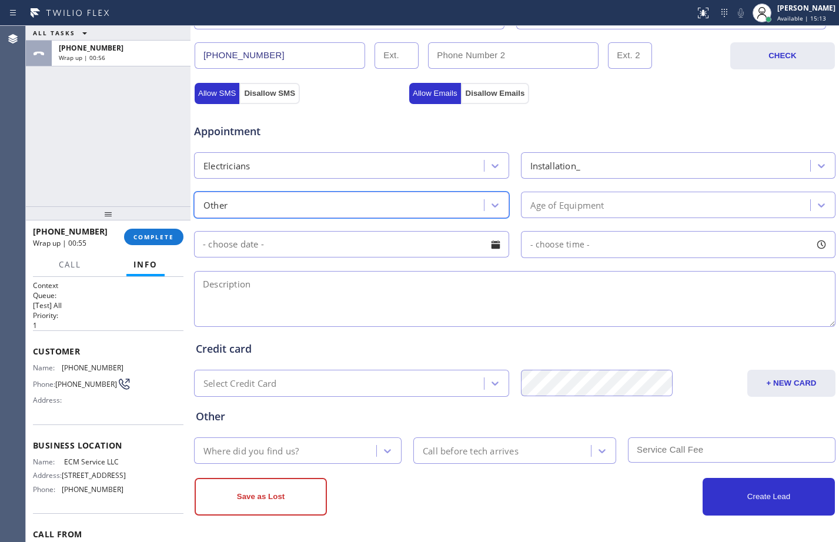
click at [359, 293] on textarea at bounding box center [515, 299] width 642 height 56
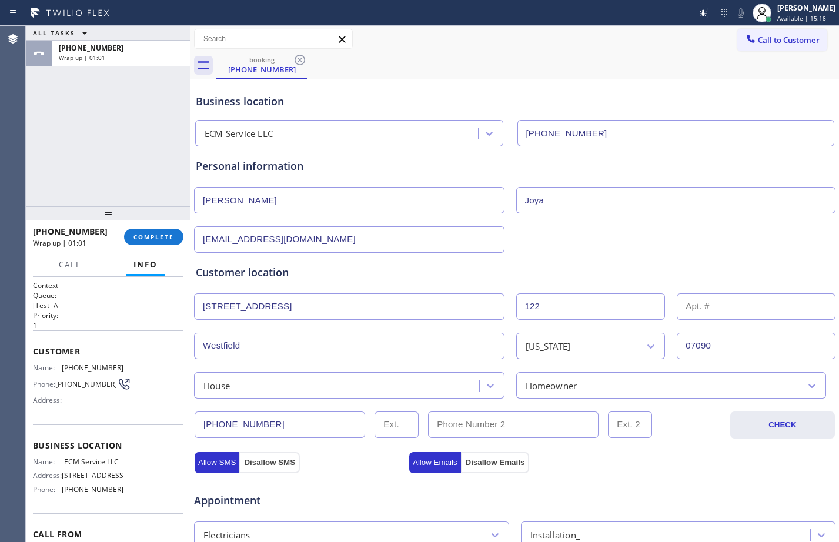
scroll to position [369, 0]
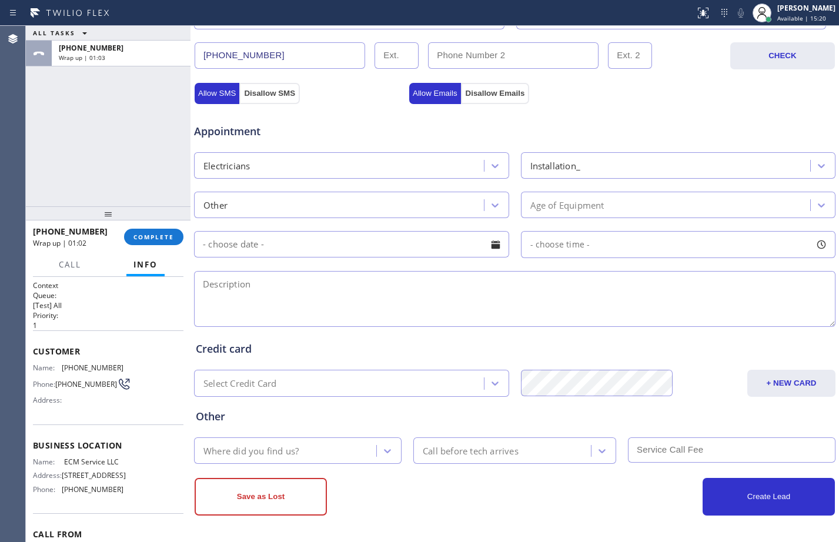
click at [616, 209] on div "Age of Equipment" at bounding box center [668, 205] width 286 height 21
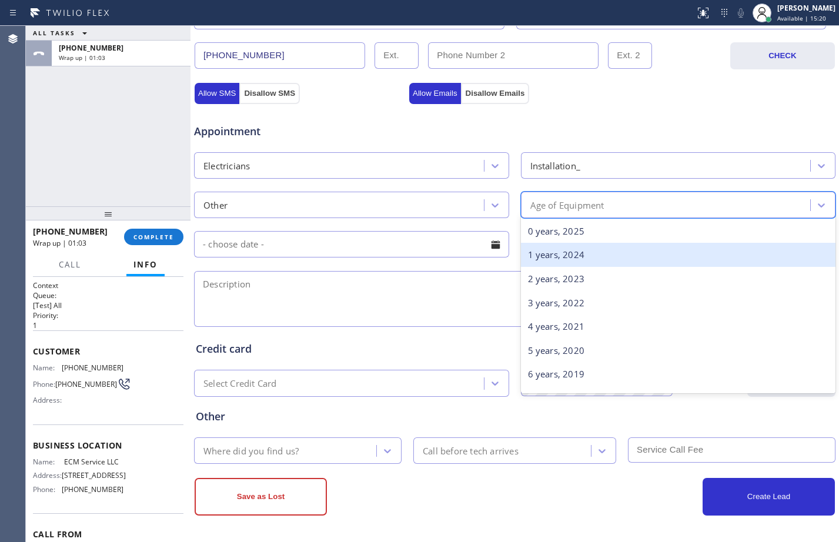
click at [590, 251] on div "1 years, 2024" at bounding box center [678, 255] width 315 height 24
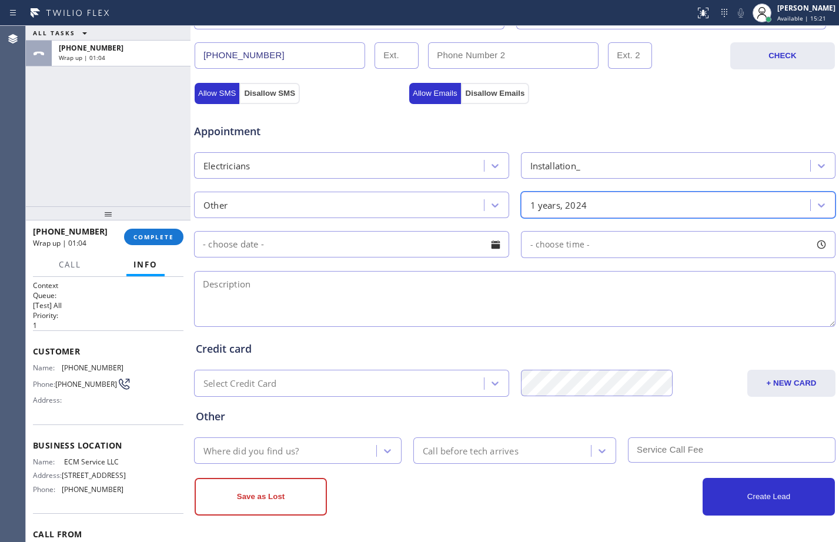
click at [418, 315] on textarea at bounding box center [515, 299] width 642 height 56
click at [143, 140] on div "ALL TASKS ALL TASKS ACTIVE TASKS TASKS IN WRAP UP [PHONE_NUMBER] Wrap up | 01:20" at bounding box center [108, 116] width 165 height 181
click at [351, 287] on textarea at bounding box center [515, 299] width 642 height 56
paste textarea "cx wants to know the estimate in replacing the lamp post//already have the lamp…"
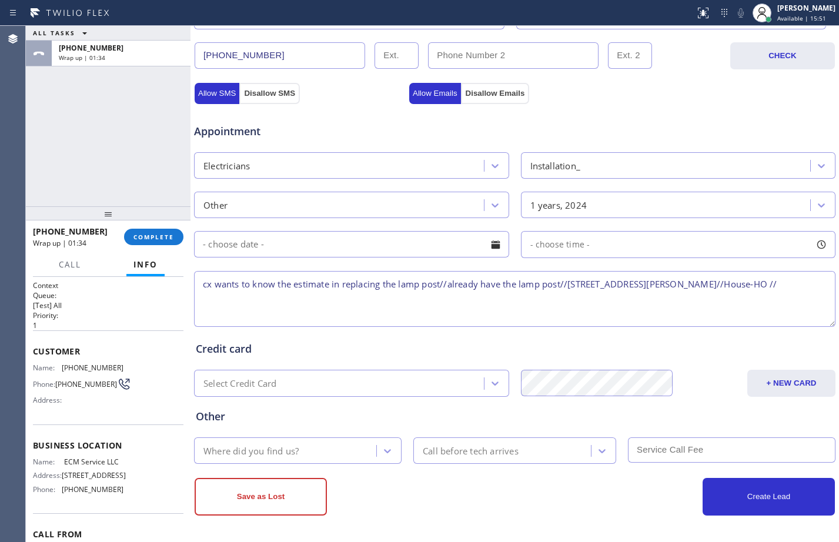
click at [788, 286] on textarea "cx wants to know the estimate in replacing the lamp post//already have the lamp…" at bounding box center [515, 299] width 642 height 56
paste textarea "ECM Service LLC"
type textarea "cx wants to know the estimate in replacing the lamp post//already have the lamp…"
click at [332, 445] on div "Where did you find us?" at bounding box center [287, 450] width 179 height 21
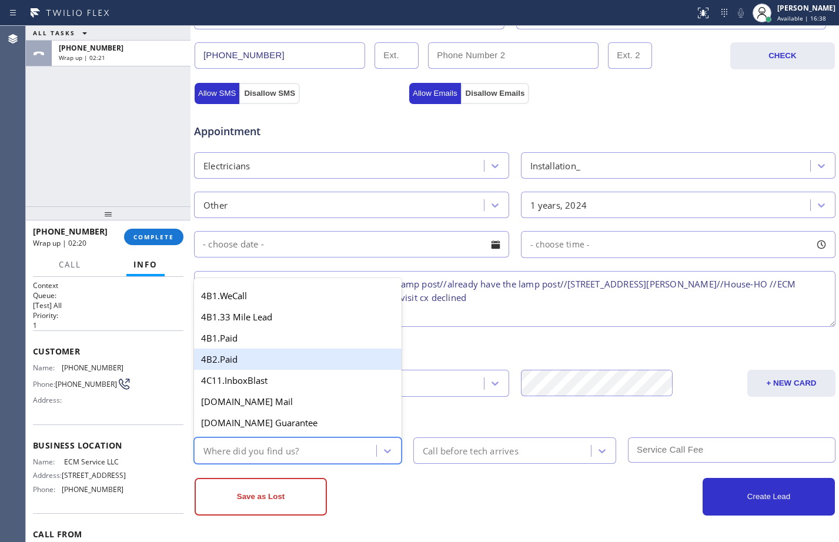
click at [473, 308] on textarea "cx wants to know the estimate in replacing the lamp post//already have the lamp…" at bounding box center [515, 299] width 642 height 56
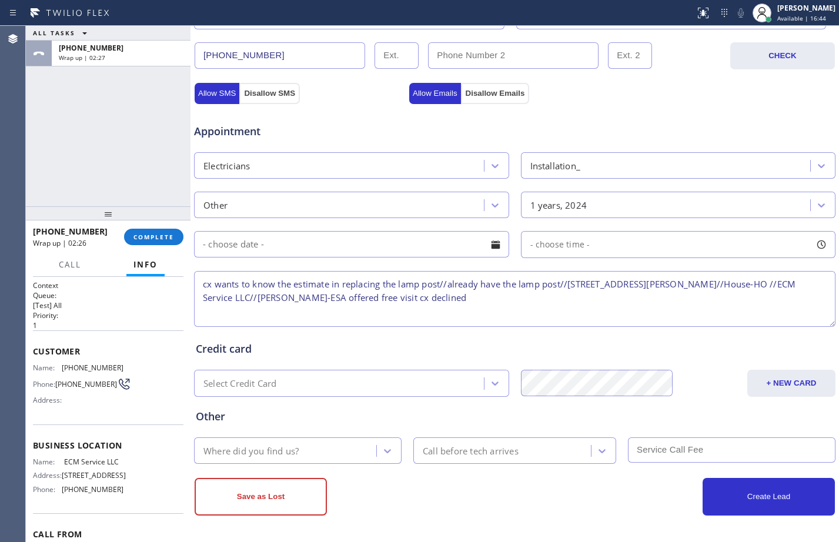
click at [316, 449] on div "Where did you find us?" at bounding box center [287, 450] width 179 height 21
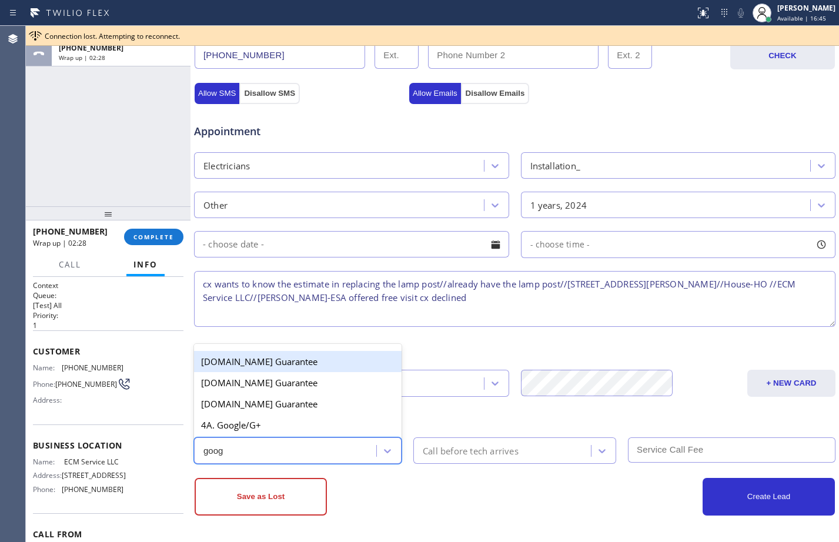
type input "googl"
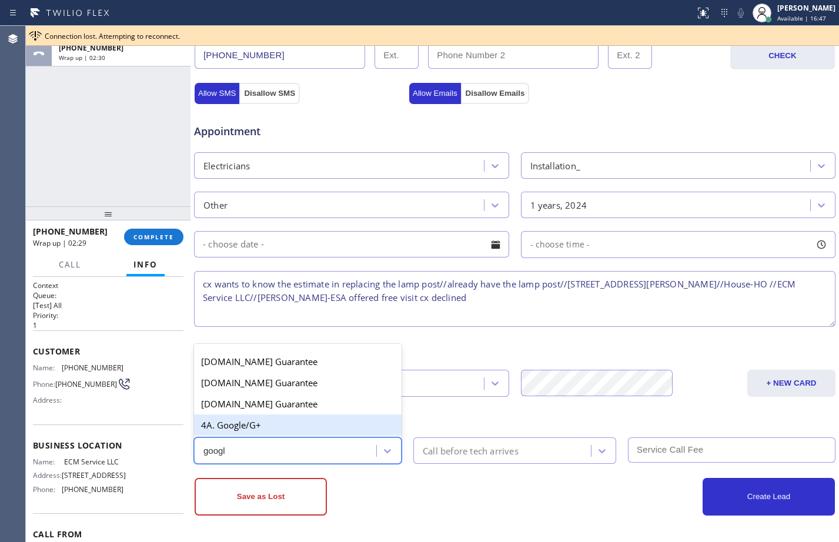
click at [281, 421] on div "4A. Google/G+" at bounding box center [298, 425] width 208 height 21
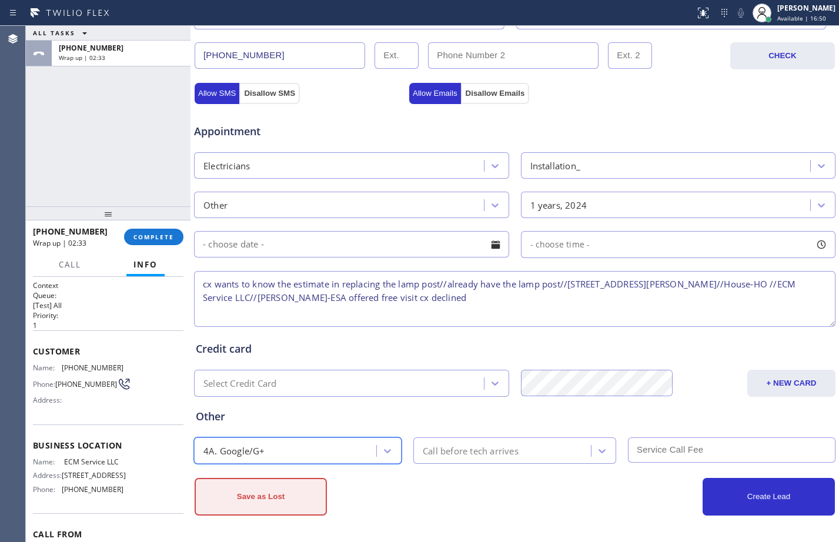
click at [282, 506] on button "Save as Lost" at bounding box center [261, 497] width 132 height 38
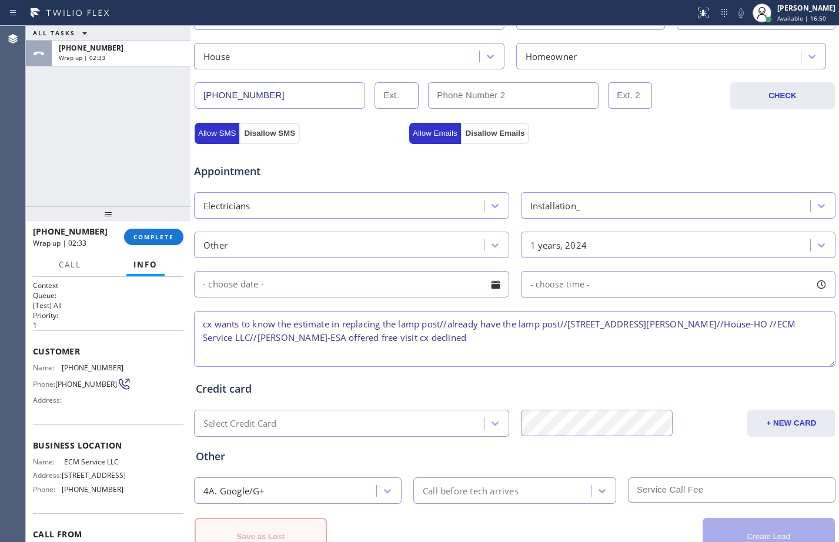
scroll to position [409, 0]
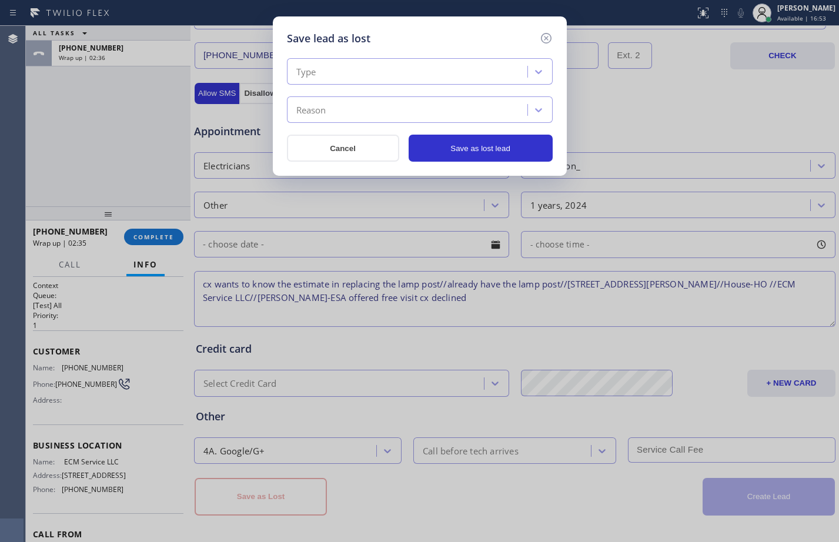
click at [377, 71] on div "Type" at bounding box center [409, 72] width 237 height 21
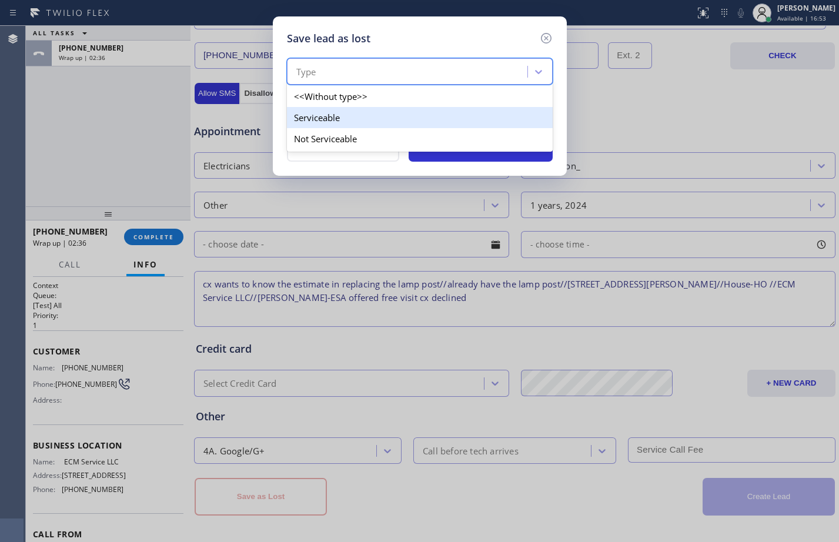
click at [345, 119] on div "Serviceable" at bounding box center [420, 117] width 266 height 21
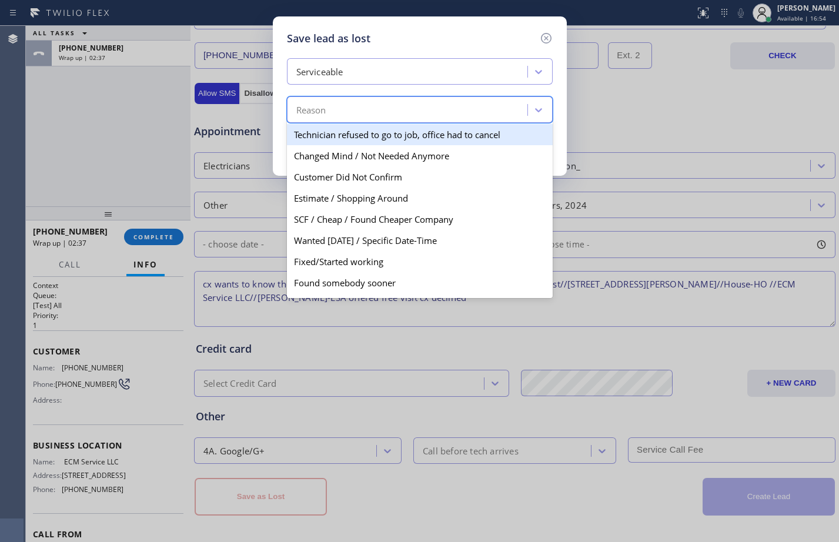
click at [345, 119] on div "Reason" at bounding box center [409, 110] width 237 height 21
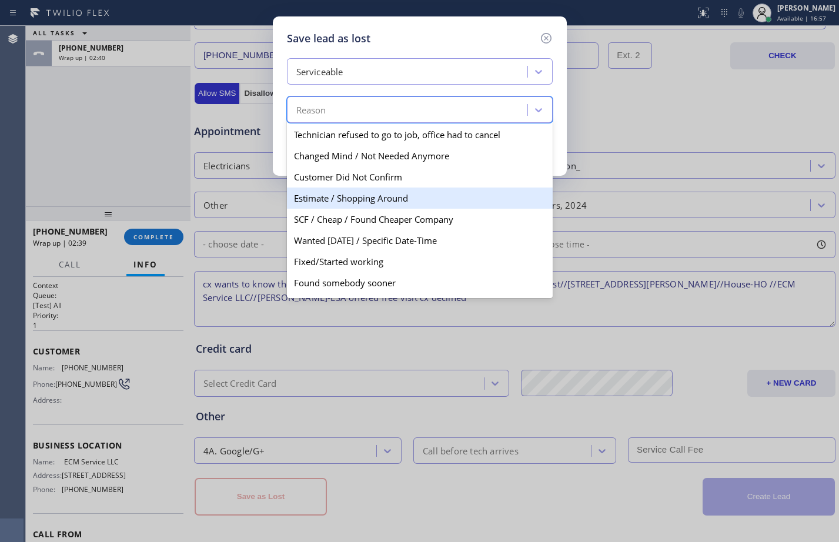
click at [329, 192] on div "Estimate / Shopping Around" at bounding box center [420, 198] width 266 height 21
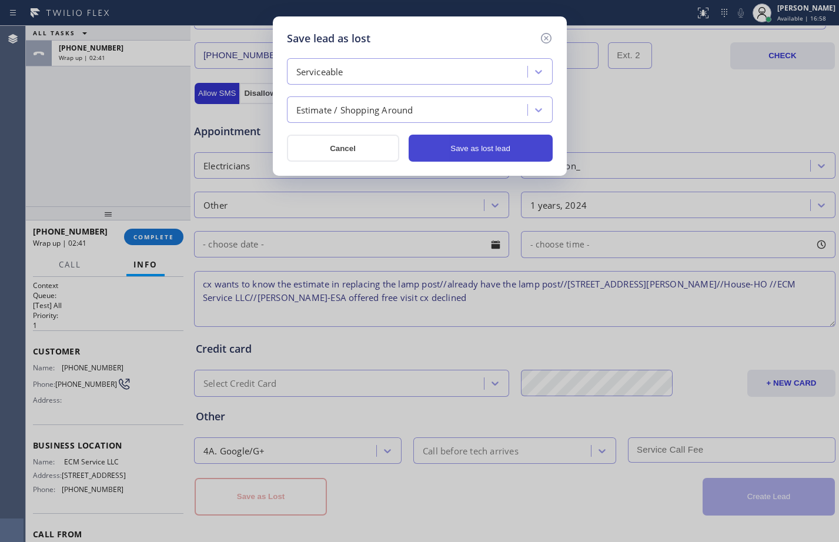
click at [465, 156] on button "Save as lost lead" at bounding box center [481, 148] width 144 height 27
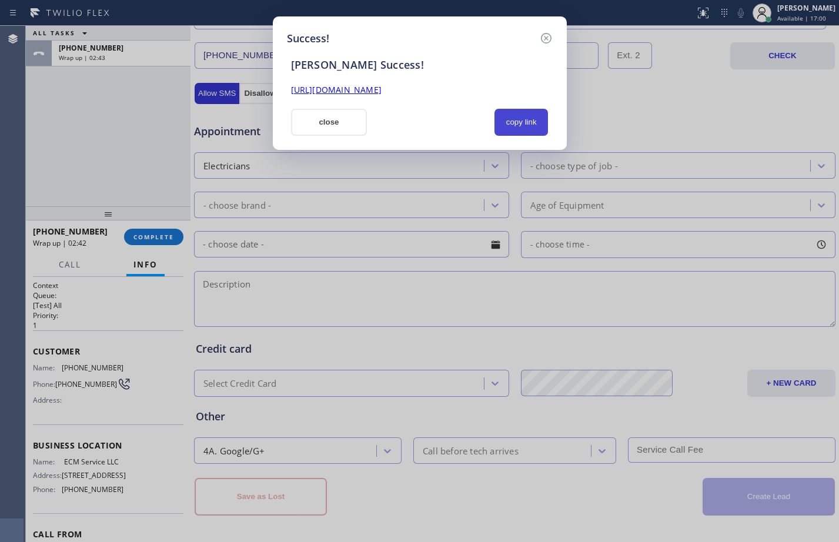
click at [517, 123] on button "copy link" at bounding box center [522, 122] width 54 height 27
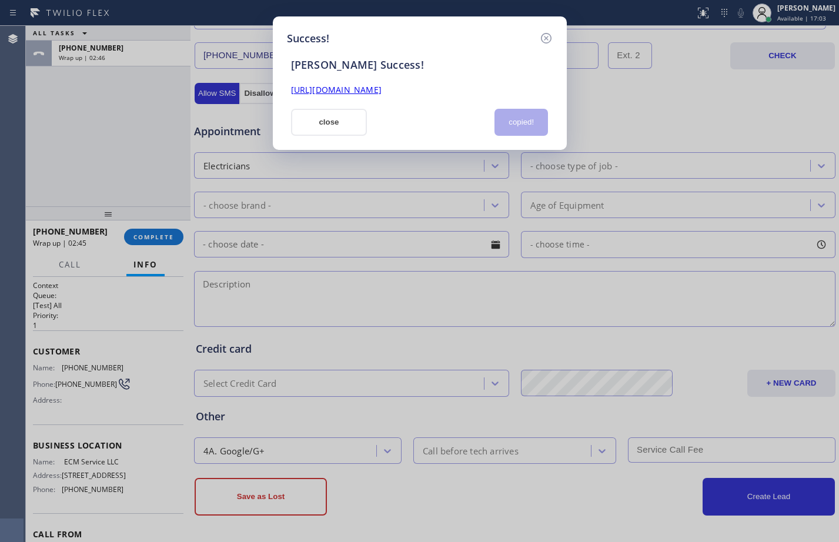
click at [15, 109] on div "Success! [PERSON_NAME] Success! [URL][DOMAIN_NAME] close copied!" at bounding box center [419, 271] width 839 height 542
click at [331, 92] on link "[URL][DOMAIN_NAME]" at bounding box center [336, 89] width 91 height 11
click at [313, 121] on button "close" at bounding box center [329, 122] width 76 height 27
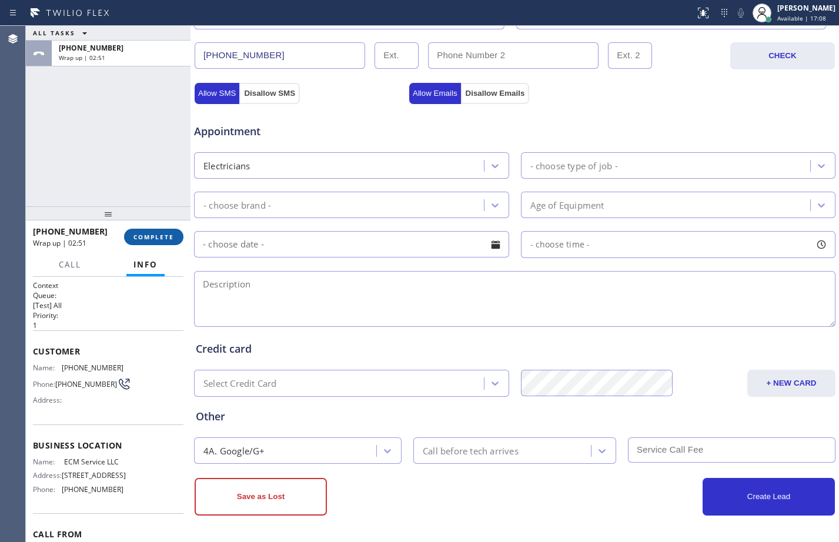
click at [159, 234] on span "COMPLETE" at bounding box center [153, 237] width 41 height 8
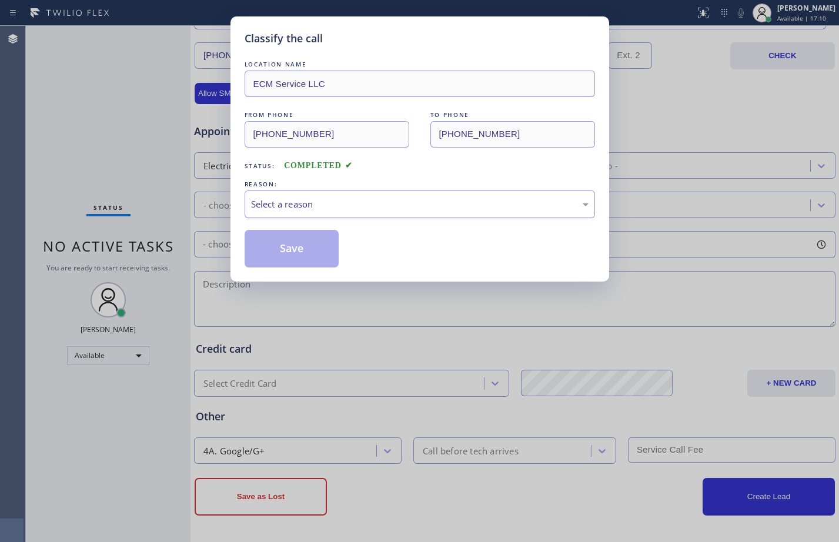
click at [413, 196] on div "Select a reason" at bounding box center [420, 205] width 350 height 28
click at [326, 242] on button "Save" at bounding box center [292, 249] width 95 height 38
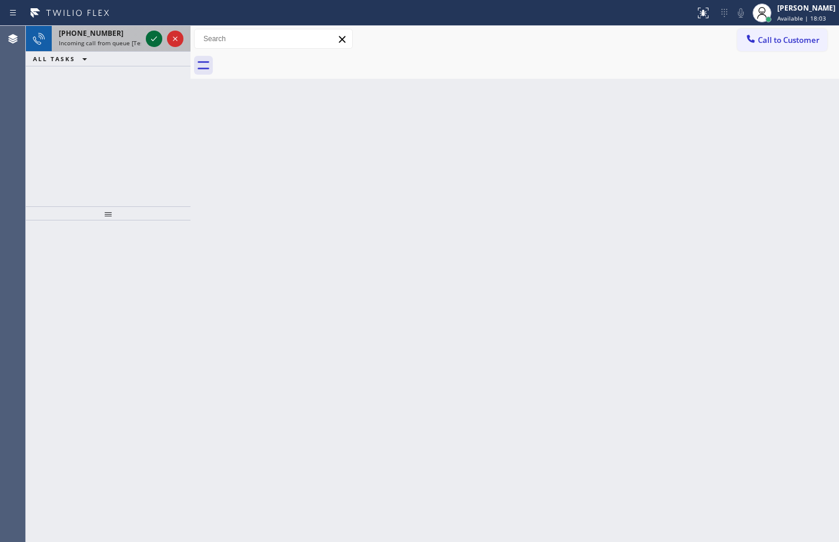
click at [151, 35] on icon at bounding box center [154, 39] width 14 height 14
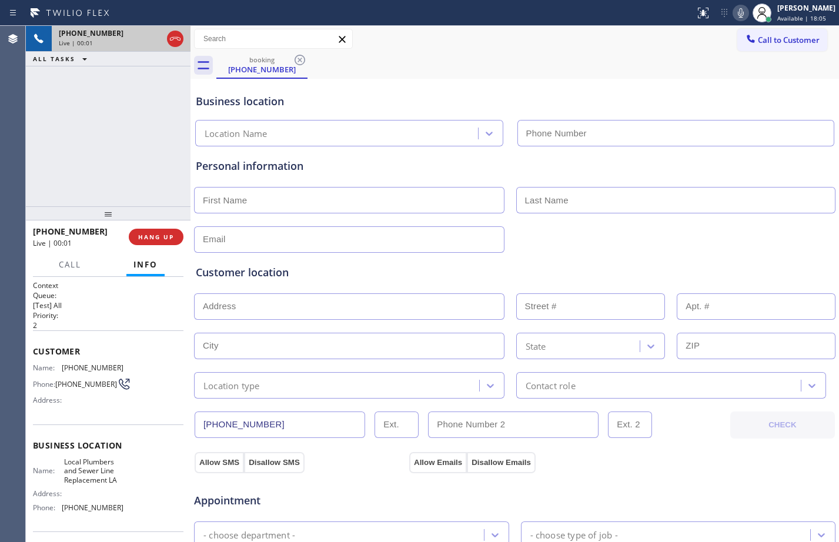
type input "[PHONE_NUMBER]"
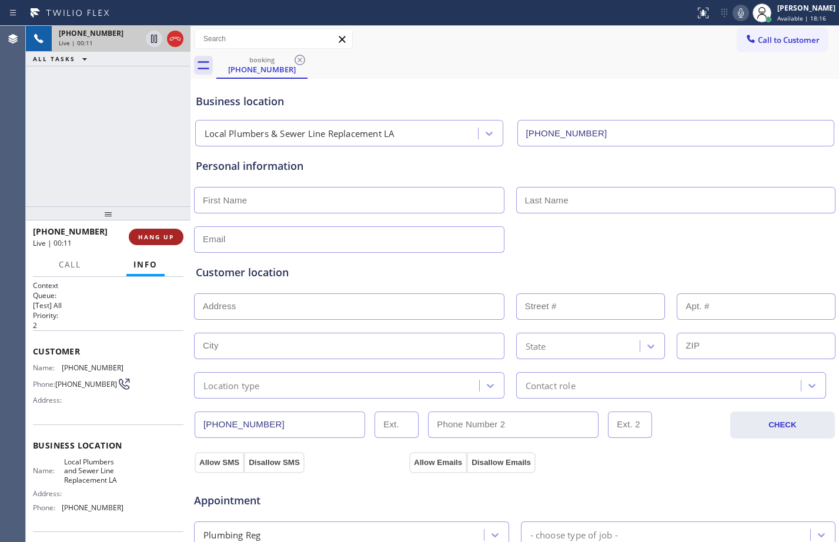
click at [164, 239] on span "HANG UP" at bounding box center [156, 237] width 36 height 8
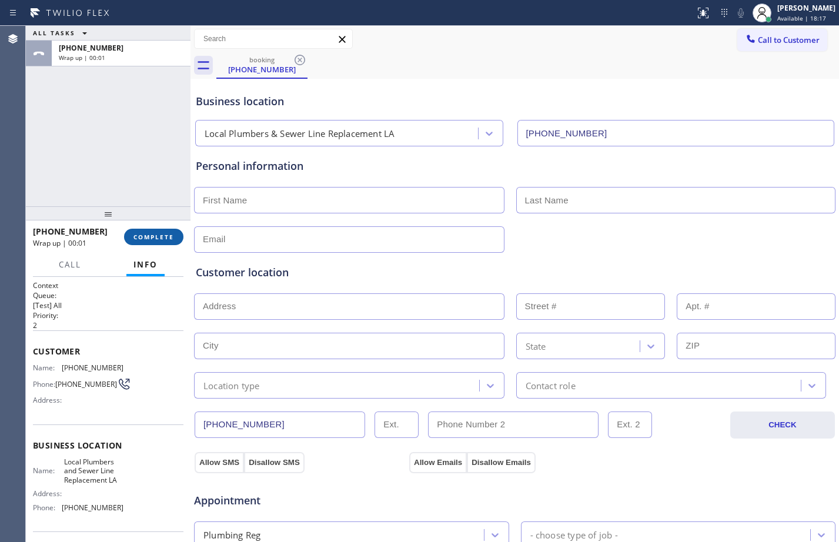
click at [164, 239] on span "COMPLETE" at bounding box center [153, 237] width 41 height 8
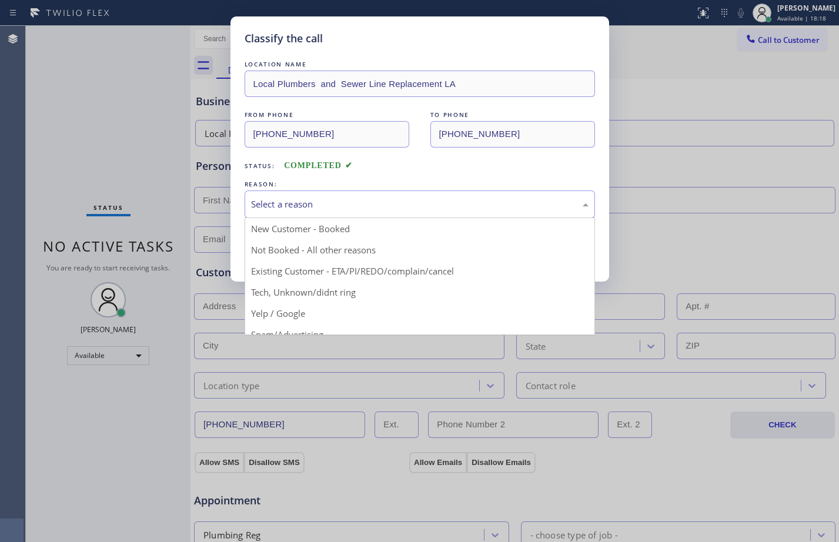
click at [325, 208] on div "Select a reason" at bounding box center [420, 205] width 338 height 14
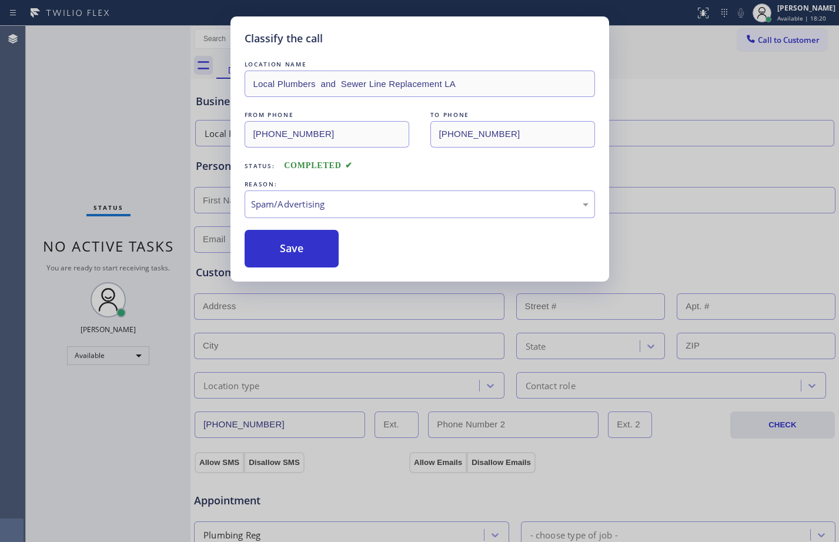
click at [296, 261] on button "Save" at bounding box center [292, 249] width 95 height 38
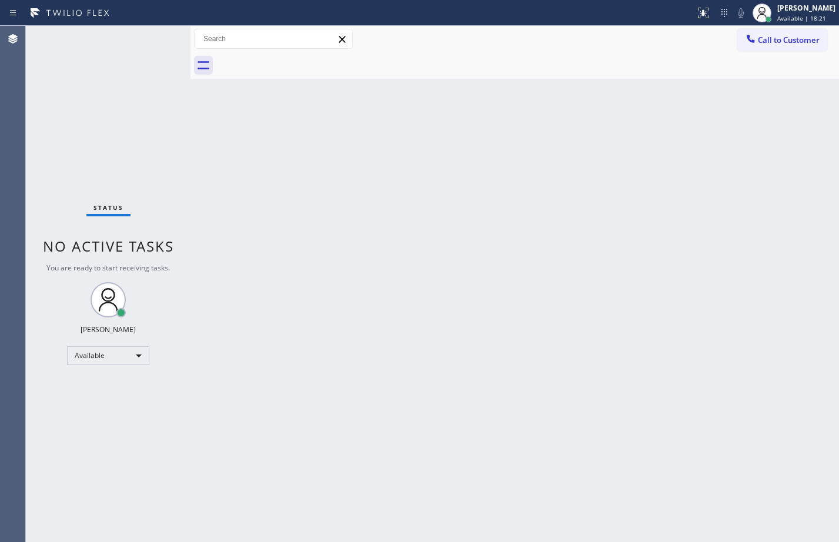
click at [117, 121] on div "Status No active tasks You are ready to start receiving tasks. [PERSON_NAME] Av…" at bounding box center [108, 284] width 165 height 516
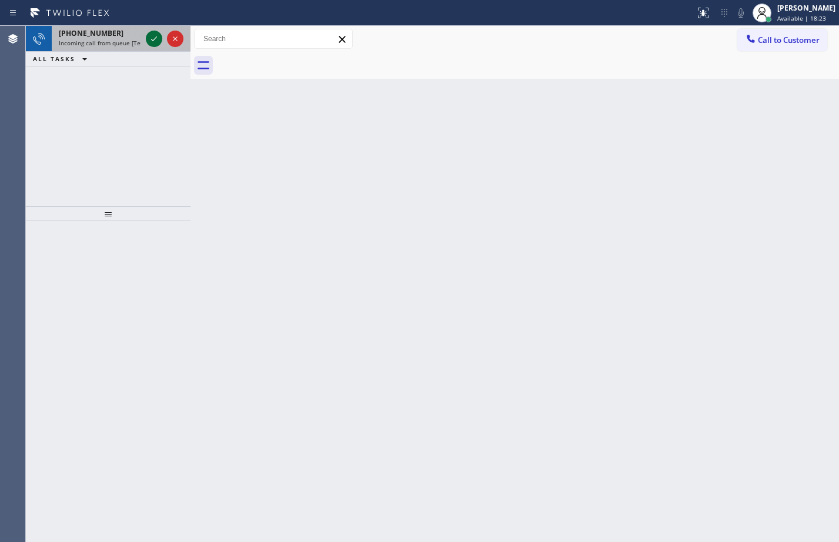
click at [159, 44] on icon at bounding box center [154, 39] width 14 height 14
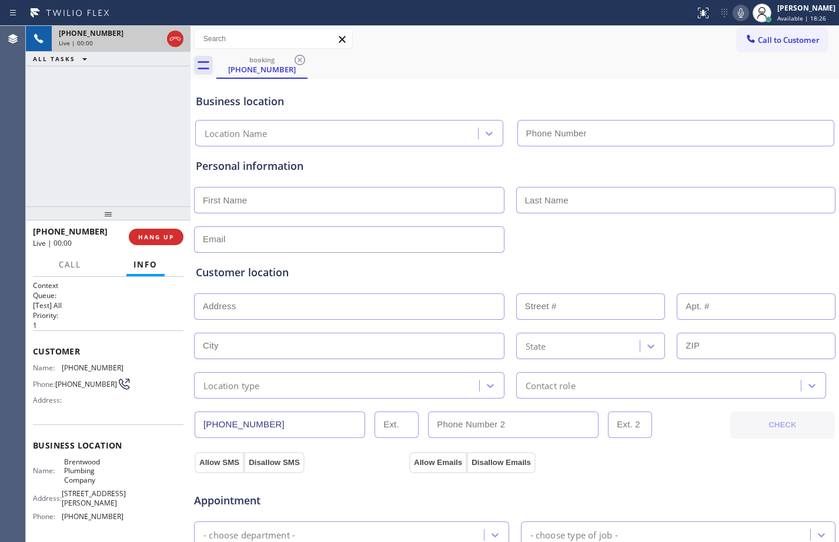
type input "[PHONE_NUMBER]"
click at [166, 232] on button "HANG UP" at bounding box center [156, 237] width 55 height 16
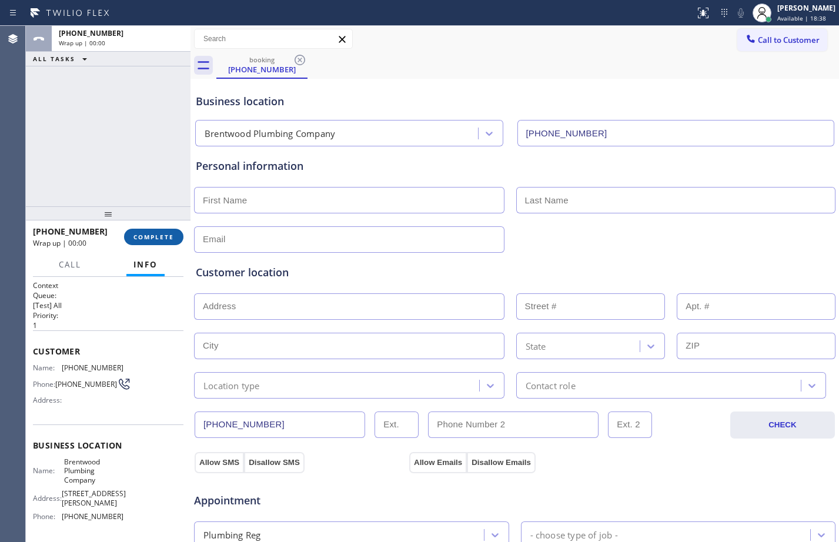
click at [166, 232] on button "COMPLETE" at bounding box center [153, 237] width 59 height 16
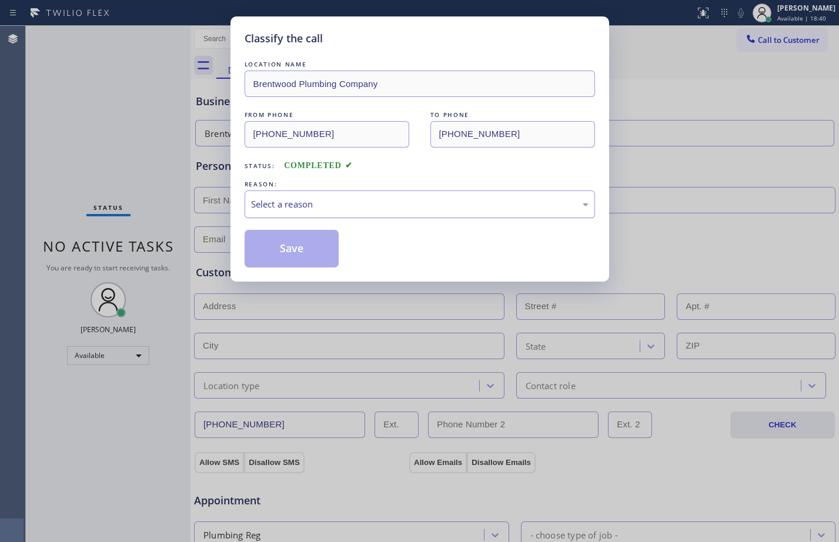
click at [454, 196] on div "Select a reason" at bounding box center [420, 205] width 350 height 28
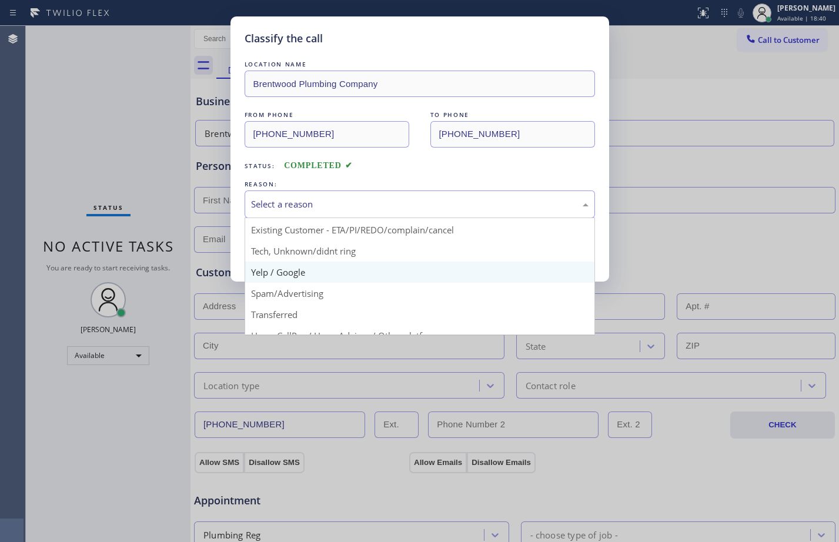
scroll to position [74, 0]
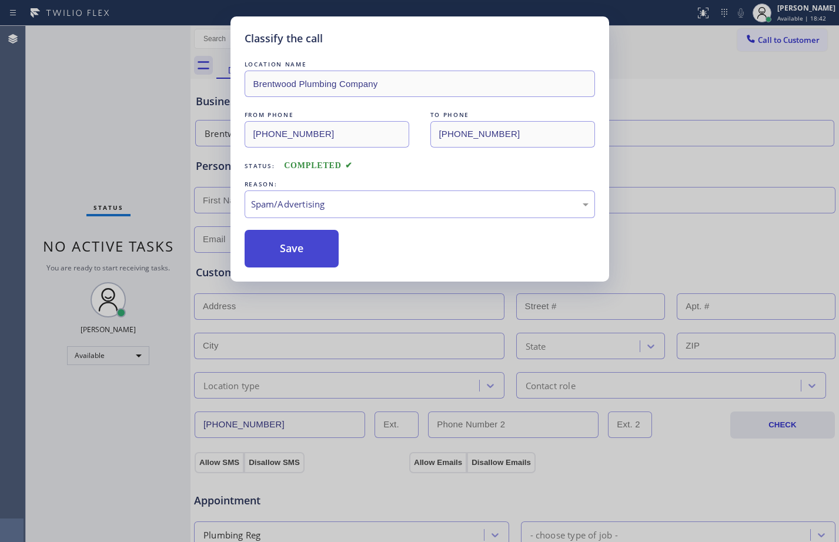
click at [311, 250] on button "Save" at bounding box center [292, 249] width 95 height 38
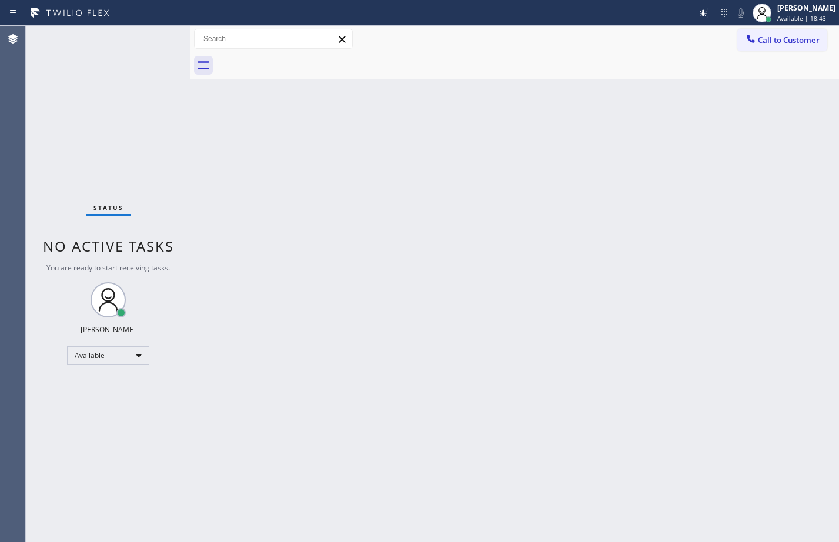
click at [71, 79] on div "Status No active tasks You are ready to start receiving tasks. [PERSON_NAME] Av…" at bounding box center [108, 284] width 165 height 516
click at [824, 382] on div "Back to Dashboard Change Sender ID Customers Technicians Select a contact Outbo…" at bounding box center [515, 284] width 649 height 516
click at [152, 96] on div "Status No active tasks You are ready to start receiving tasks. [PERSON_NAME] Av…" at bounding box center [108, 284] width 165 height 516
click at [441, 209] on div "Back to Dashboard Change Sender ID Customers Technicians Select a contact Outbo…" at bounding box center [515, 284] width 649 height 516
click at [118, 350] on div "Available" at bounding box center [108, 355] width 82 height 19
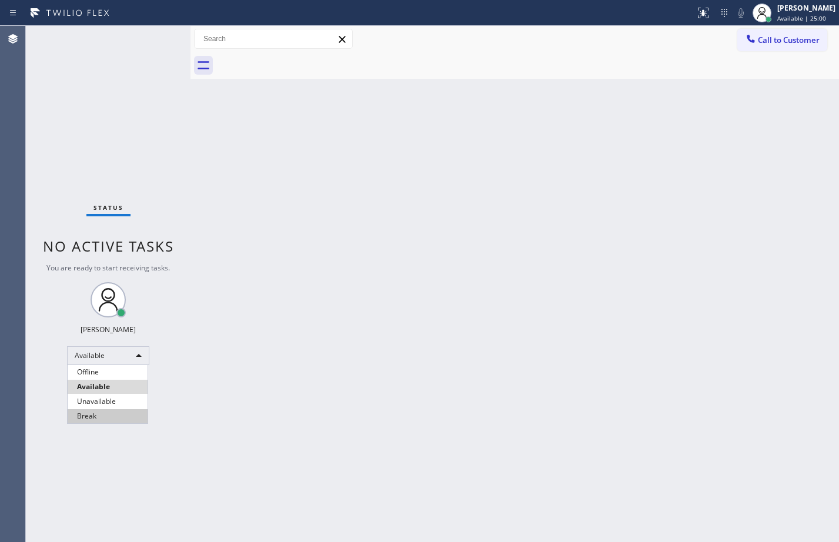
click at [105, 413] on li "Break" at bounding box center [108, 416] width 80 height 14
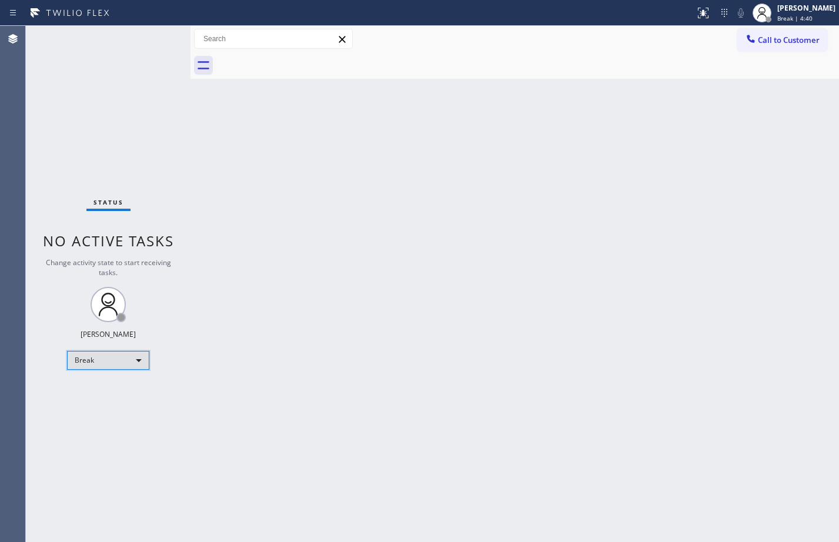
click at [126, 356] on div "Break" at bounding box center [108, 360] width 82 height 19
click at [111, 391] on li "Available" at bounding box center [108, 392] width 80 height 14
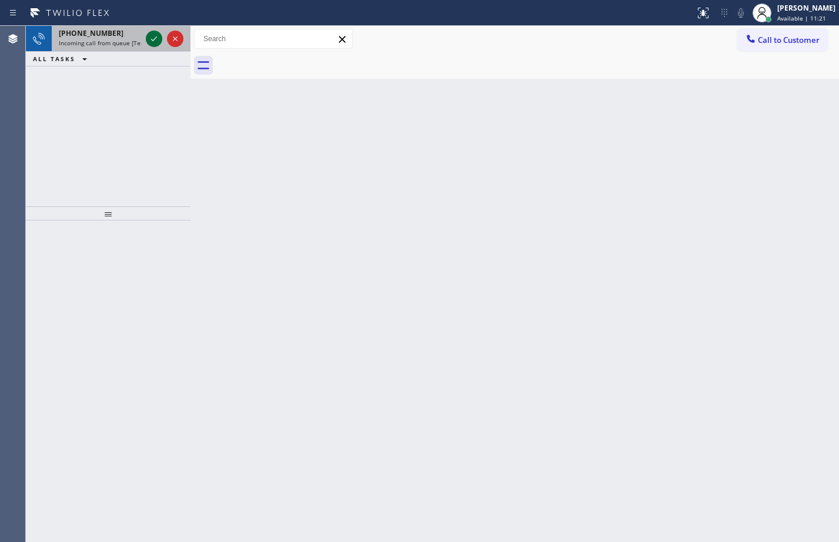
click at [154, 46] on button at bounding box center [154, 39] width 16 height 16
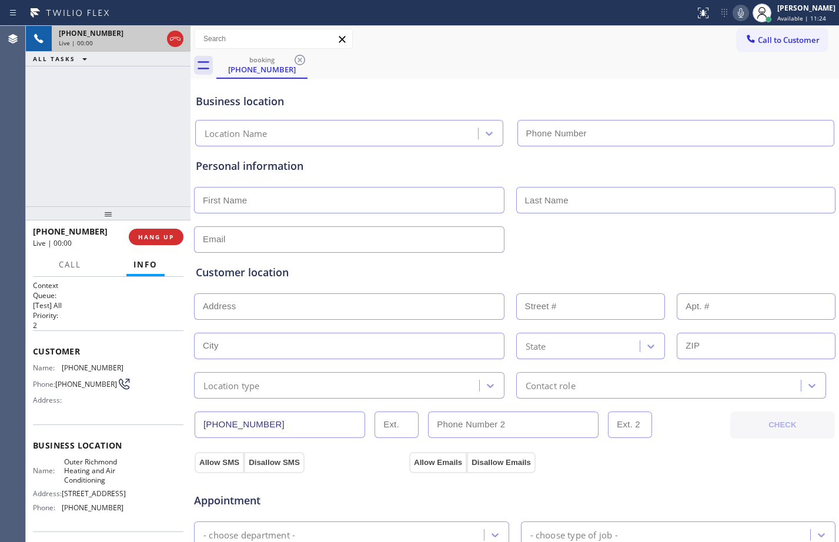
type input "[PHONE_NUMBER]"
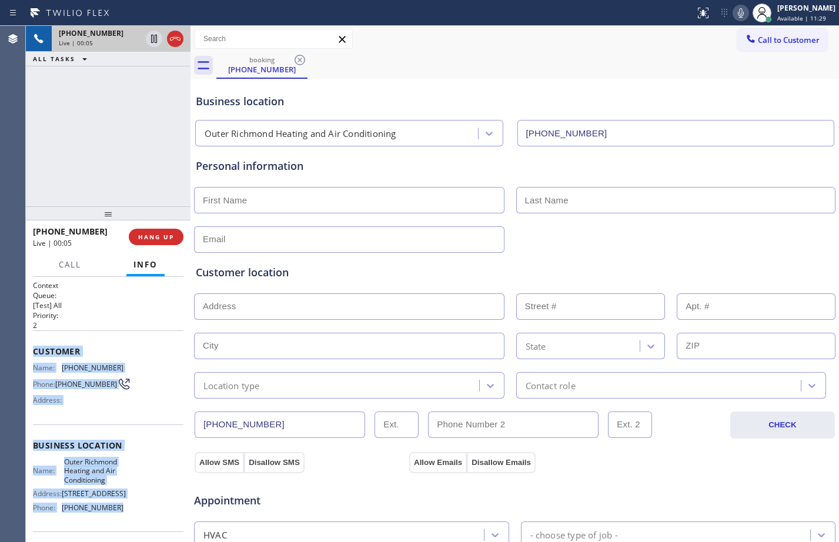
drag, startPoint x: 32, startPoint y: 353, endPoint x: 130, endPoint y: 511, distance: 185.9
click at [130, 511] on div "Context Queue: [Test] All Priority: 2 Customer Name: [PHONE_NUMBER] Phone: [PHO…" at bounding box center [108, 409] width 165 height 265
click at [153, 237] on span "HANG UP" at bounding box center [156, 237] width 36 height 8
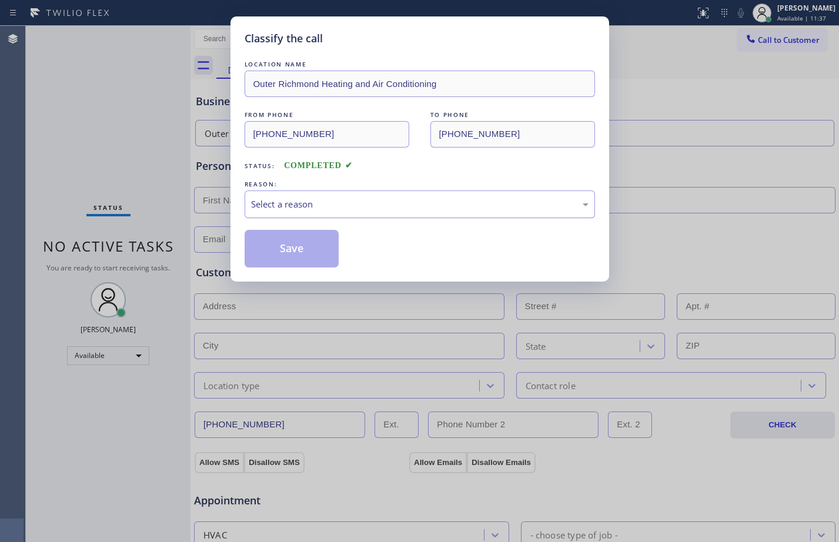
click at [389, 208] on div "Select a reason" at bounding box center [420, 205] width 338 height 14
click at [308, 259] on button "Save" at bounding box center [292, 249] width 95 height 38
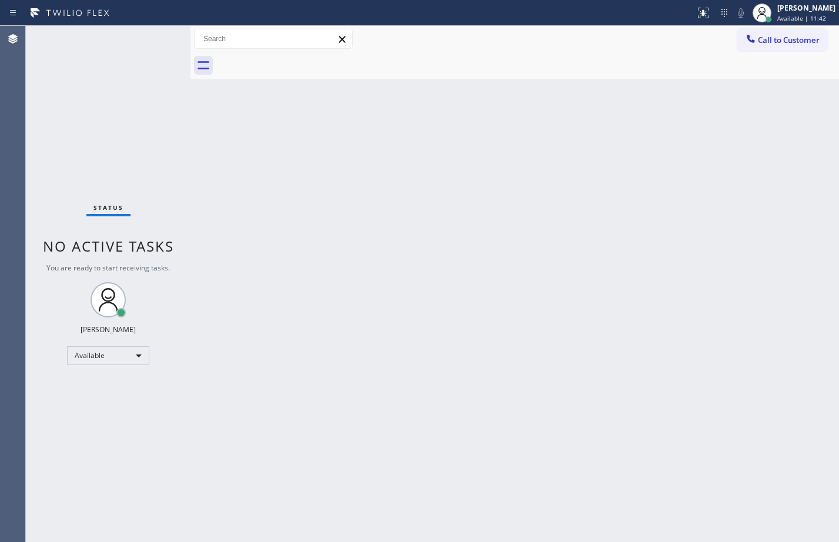
click at [289, 172] on div "Back to Dashboard Change Sender ID Customers Technicians Select a contact Outbo…" at bounding box center [515, 284] width 649 height 516
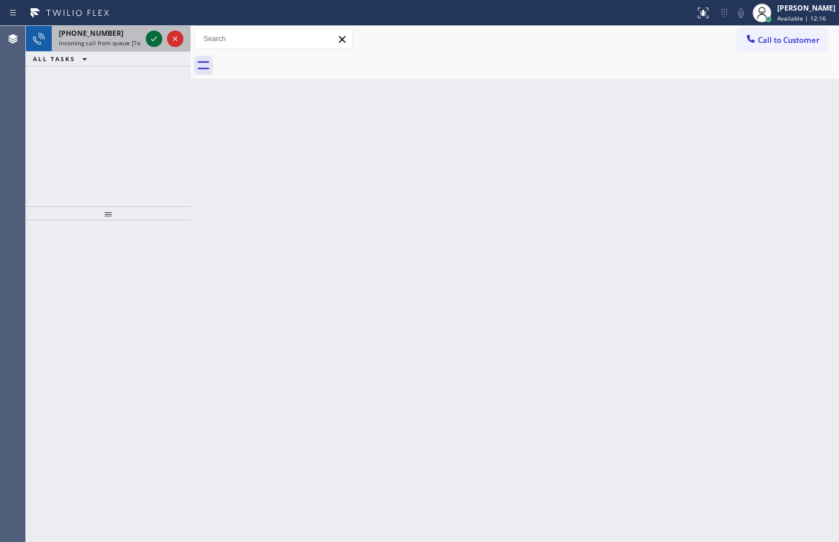
click at [153, 41] on icon at bounding box center [154, 39] width 14 height 14
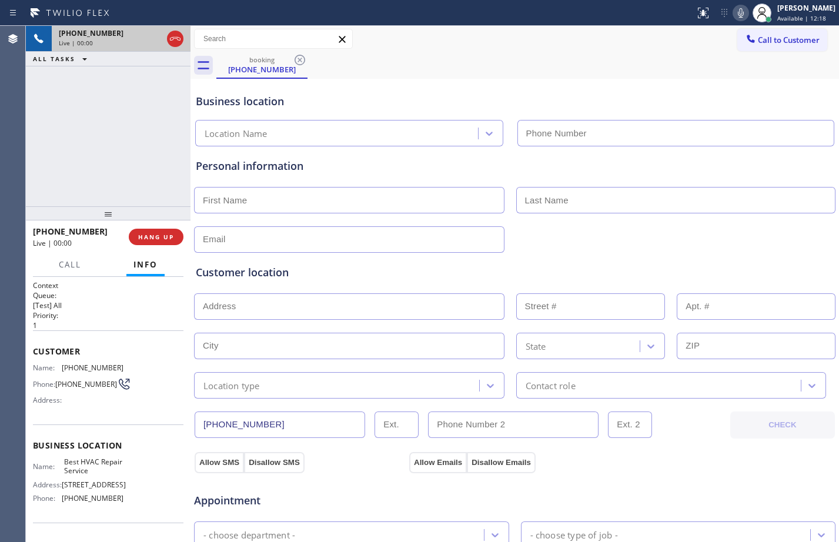
type input "[PHONE_NUMBER]"
click at [165, 243] on button "HANG UP" at bounding box center [156, 237] width 55 height 16
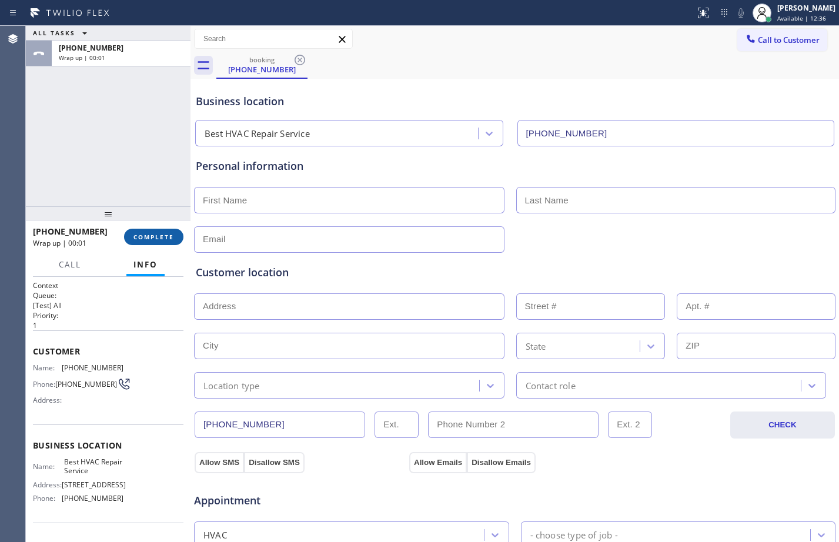
click at [165, 243] on button "COMPLETE" at bounding box center [153, 237] width 59 height 16
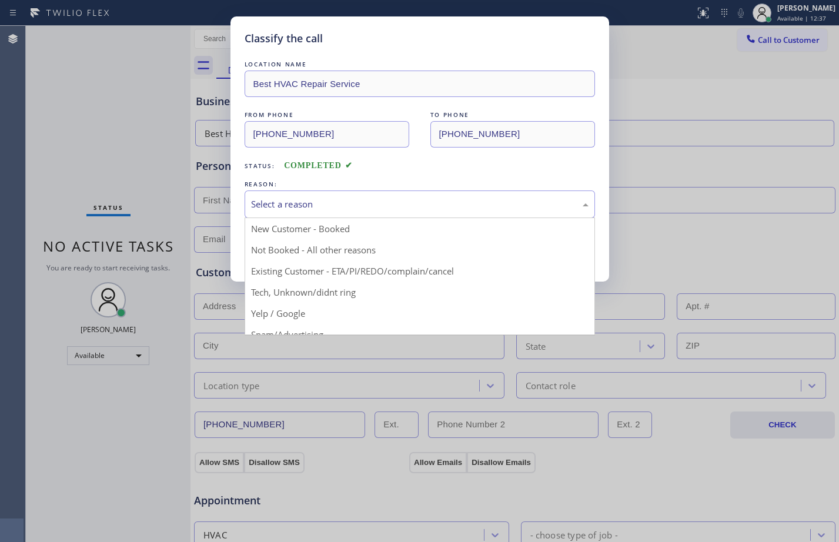
click at [442, 198] on div "Select a reason" at bounding box center [420, 205] width 338 height 14
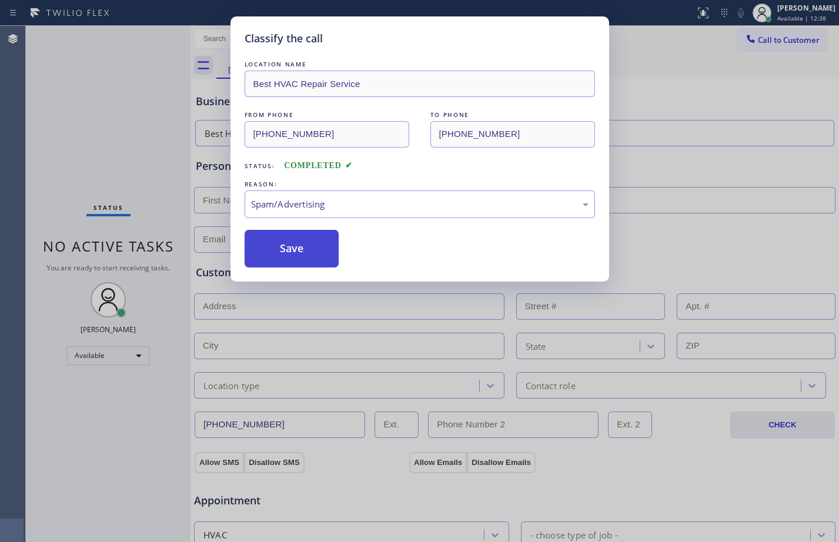
click at [293, 241] on button "Save" at bounding box center [292, 249] width 95 height 38
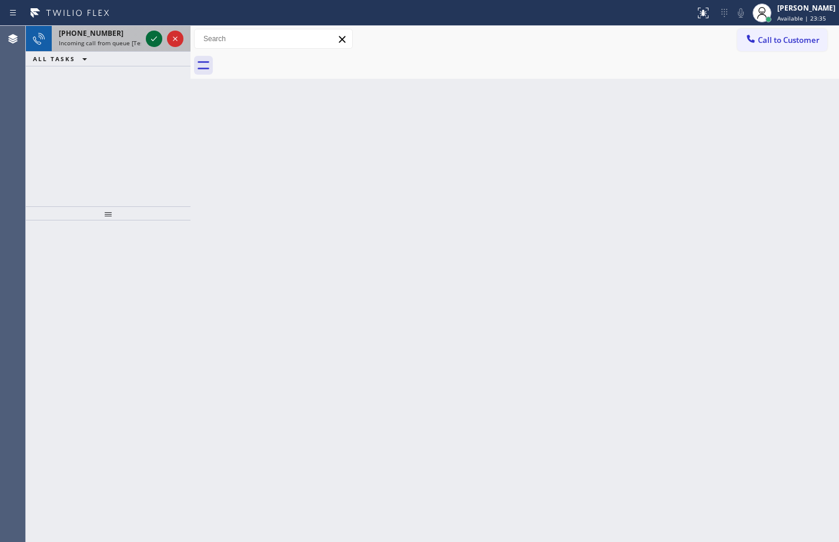
click at [158, 44] on icon at bounding box center [154, 39] width 14 height 14
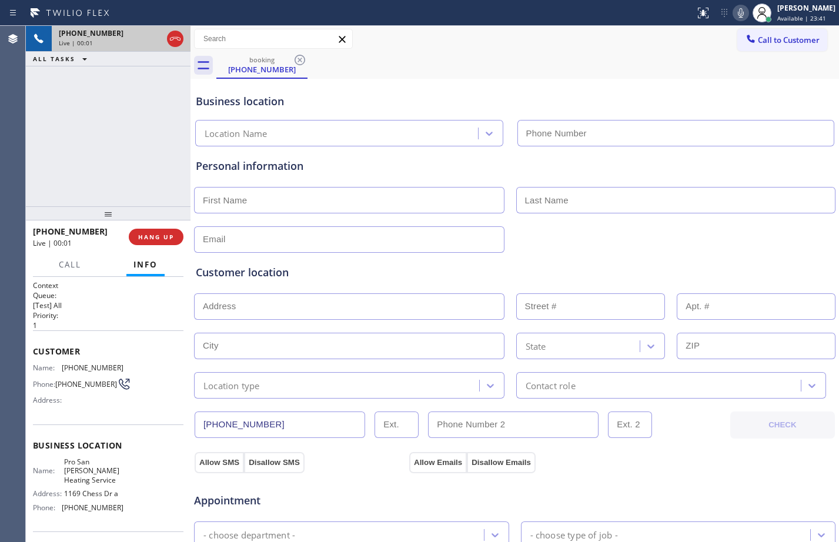
type input "[PHONE_NUMBER]"
click at [161, 235] on span "HANG UP" at bounding box center [156, 237] width 36 height 8
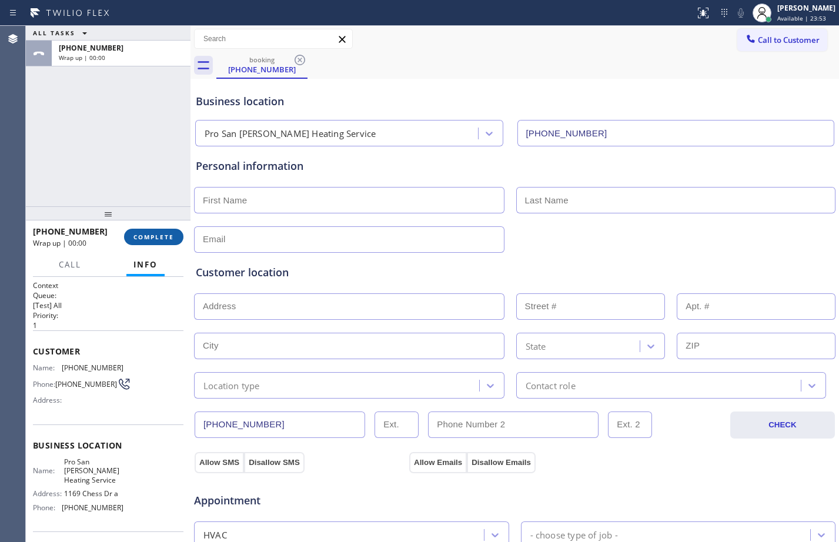
click at [161, 235] on span "COMPLETE" at bounding box center [153, 237] width 41 height 8
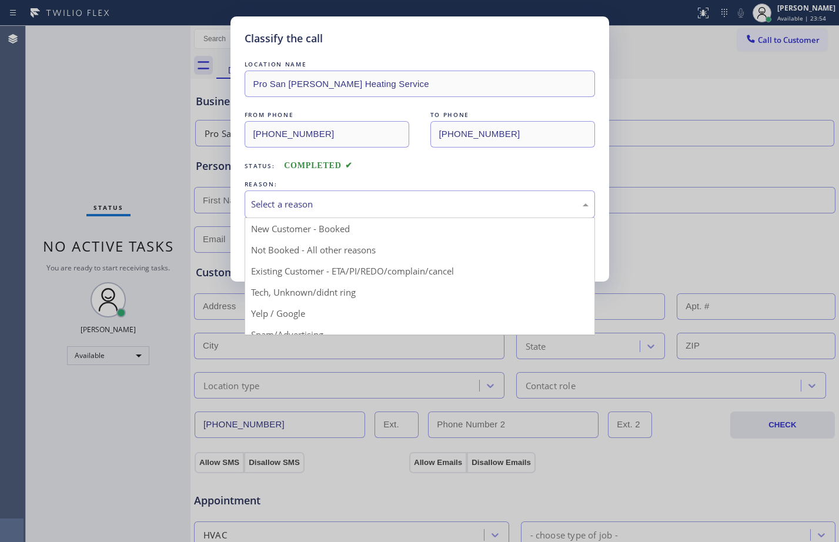
click at [445, 204] on div "Select a reason" at bounding box center [420, 205] width 338 height 14
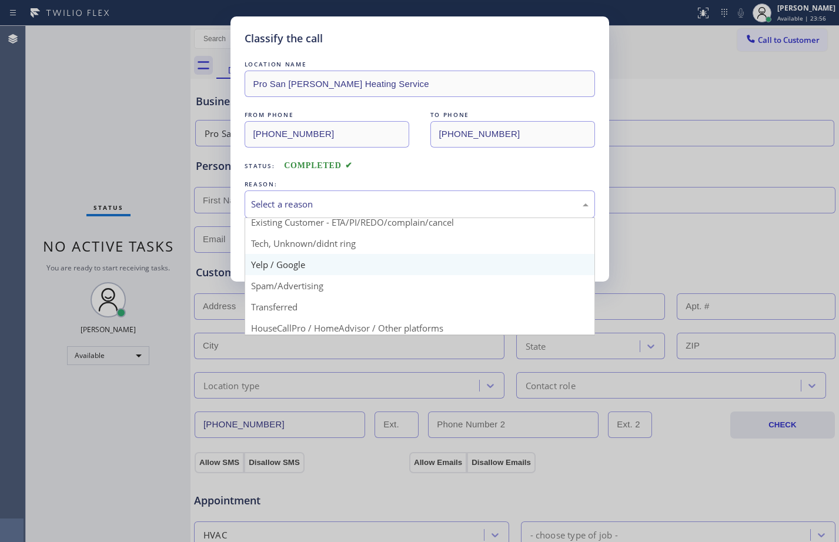
scroll to position [74, 0]
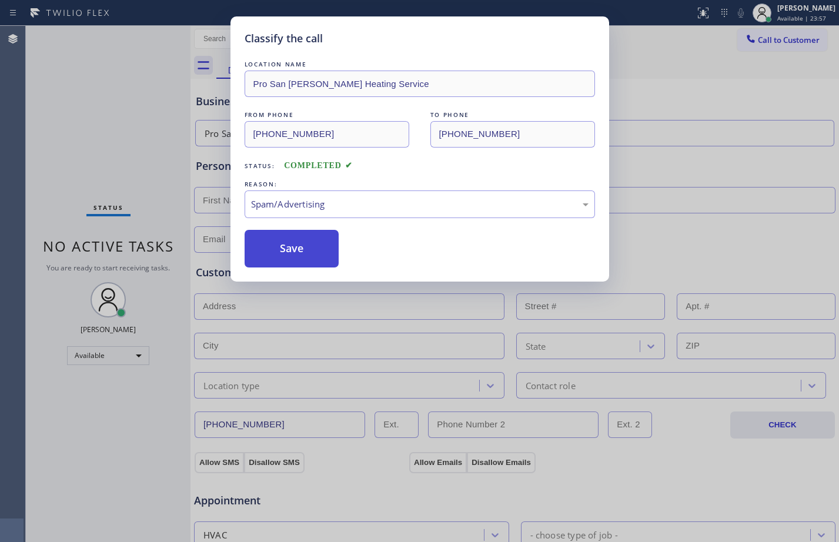
click at [290, 247] on button "Save" at bounding box center [292, 249] width 95 height 38
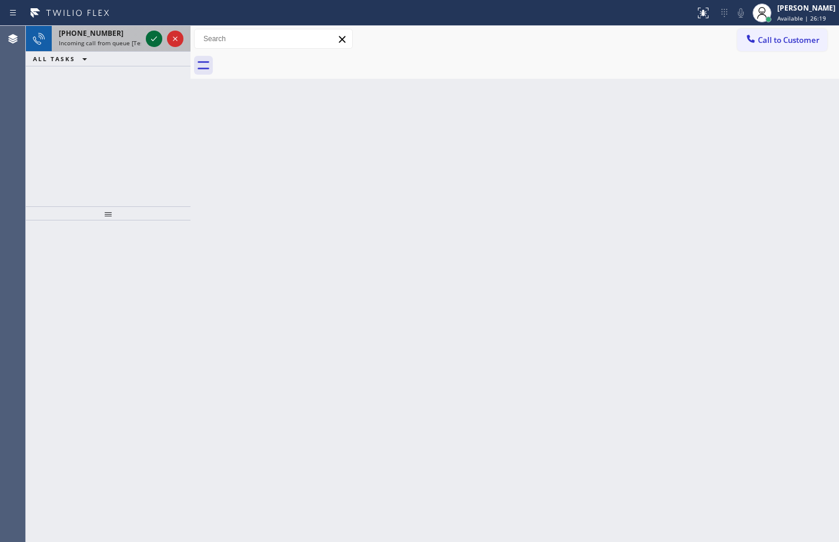
click at [155, 36] on icon at bounding box center [154, 39] width 14 height 14
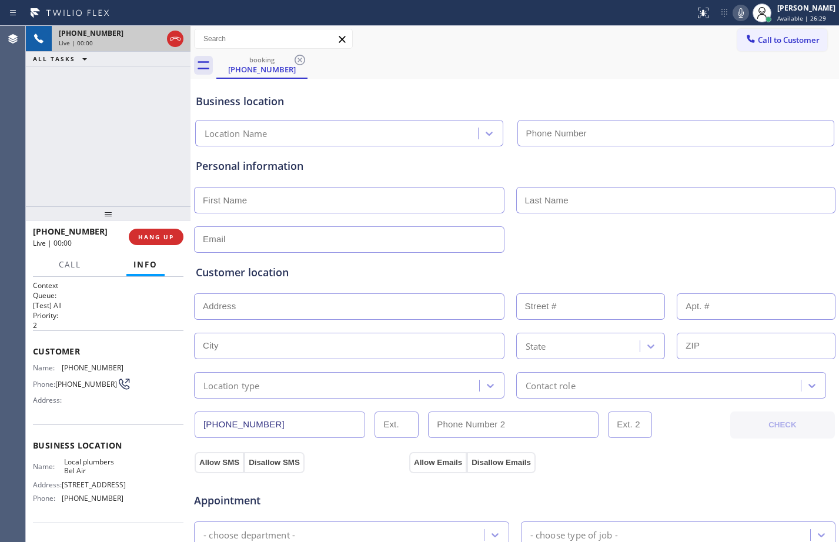
type input "[PHONE_NUMBER]"
click at [152, 243] on button "HANG UP" at bounding box center [156, 237] width 55 height 16
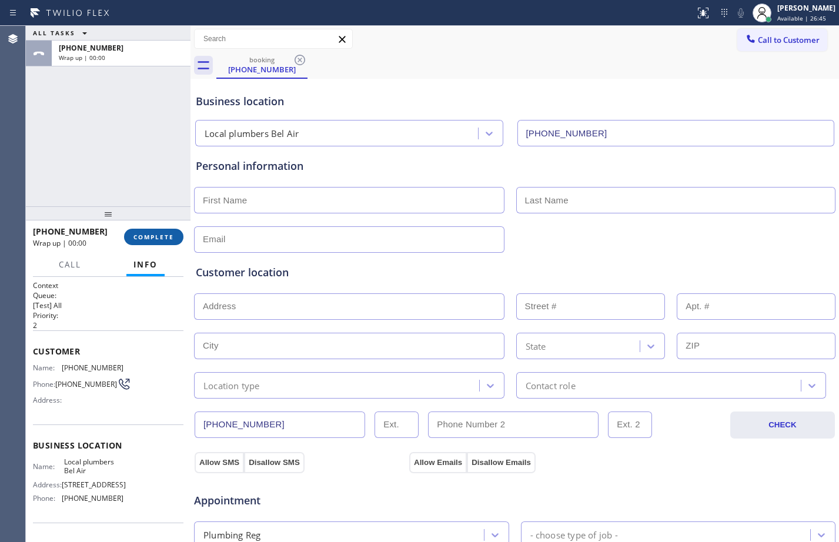
click at [152, 243] on button "COMPLETE" at bounding box center [153, 237] width 59 height 16
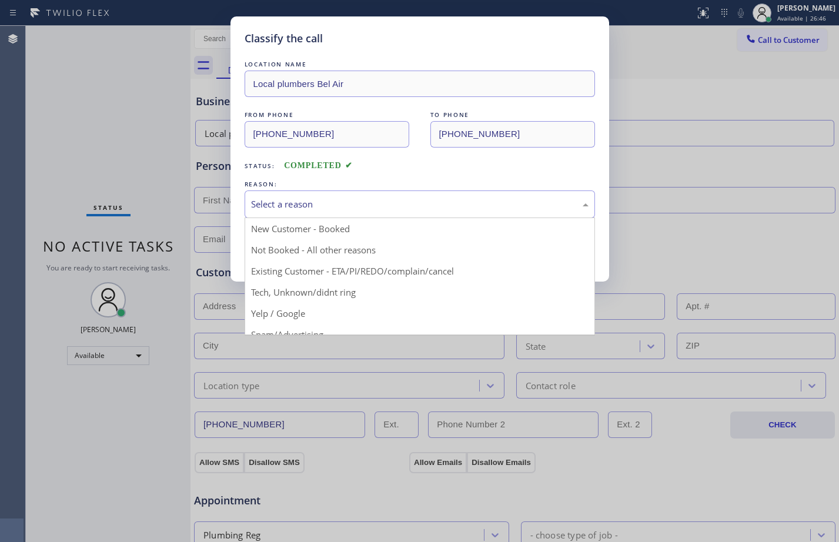
click at [454, 203] on div "Select a reason" at bounding box center [420, 205] width 338 height 14
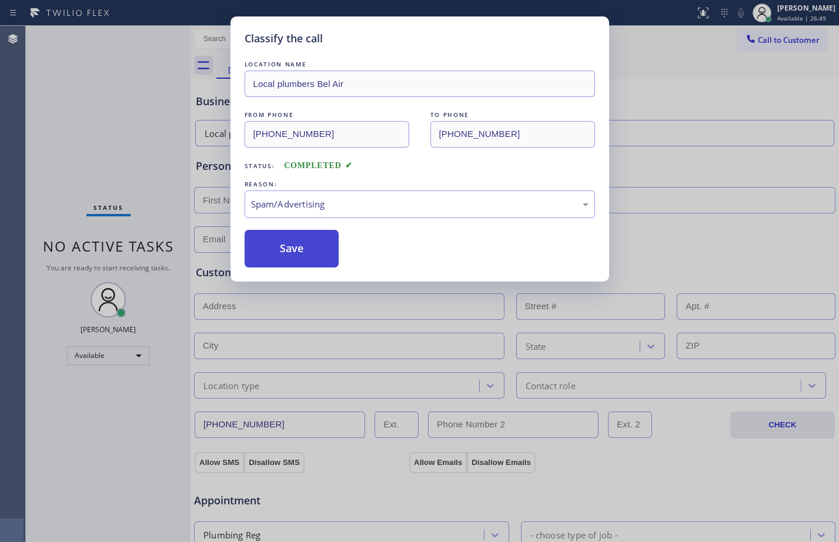
click at [307, 253] on button "Save" at bounding box center [292, 249] width 95 height 38
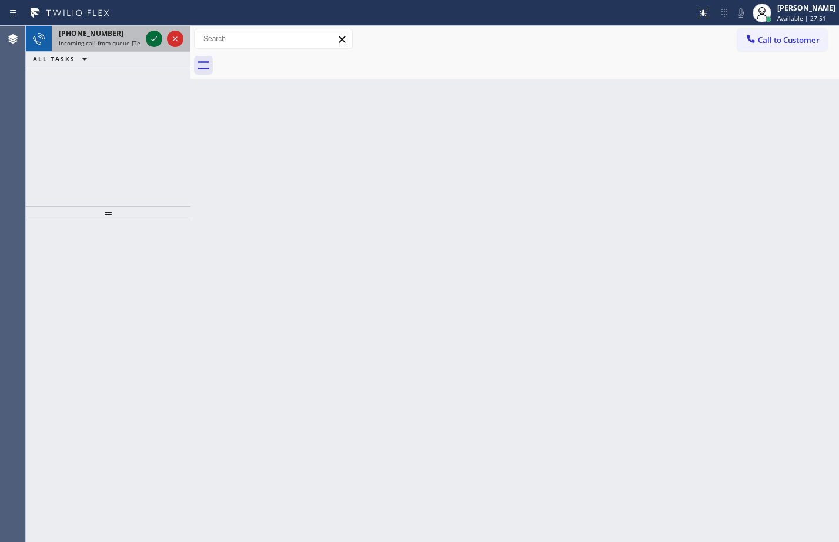
click at [159, 39] on icon at bounding box center [154, 39] width 14 height 14
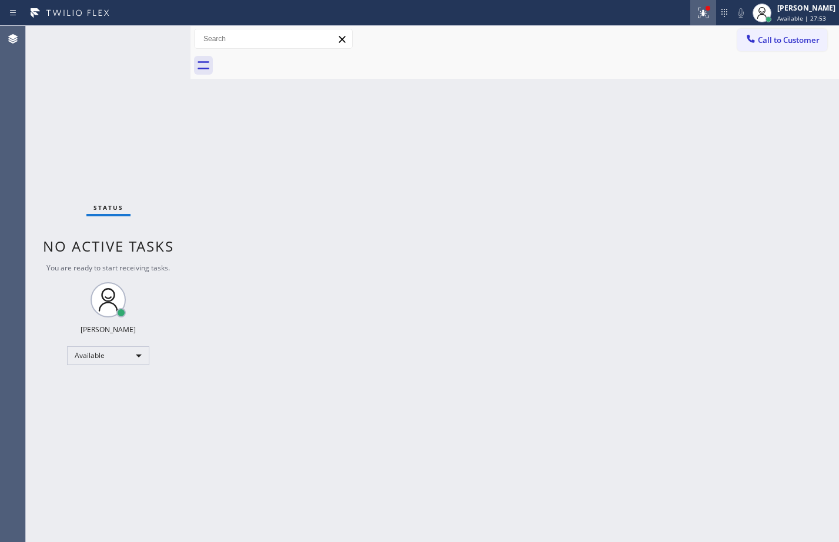
click at [698, 12] on icon at bounding box center [701, 12] width 7 height 8
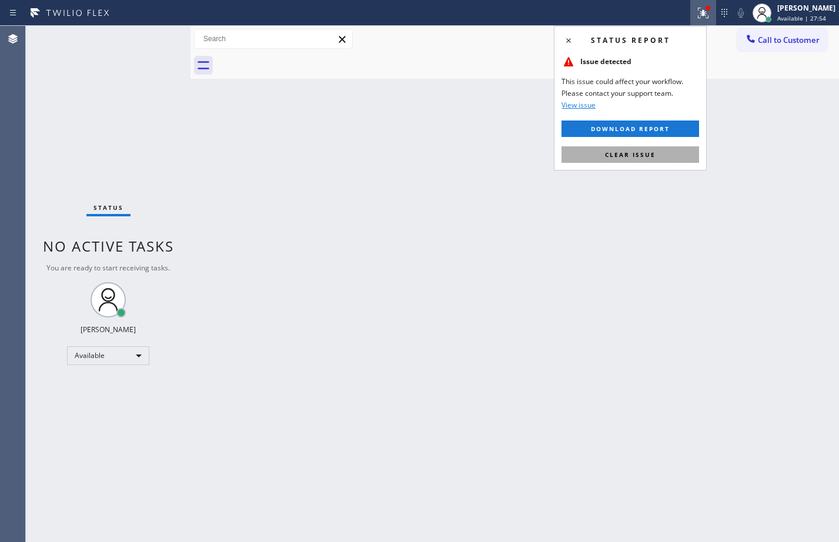
click at [676, 148] on button "Clear issue" at bounding box center [631, 154] width 138 height 16
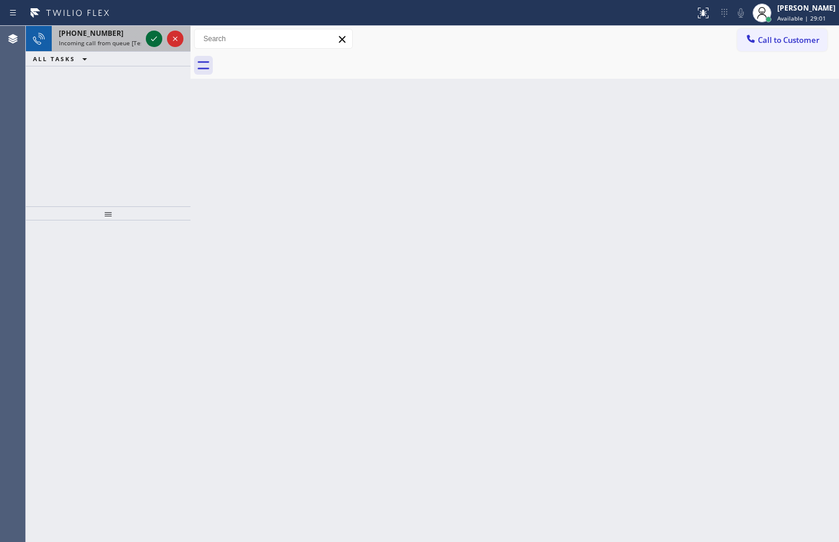
click at [155, 31] on button at bounding box center [154, 39] width 16 height 16
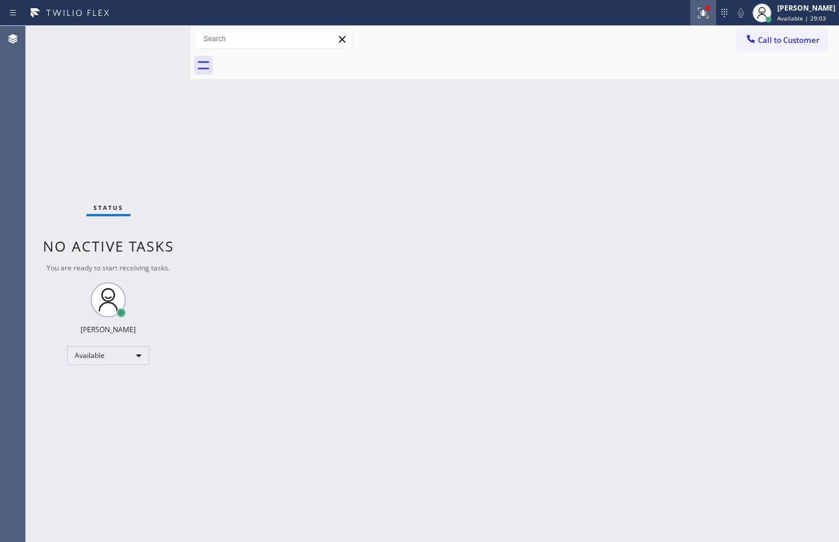
click at [697, 12] on icon at bounding box center [703, 13] width 14 height 14
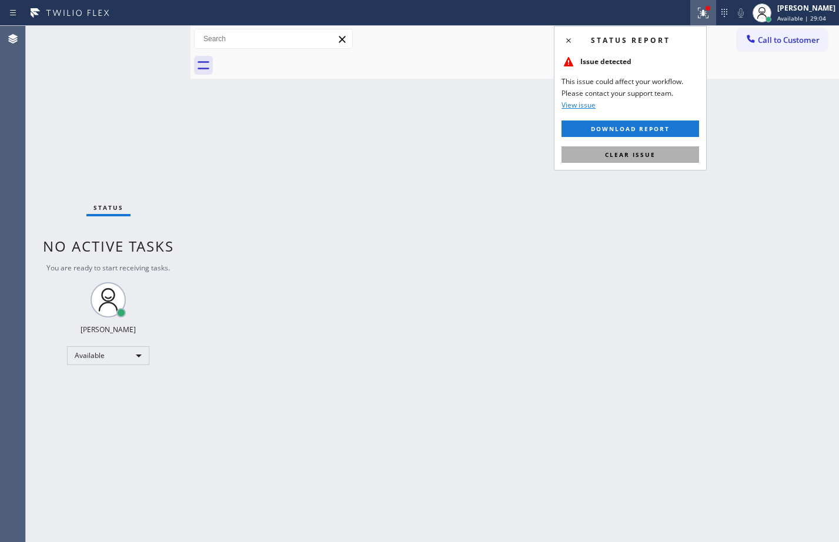
click at [649, 151] on span "Clear issue" at bounding box center [630, 155] width 51 height 8
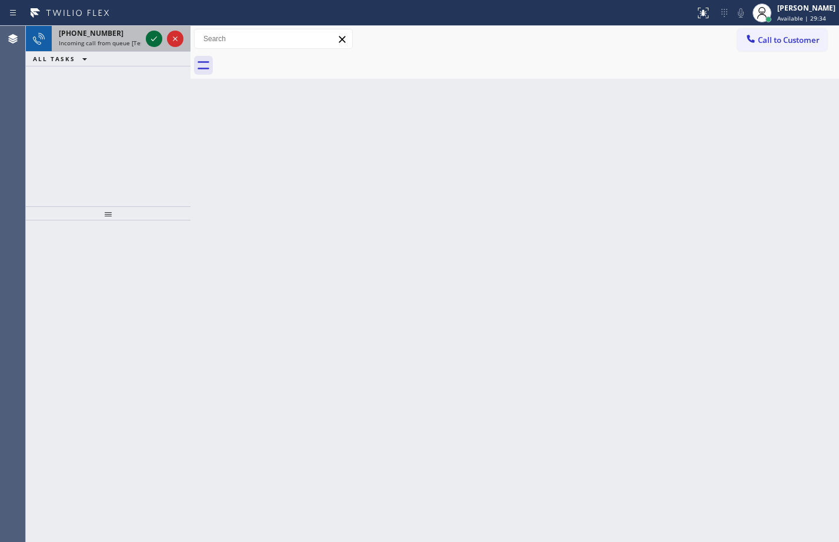
click at [159, 41] on icon at bounding box center [154, 39] width 14 height 14
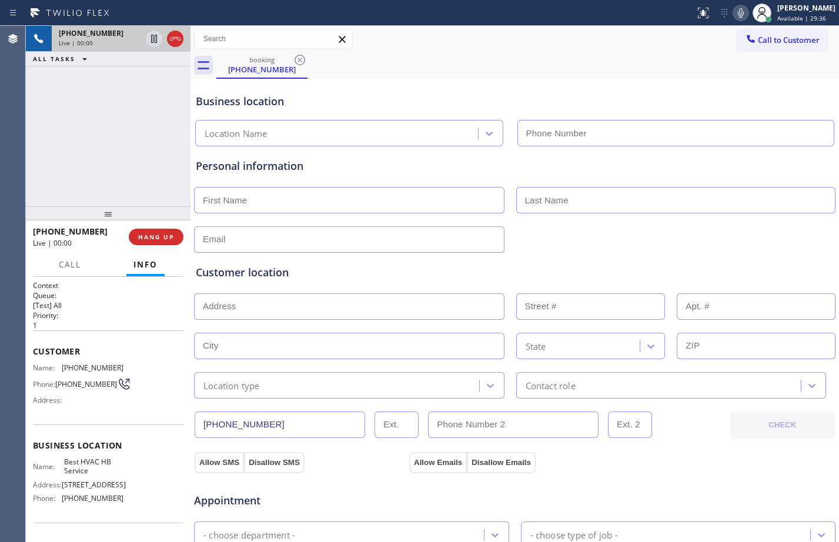
type input "[PHONE_NUMBER]"
click at [148, 242] on button "HANG UP" at bounding box center [156, 237] width 55 height 16
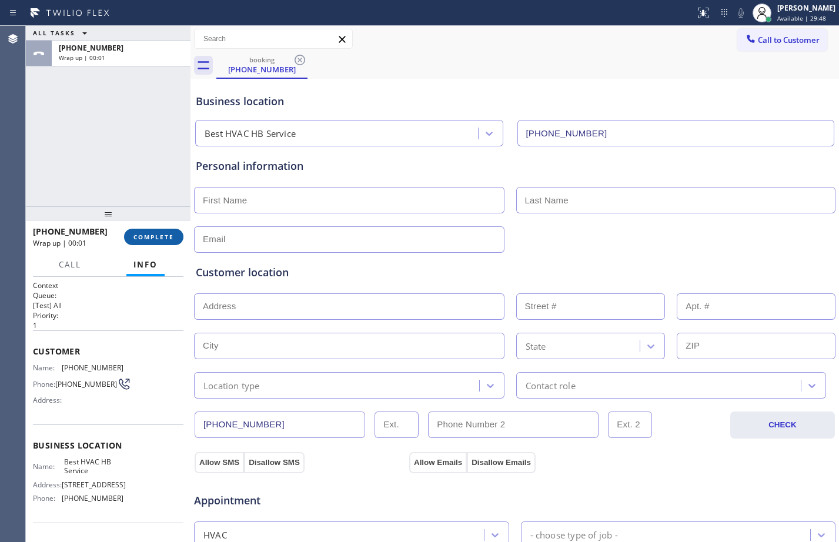
click at [172, 239] on span "COMPLETE" at bounding box center [153, 237] width 41 height 8
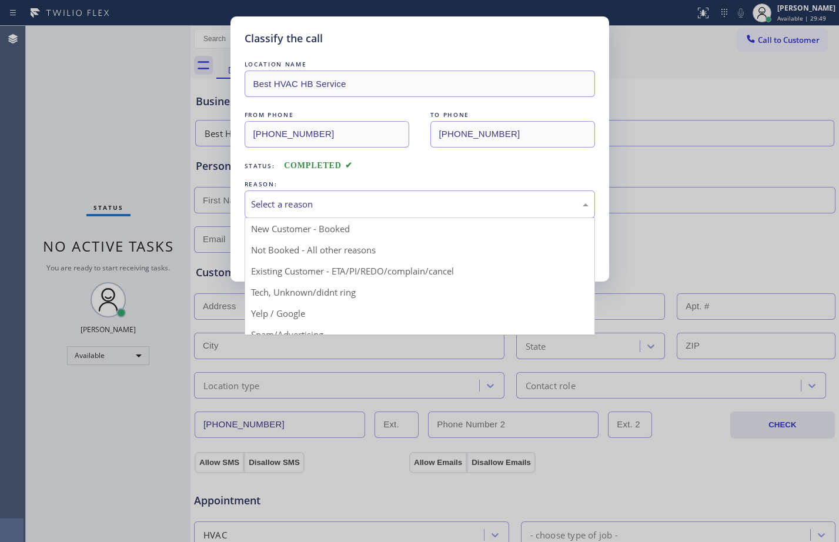
click at [410, 196] on div "Select a reason" at bounding box center [420, 205] width 350 height 28
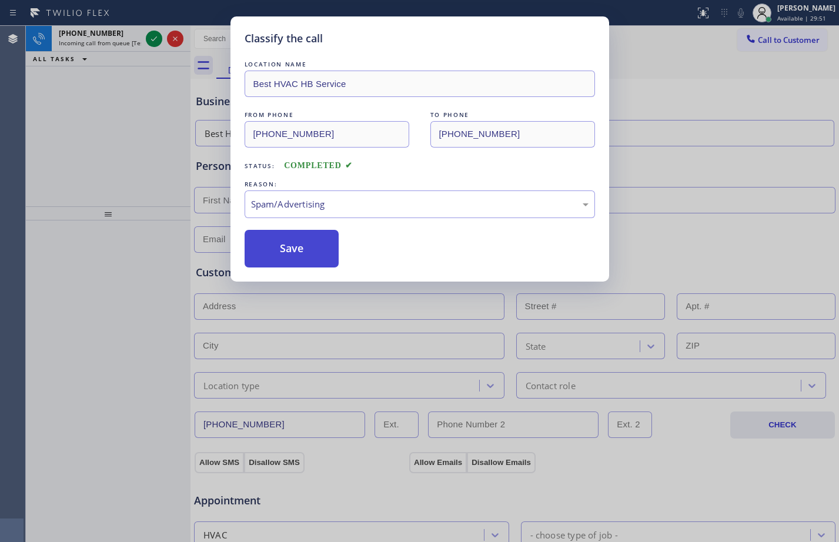
click at [281, 258] on button "Save" at bounding box center [292, 249] width 95 height 38
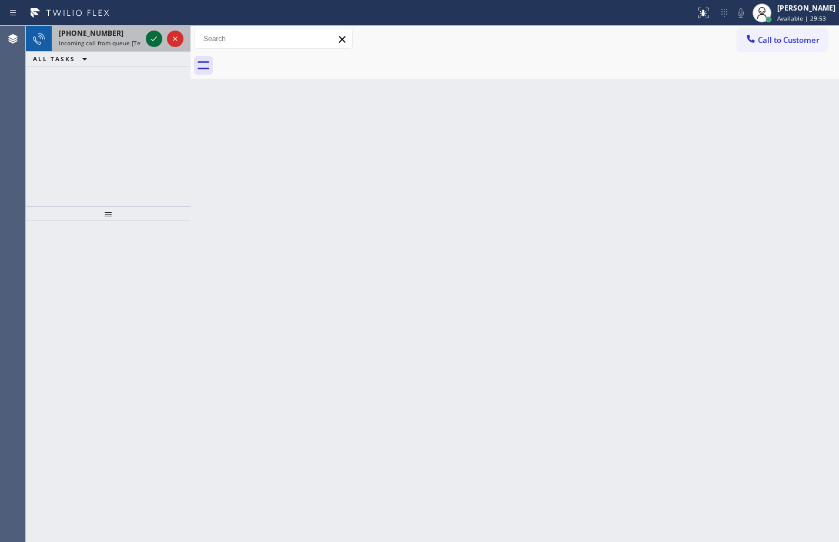
click at [150, 32] on icon at bounding box center [154, 39] width 14 height 14
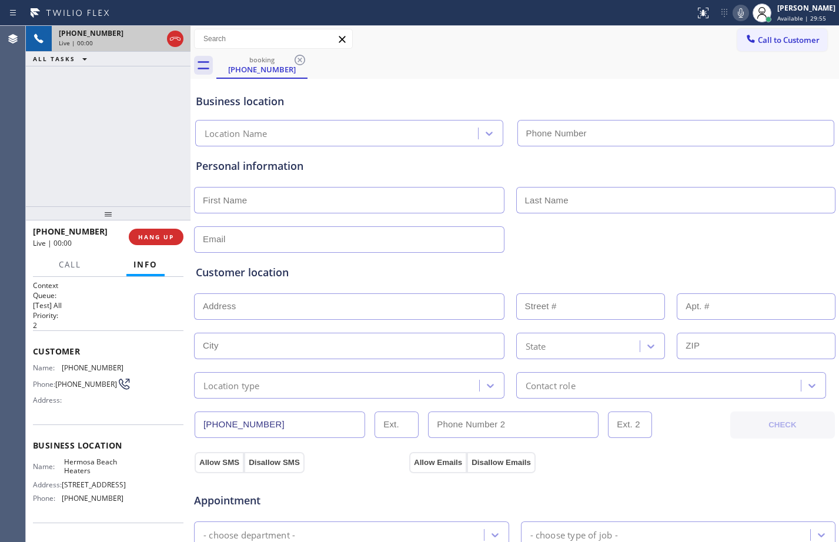
type input "[PHONE_NUMBER]"
click at [154, 231] on button "HANG UP" at bounding box center [156, 237] width 55 height 16
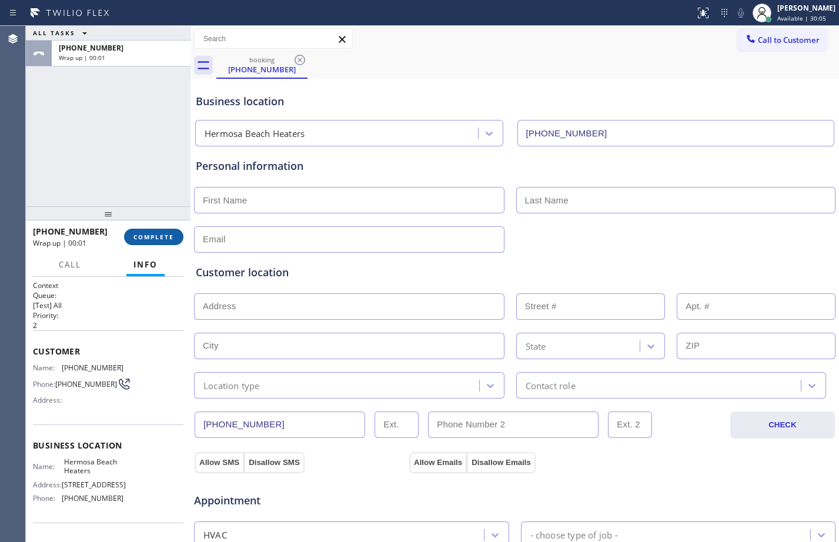
click at [154, 231] on button "COMPLETE" at bounding box center [153, 237] width 59 height 16
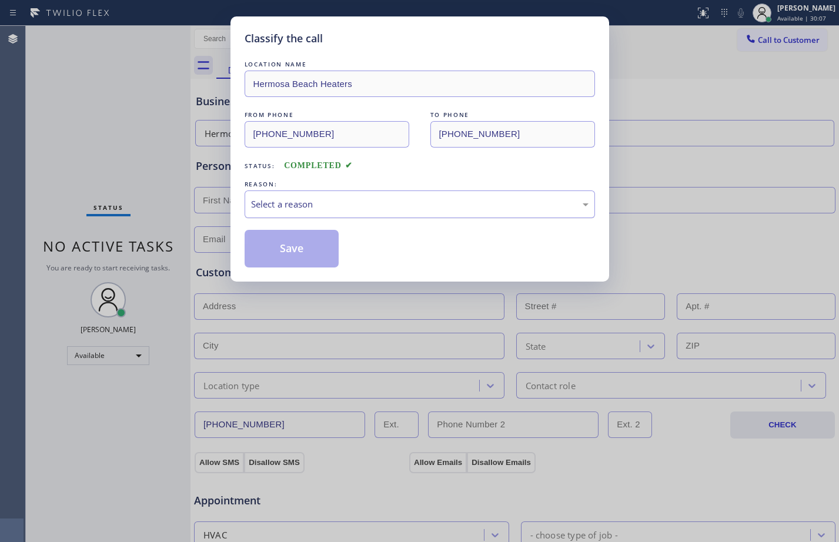
click at [385, 199] on div "Select a reason" at bounding box center [420, 205] width 338 height 14
click at [279, 253] on button "Save" at bounding box center [292, 249] width 95 height 38
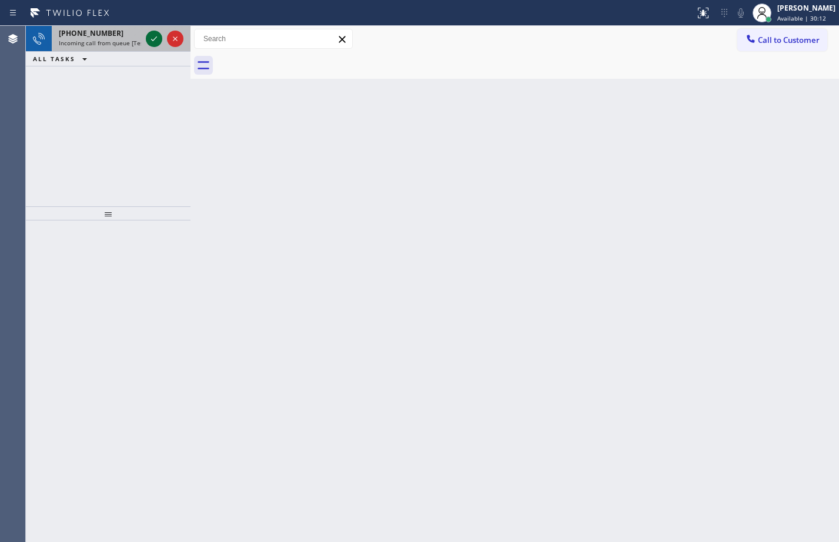
click at [155, 38] on icon at bounding box center [154, 39] width 14 height 14
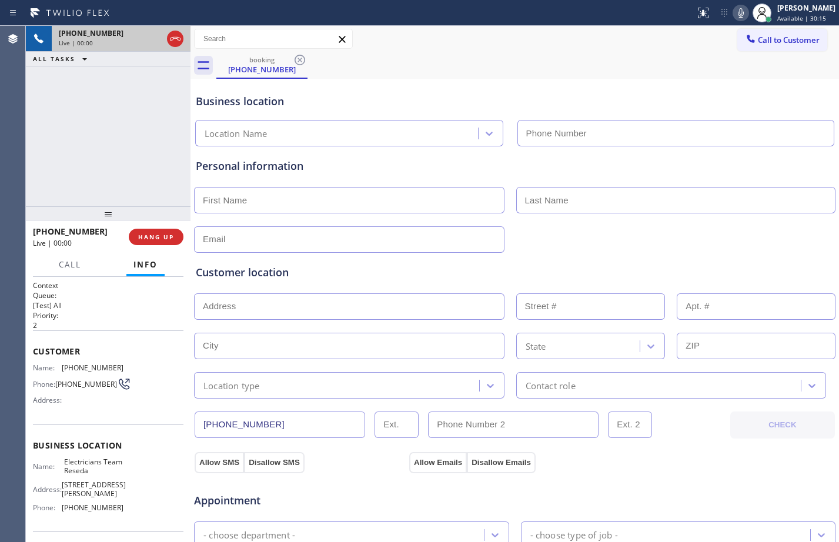
type input "[PHONE_NUMBER]"
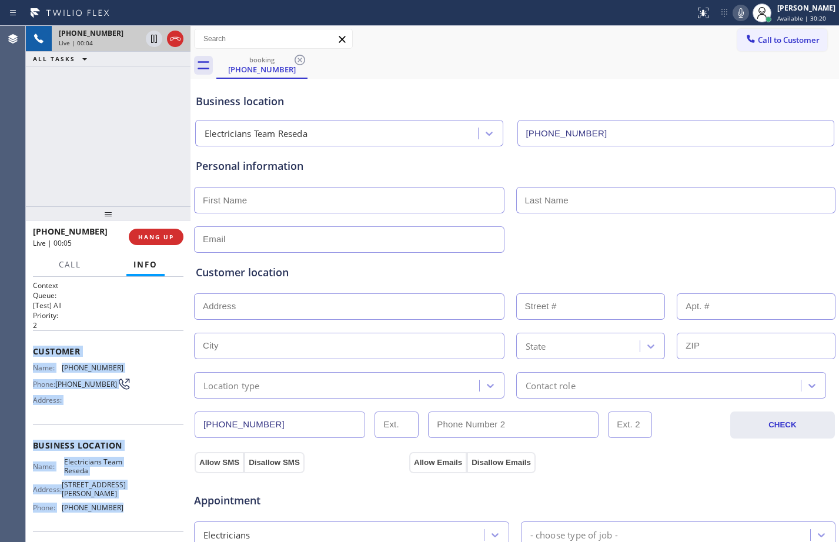
drag, startPoint x: 34, startPoint y: 350, endPoint x: 134, endPoint y: 500, distance: 180.2
click at [134, 500] on div "Context Queue: [Test] All Priority: 2 Customer Name: [PHONE_NUMBER] Phone: [PHO…" at bounding box center [108, 451] width 151 height 341
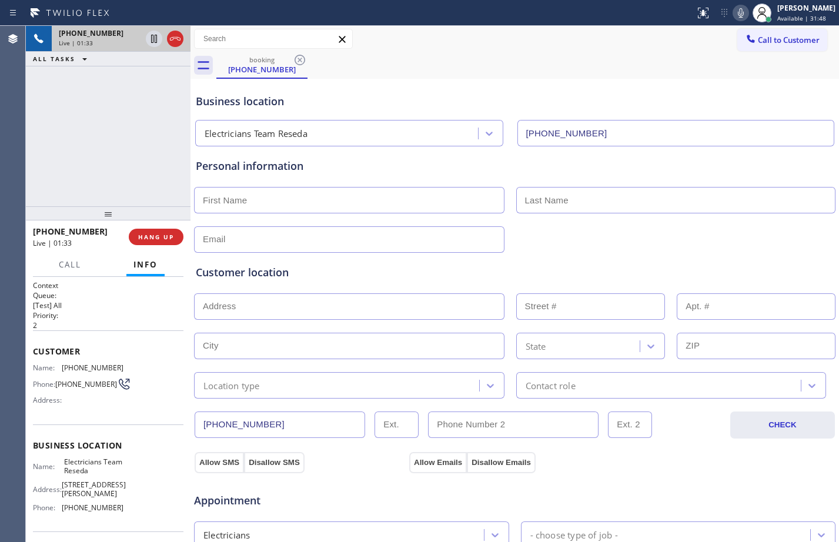
click at [538, 25] on div "Status report No issues detected If you experience an issue, please download th…" at bounding box center [419, 13] width 839 height 26
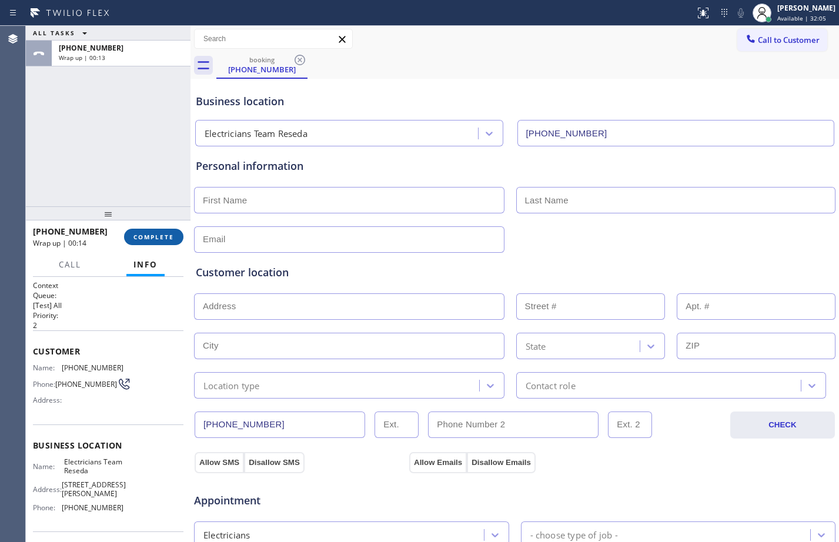
click at [165, 242] on button "COMPLETE" at bounding box center [153, 237] width 59 height 16
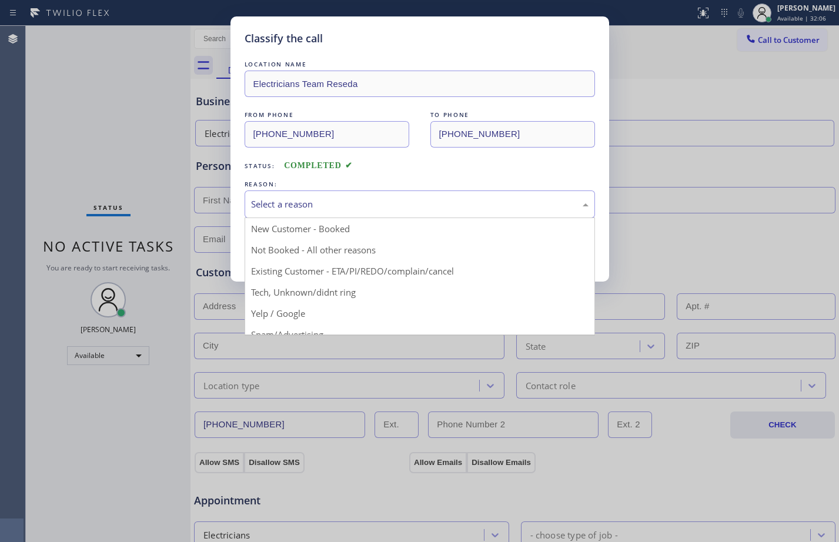
click at [337, 192] on div "Select a reason" at bounding box center [420, 205] width 350 height 28
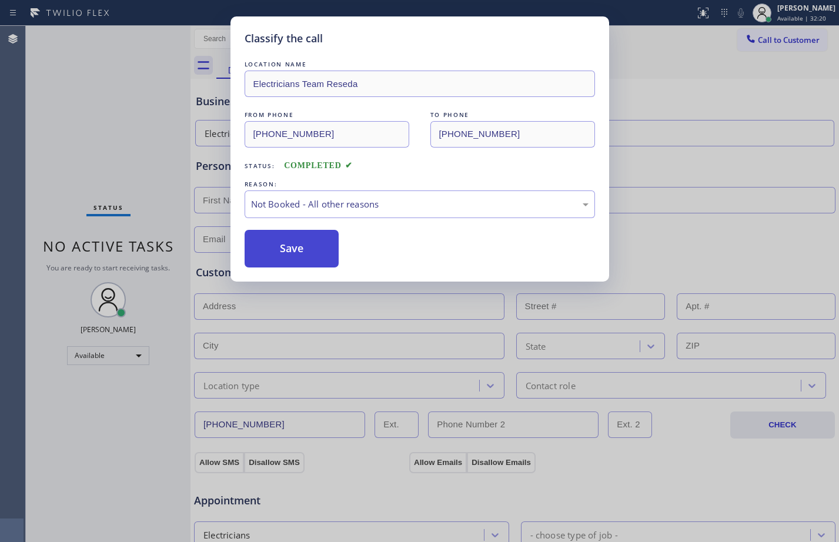
click at [304, 253] on button "Save" at bounding box center [292, 249] width 95 height 38
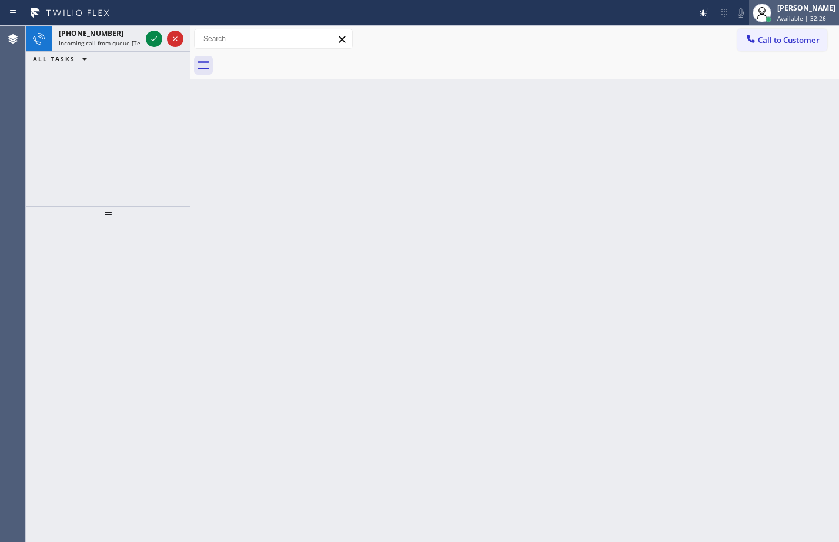
click at [819, 10] on div "[PERSON_NAME]" at bounding box center [806, 8] width 58 height 10
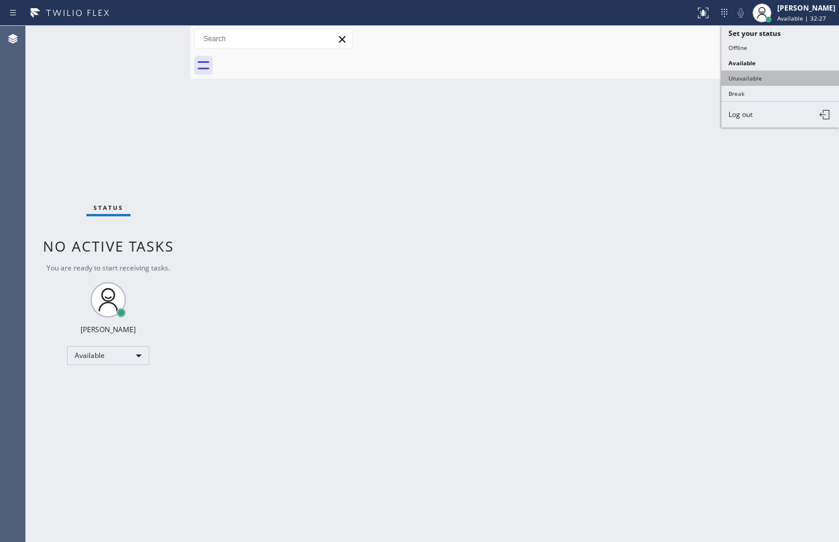
click at [759, 71] on button "Unavailable" at bounding box center [781, 78] width 118 height 15
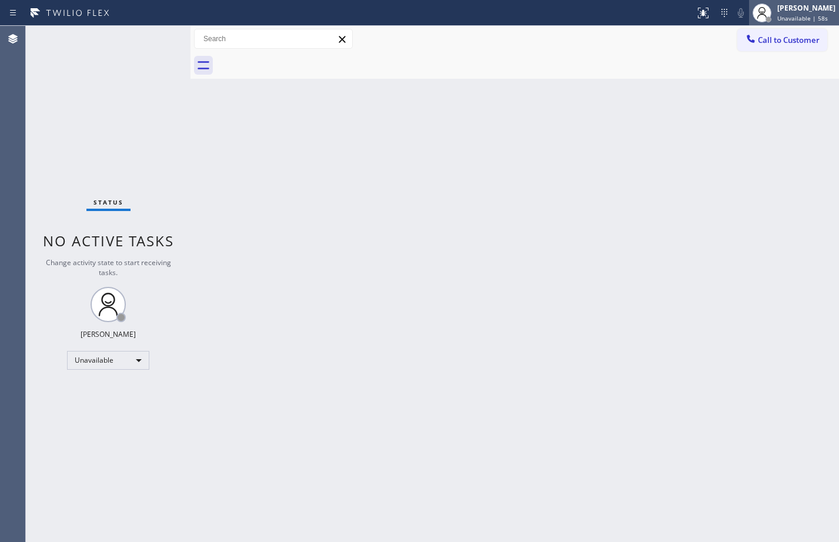
click at [803, 15] on span "Unavailable | 58s" at bounding box center [802, 18] width 51 height 8
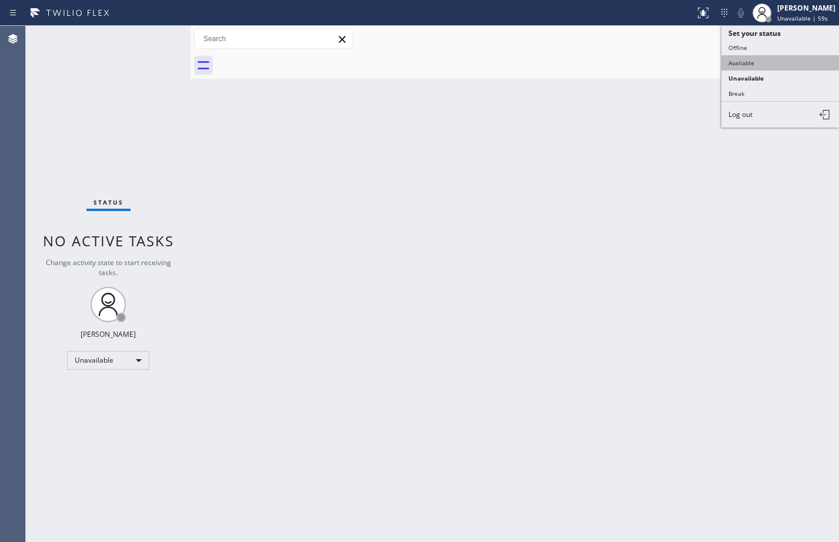
click at [762, 56] on button "Available" at bounding box center [781, 62] width 118 height 15
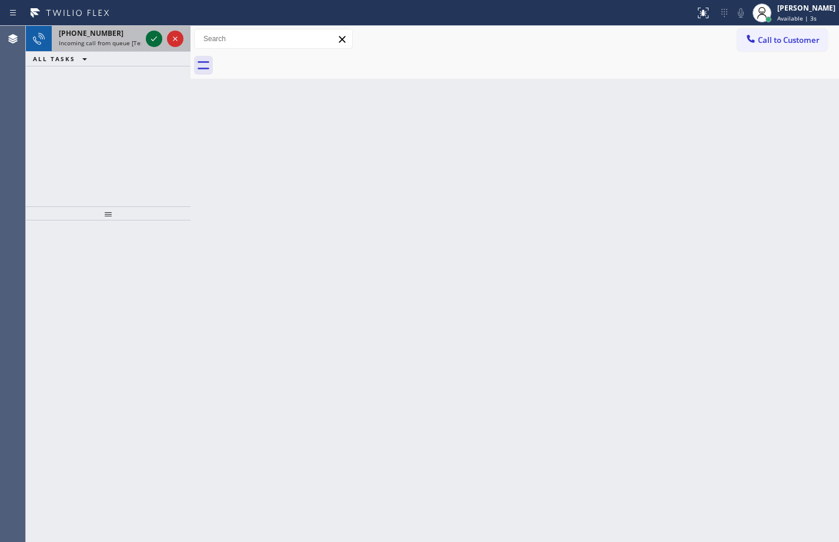
click at [161, 40] on icon at bounding box center [154, 39] width 14 height 14
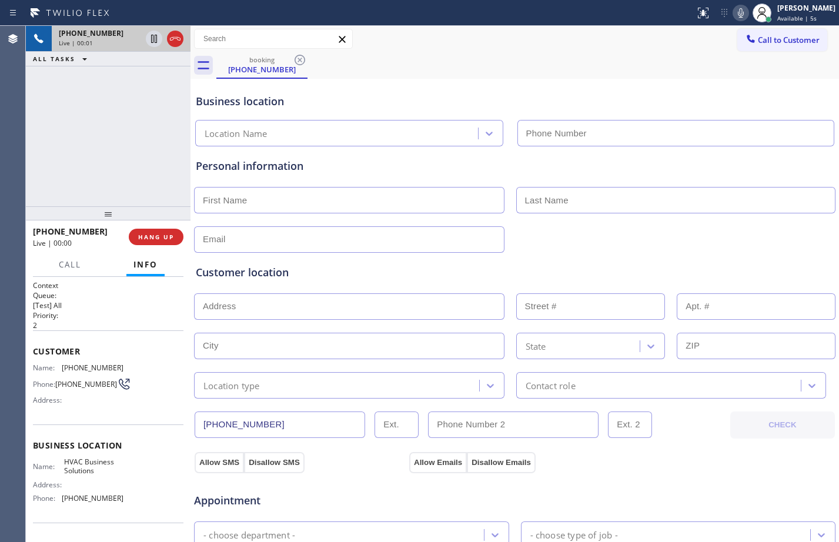
type input "[PHONE_NUMBER]"
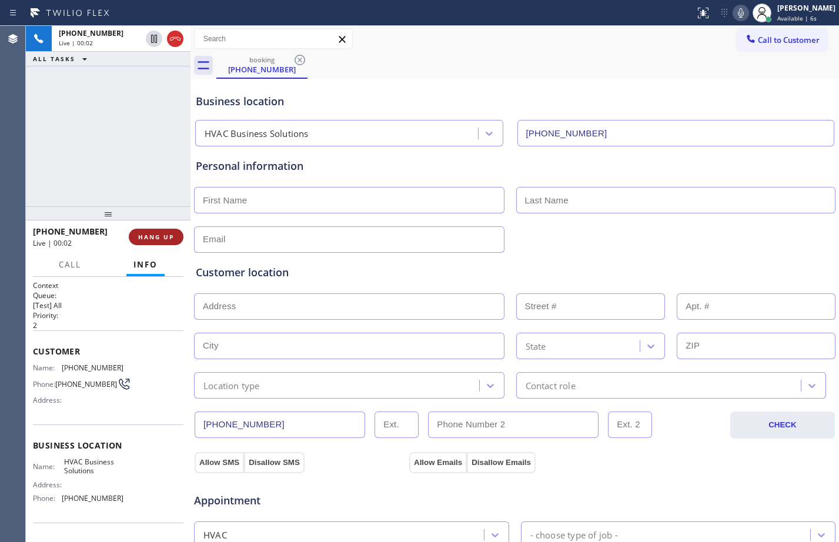
click at [154, 242] on button "HANG UP" at bounding box center [156, 237] width 55 height 16
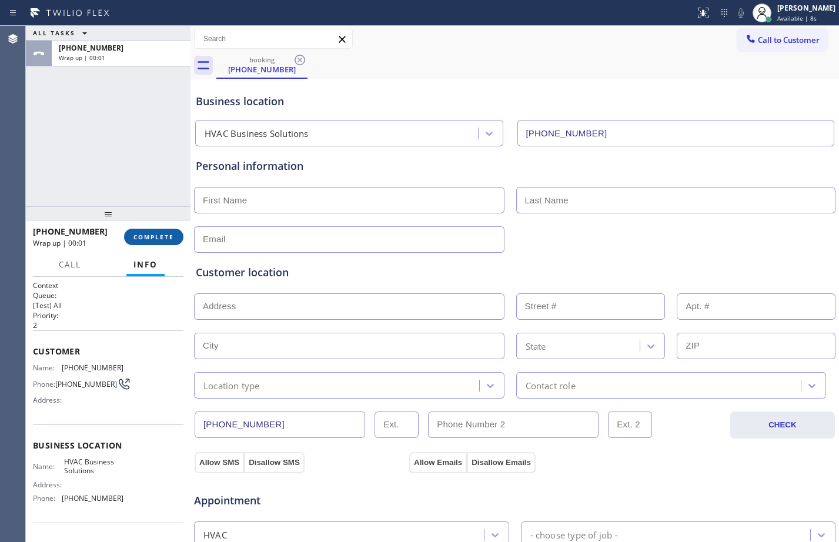
click at [163, 233] on span "COMPLETE" at bounding box center [153, 237] width 41 height 8
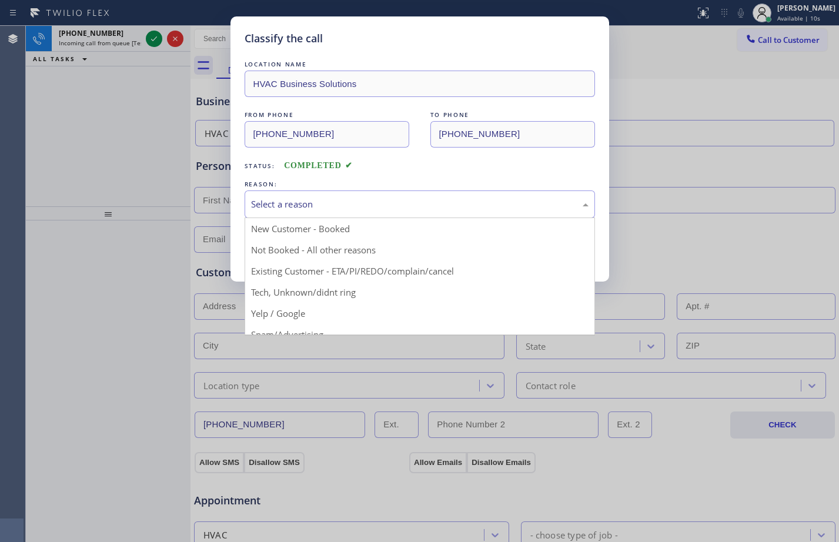
click at [348, 206] on div "Select a reason" at bounding box center [420, 205] width 338 height 14
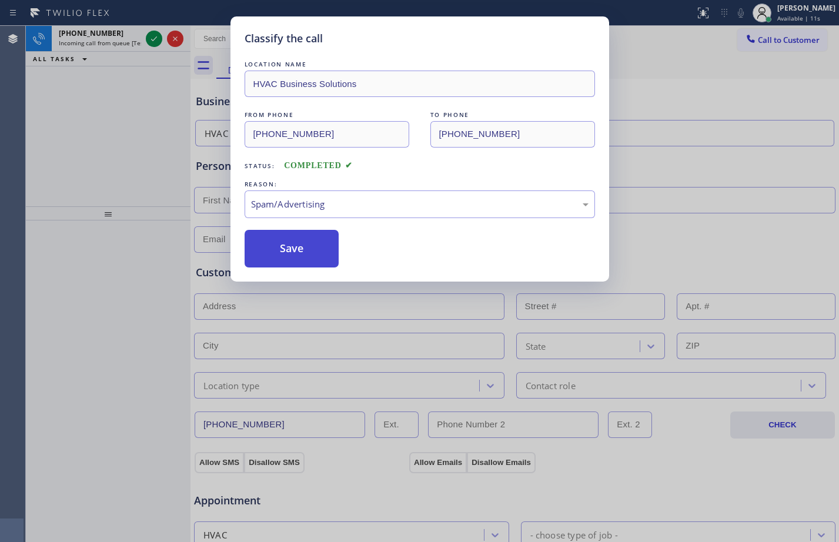
click at [295, 255] on button "Save" at bounding box center [292, 249] width 95 height 38
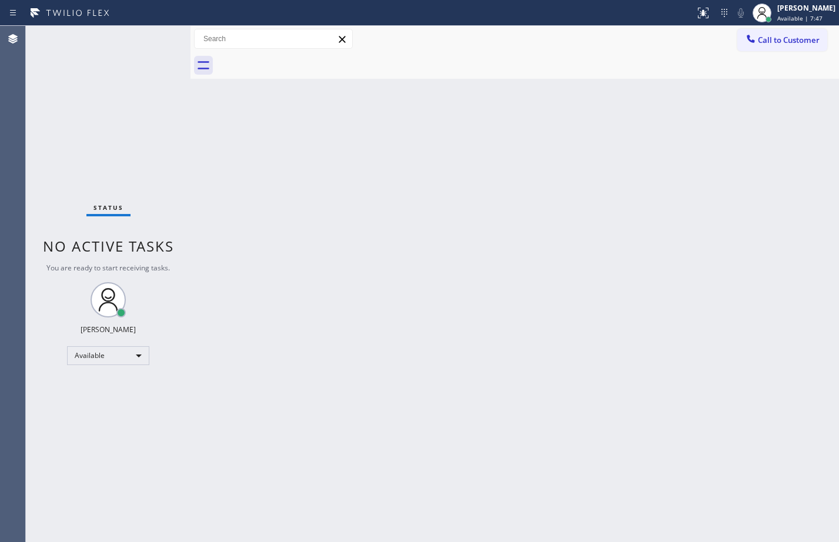
click at [157, 38] on div "Status No active tasks You are ready to start receiving tasks. [PERSON_NAME] Av…" at bounding box center [108, 284] width 165 height 516
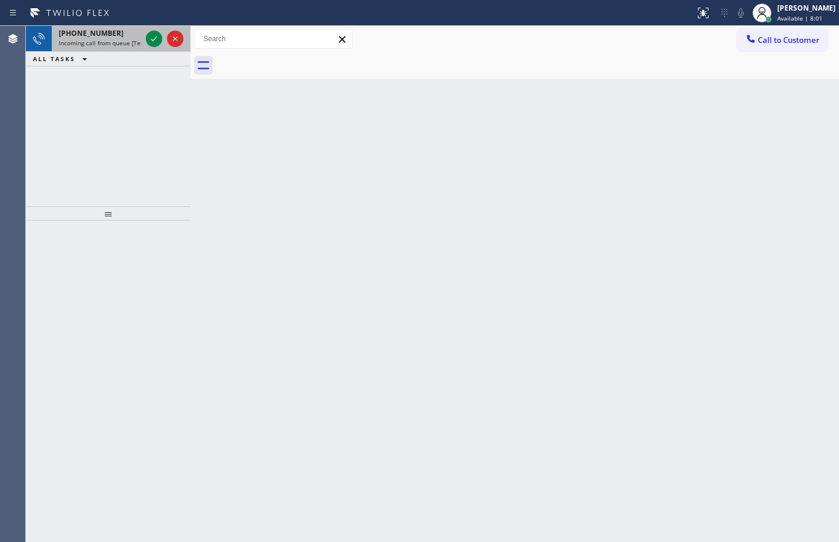
click at [145, 39] on div at bounding box center [164, 39] width 42 height 26
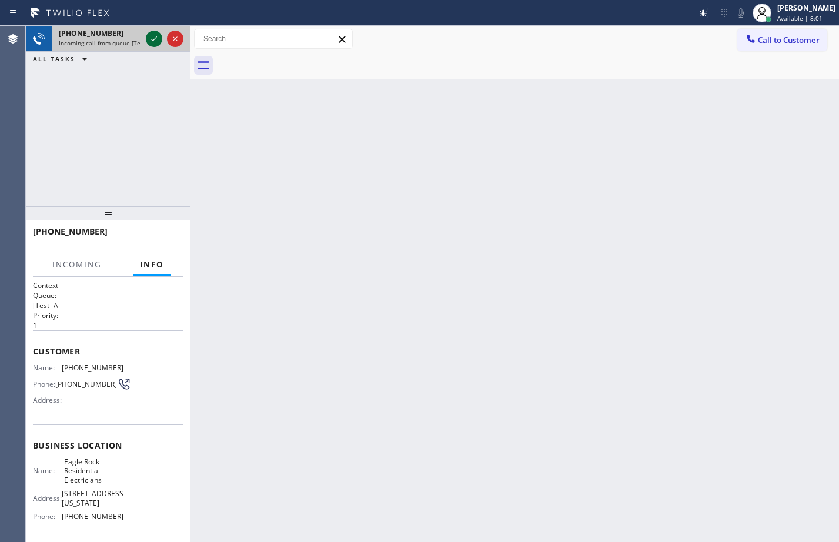
click at [153, 39] on icon at bounding box center [154, 39] width 14 height 14
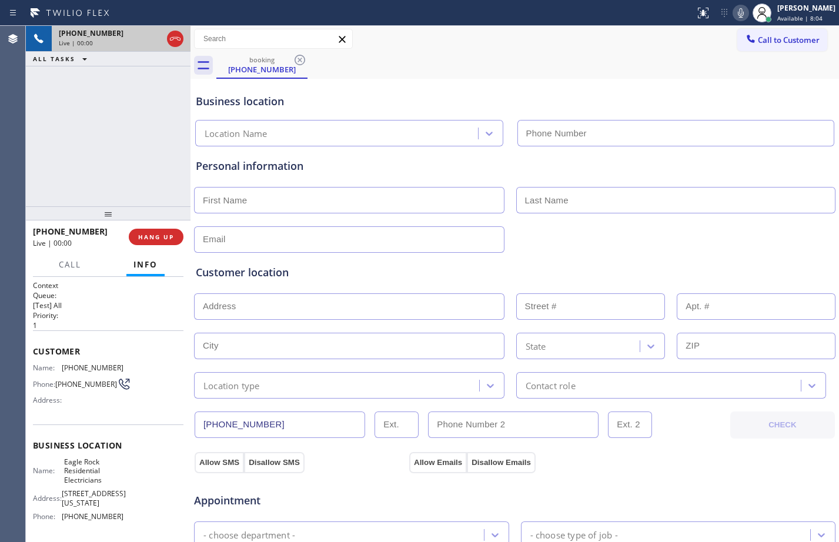
type input "[PHONE_NUMBER]"
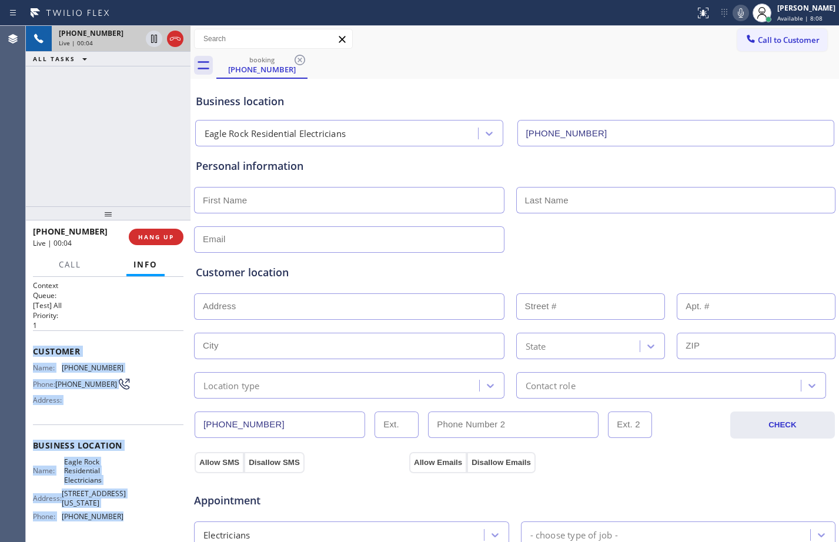
drag, startPoint x: 35, startPoint y: 355, endPoint x: 137, endPoint y: 519, distance: 192.9
click at [137, 519] on div "Context Queue: [Test] All Priority: 1 Customer Name: [PHONE_NUMBER] Phone: [PHO…" at bounding box center [108, 455] width 151 height 349
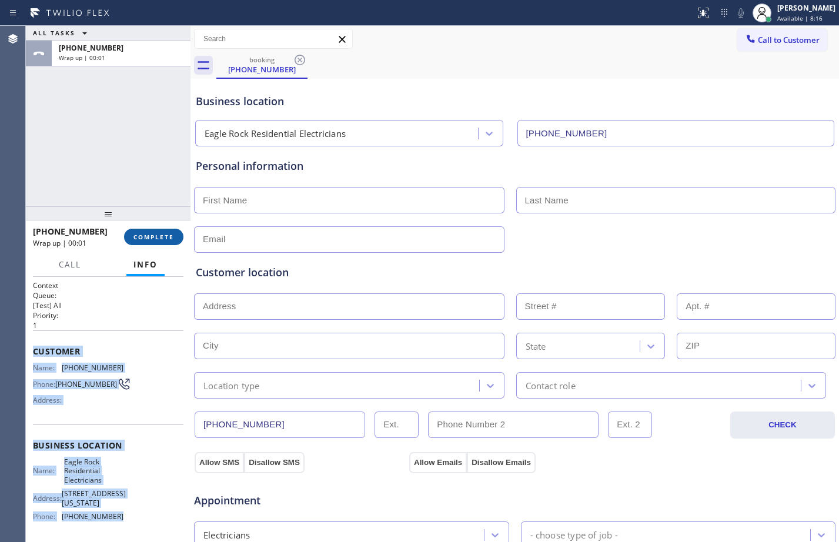
click at [171, 244] on button "COMPLETE" at bounding box center [153, 237] width 59 height 16
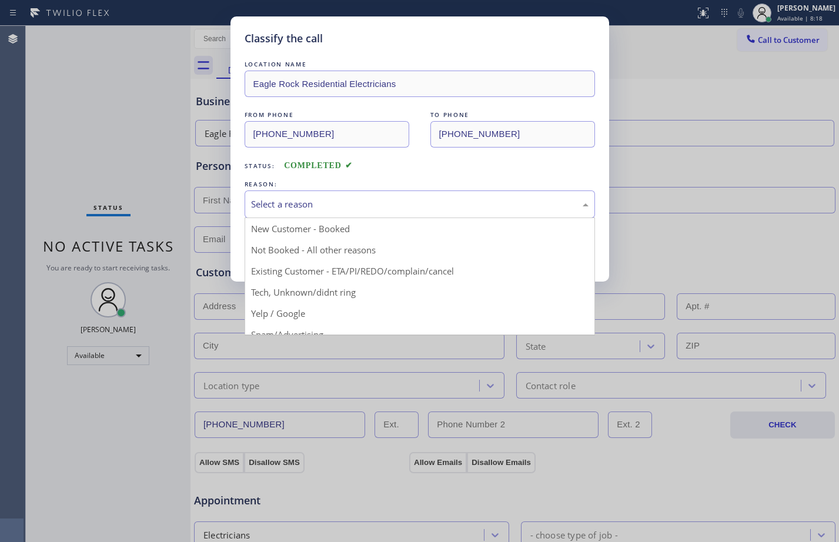
click at [321, 203] on div "Select a reason" at bounding box center [420, 205] width 338 height 14
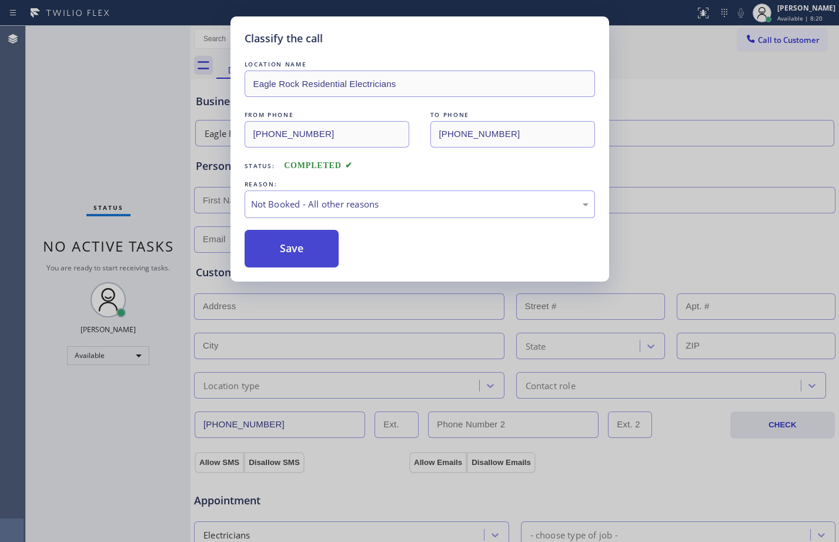
click at [298, 253] on button "Save" at bounding box center [292, 249] width 95 height 38
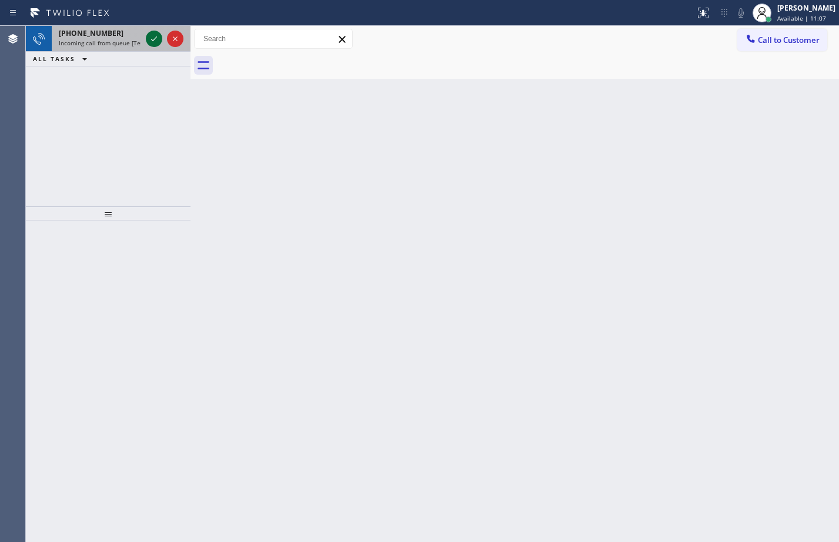
click at [151, 37] on icon at bounding box center [154, 39] width 14 height 14
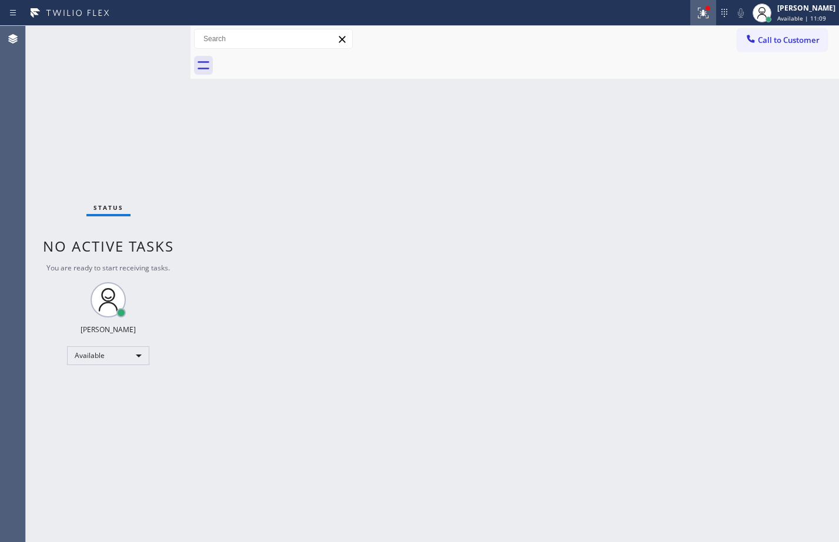
click at [696, 17] on icon at bounding box center [703, 13] width 14 height 14
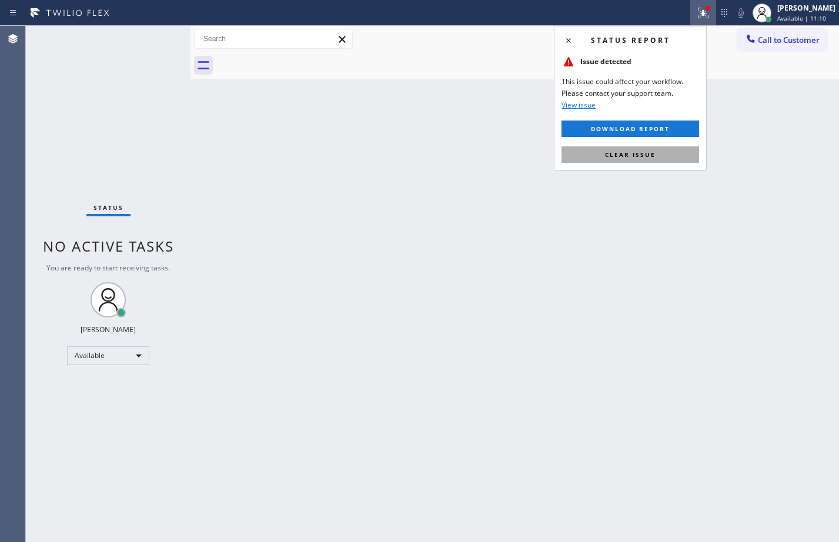
click at [662, 148] on button "Clear issue" at bounding box center [631, 154] width 138 height 16
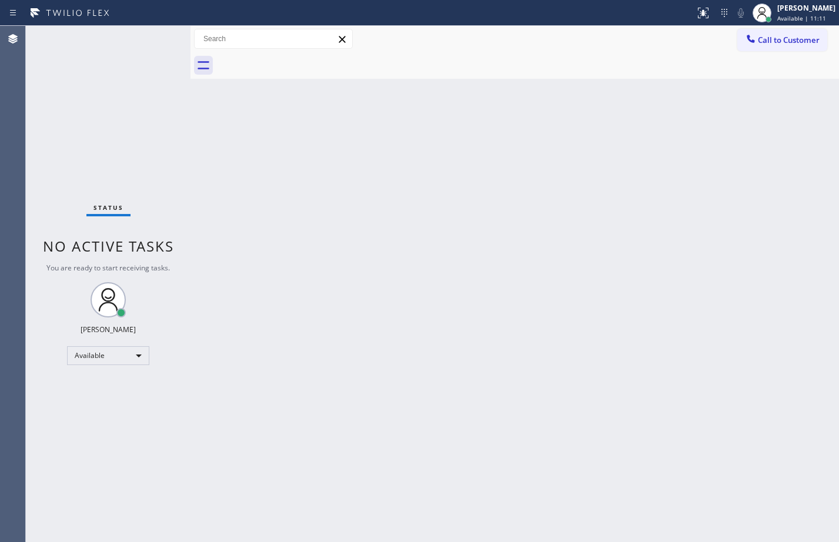
click at [168, 34] on div "Status No active tasks You are ready to start receiving tasks. [PERSON_NAME] Av…" at bounding box center [108, 284] width 165 height 516
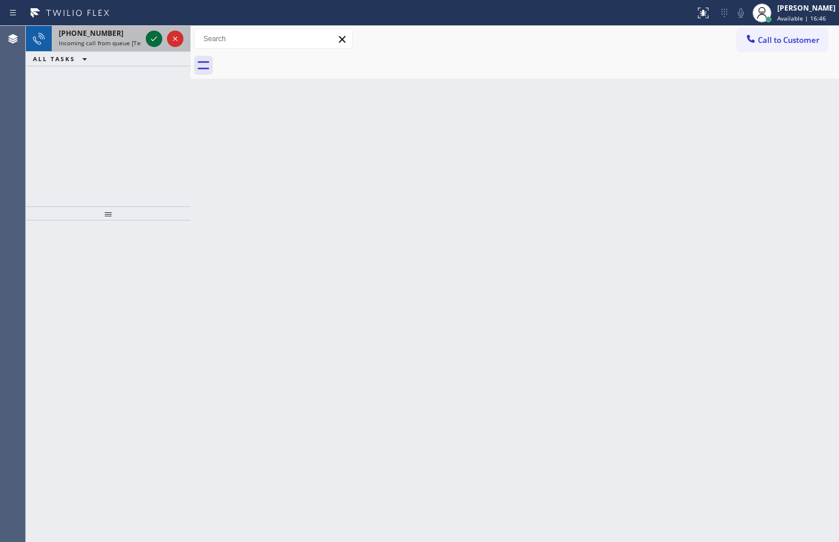
click at [151, 40] on icon at bounding box center [154, 39] width 14 height 14
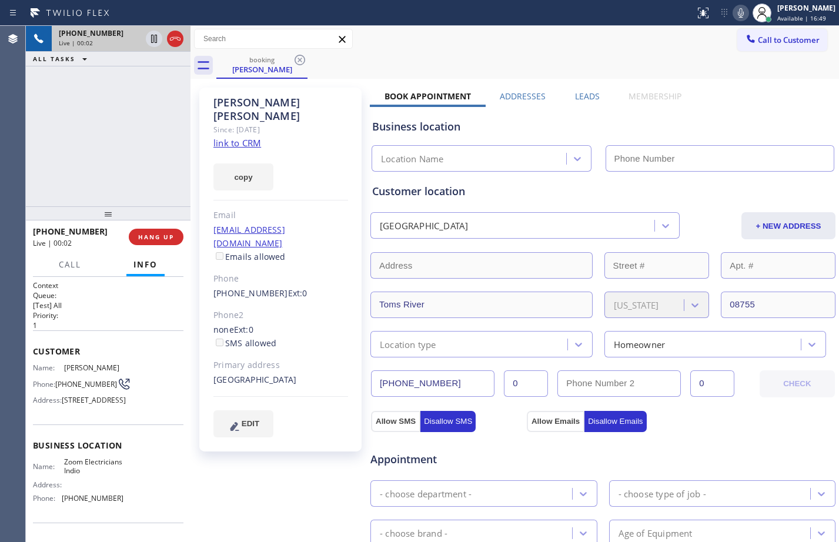
type input "[PHONE_NUMBER]"
click at [246, 137] on link "link to CRM" at bounding box center [237, 143] width 48 height 12
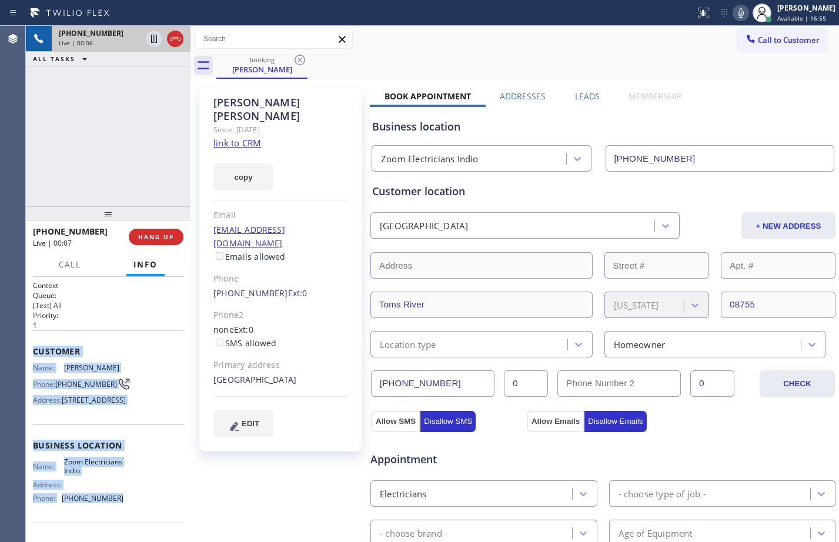
drag, startPoint x: 34, startPoint y: 346, endPoint x: 138, endPoint y: 516, distance: 199.0
click at [138, 516] on div "Context Queue: [Test] All Priority: 1 Customer Name: [PERSON_NAME] Phone: [PHON…" at bounding box center [108, 446] width 151 height 331
click at [152, 42] on icon at bounding box center [154, 39] width 6 height 8
click at [734, 8] on icon at bounding box center [741, 13] width 14 height 14
click at [155, 39] on icon at bounding box center [154, 39] width 14 height 14
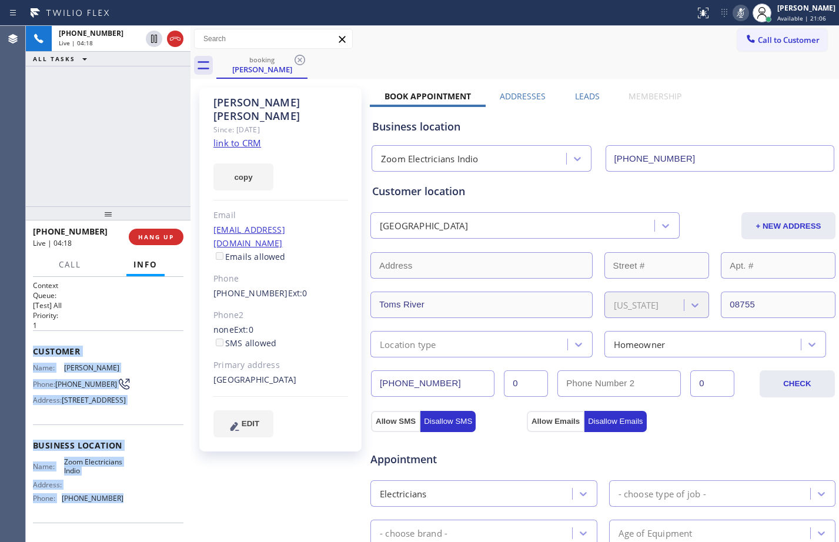
click at [734, 11] on icon at bounding box center [741, 13] width 14 height 14
click at [154, 39] on icon at bounding box center [154, 39] width 14 height 14
click at [734, 10] on icon at bounding box center [741, 13] width 14 height 14
click at [155, 44] on icon at bounding box center [154, 39] width 14 height 14
click at [734, 18] on icon at bounding box center [741, 13] width 14 height 14
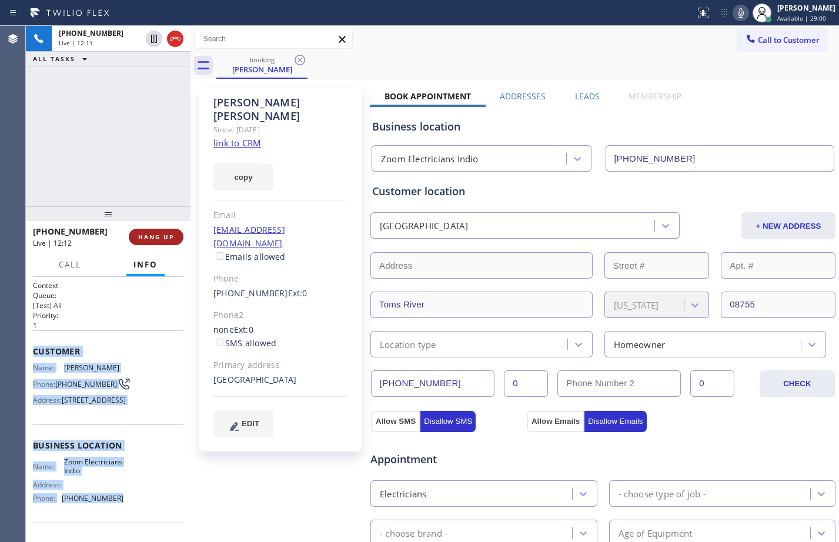
click at [175, 239] on button "HANG UP" at bounding box center [156, 237] width 55 height 16
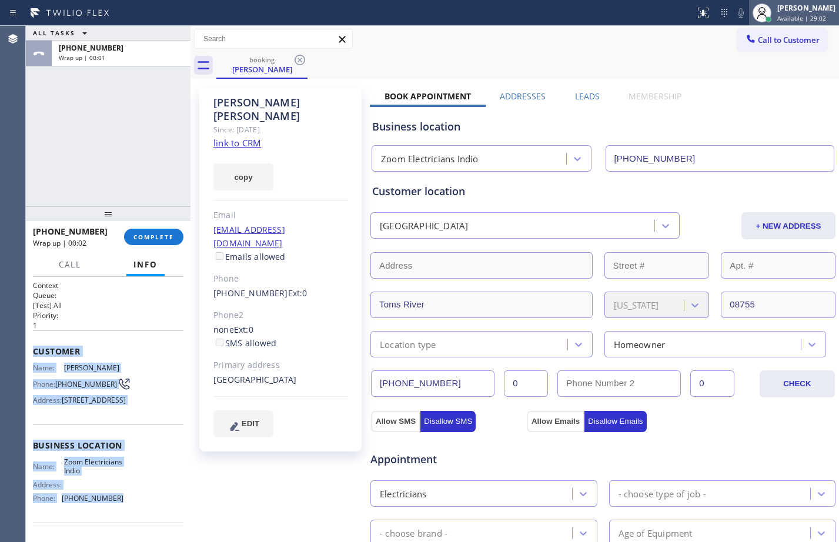
click at [799, 8] on div "[PERSON_NAME]" at bounding box center [806, 8] width 58 height 10
click at [789, 16] on span "Available | 29:10" at bounding box center [801, 18] width 49 height 8
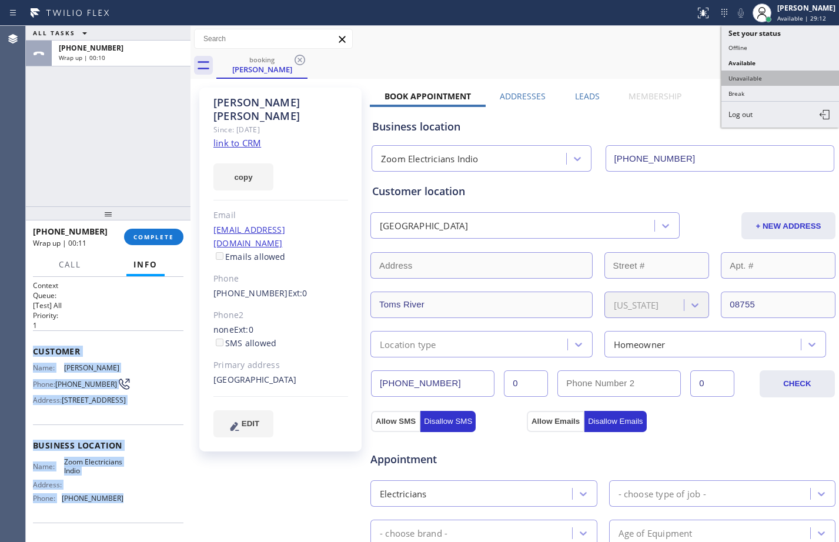
click at [768, 74] on button "Unavailable" at bounding box center [781, 78] width 118 height 15
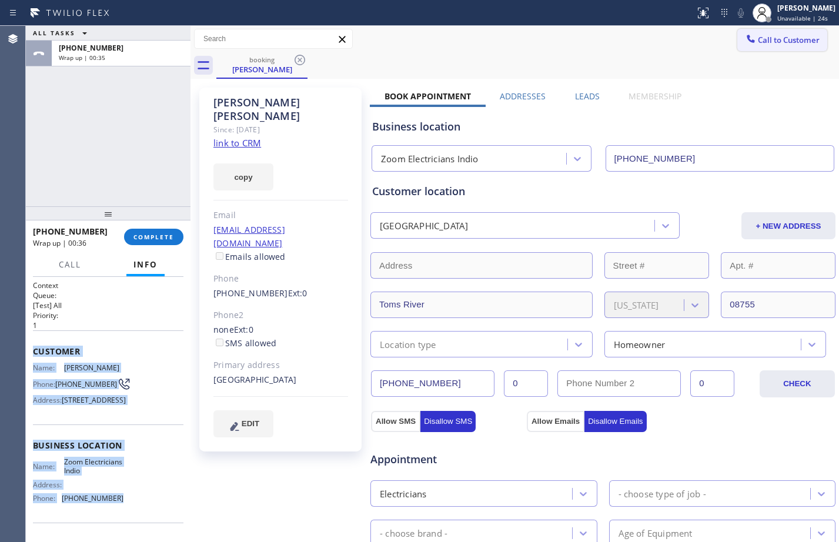
click at [765, 45] on span "Call to Customer" at bounding box center [789, 40] width 62 height 11
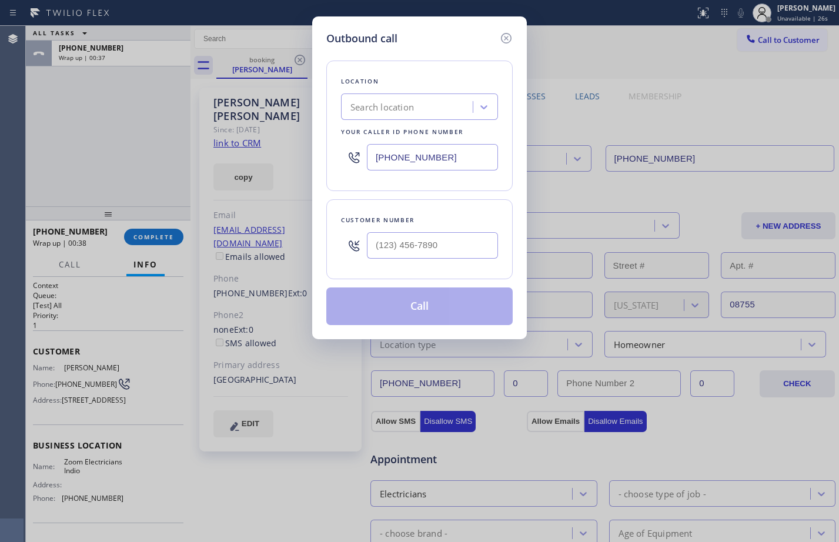
click at [380, 114] on div "Search location" at bounding box center [409, 107] width 128 height 21
drag, startPoint x: 446, startPoint y: 158, endPoint x: 294, endPoint y: 150, distance: 151.9
click at [303, 151] on div "Outbound call Location Search location Your caller id phone number [PHONE_NUMBE…" at bounding box center [419, 271] width 839 height 542
paste input "760) 279-1212"
type input "[PHONE_NUMBER]"
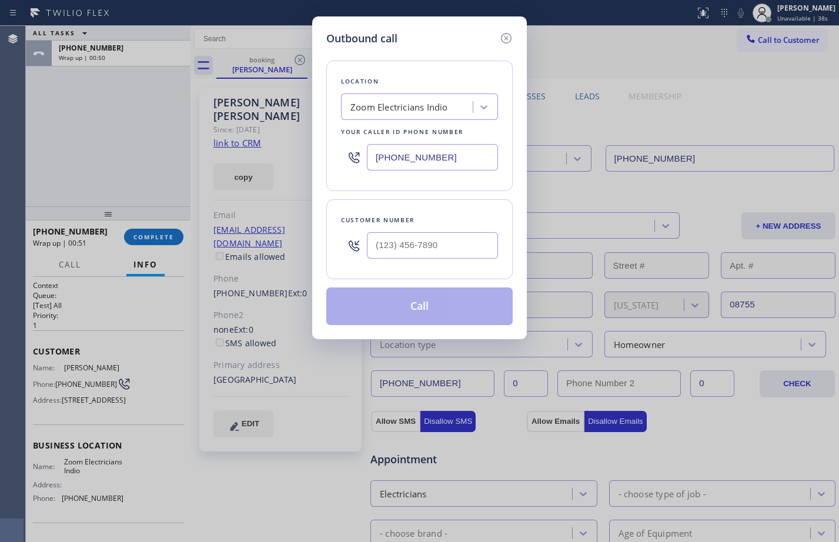
click at [476, 246] on input "text" at bounding box center [432, 245] width 131 height 26
paste input "602) 807-1427"
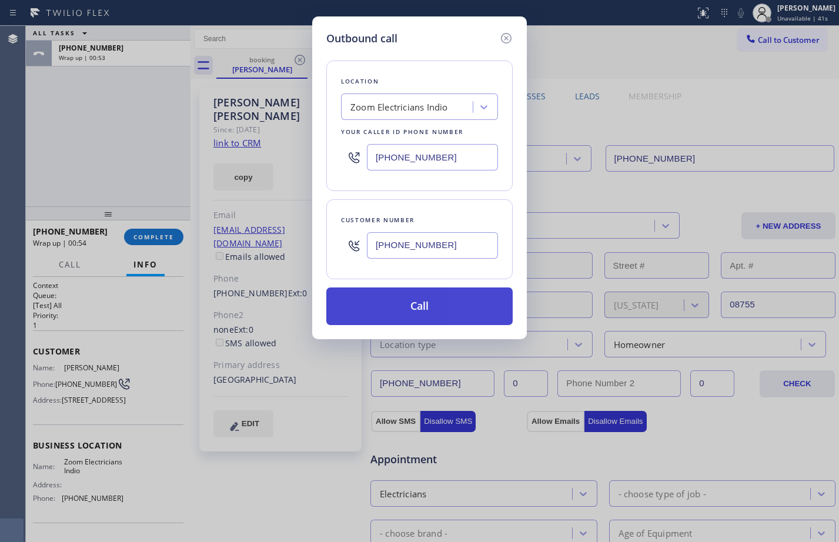
type input "[PHONE_NUMBER]"
click at [422, 314] on button "Call" at bounding box center [419, 307] width 186 height 38
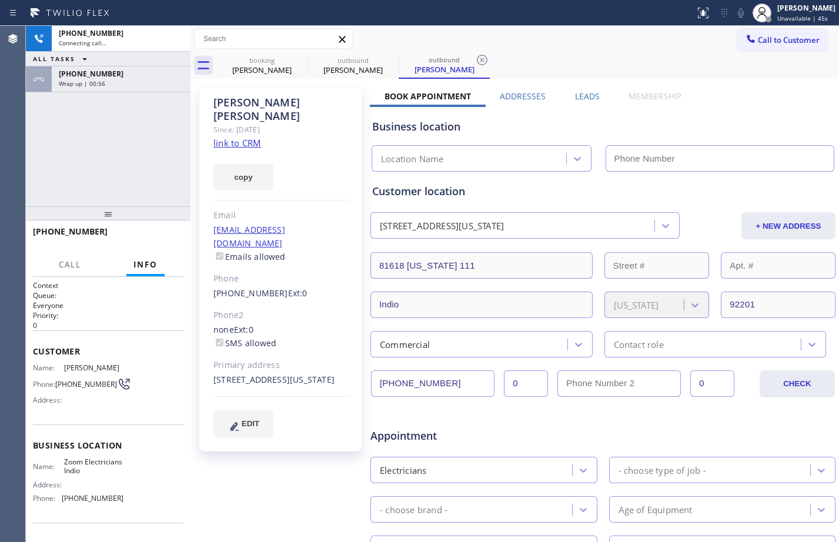
type input "[PHONE_NUMBER]"
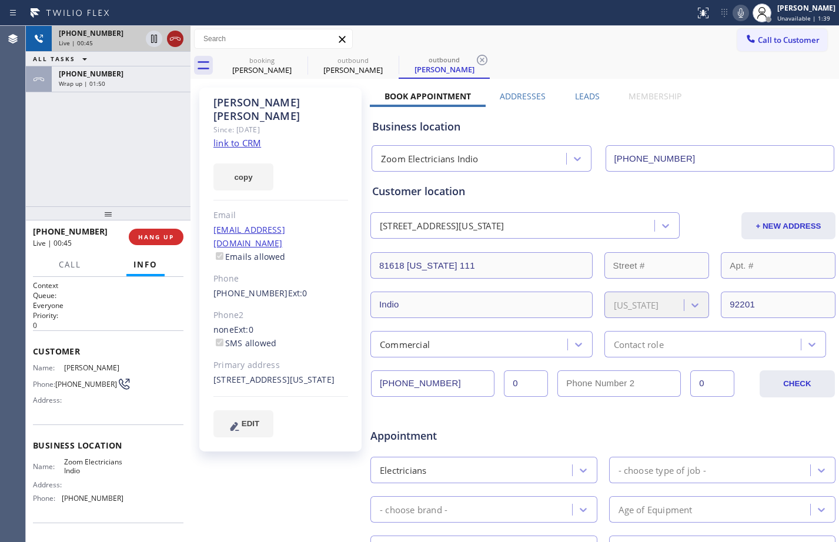
click at [179, 45] on icon at bounding box center [175, 39] width 14 height 14
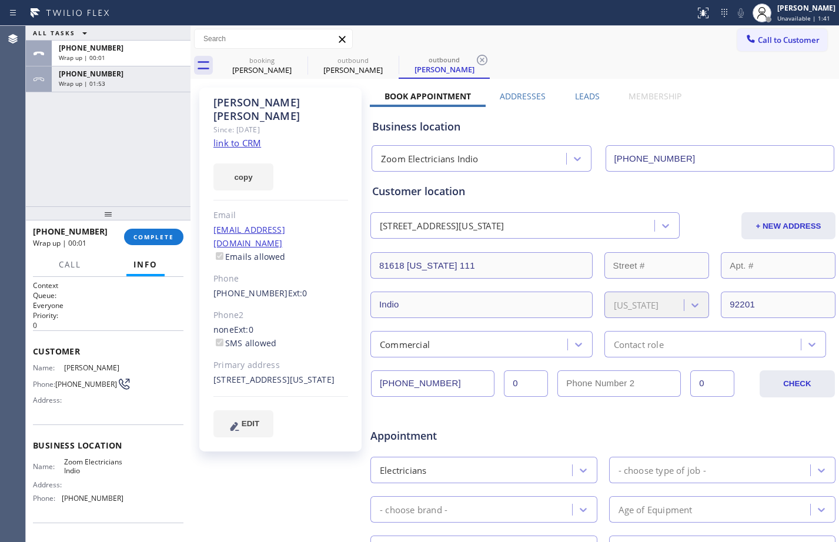
click at [289, 223] on div "[EMAIL_ADDRESS][DOMAIN_NAME] Emails allowed" at bounding box center [280, 243] width 135 height 41
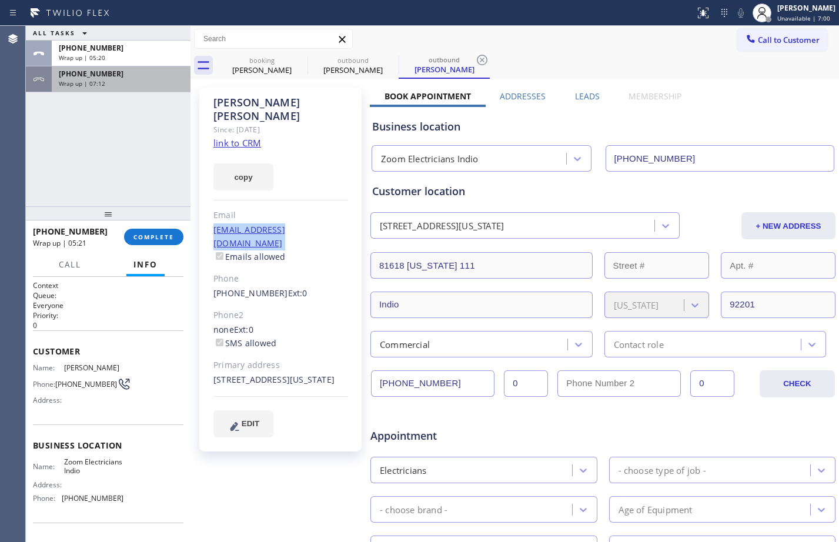
click at [105, 88] on div "[PHONE_NUMBER] Wrap up | 07:12" at bounding box center [119, 79] width 134 height 26
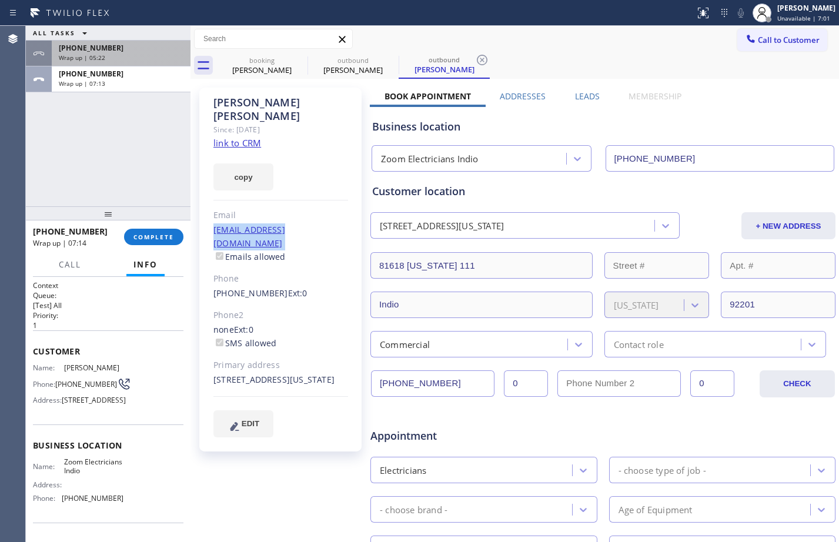
click at [112, 56] on div "Wrap up | 05:22" at bounding box center [121, 58] width 125 height 8
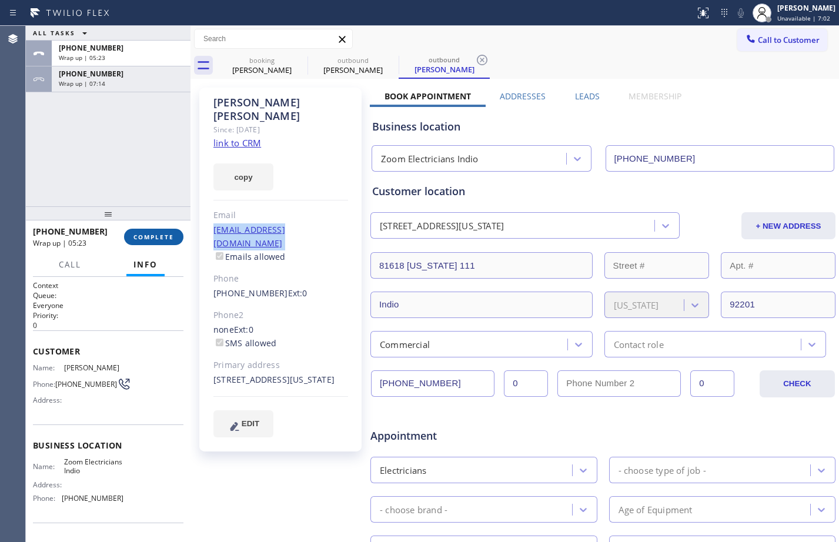
click at [146, 231] on button "COMPLETE" at bounding box center [153, 237] width 59 height 16
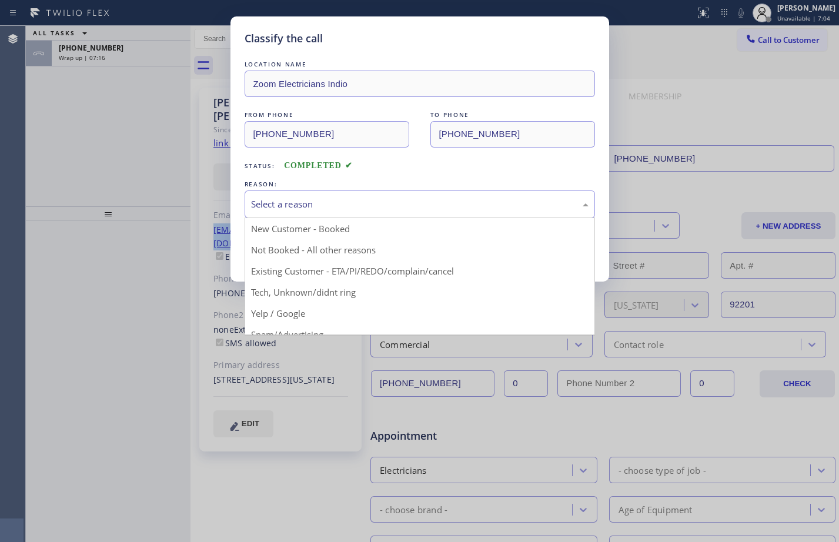
click at [448, 200] on div "Select a reason" at bounding box center [420, 205] width 338 height 14
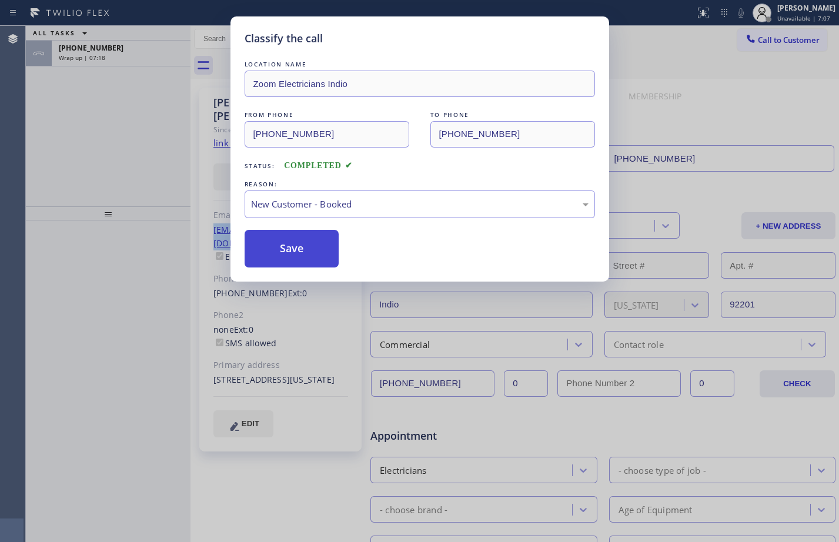
click at [303, 248] on button "Save" at bounding box center [292, 249] width 95 height 38
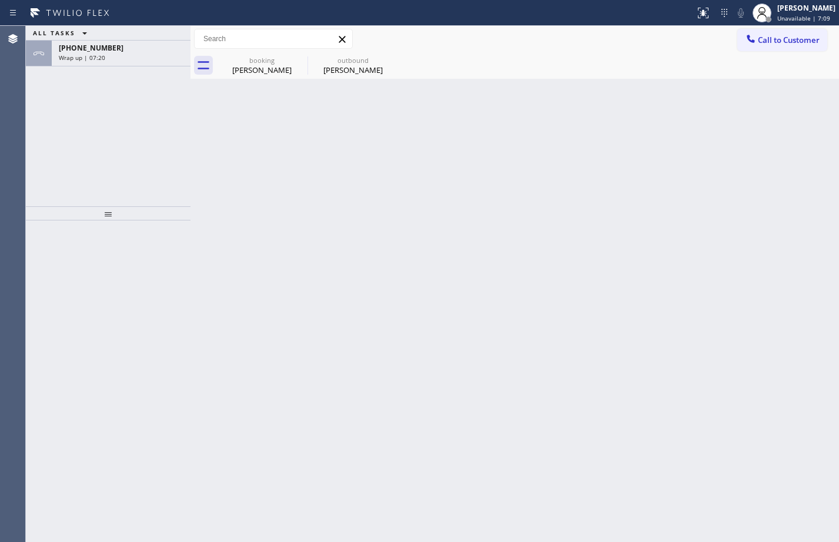
click at [151, 59] on div "Wrap up | 07:20" at bounding box center [121, 58] width 125 height 8
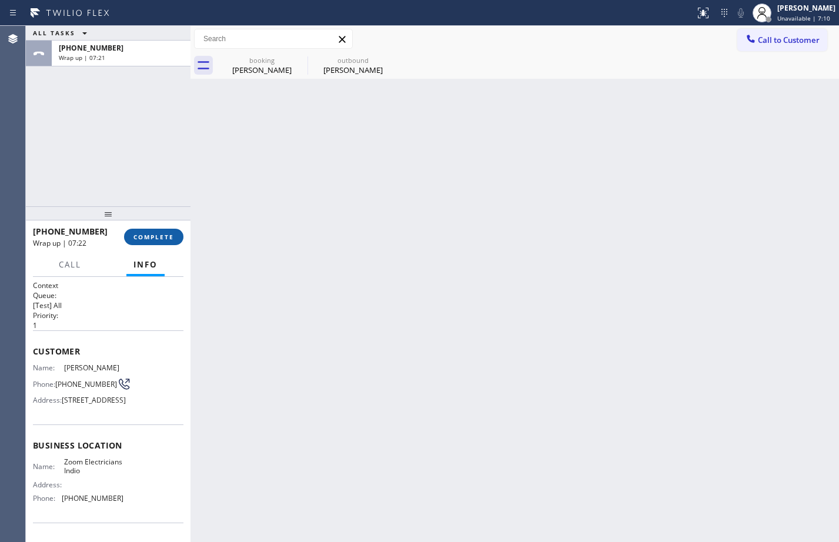
click at [156, 229] on button "COMPLETE" at bounding box center [153, 237] width 59 height 16
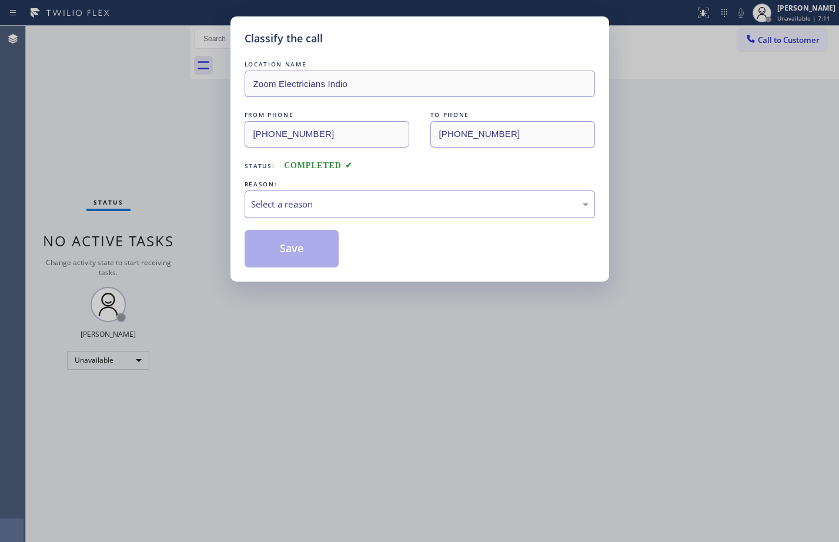
click at [341, 215] on div "Select a reason" at bounding box center [420, 205] width 350 height 28
click at [291, 242] on button "Save" at bounding box center [292, 249] width 95 height 38
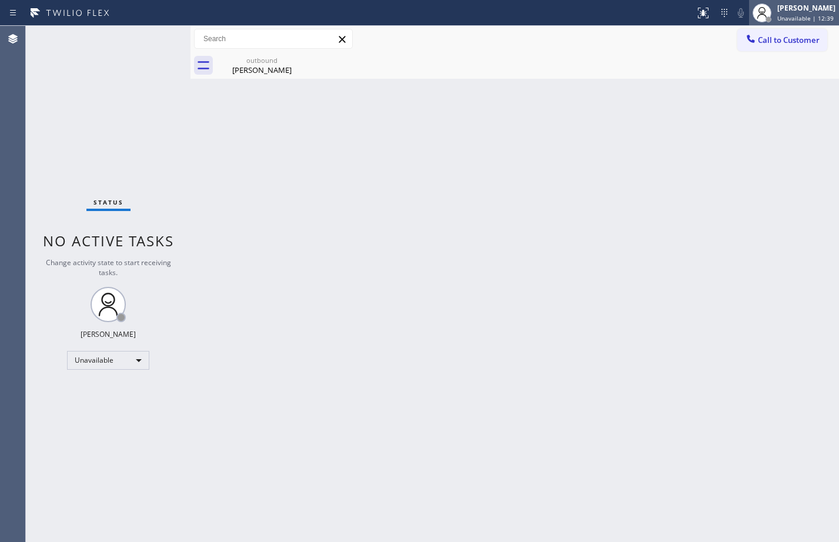
click at [775, 14] on div "[PERSON_NAME] Unavailable | 12:39" at bounding box center [807, 12] width 64 height 21
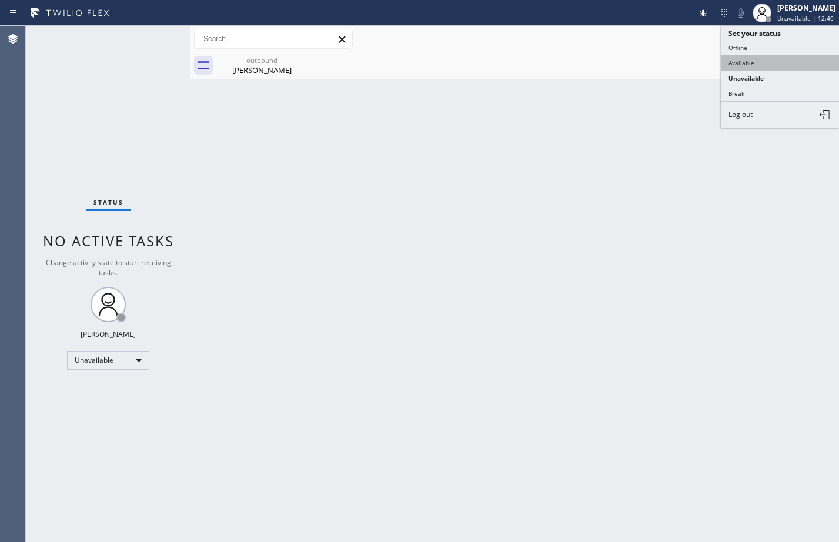
click at [745, 69] on button "Available" at bounding box center [781, 62] width 118 height 15
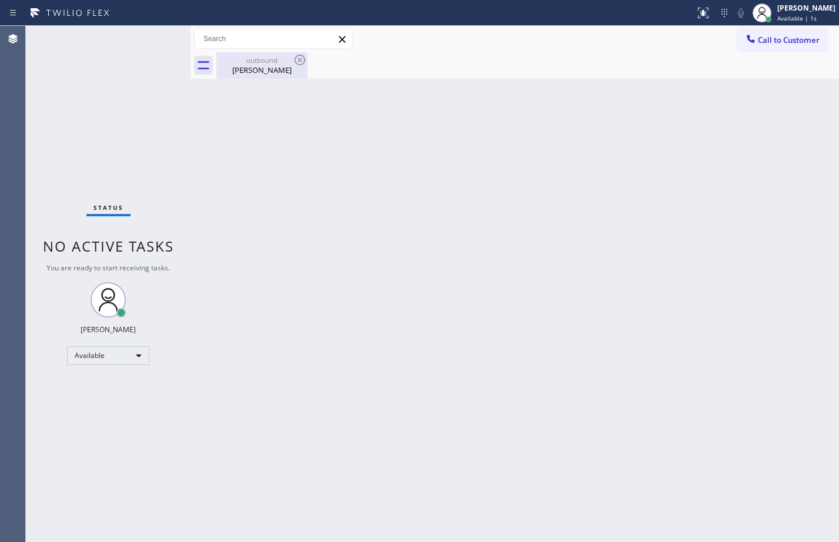
click at [283, 66] on div "[PERSON_NAME]" at bounding box center [262, 70] width 89 height 11
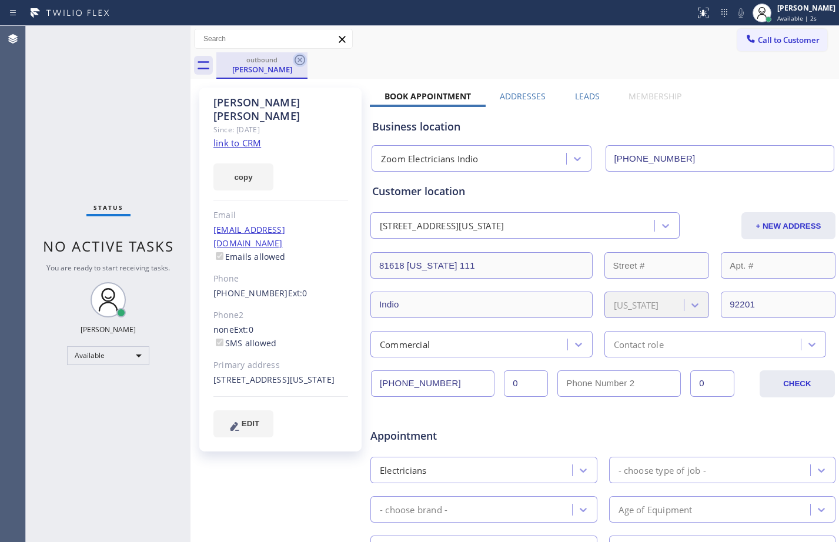
click at [296, 61] on icon at bounding box center [300, 60] width 14 height 14
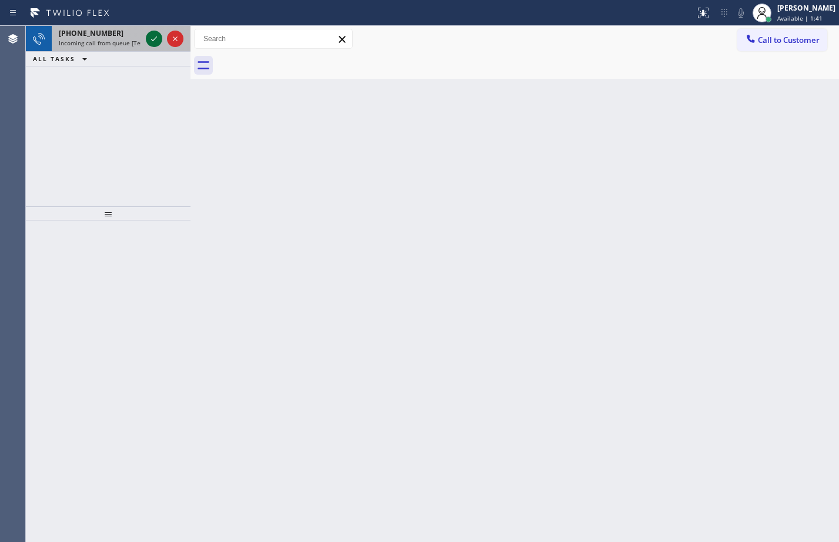
click at [157, 45] on icon at bounding box center [154, 39] width 14 height 14
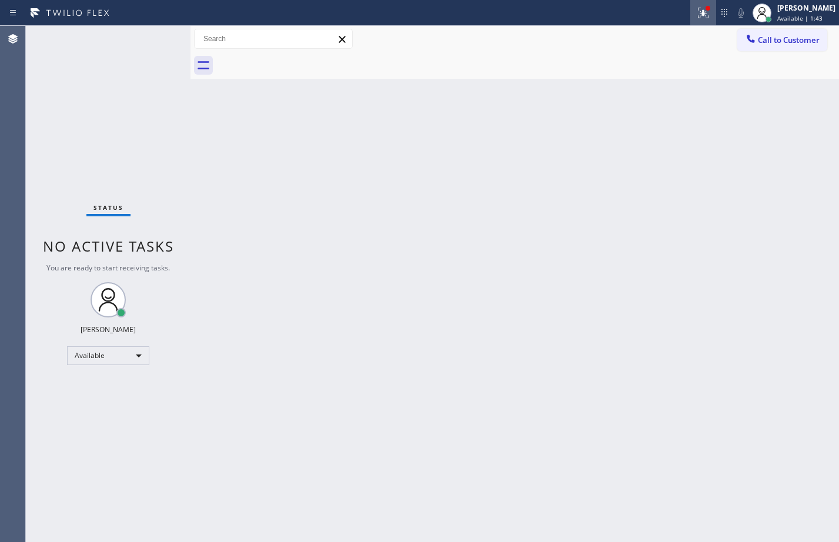
click at [699, 14] on icon at bounding box center [703, 13] width 14 height 14
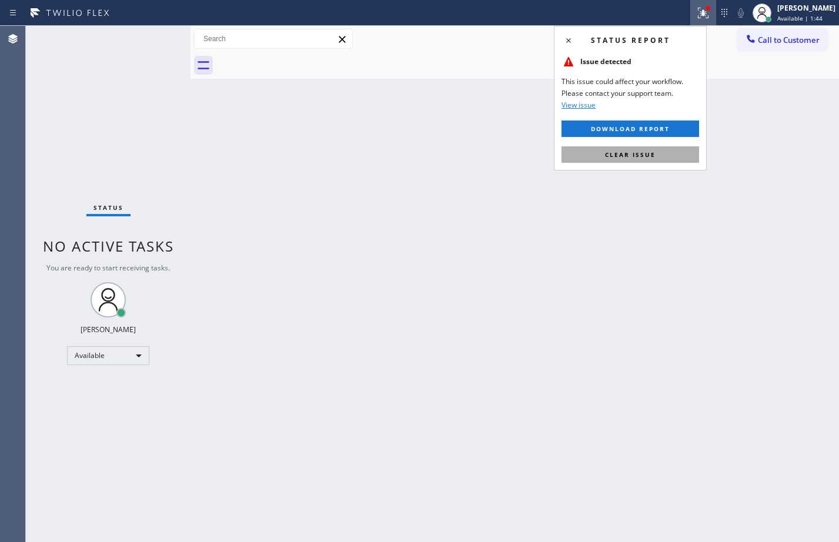
click at [629, 149] on button "Clear issue" at bounding box center [631, 154] width 138 height 16
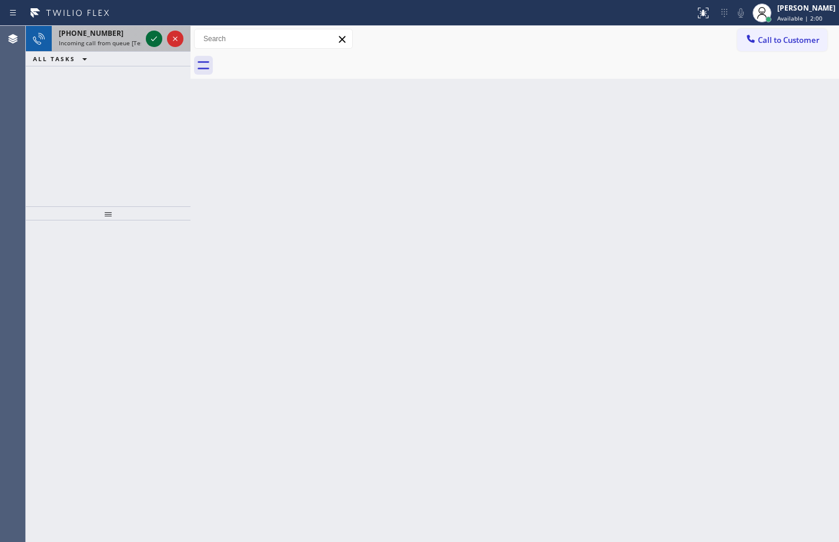
click at [151, 36] on icon at bounding box center [154, 39] width 14 height 14
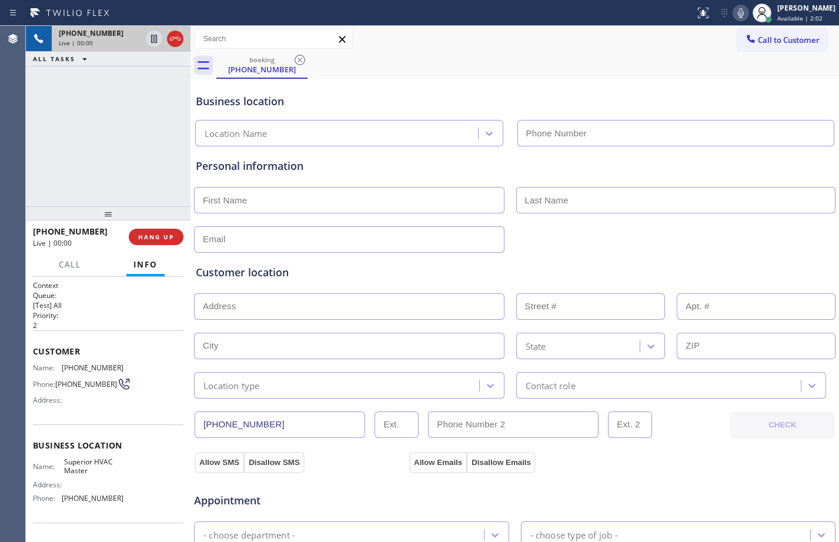
type input "[PHONE_NUMBER]"
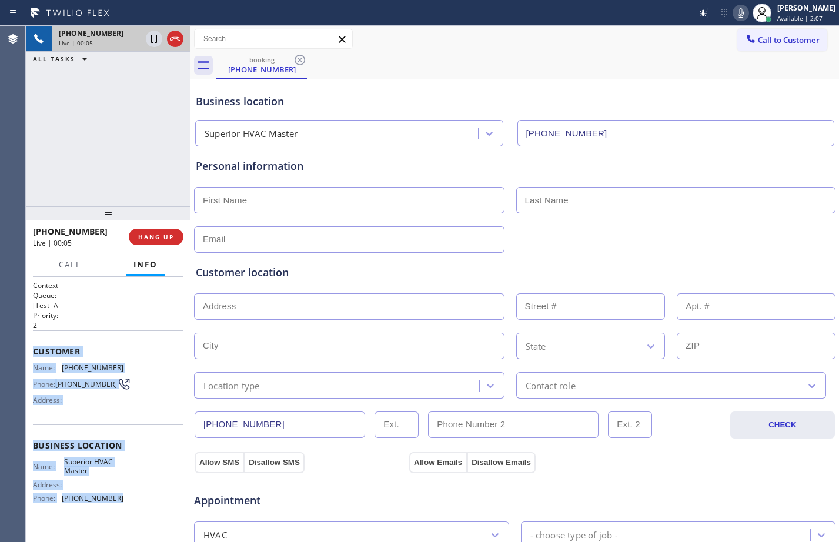
drag, startPoint x: 35, startPoint y: 352, endPoint x: 143, endPoint y: 497, distance: 180.7
click at [143, 497] on div "Context Queue: [Test] All Priority: 2 Customer Name: [PHONE_NUMBER] Phone: [PHO…" at bounding box center [108, 446] width 151 height 331
click at [145, 236] on span "HANG UP" at bounding box center [156, 237] width 36 height 8
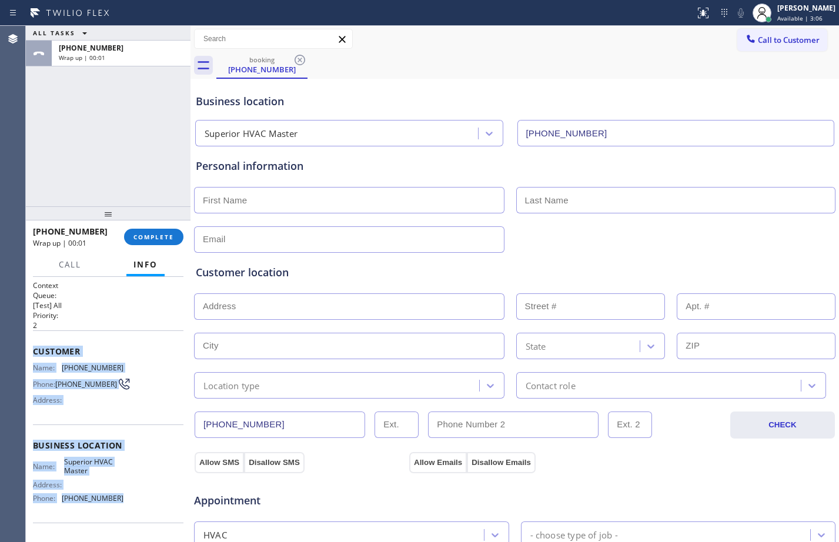
scroll to position [369, 0]
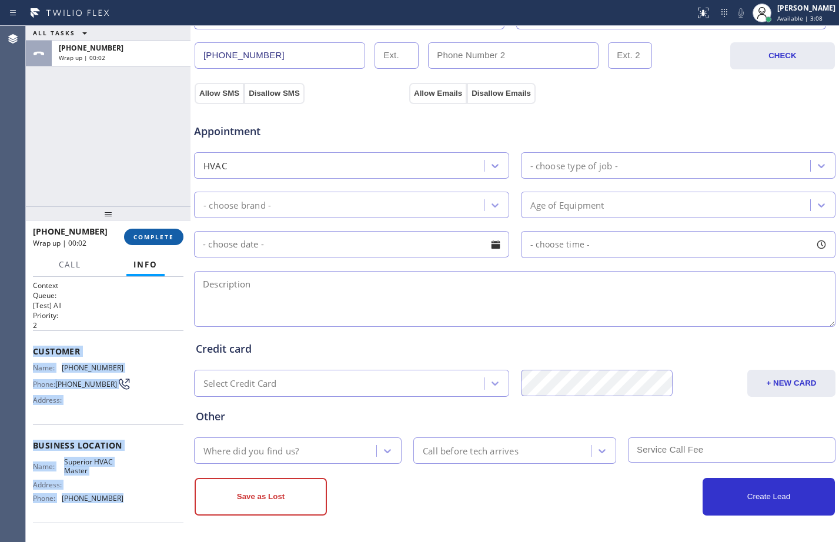
click at [149, 238] on span "COMPLETE" at bounding box center [153, 237] width 41 height 8
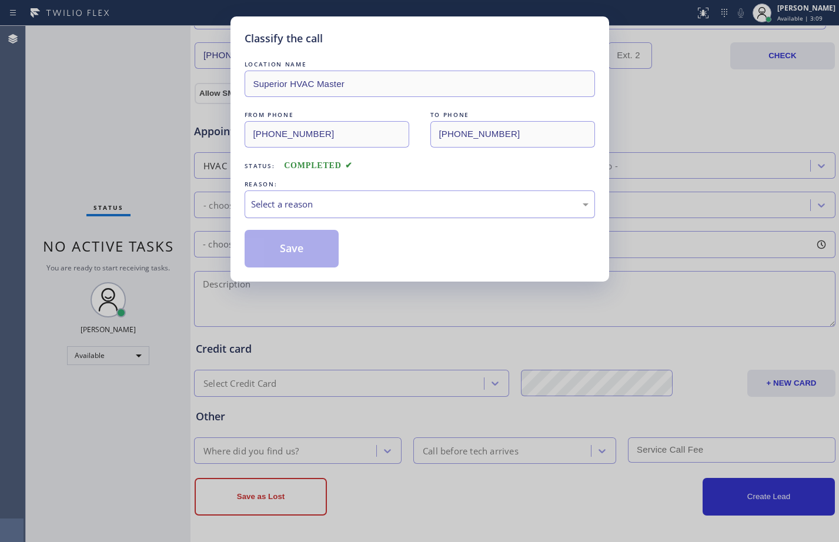
click at [378, 196] on div "Select a reason" at bounding box center [420, 205] width 350 height 28
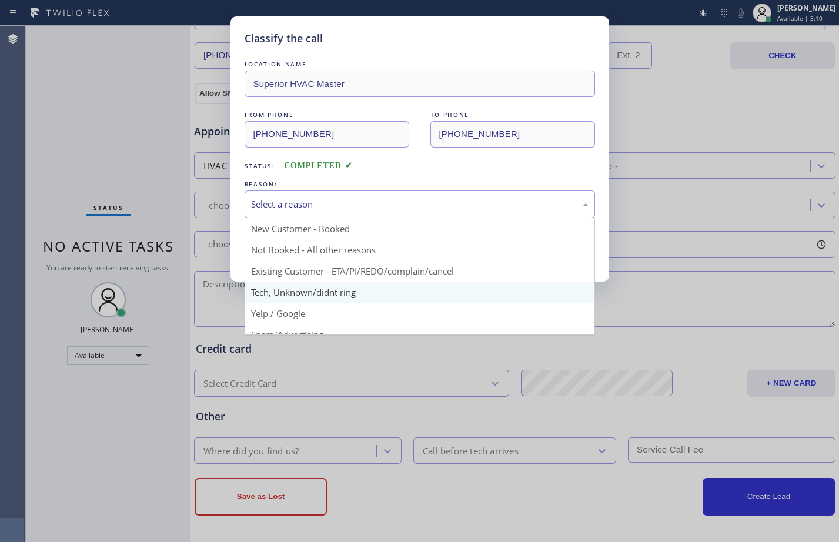
scroll to position [74, 0]
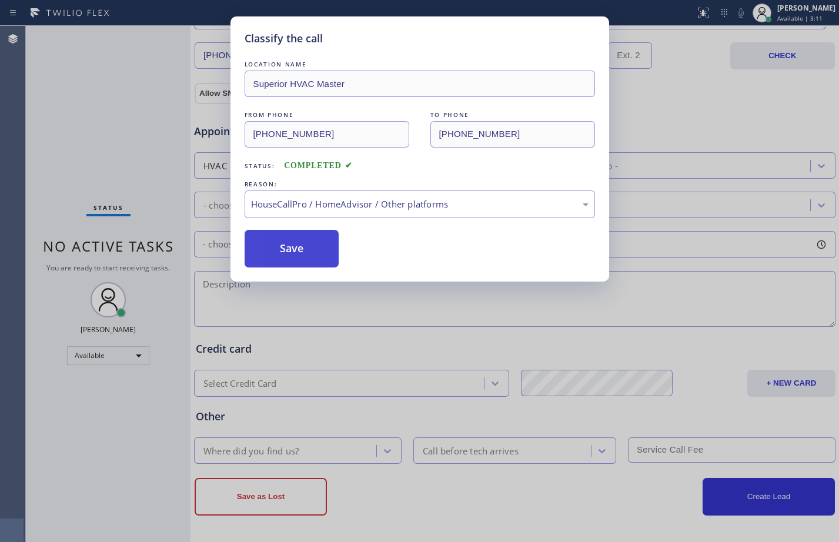
click at [298, 235] on button "Save" at bounding box center [292, 249] width 95 height 38
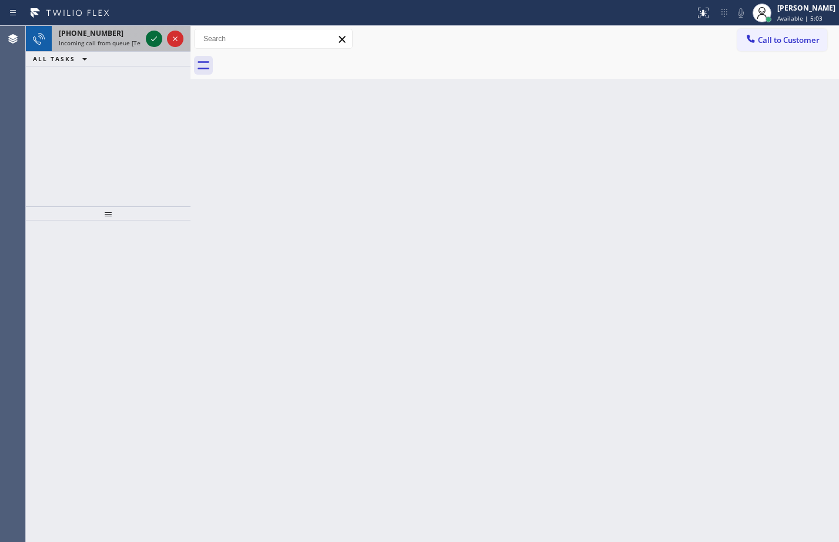
click at [151, 34] on icon at bounding box center [154, 39] width 14 height 14
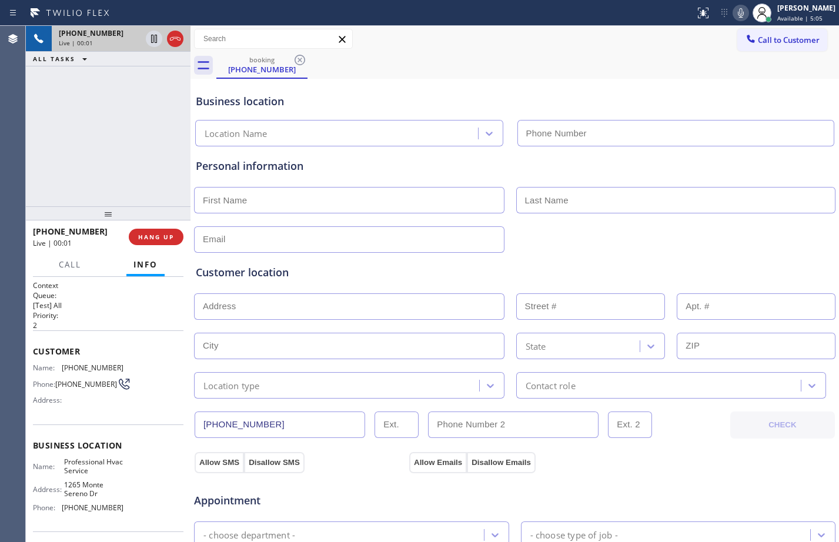
type input "[PHONE_NUMBER]"
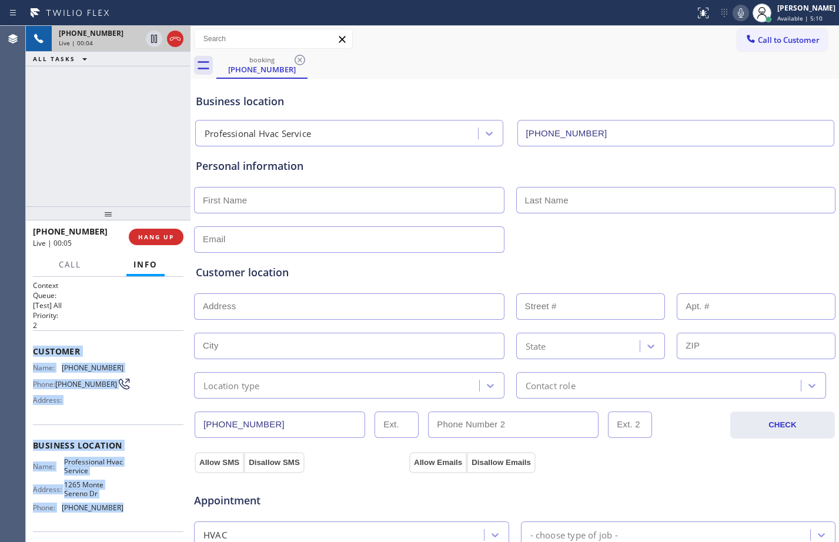
drag, startPoint x: 32, startPoint y: 354, endPoint x: 128, endPoint y: 514, distance: 186.2
click at [128, 514] on div "Context Queue: [Test] All Priority: 2 Customer Name: [PHONE_NUMBER] Phone: [PHO…" at bounding box center [108, 409] width 165 height 265
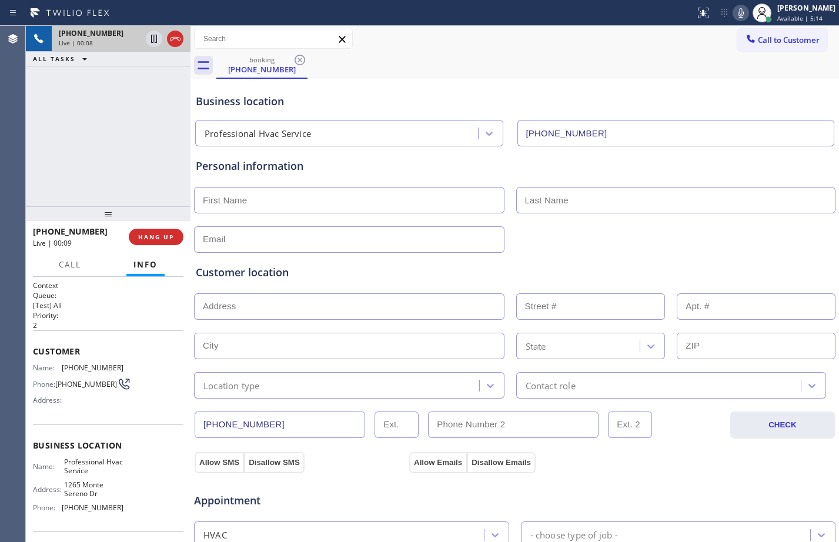
click at [103, 113] on div "[PHONE_NUMBER] Live | 00:08 ALL TASKS ALL TASKS ACTIVE TASKS TASKS IN WRAP UP" at bounding box center [108, 116] width 165 height 181
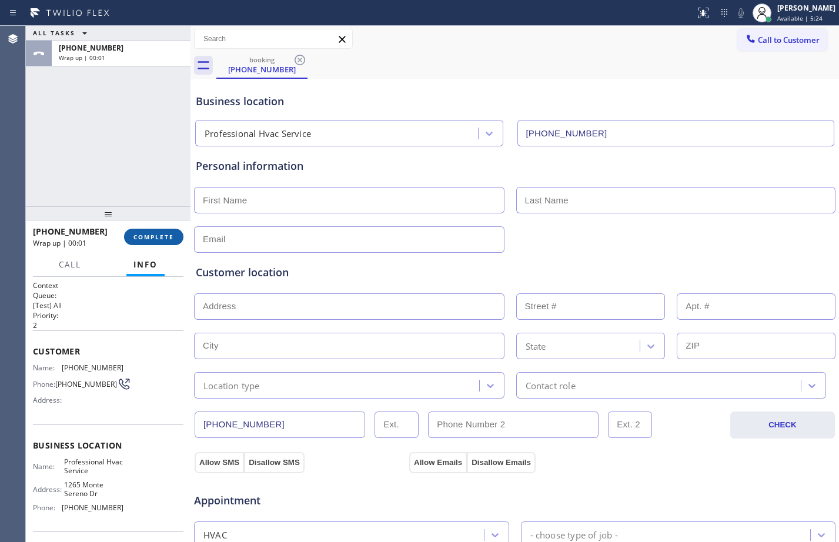
click at [156, 237] on span "COMPLETE" at bounding box center [153, 237] width 41 height 8
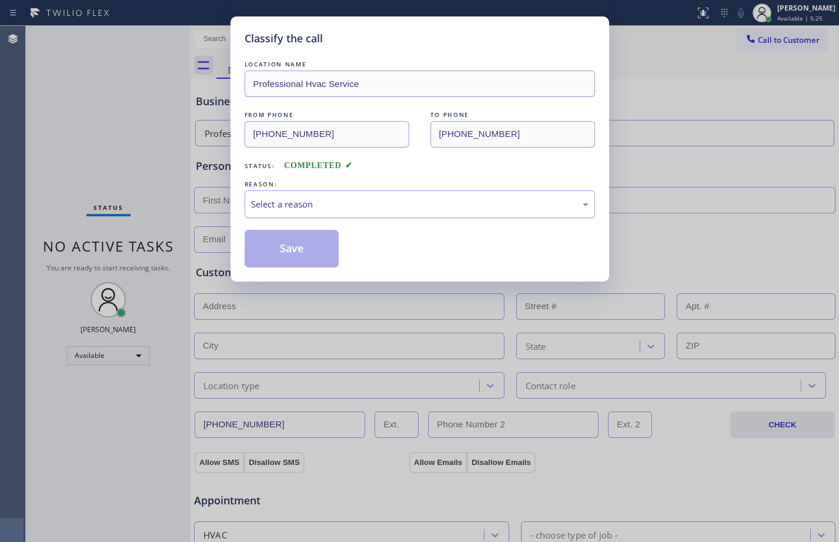
click at [311, 191] on div "Select a reason" at bounding box center [420, 205] width 350 height 28
click at [303, 241] on button "Save" at bounding box center [292, 249] width 95 height 38
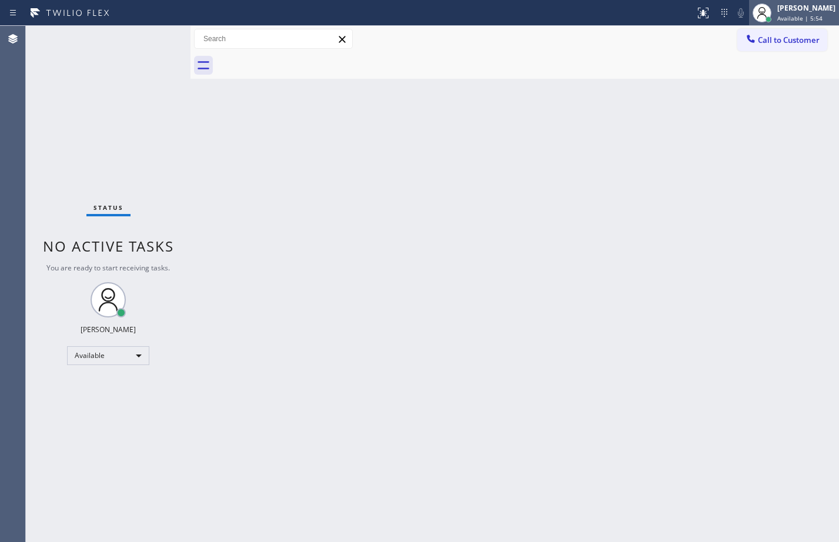
click at [783, 18] on span "Available | 5:54" at bounding box center [799, 18] width 45 height 8
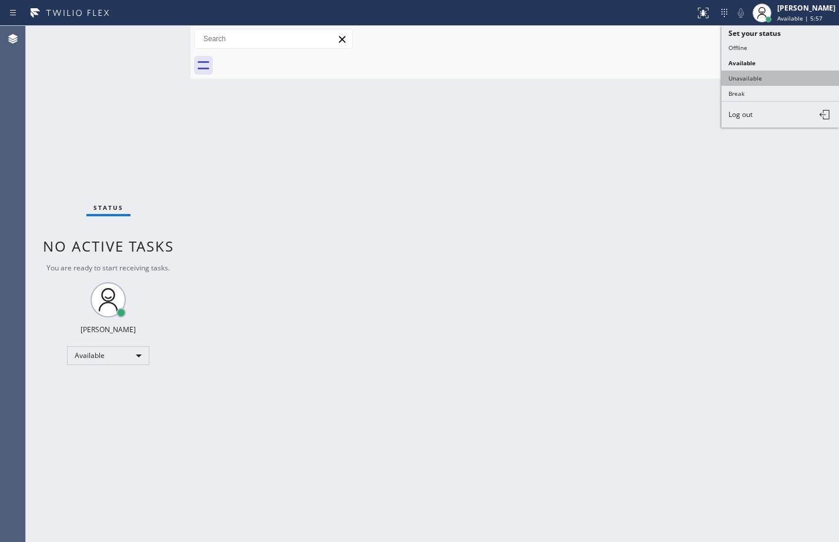
click at [762, 78] on button "Unavailable" at bounding box center [781, 78] width 118 height 15
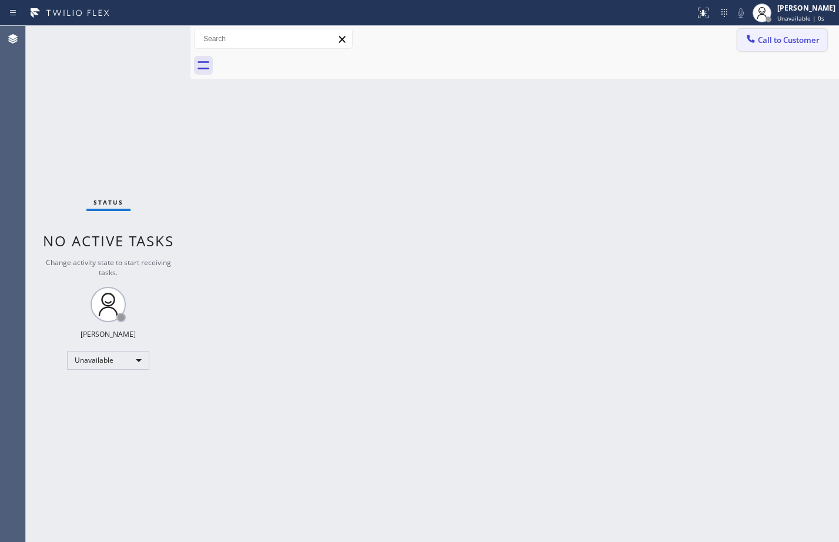
click at [787, 39] on span "Call to Customer" at bounding box center [789, 40] width 62 height 11
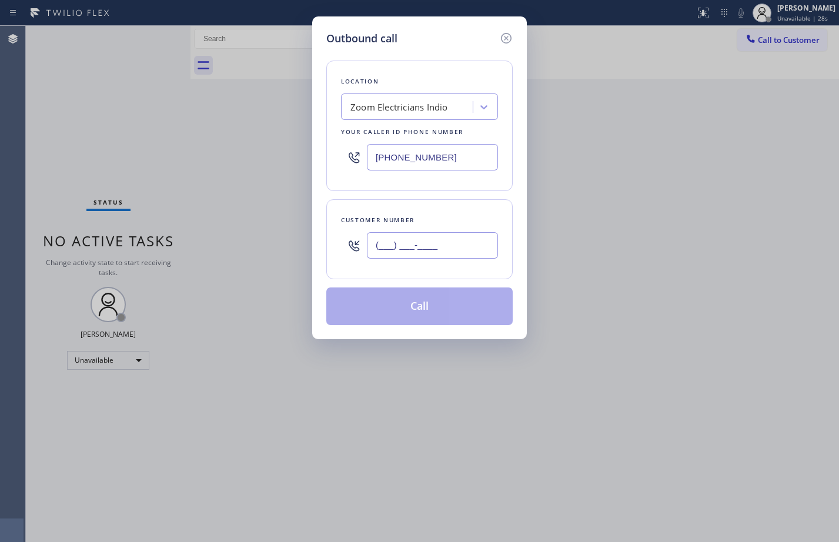
click at [428, 246] on input "(___) ___-____" at bounding box center [432, 245] width 131 height 26
paste input "602) 807-1427"
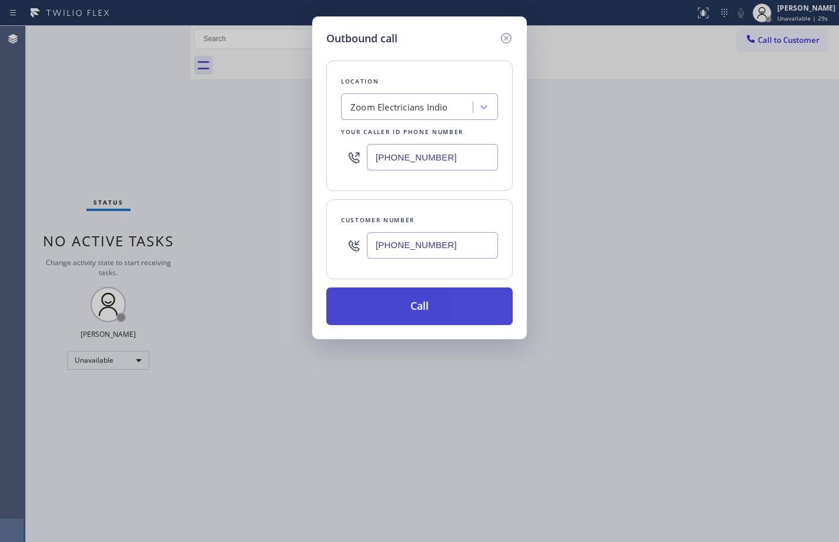
type input "[PHONE_NUMBER]"
click at [412, 310] on button "Call" at bounding box center [419, 307] width 186 height 38
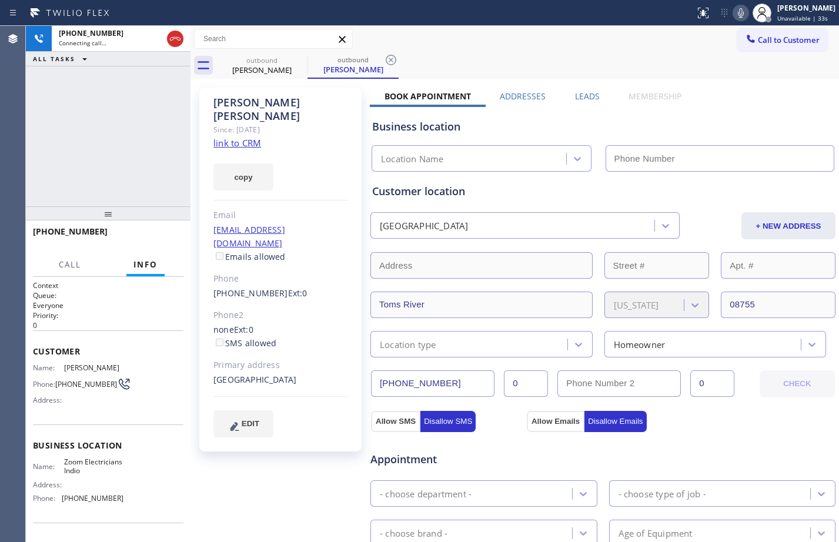
type input "[PHONE_NUMBER]"
click at [153, 238] on span "HANG UP" at bounding box center [156, 237] width 36 height 8
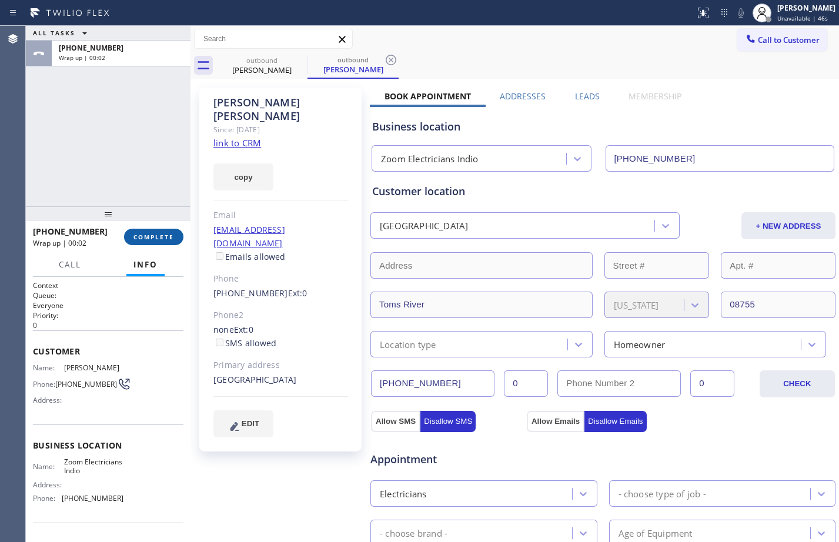
click at [159, 239] on span "COMPLETE" at bounding box center [153, 237] width 41 height 8
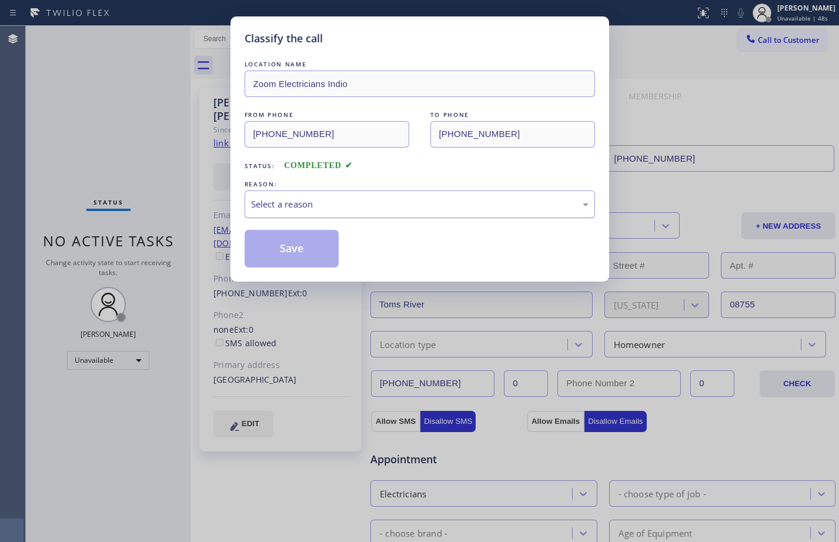
click at [333, 209] on div "Select a reason" at bounding box center [420, 205] width 338 height 14
click at [303, 256] on button "Save" at bounding box center [292, 249] width 95 height 38
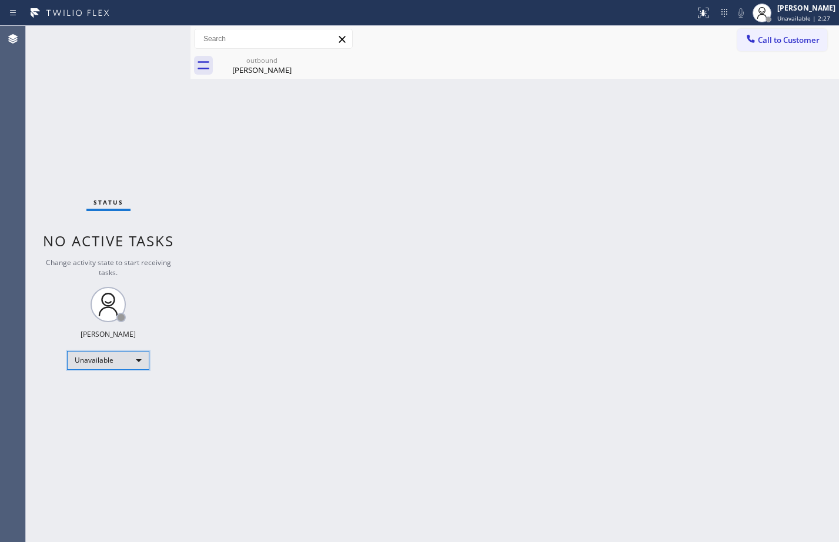
click at [116, 359] on div "Unavailable" at bounding box center [108, 360] width 82 height 19
click at [104, 394] on li "Available" at bounding box center [108, 392] width 80 height 14
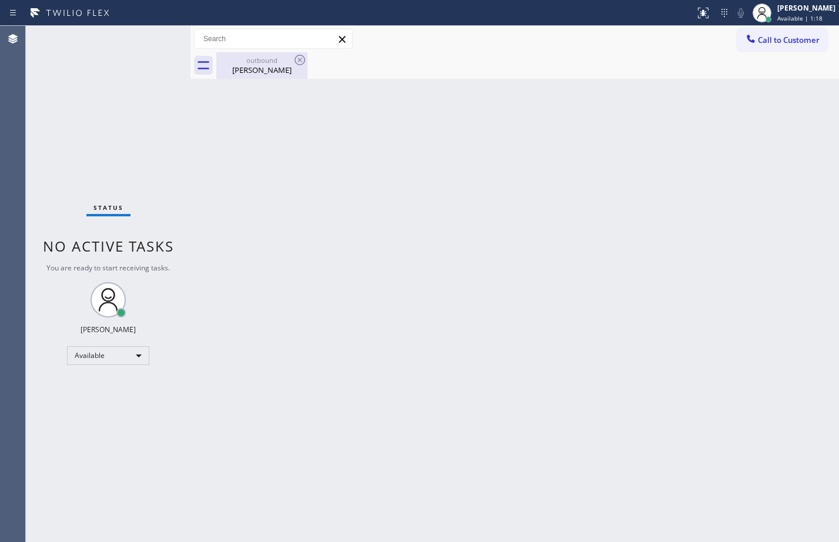
click at [271, 74] on div "[PERSON_NAME]" at bounding box center [262, 70] width 89 height 11
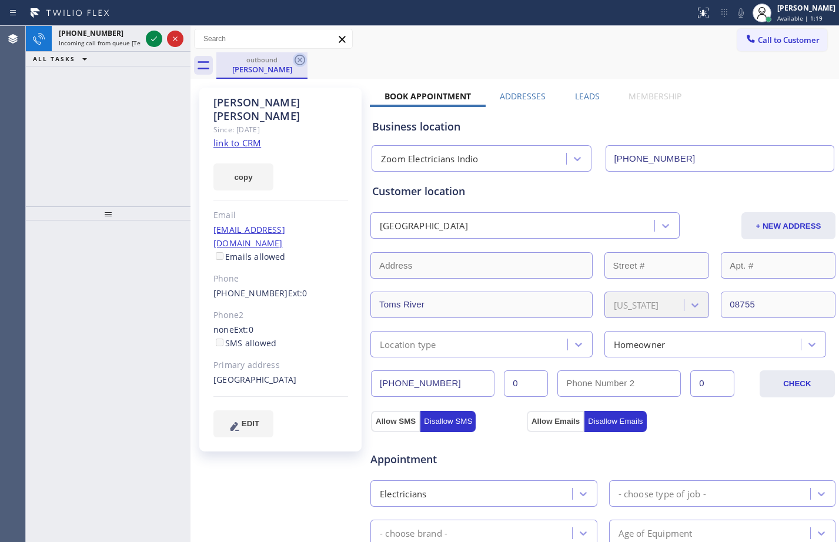
click at [302, 65] on icon at bounding box center [300, 60] width 11 height 11
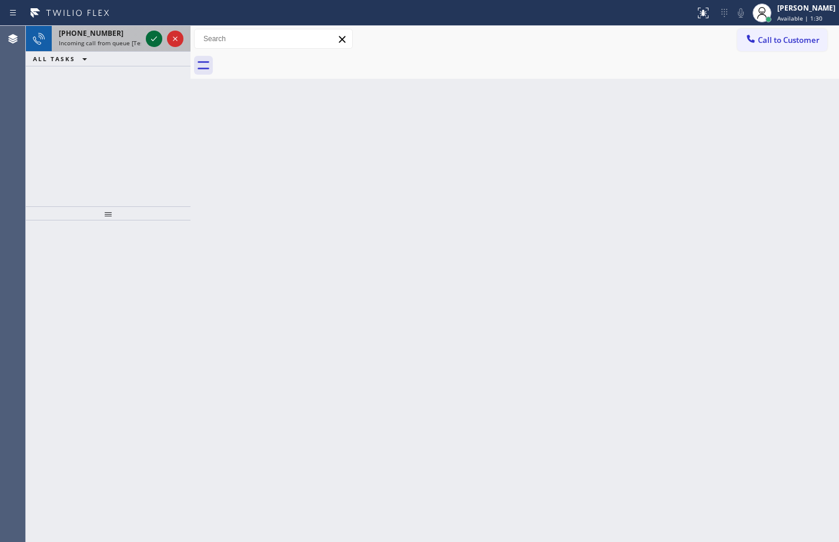
click at [151, 40] on icon at bounding box center [154, 39] width 14 height 14
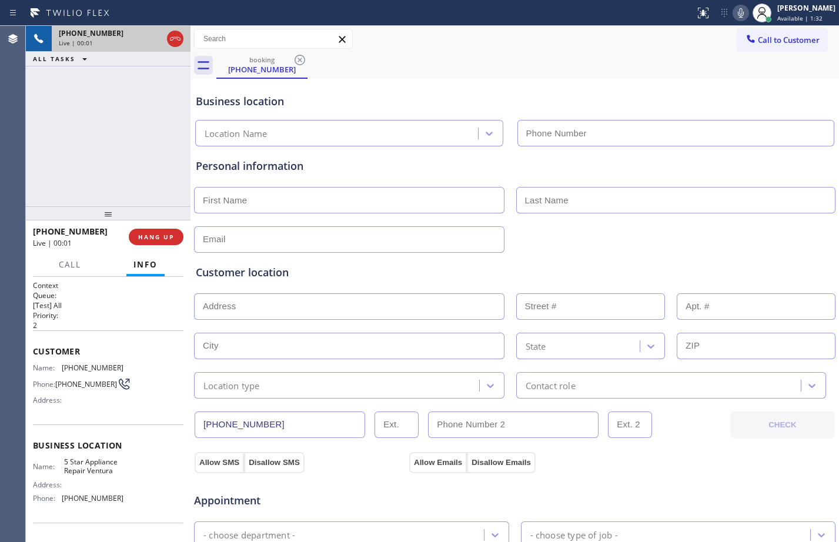
type input "[PHONE_NUMBER]"
drag, startPoint x: 159, startPoint y: 233, endPoint x: 213, endPoint y: 229, distance: 54.3
click at [159, 234] on span "HANG UP" at bounding box center [156, 237] width 36 height 8
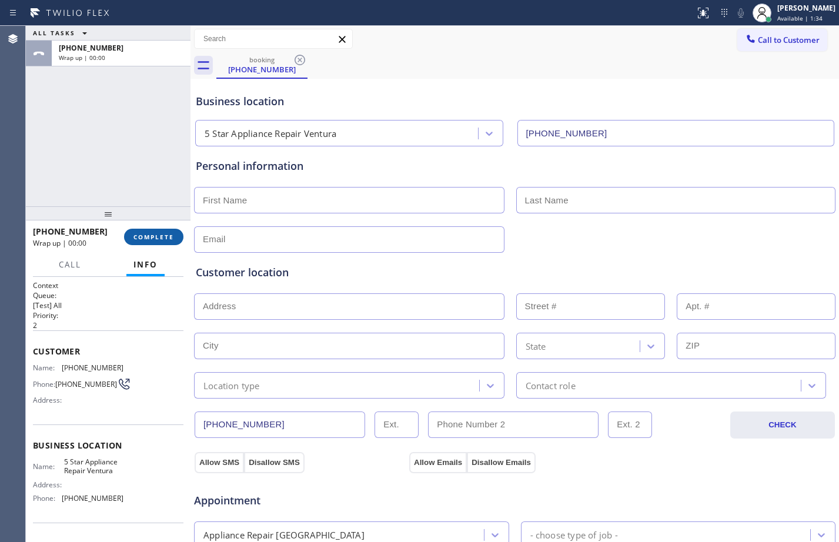
click at [174, 229] on button "COMPLETE" at bounding box center [153, 237] width 59 height 16
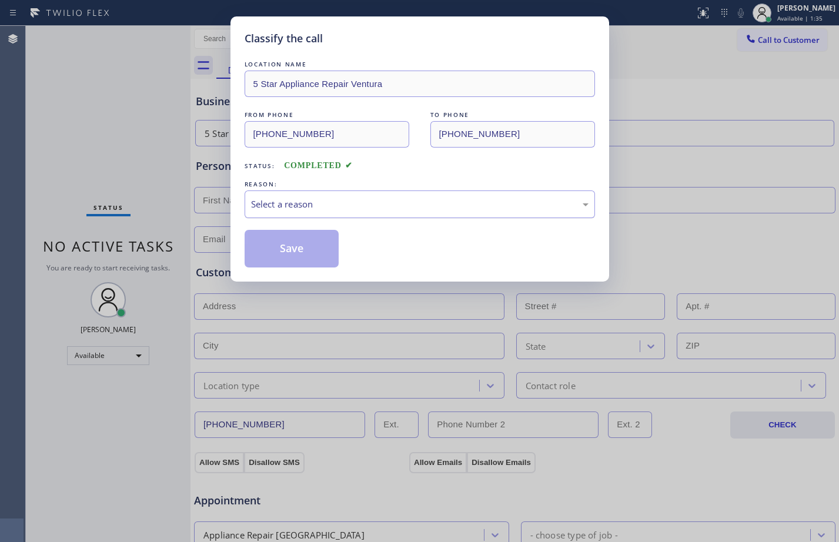
click at [352, 201] on div "Select a reason" at bounding box center [420, 205] width 338 height 14
click at [308, 255] on button "Save" at bounding box center [292, 249] width 95 height 38
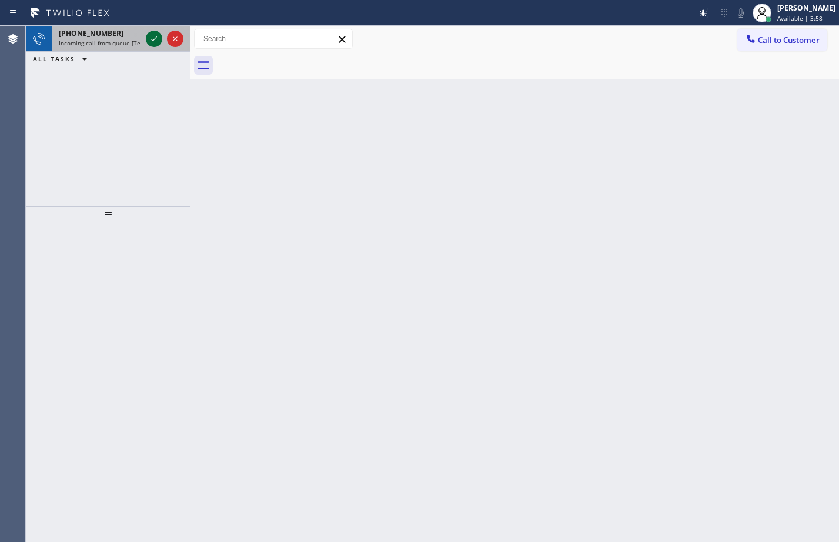
click at [155, 42] on icon at bounding box center [154, 39] width 14 height 14
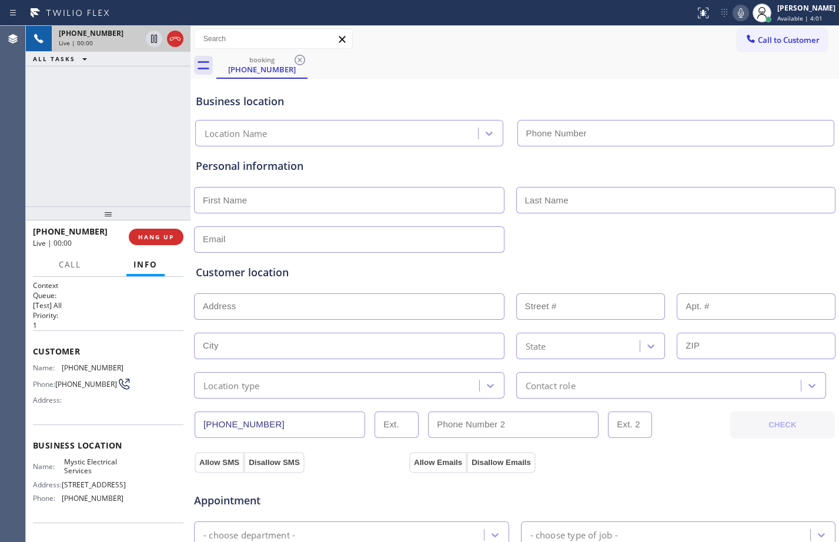
type input "[PHONE_NUMBER]"
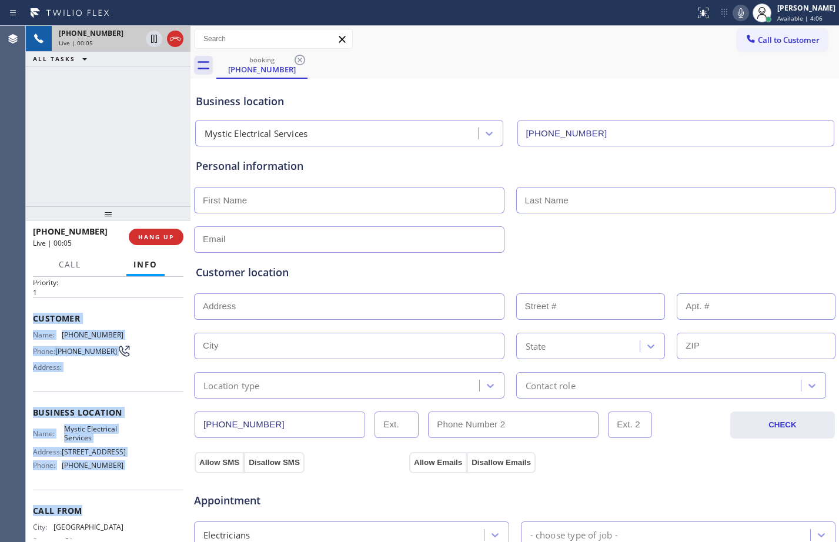
scroll to position [85, 0]
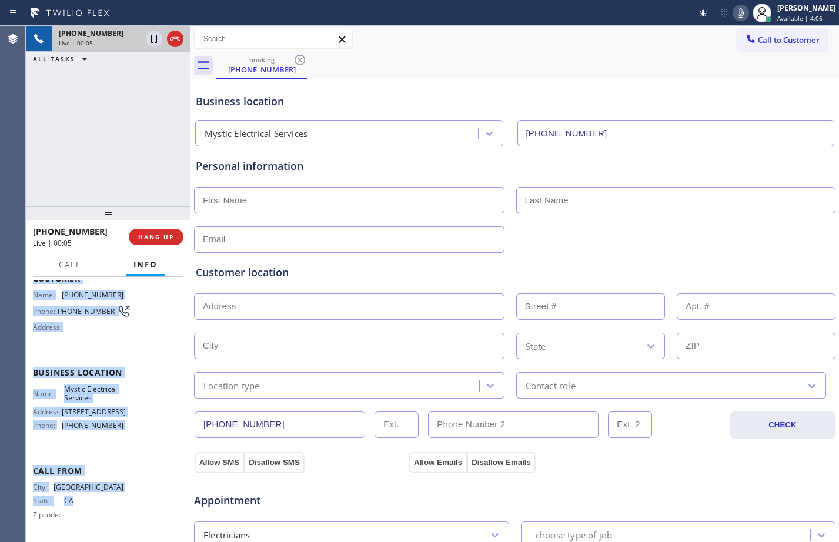
drag, startPoint x: 30, startPoint y: 353, endPoint x: 144, endPoint y: 533, distance: 213.1
click at [144, 533] on div "Context Queue: [Test] All Priority: 1 Customer Name: [PHONE_NUMBER] Phone: [PHO…" at bounding box center [108, 409] width 165 height 265
click at [140, 450] on div "Business location Name: Mystic Electrical Services Address: [PHONE_NUMBER][STRE…" at bounding box center [108, 401] width 151 height 98
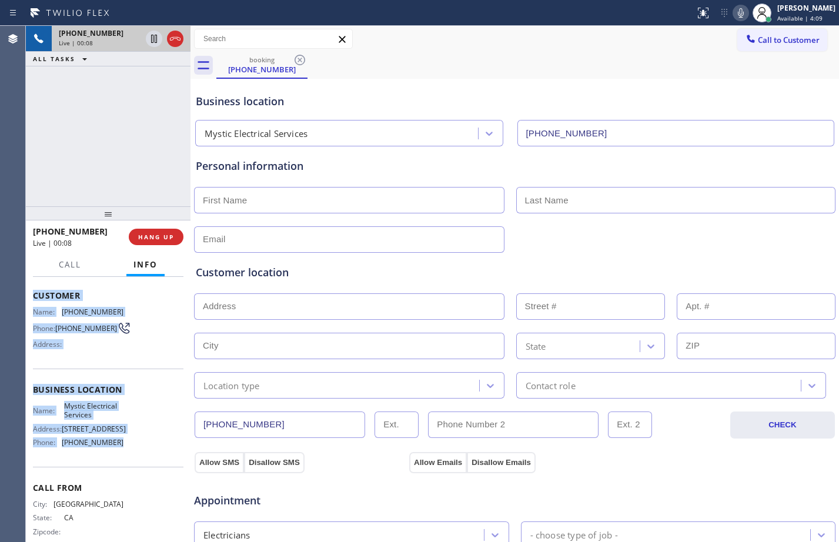
drag, startPoint x: 134, startPoint y: 448, endPoint x: 56, endPoint y: 296, distance: 171.0
click at [48, 287] on div "Context Queue: [Test] All Priority: 1 Customer Name: [PHONE_NUMBER] Phone: [PHO…" at bounding box center [108, 390] width 151 height 331
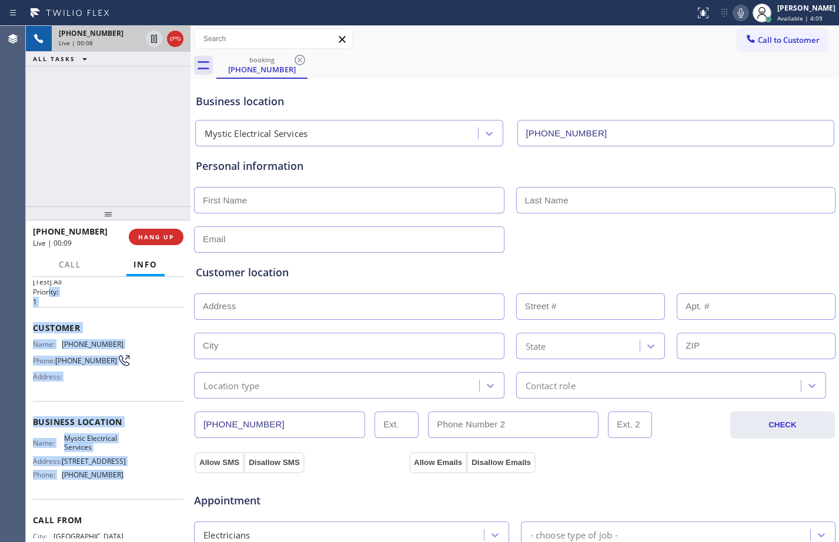
click at [136, 350] on div "Name: [PHONE_NUMBER] Phone: [PHONE_NUMBER] Address:" at bounding box center [108, 363] width 151 height 46
drag, startPoint x: 35, startPoint y: 327, endPoint x: 133, endPoint y: 507, distance: 205.0
click at [133, 507] on div "Context Queue: [Test] All Priority: 1 Customer Name: [PHONE_NUMBER] Phone: [PHO…" at bounding box center [108, 422] width 151 height 331
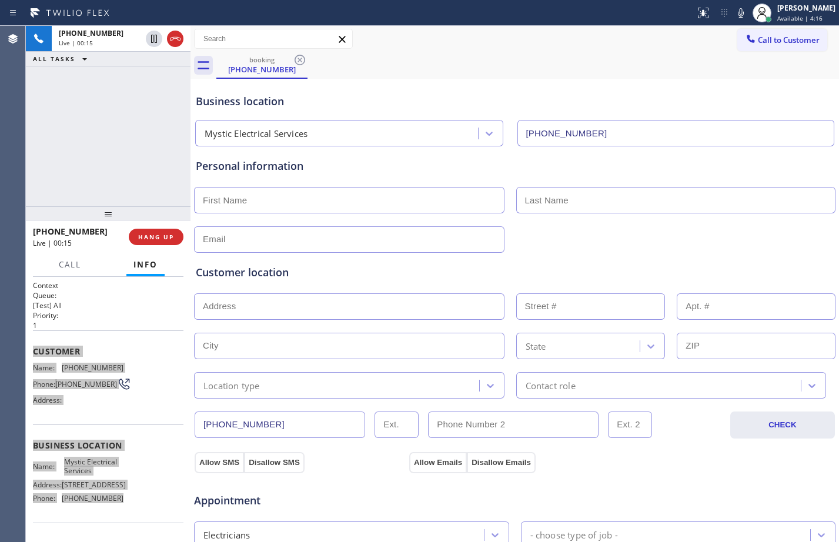
scroll to position [24, 0]
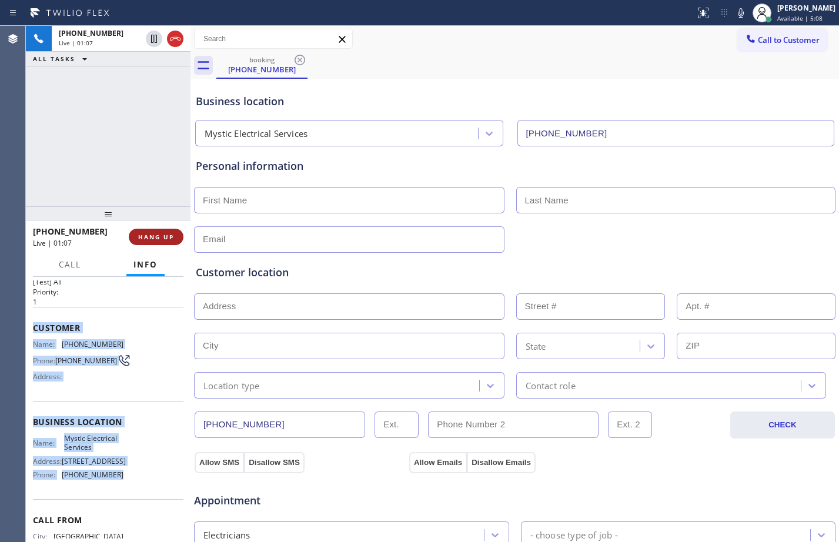
click at [162, 236] on span "HANG UP" at bounding box center [156, 237] width 36 height 8
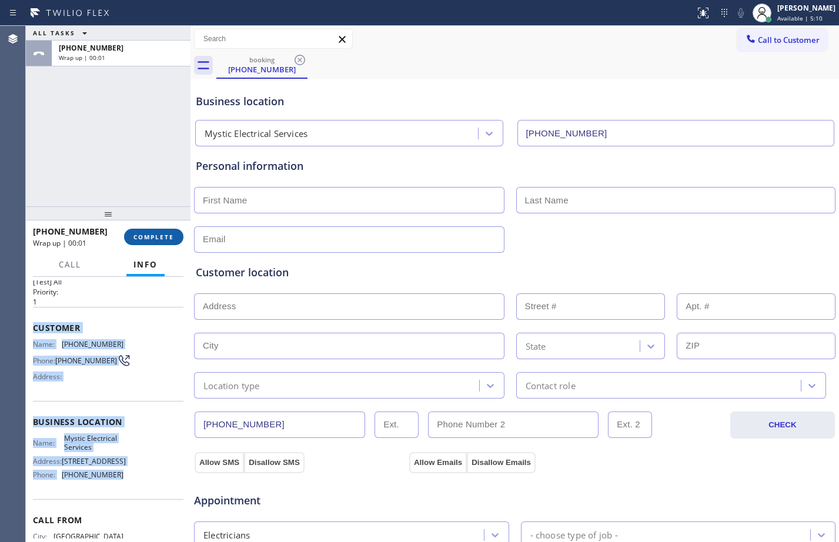
click at [162, 236] on span "COMPLETE" at bounding box center [153, 237] width 41 height 8
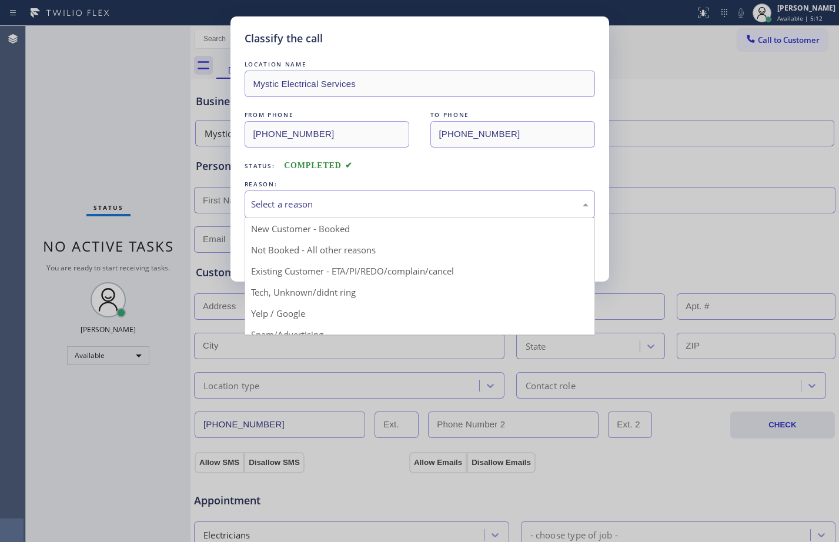
click at [342, 208] on div "Select a reason" at bounding box center [420, 205] width 338 height 14
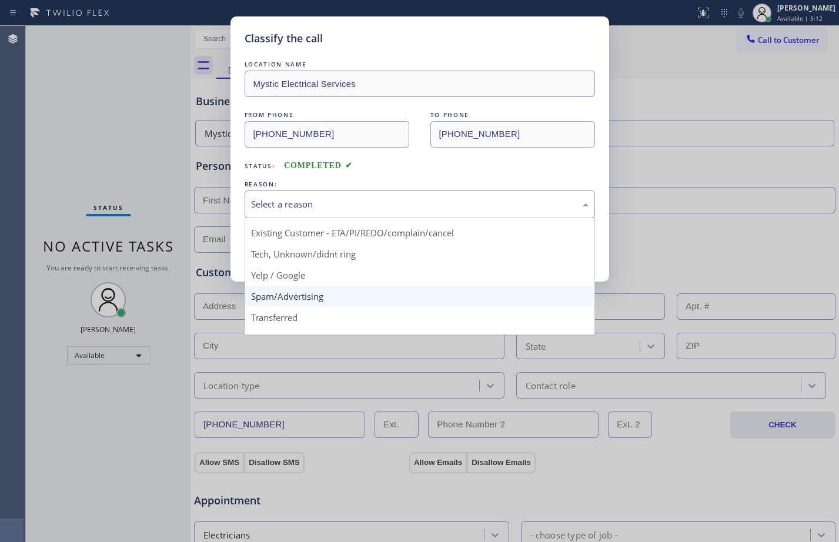
scroll to position [74, 0]
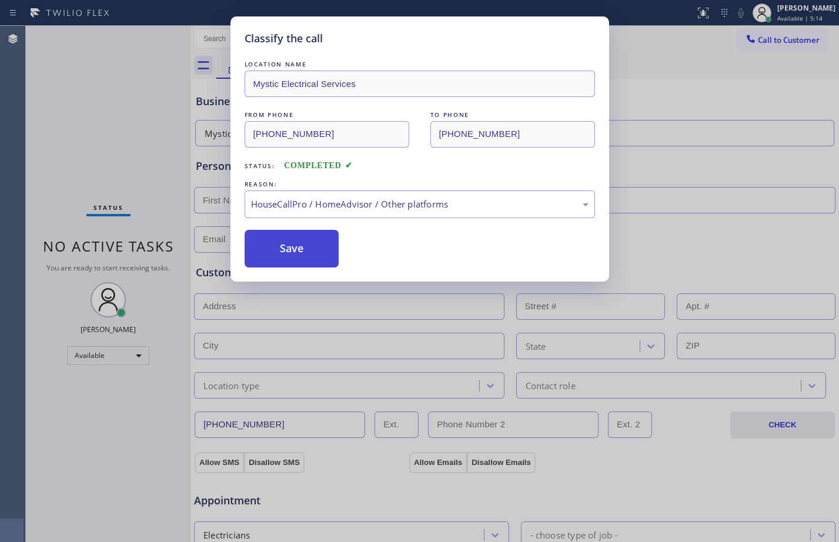
click at [299, 253] on button "Save" at bounding box center [292, 249] width 95 height 38
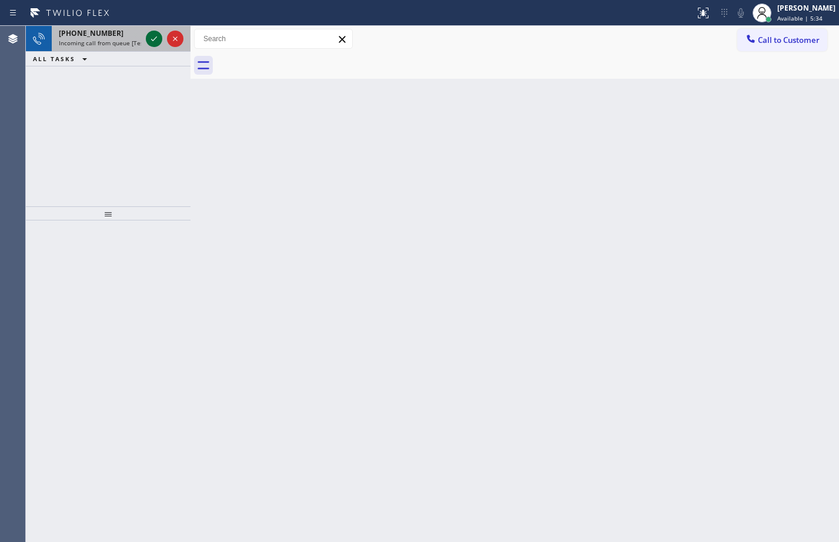
click at [155, 38] on icon at bounding box center [154, 39] width 14 height 14
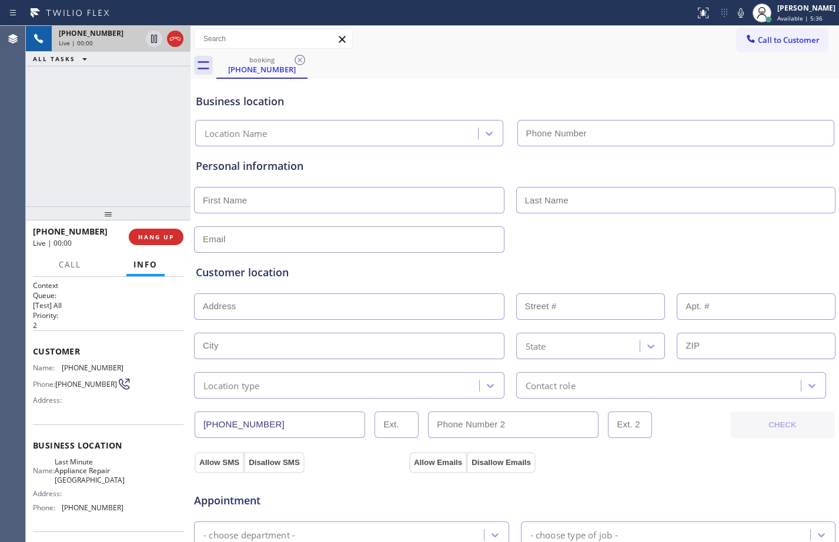
type input "(650) 239-2511"
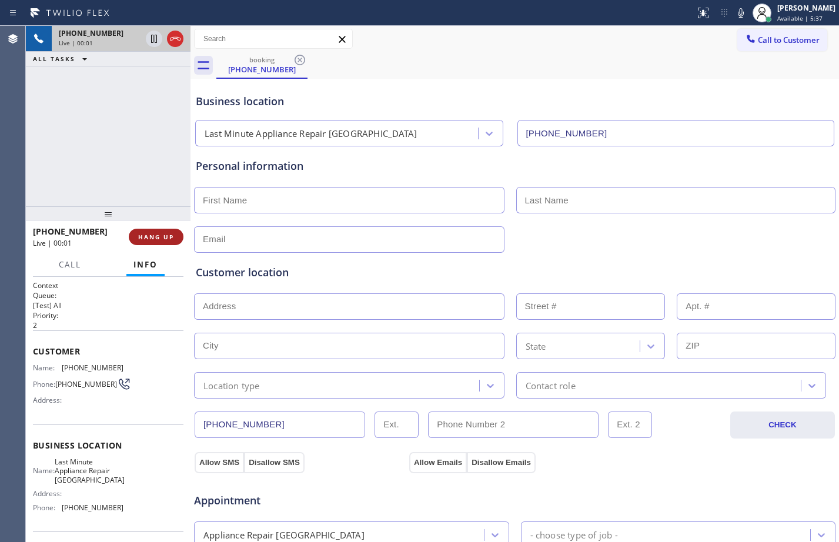
click at [143, 238] on span "HANG UP" at bounding box center [156, 237] width 36 height 8
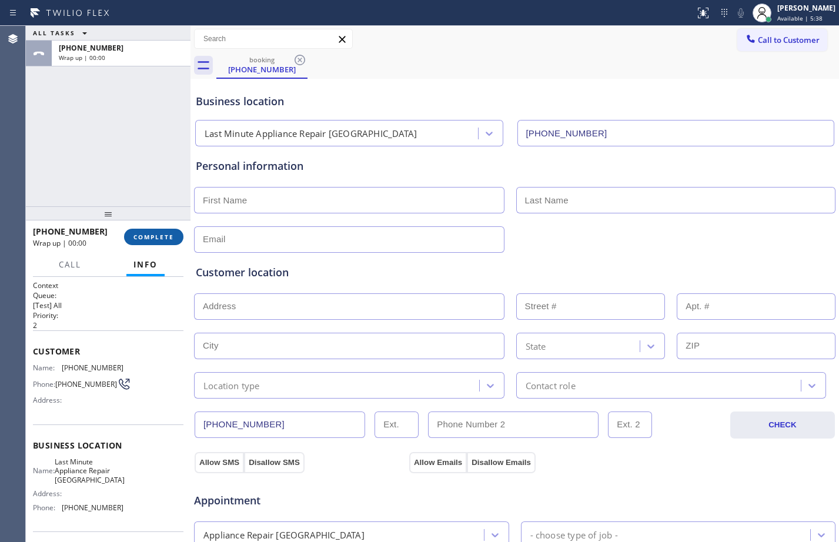
click at [163, 238] on span "COMPLETE" at bounding box center [153, 237] width 41 height 8
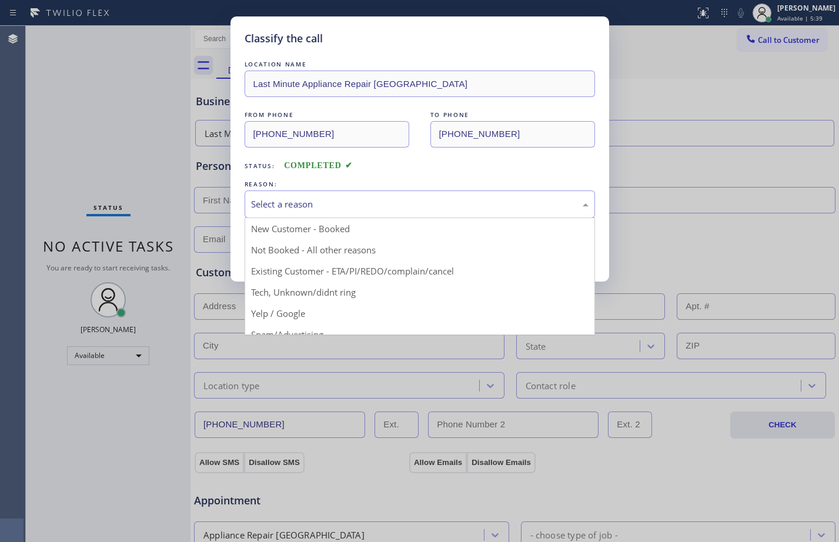
click at [408, 203] on div "Select a reason" at bounding box center [420, 205] width 338 height 14
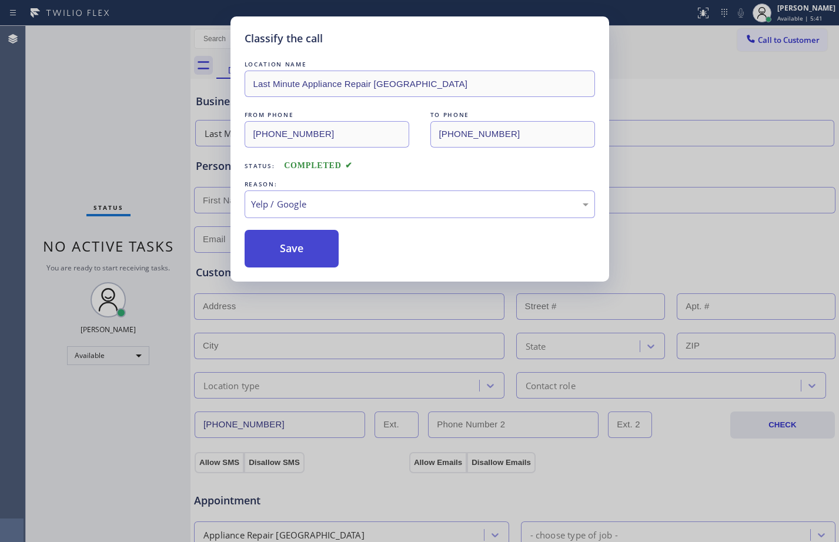
click at [285, 248] on button "Save" at bounding box center [292, 249] width 95 height 38
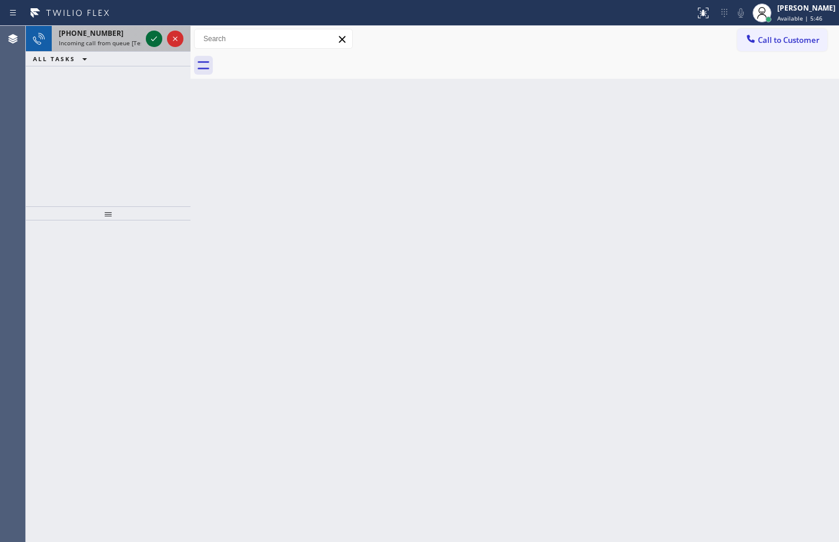
click at [156, 37] on icon at bounding box center [154, 38] width 6 height 5
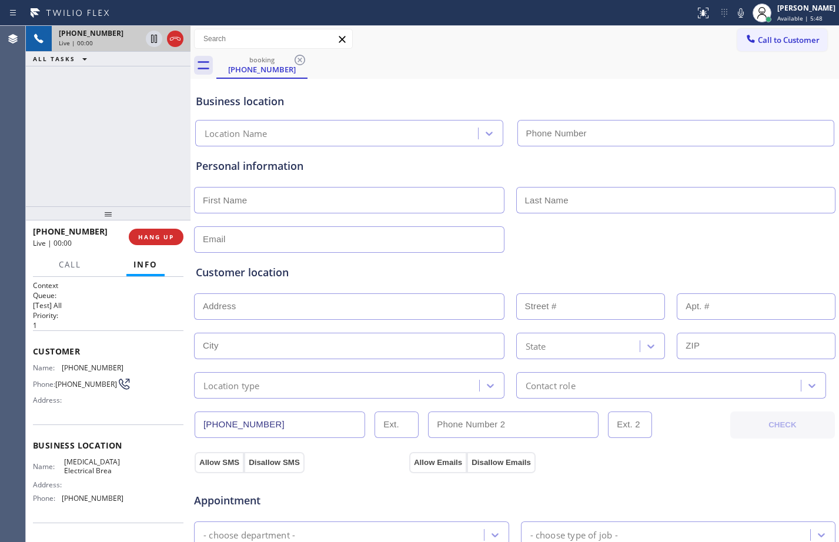
type input "(714) 463-1799"
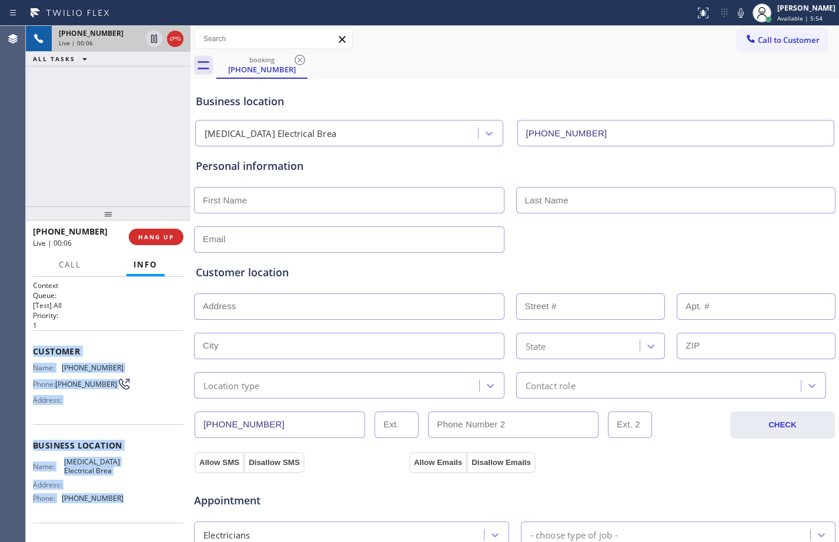
drag, startPoint x: 30, startPoint y: 350, endPoint x: 117, endPoint y: 509, distance: 181.1
click at [117, 509] on div "Context Queue: [Test] All Priority: 1 Customer Name: (562) 587-7382 Phone: (562…" at bounding box center [108, 409] width 165 height 265
copy div "Customer Name: (562) 587-7382 Phone: (562) 587-7382 Address: Business location …"
click at [153, 38] on icon at bounding box center [154, 39] width 6 height 8
click at [735, 14] on icon at bounding box center [741, 13] width 14 height 14
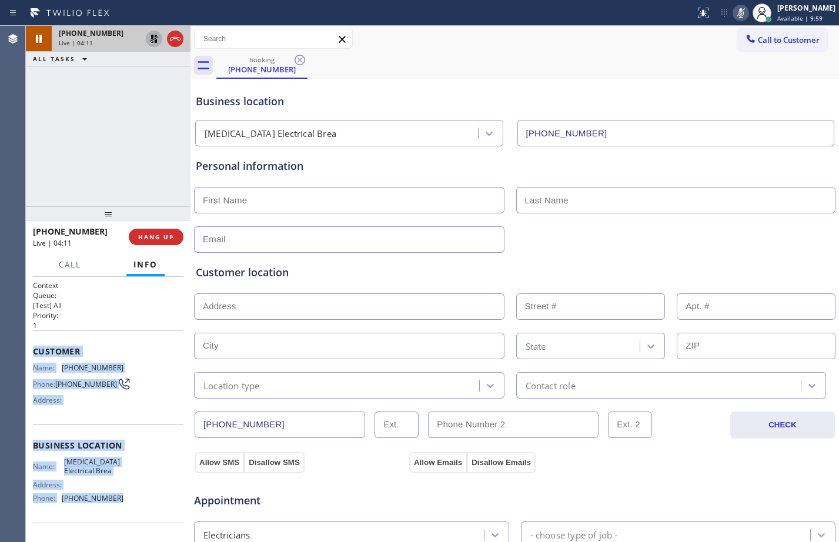
click at [154, 41] on icon at bounding box center [154, 39] width 14 height 14
click at [734, 14] on icon at bounding box center [741, 13] width 14 height 14
click at [154, 44] on icon at bounding box center [154, 39] width 14 height 14
click at [734, 14] on icon at bounding box center [741, 13] width 14 height 14
click at [151, 40] on icon at bounding box center [154, 39] width 14 height 14
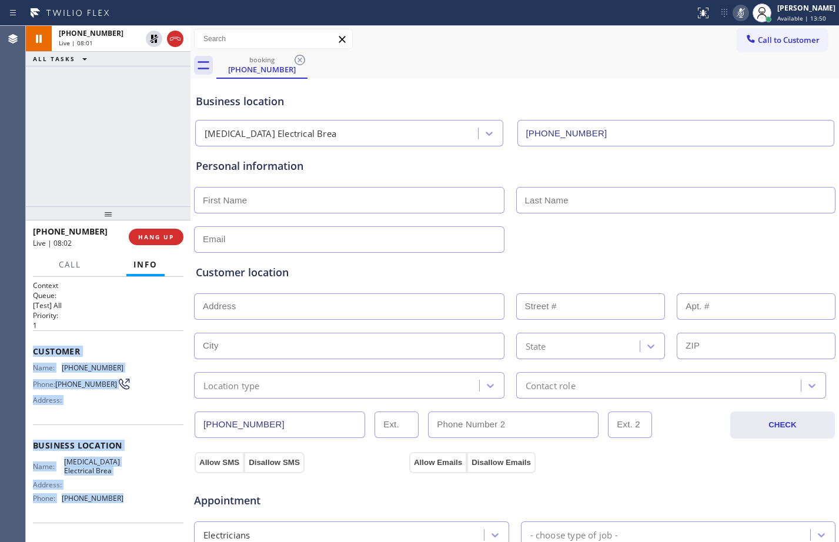
click at [739, 14] on div at bounding box center [741, 13] width 16 height 14
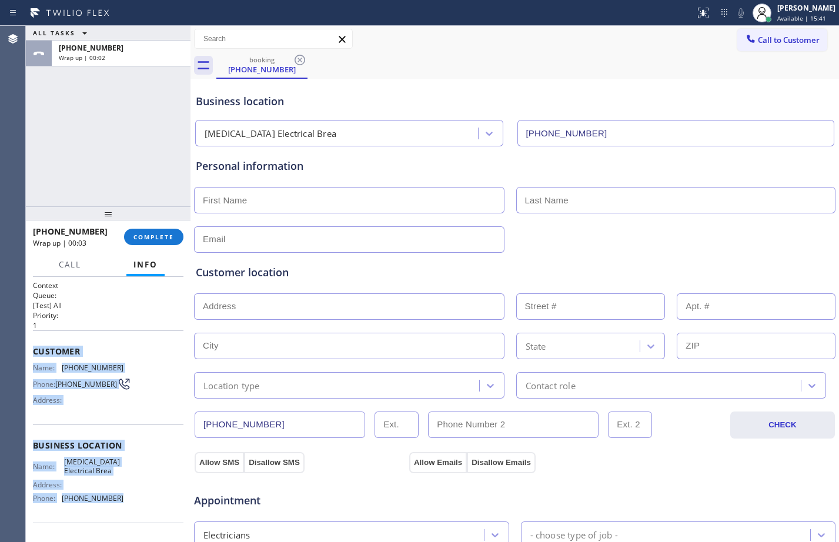
click at [318, 212] on input "text" at bounding box center [349, 200] width 311 height 26
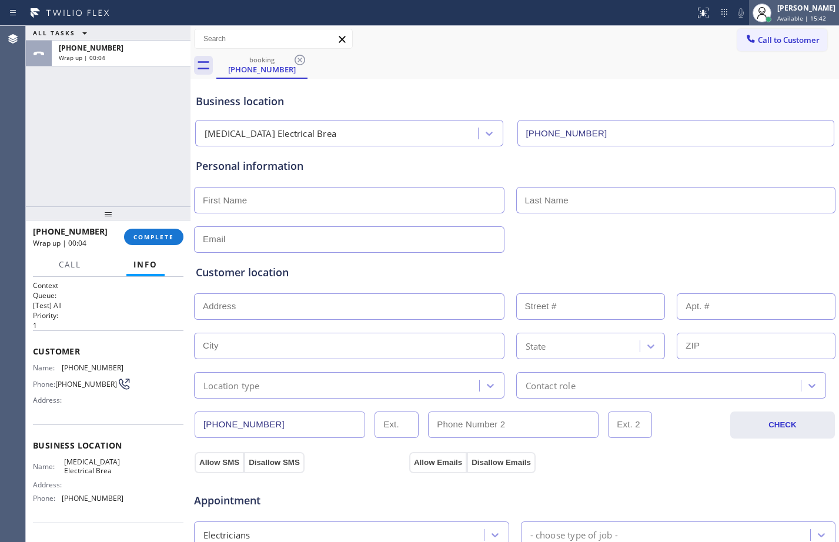
click at [789, 18] on span "Available | 15:42" at bounding box center [801, 18] width 49 height 8
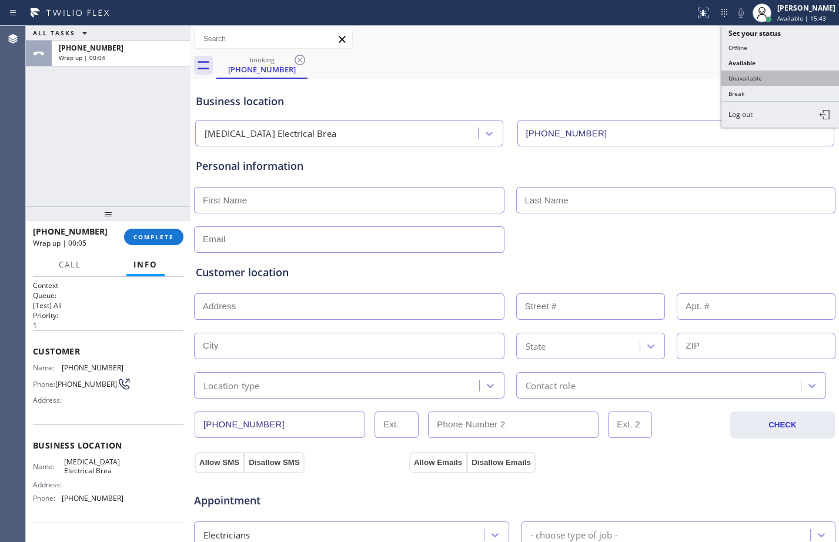
click at [765, 76] on button "Unavailable" at bounding box center [781, 78] width 118 height 15
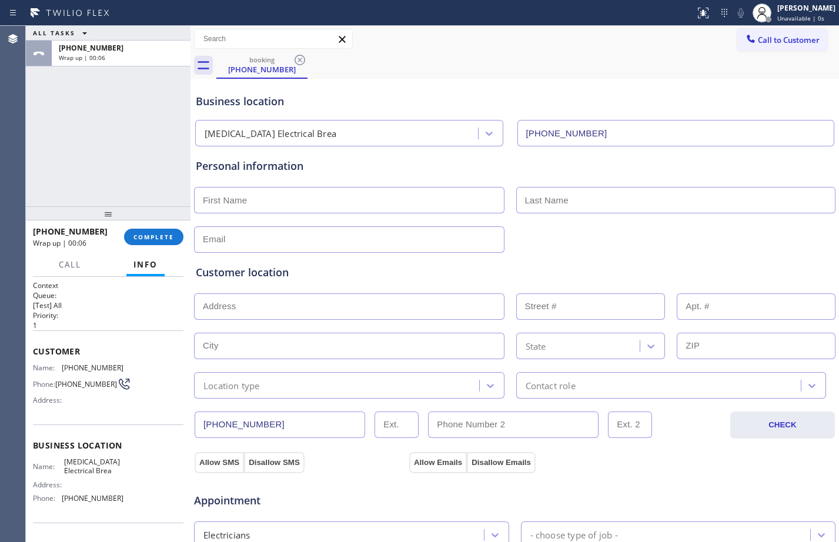
click at [239, 193] on input "text" at bounding box center [349, 200] width 311 height 26
type input "c"
type input "Cody"
type input "Ball"
click at [270, 243] on input "text" at bounding box center [349, 239] width 311 height 26
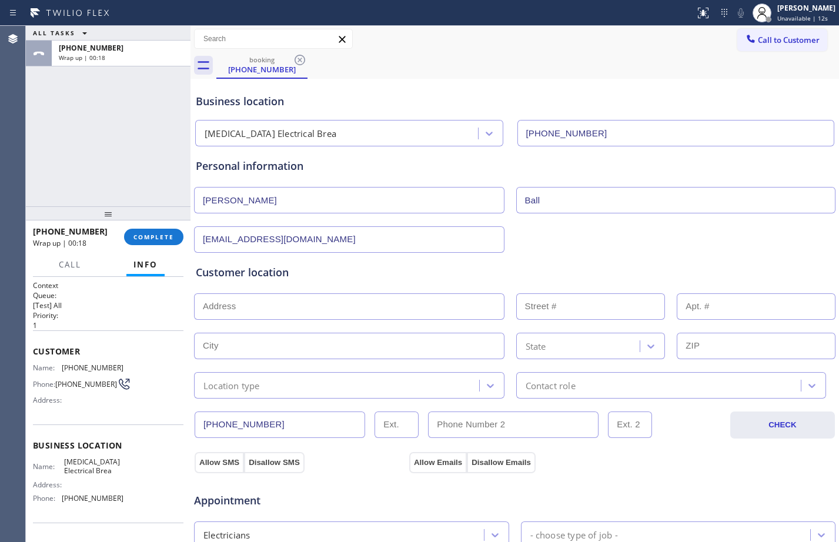
type input "[EMAIL_ADDRESS][DOMAIN_NAME]"
click at [261, 299] on input "text" at bounding box center [349, 306] width 311 height 26
paste input "2851 Rolling Hills Dr SPC 51Fullerton, CA 92835"
click at [348, 339] on body "Status report No issues detected If you experience an issue, please download th…" at bounding box center [419, 271] width 839 height 542
click at [462, 308] on input "2851 Rolling Hills Dr SPC 51Fullerton, CA 92835" at bounding box center [349, 306] width 311 height 26
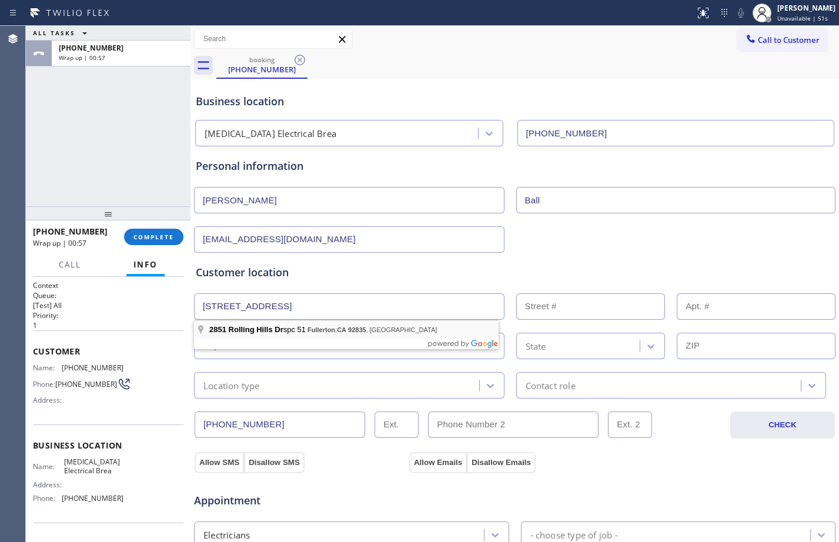
type input "2851 Rolling Hills Dr"
type input "2851"
type input "Fullerton"
type input "92835"
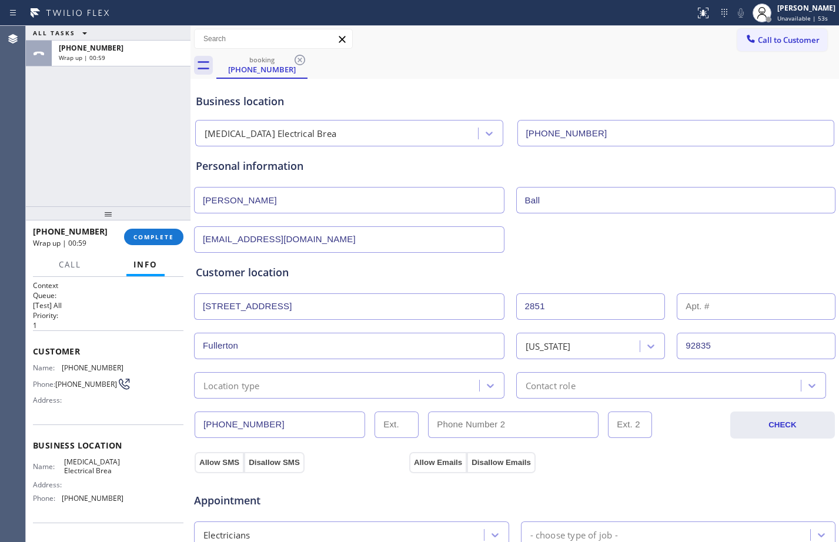
click at [460, 379] on div "Location type" at bounding box center [339, 385] width 282 height 21
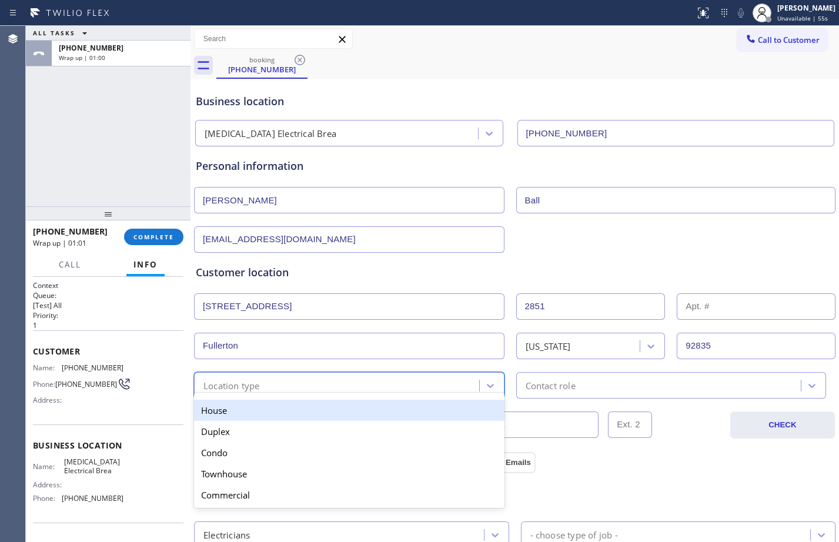
click at [240, 405] on div "House" at bounding box center [349, 410] width 311 height 21
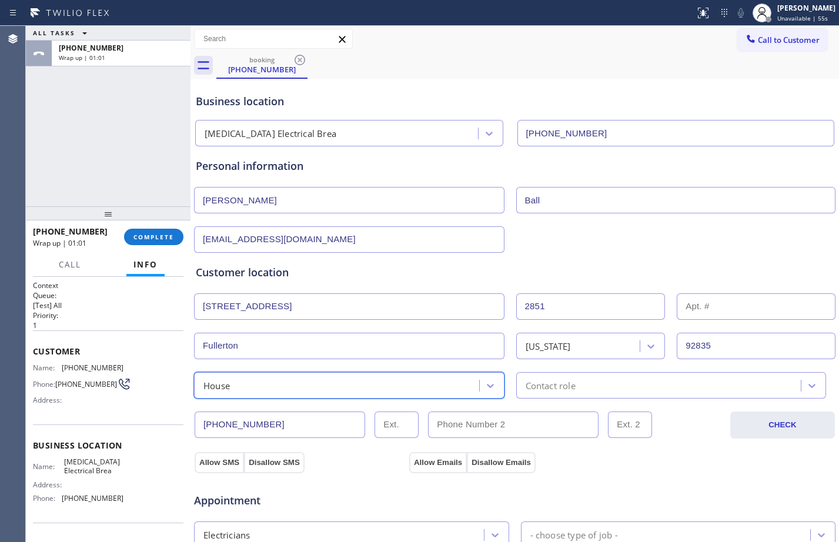
click at [646, 378] on div "Contact role" at bounding box center [661, 385] width 282 height 21
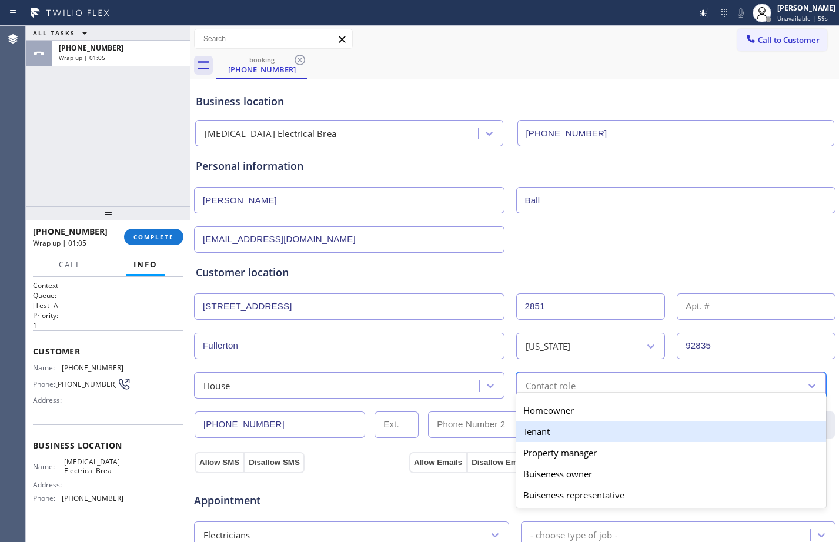
click at [541, 427] on div "Tenant" at bounding box center [671, 431] width 311 height 21
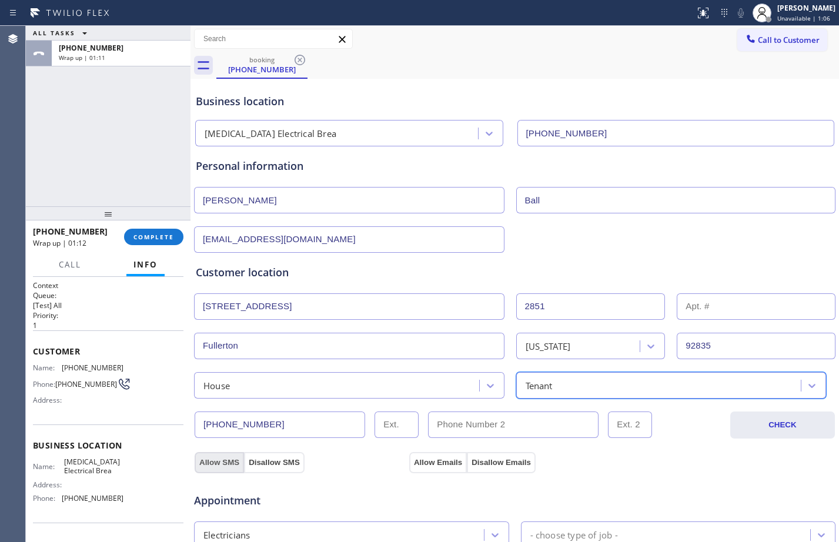
click at [215, 462] on button "Allow SMS" at bounding box center [219, 462] width 49 height 21
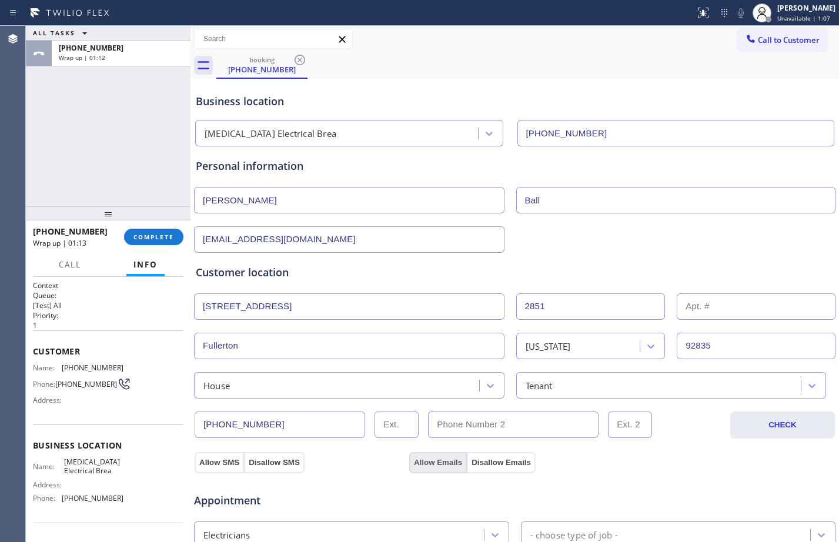
click at [447, 460] on button "Allow Emails" at bounding box center [438, 462] width 58 height 21
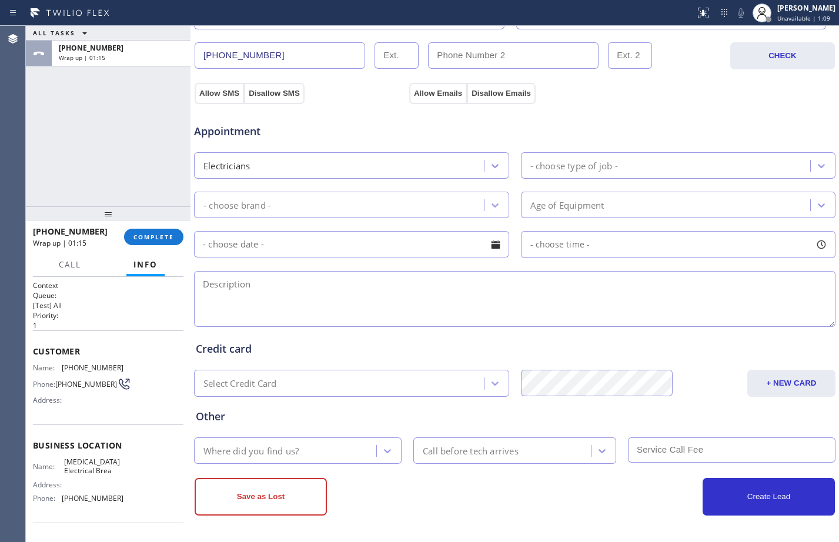
click at [558, 165] on div "- choose type of job -" at bounding box center [574, 166] width 88 height 14
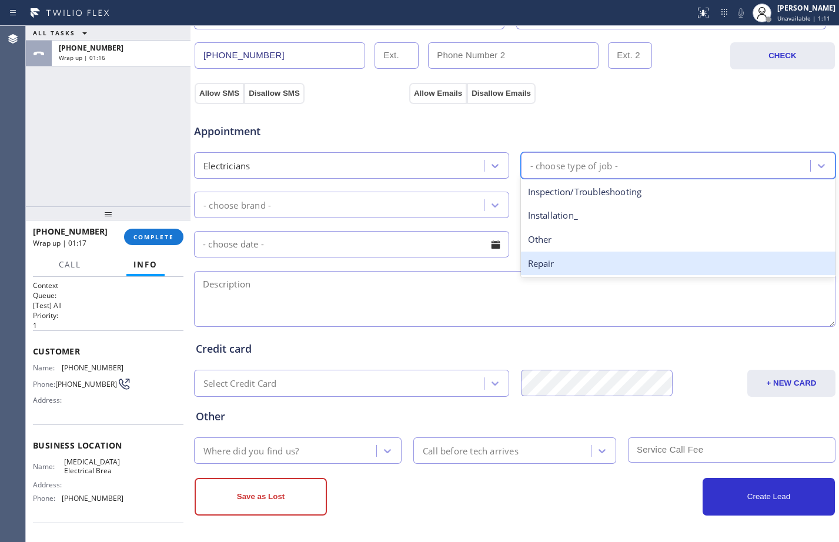
click at [565, 268] on div "Repair" at bounding box center [678, 264] width 315 height 24
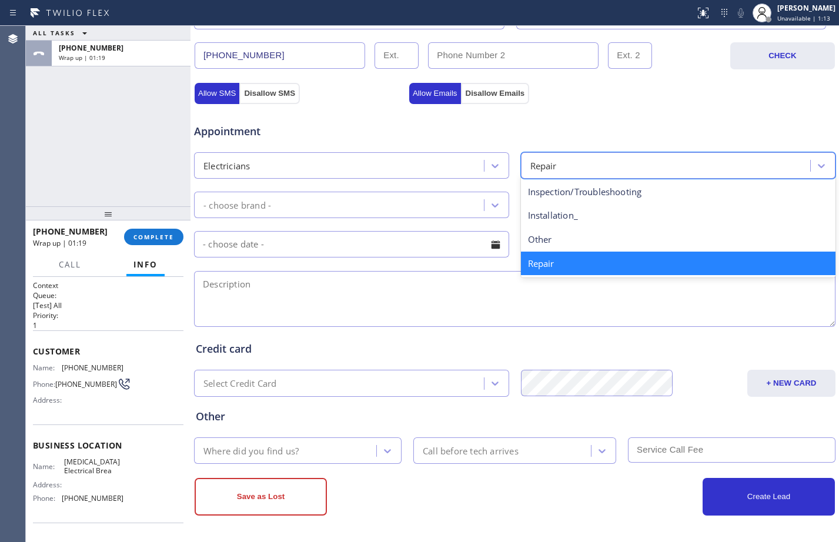
click at [662, 171] on div "Repair" at bounding box center [668, 165] width 286 height 21
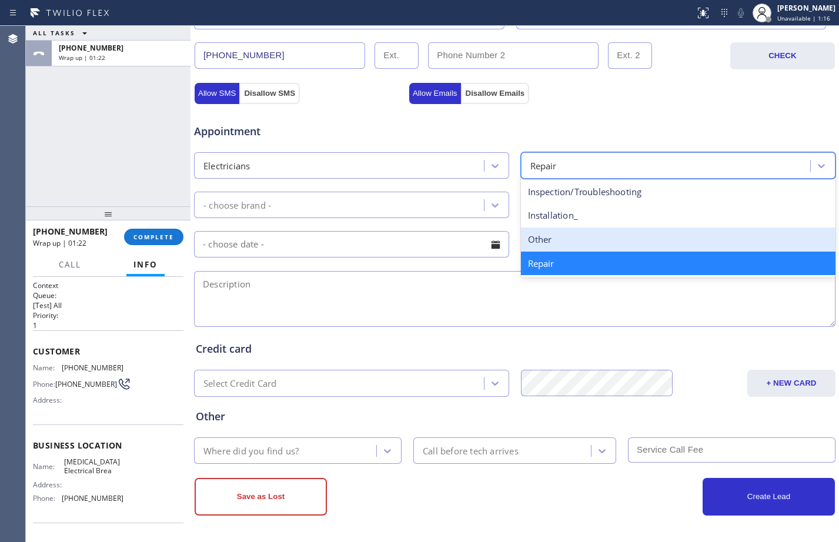
click at [244, 198] on div "- choose brand -" at bounding box center [237, 205] width 68 height 14
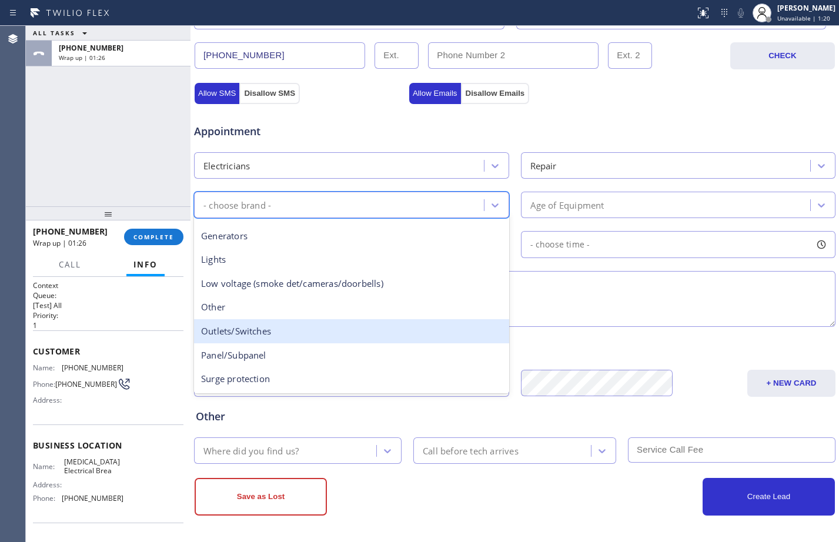
scroll to position [91, 0]
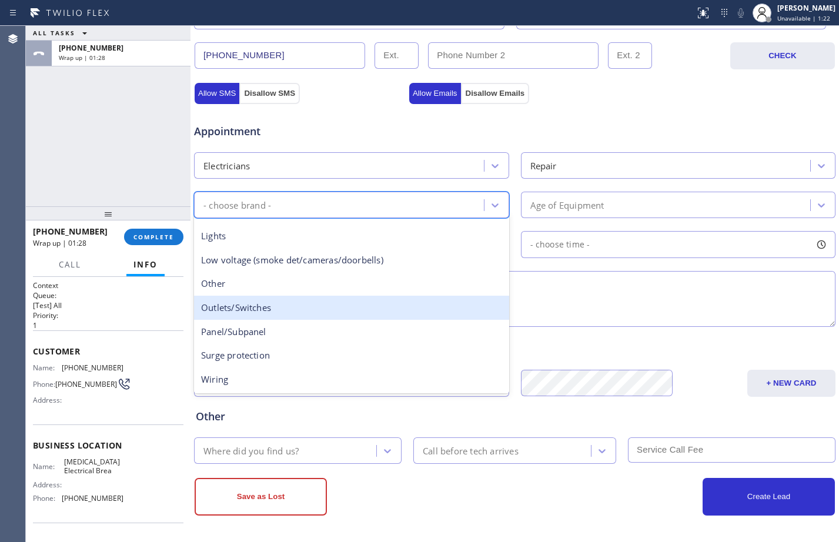
click at [242, 306] on div "Outlets/Switches" at bounding box center [351, 308] width 315 height 24
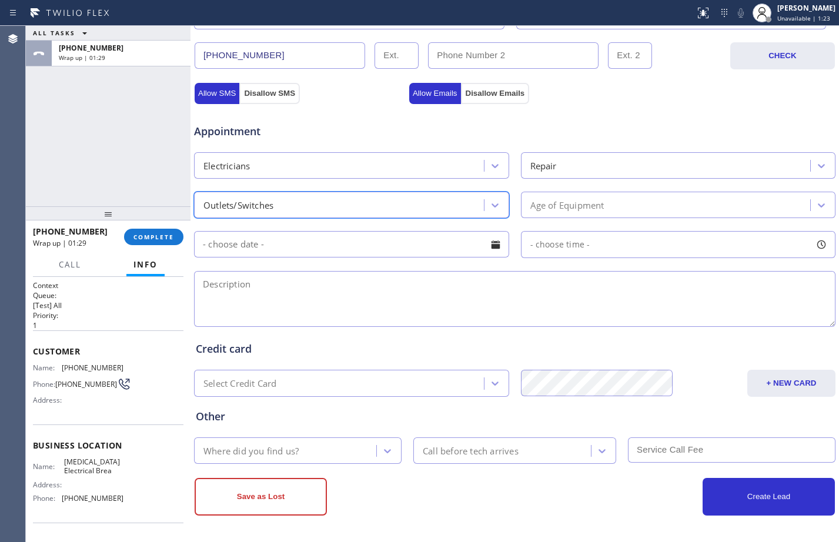
click at [594, 204] on div "Age of Equipment" at bounding box center [567, 205] width 74 height 14
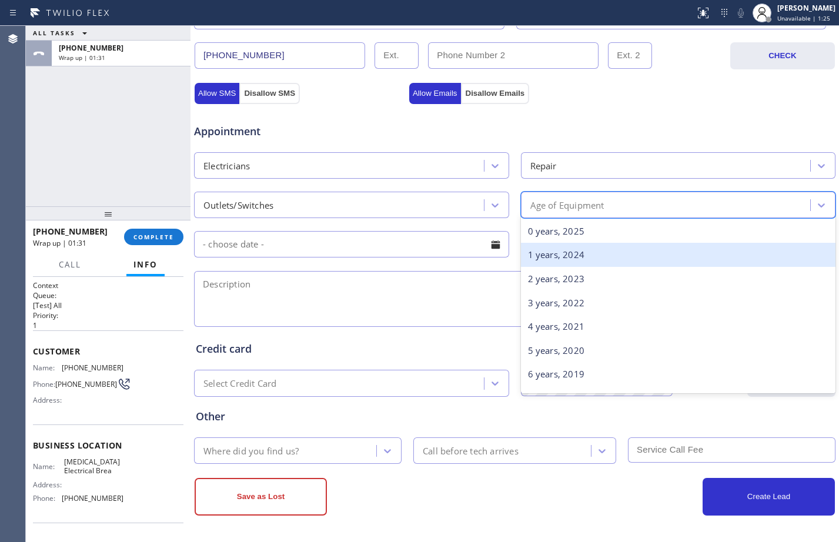
click at [566, 259] on div "1 years, 2024" at bounding box center [678, 255] width 315 height 24
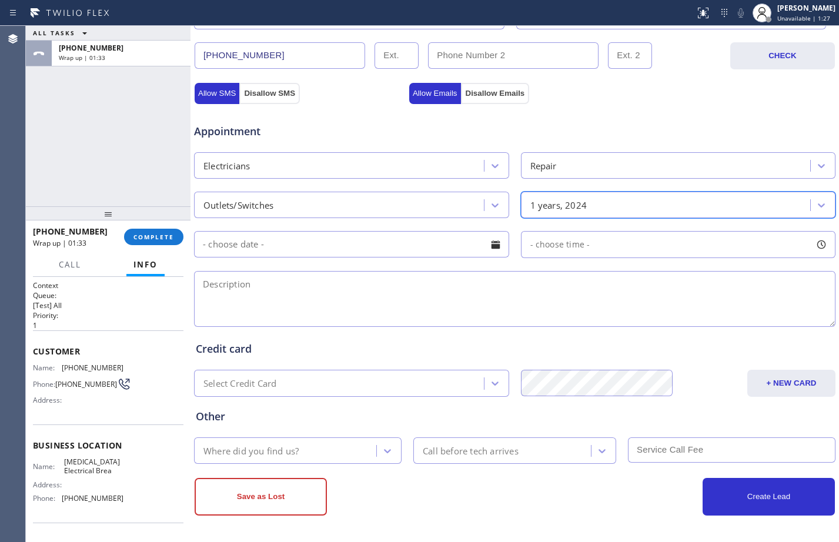
click at [582, 162] on div "Repair" at bounding box center [668, 165] width 286 height 21
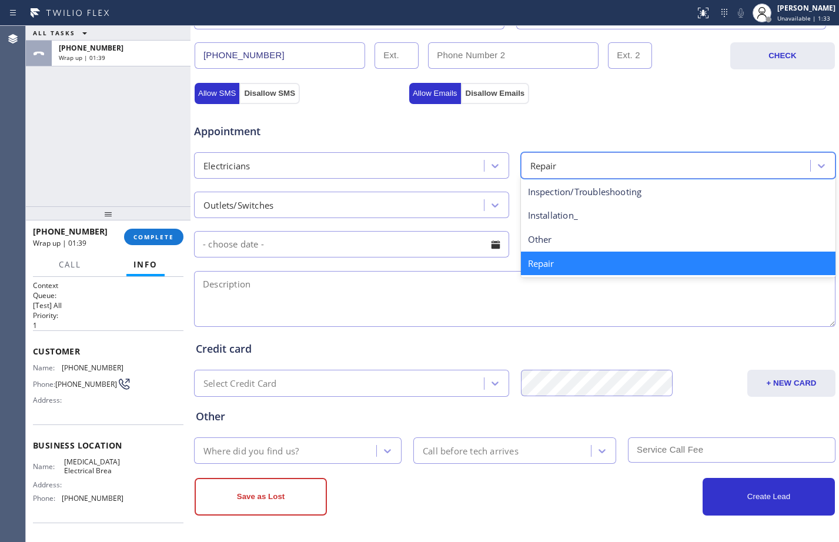
click at [453, 318] on textarea at bounding box center [515, 299] width 642 height 56
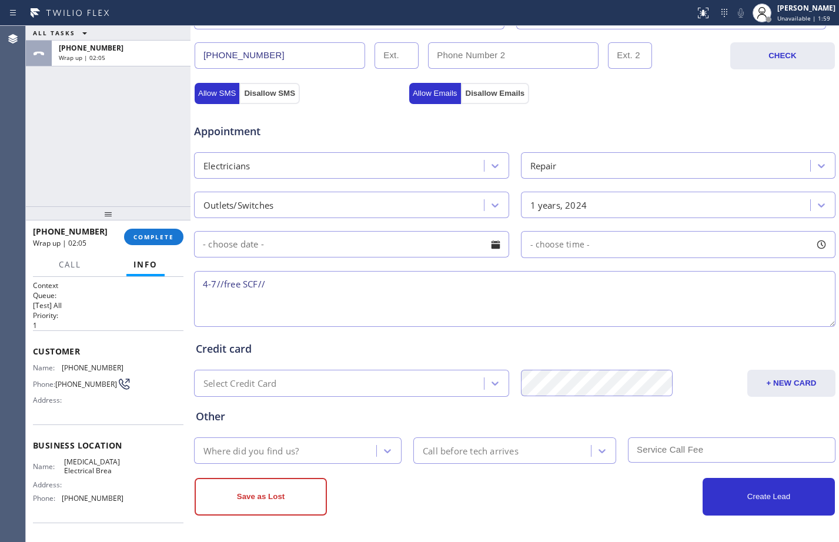
click at [346, 280] on textarea "4-7//free SCF//" at bounding box center [515, 299] width 642 height 56
click at [745, 296] on textarea "4-7//free SCF//Outlet-cx wants to replace GFCI outlet//it's clicking and won't …" at bounding box center [515, 299] width 642 height 56
paste textarea "2851 Rolling Hills Dr SPC 51Fullerton, CA 9283"
click at [321, 296] on textarea "4-7//free SCF//Outlet-cx wants to replace GFCI outlet//it's clicking and won't …" at bounding box center [515, 299] width 642 height 56
paste textarea "High Voltage Electrical Brea"
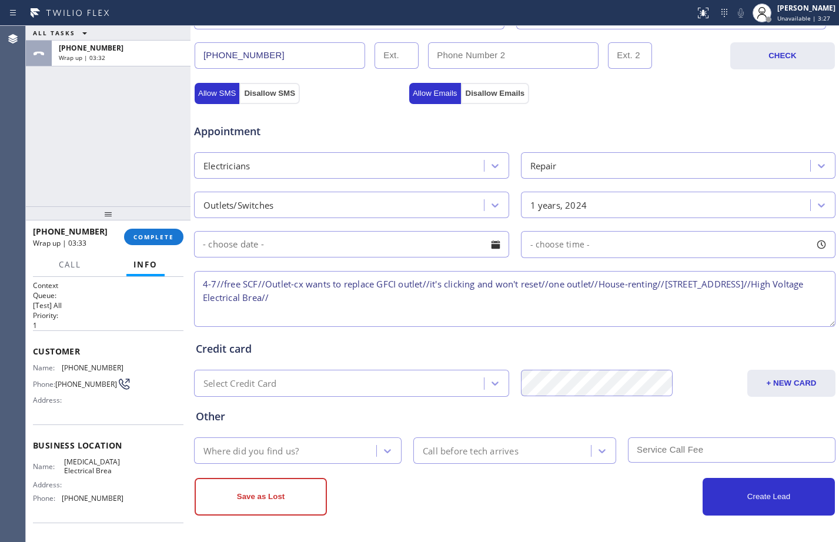
paste textarea "Please call customer 30 minutes prior to arrival"
type textarea "4-7//free SCF//Outlet-cx wants to replace GFCI outlet//it's clicking and won't …"
click at [377, 442] on div at bounding box center [387, 450] width 21 height 21
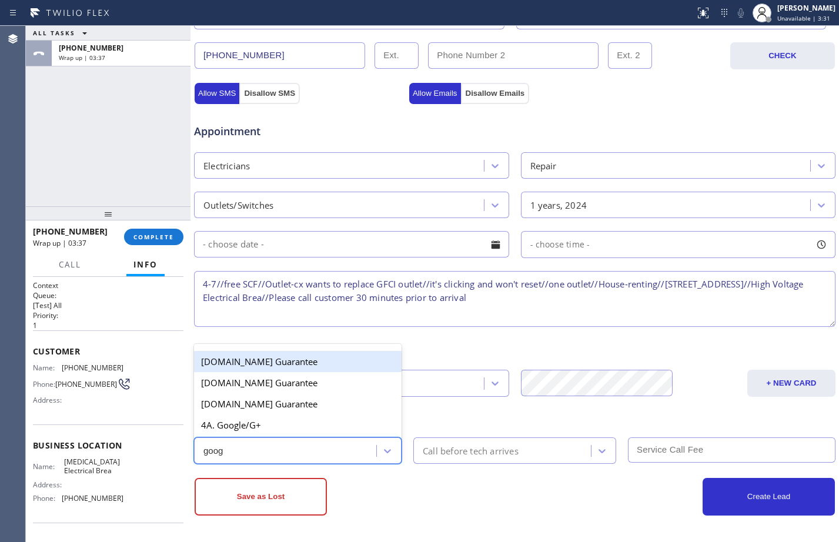
type input "googl"
click at [358, 425] on div "4A. Google/G+" at bounding box center [298, 425] width 208 height 21
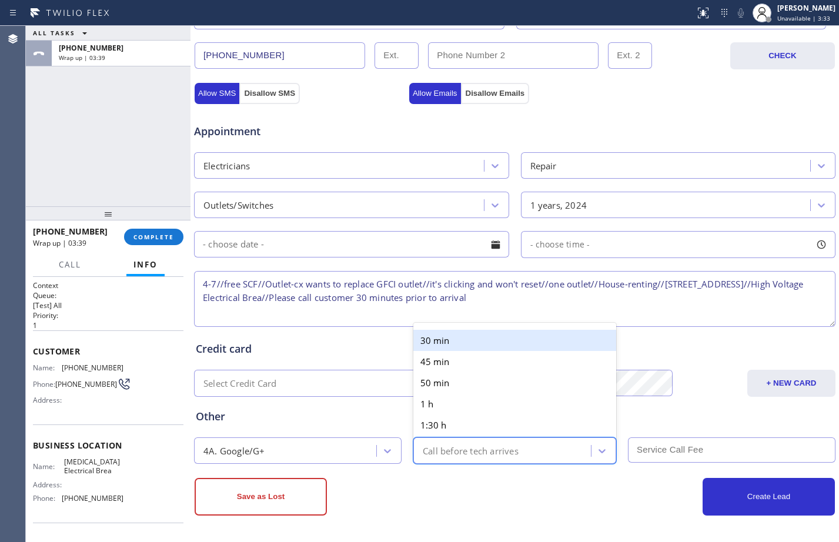
click at [528, 453] on div "Call before tech arrives" at bounding box center [504, 450] width 174 height 21
click at [428, 345] on div "30 min" at bounding box center [514, 340] width 203 height 21
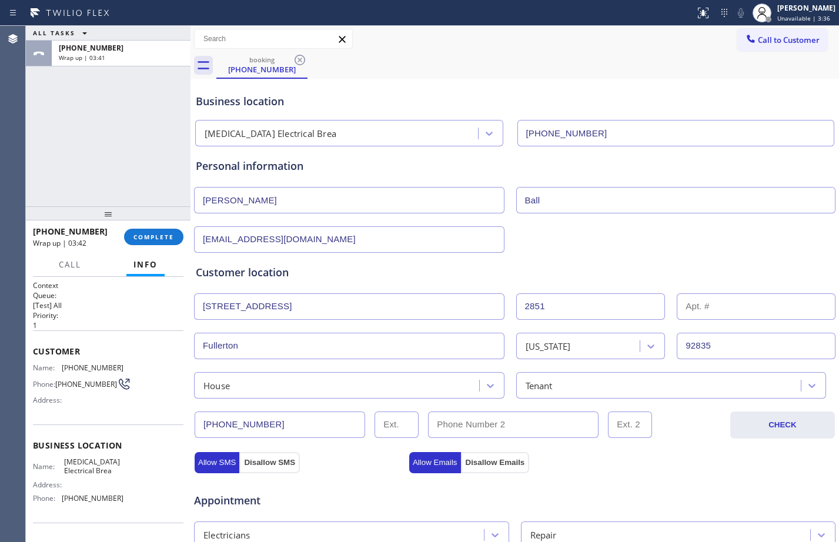
scroll to position [369, 0]
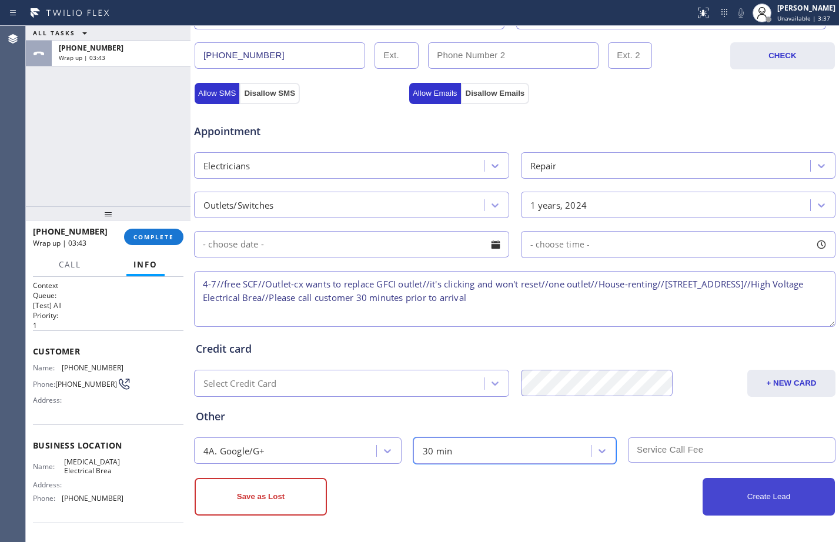
click at [745, 500] on button "Create Lead" at bounding box center [769, 497] width 132 height 38
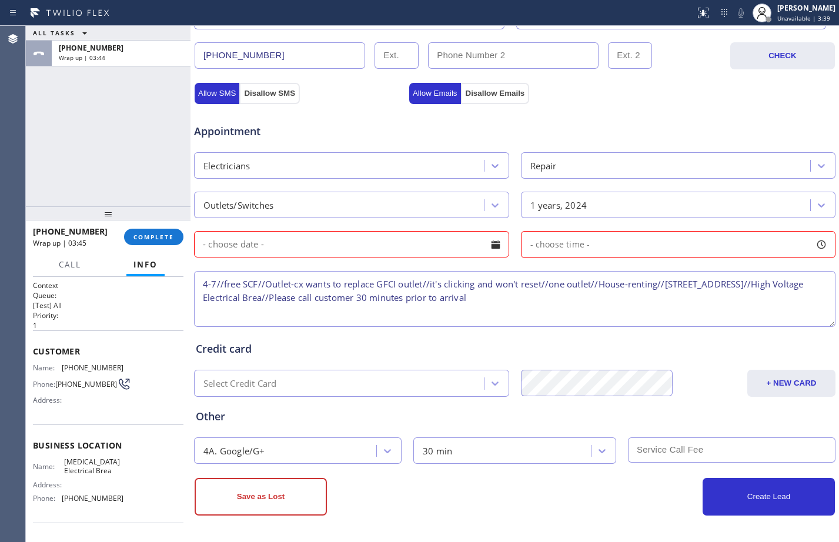
click at [429, 236] on input "text" at bounding box center [351, 244] width 315 height 26
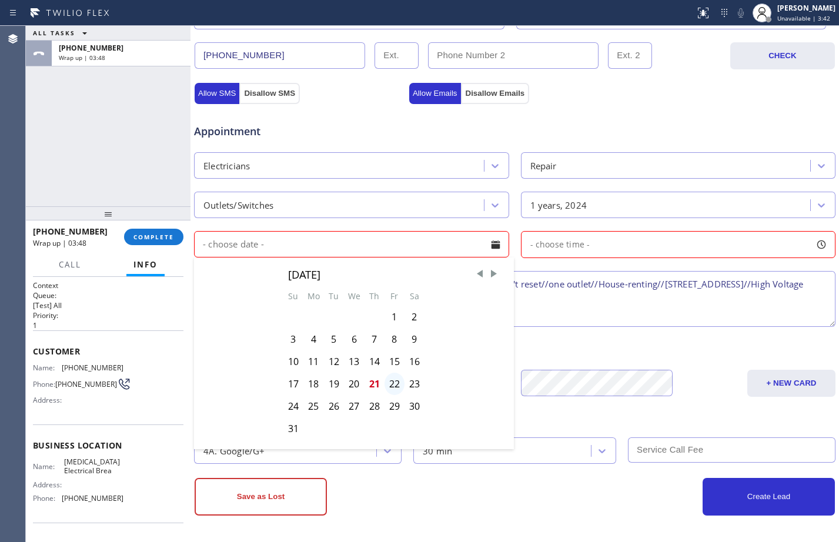
click at [398, 378] on div "22" at bounding box center [395, 384] width 20 height 22
type input "[DATE]"
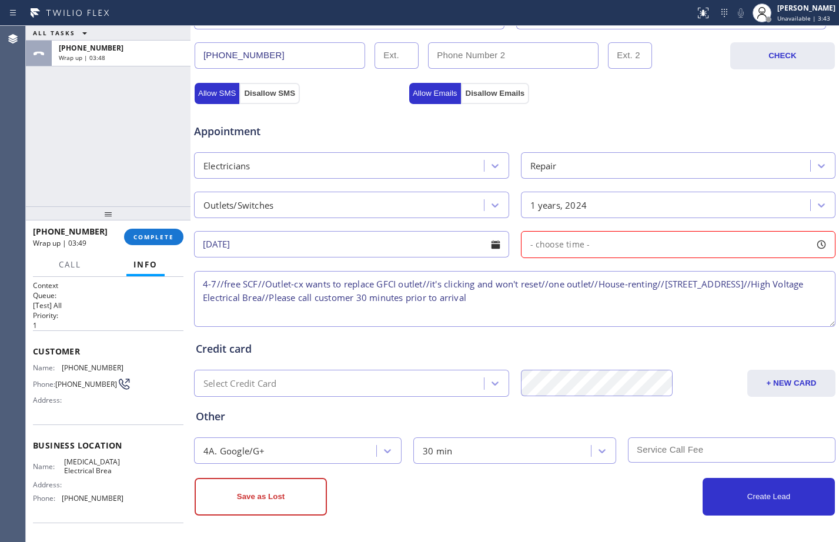
click at [667, 253] on div "- choose time -" at bounding box center [678, 244] width 315 height 27
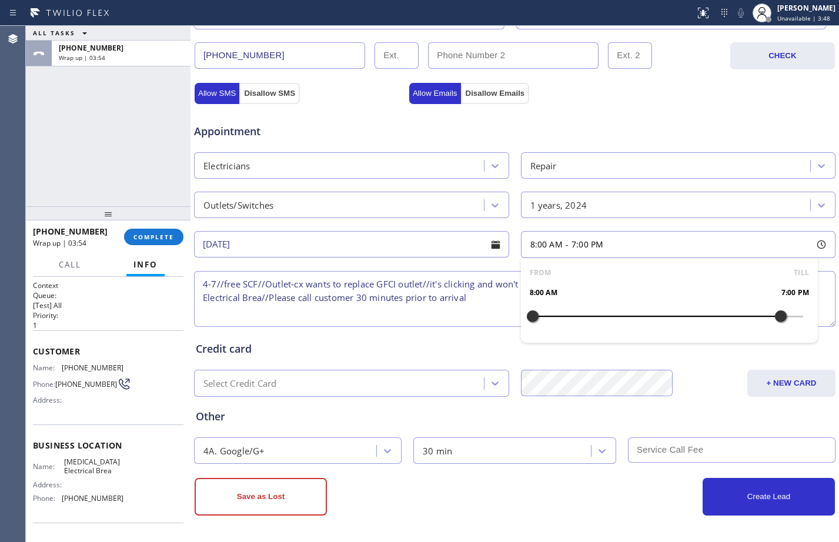
drag, startPoint x: 529, startPoint y: 315, endPoint x: 767, endPoint y: 325, distance: 237.8
click at [774, 325] on div at bounding box center [781, 316] width 14 height 25
drag, startPoint x: 527, startPoint y: 313, endPoint x: 703, endPoint y: 322, distance: 176.6
click at [706, 322] on div at bounding box center [713, 316] width 14 height 25
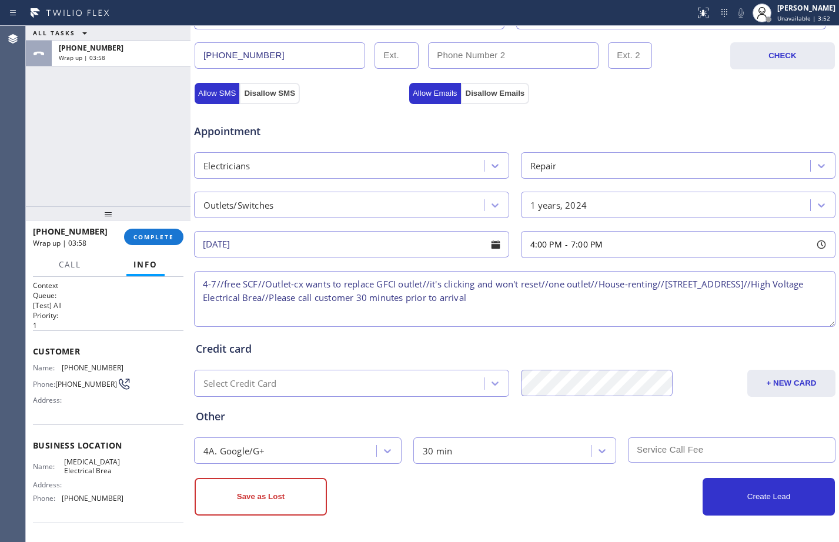
click at [416, 346] on div "Credit card" at bounding box center [515, 349] width 638 height 16
click at [712, 494] on button "Create Lead" at bounding box center [769, 497] width 132 height 38
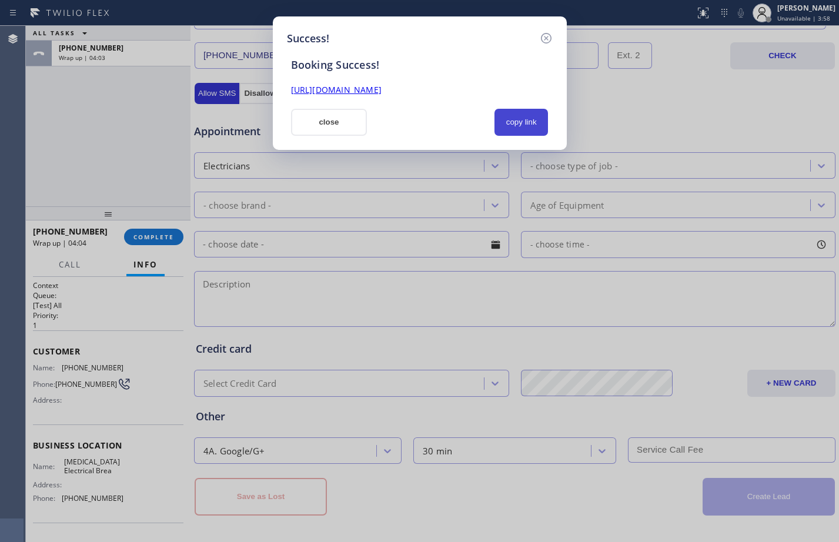
click at [516, 122] on button "copy link" at bounding box center [522, 122] width 54 height 27
click at [357, 92] on link "https://erp.apollosoft.co/customer/758550#portlet_lead" at bounding box center [336, 89] width 91 height 11
click at [322, 121] on button "close" at bounding box center [329, 122] width 76 height 27
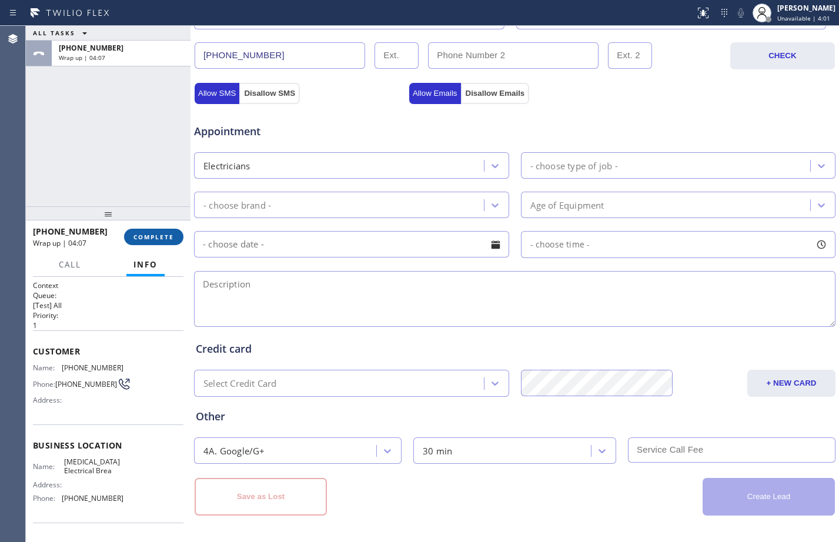
click at [158, 241] on span "COMPLETE" at bounding box center [153, 237] width 41 height 8
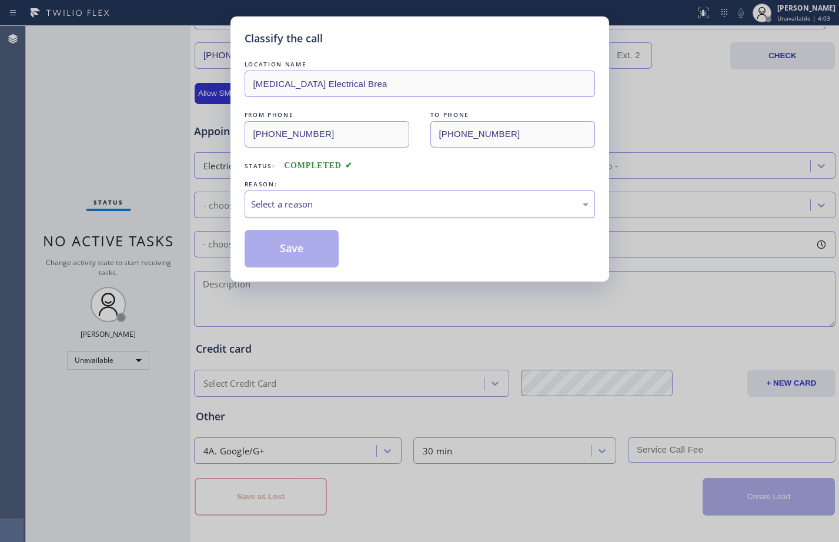
click at [291, 207] on div "Select a reason" at bounding box center [420, 205] width 338 height 14
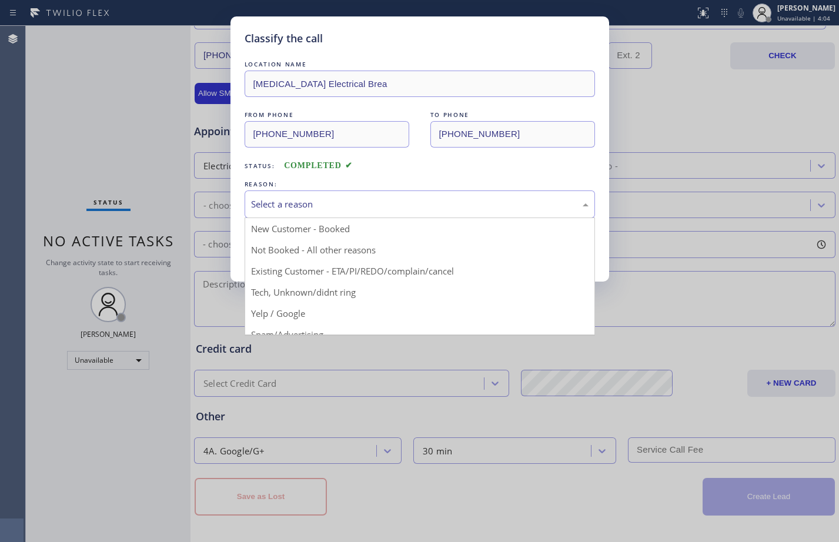
drag, startPoint x: 299, startPoint y: 228, endPoint x: 296, endPoint y: 235, distance: 8.2
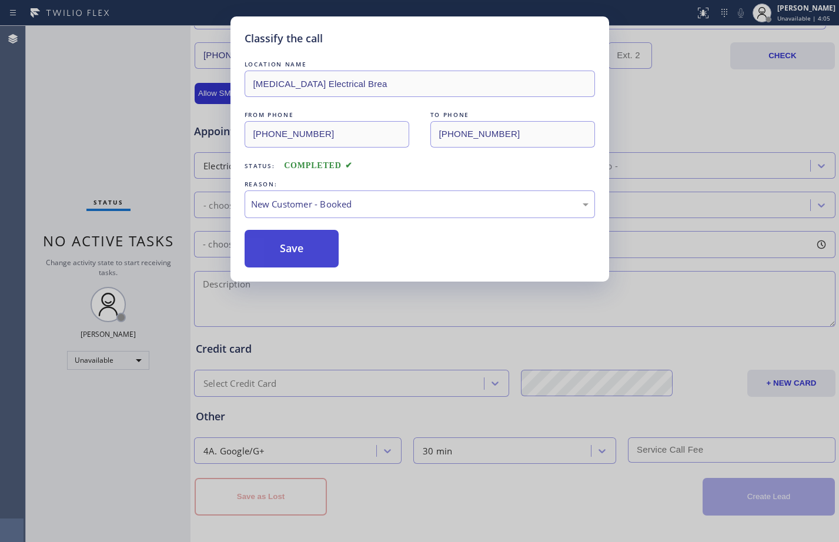
click at [286, 241] on button "Save" at bounding box center [292, 249] width 95 height 38
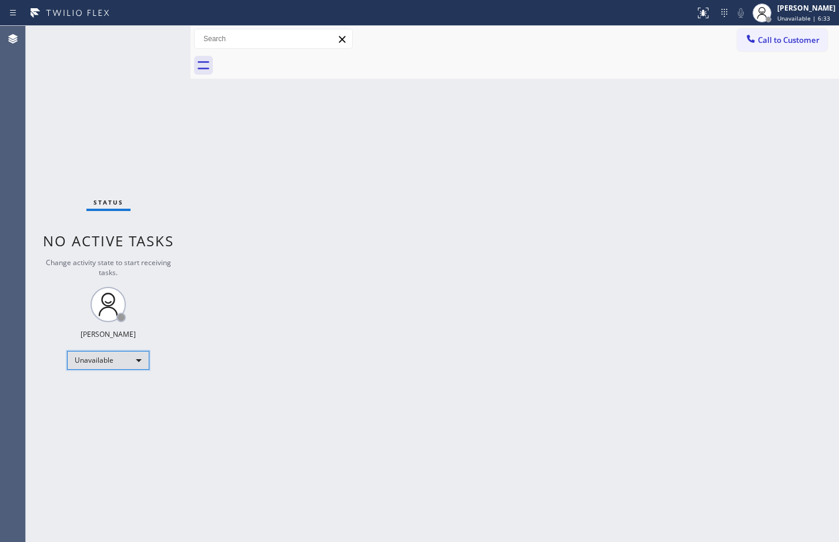
click at [112, 366] on div "Unavailable" at bounding box center [108, 360] width 82 height 19
click at [107, 389] on li "Available" at bounding box center [108, 392] width 80 height 14
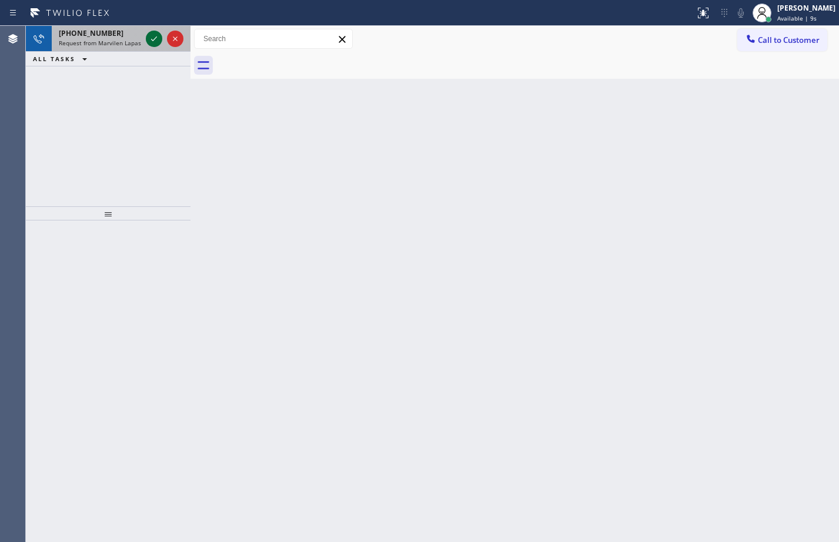
click at [149, 35] on icon at bounding box center [154, 39] width 14 height 14
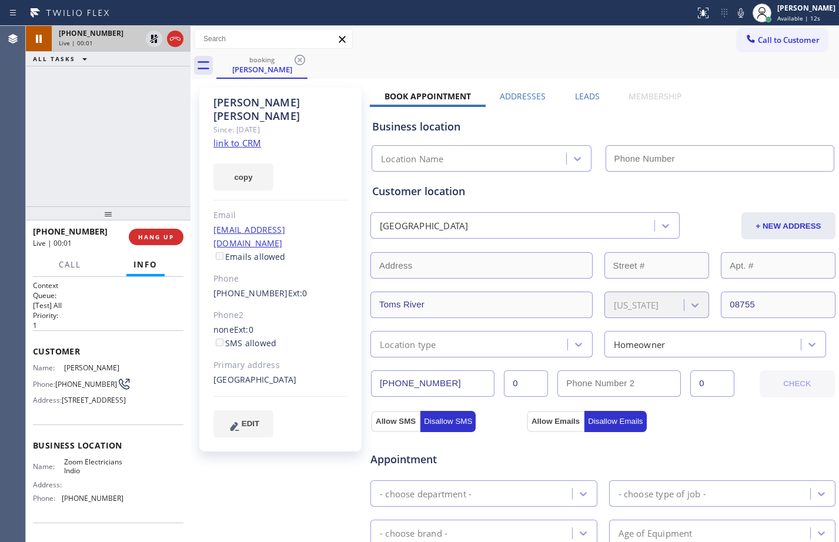
type input "[PHONE_NUMBER]"
click at [241, 137] on link "link to CRM" at bounding box center [237, 143] width 48 height 12
click at [159, 235] on span "HANG UP" at bounding box center [156, 237] width 36 height 8
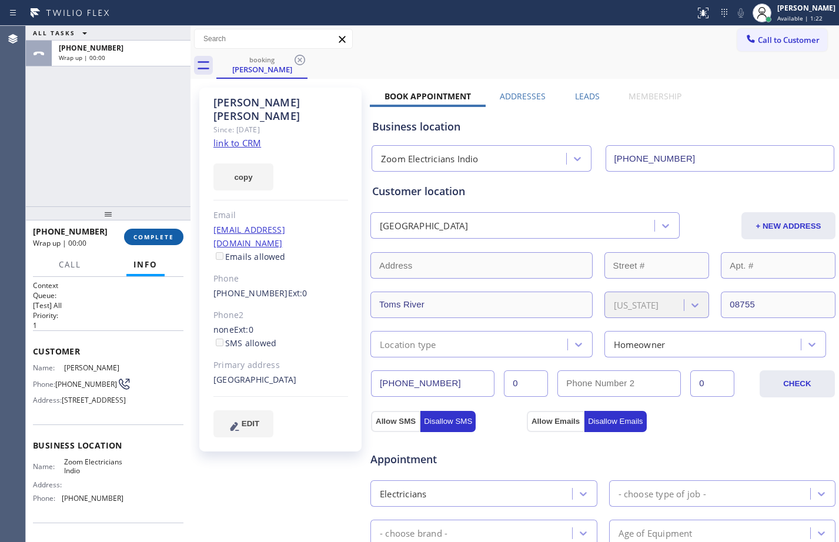
click at [159, 235] on span "COMPLETE" at bounding box center [153, 237] width 41 height 8
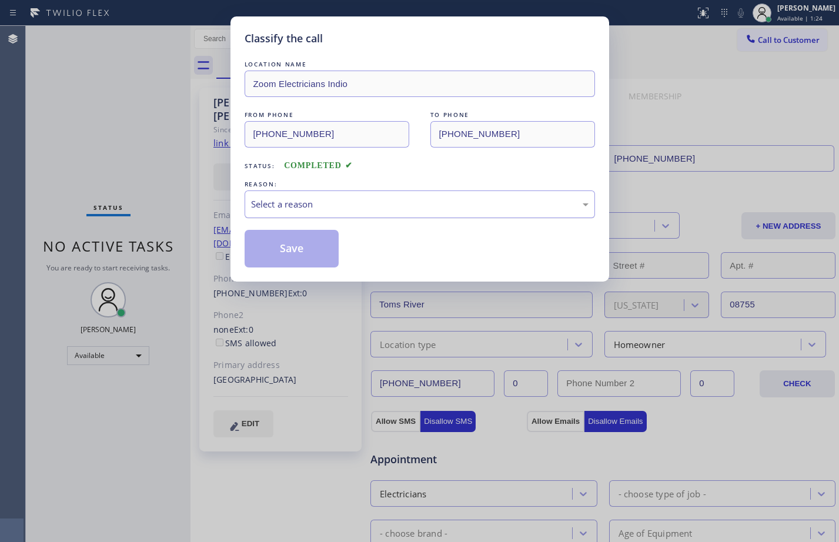
click at [443, 199] on div "Select a reason" at bounding box center [420, 205] width 338 height 14
click at [291, 250] on button "Save" at bounding box center [292, 249] width 95 height 38
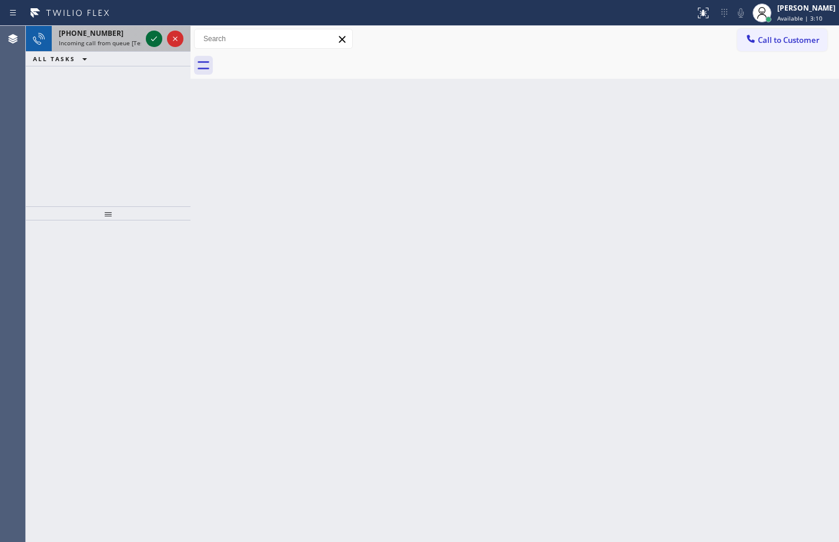
click at [153, 41] on icon at bounding box center [154, 39] width 14 height 14
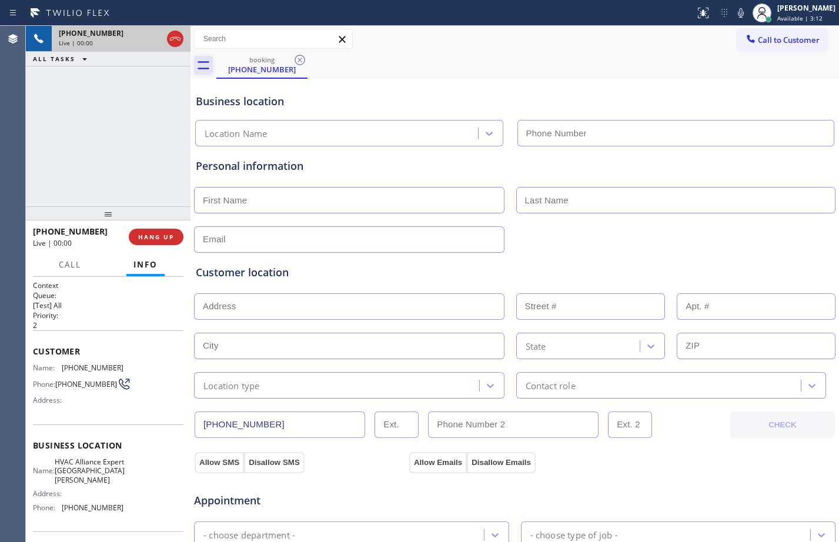
type input "(650) 800-8611"
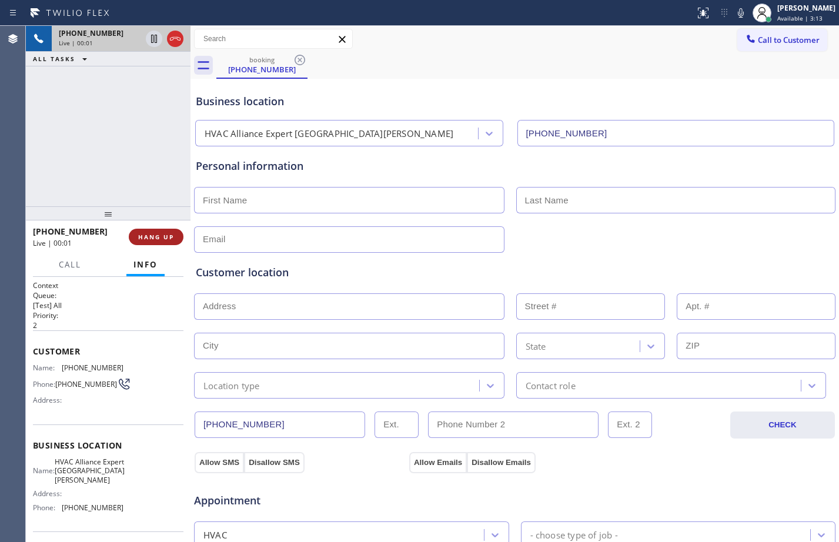
click at [156, 242] on button "HANG UP" at bounding box center [156, 237] width 55 height 16
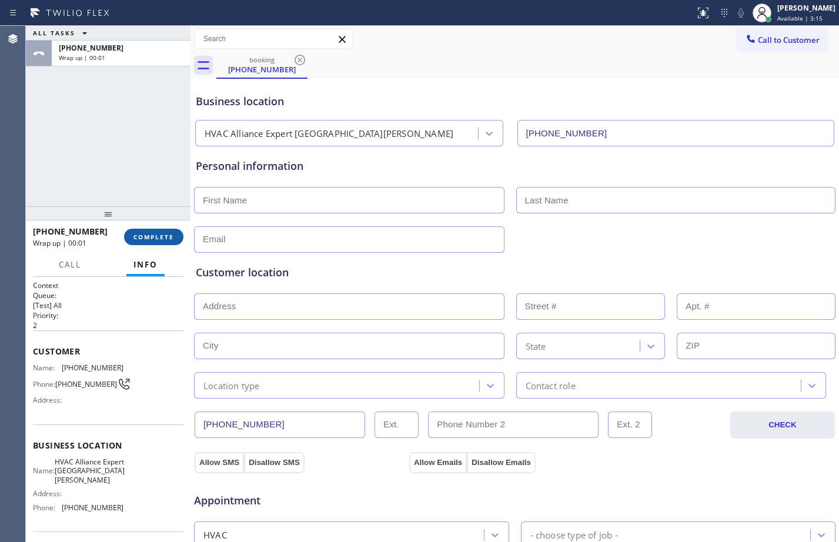
click at [162, 237] on span "COMPLETE" at bounding box center [153, 237] width 41 height 8
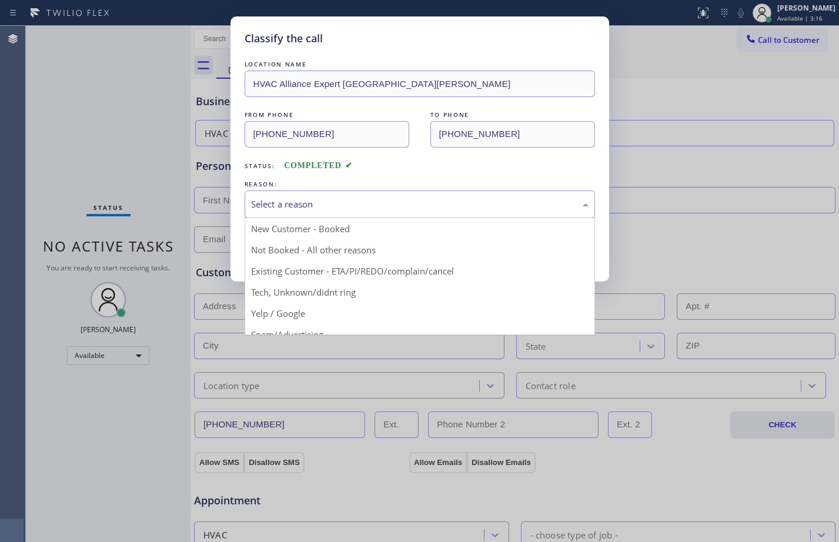
click at [335, 202] on div "Select a reason" at bounding box center [420, 205] width 338 height 14
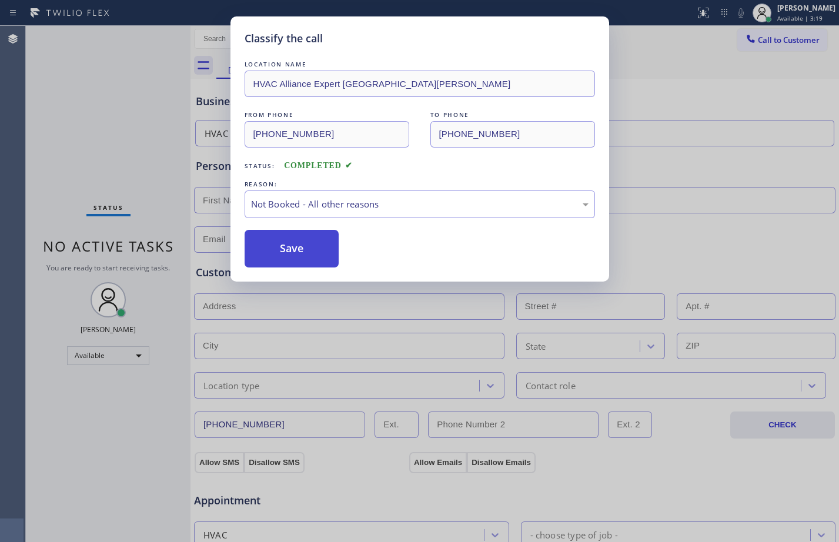
click at [293, 248] on button "Save" at bounding box center [292, 249] width 95 height 38
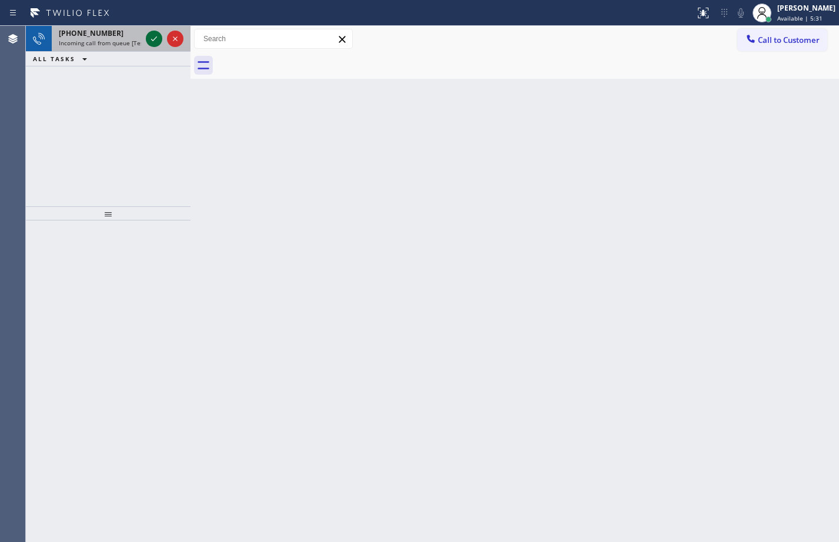
click at [156, 38] on icon at bounding box center [154, 38] width 6 height 5
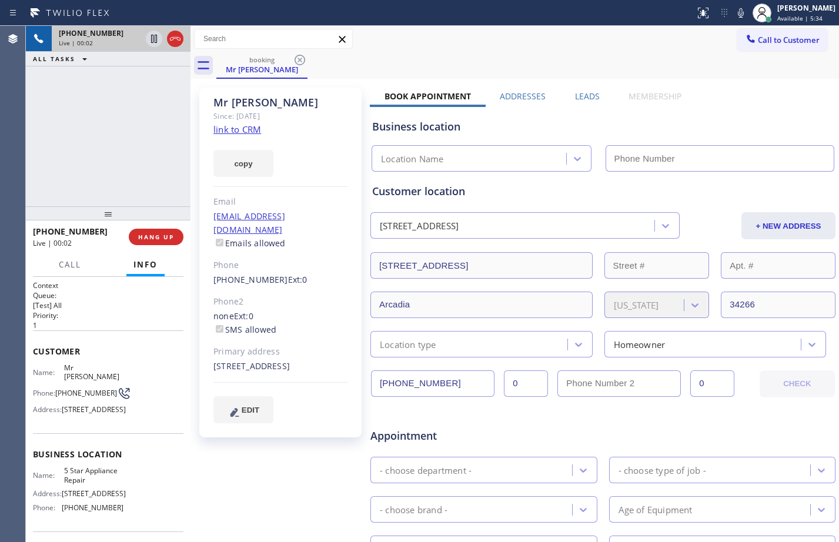
type input "[PHONE_NUMBER]"
click at [235, 125] on link "link to CRM" at bounding box center [237, 129] width 48 height 12
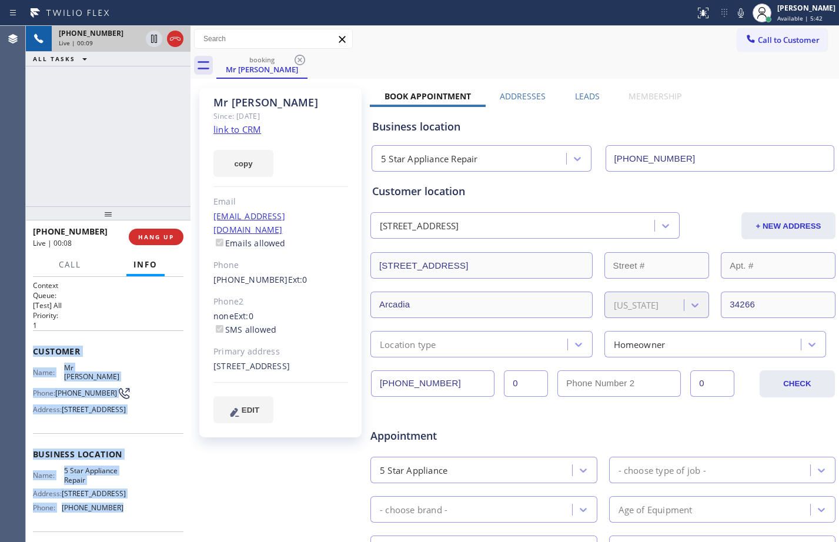
drag, startPoint x: 115, startPoint y: 522, endPoint x: 35, endPoint y: 357, distance: 183.1
click at [35, 357] on div "Context Queue: [Test] All Priority: 1 Customer Name: Mr Alex Phone: (863) 303-5…" at bounding box center [108, 451] width 151 height 341
copy div "Customer Name: Mr Alex Phone: (863) 303-5375 Address: 211 Macon Rd, Arcadia, FL…"
click at [156, 40] on icon at bounding box center [154, 39] width 14 height 14
click at [738, 15] on icon at bounding box center [741, 13] width 14 height 14
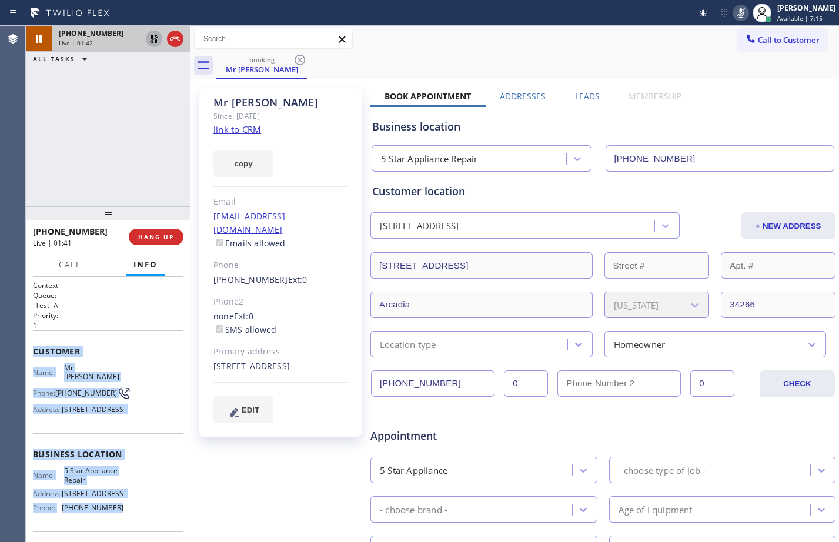
click at [155, 42] on icon at bounding box center [154, 39] width 8 height 8
click at [734, 18] on icon at bounding box center [741, 13] width 14 height 14
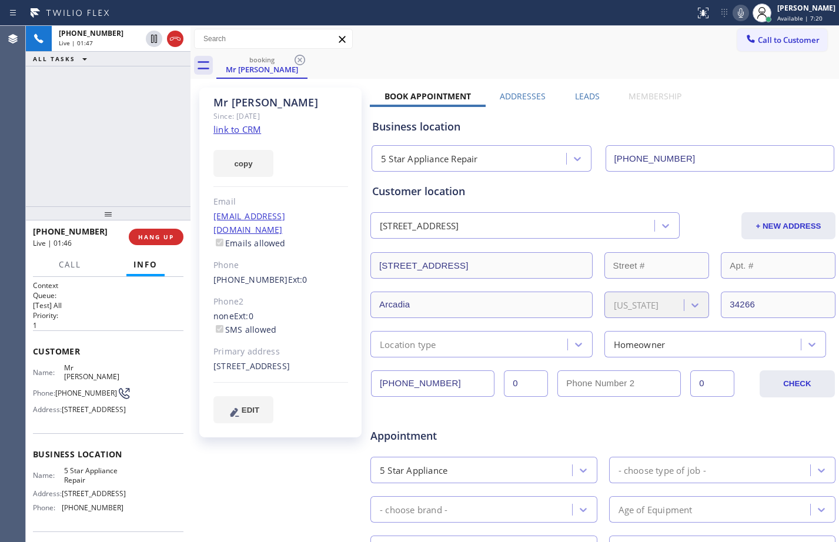
click at [126, 131] on div "+18633035375 Live | 01:47 ALL TASKS ALL TASKS ACTIVE TASKS TASKS IN WRAP UP" at bounding box center [108, 116] width 165 height 181
click at [156, 44] on icon at bounding box center [154, 39] width 14 height 14
click at [734, 10] on icon at bounding box center [741, 13] width 14 height 14
click at [154, 40] on icon at bounding box center [154, 39] width 14 height 14
click at [734, 12] on icon at bounding box center [741, 13] width 14 height 14
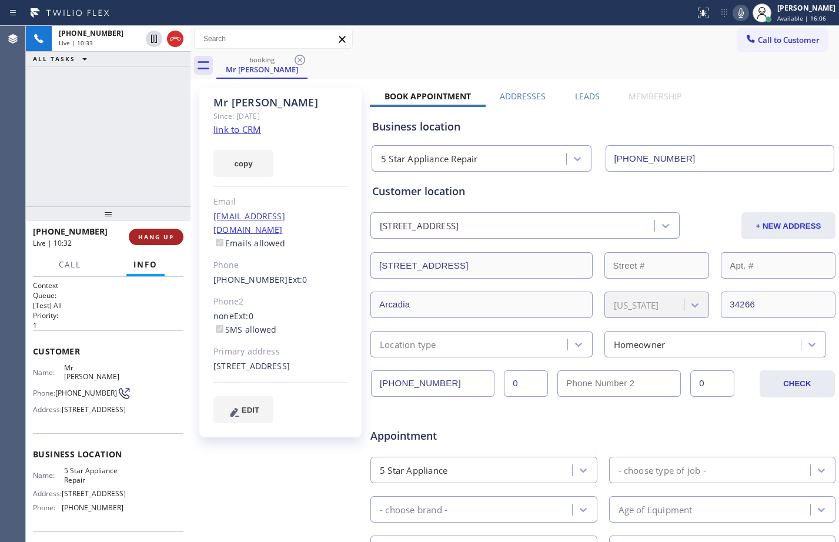
click at [166, 231] on button "HANG UP" at bounding box center [156, 237] width 55 height 16
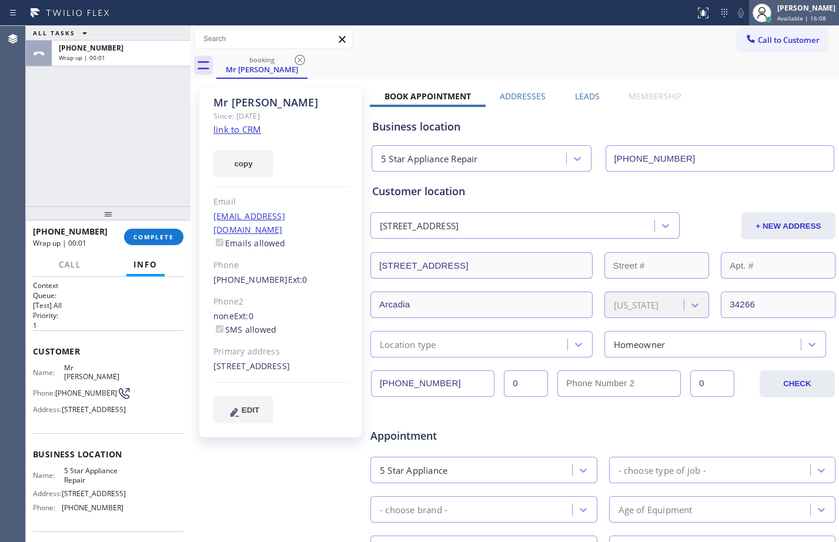
click at [757, 11] on icon at bounding box center [761, 14] width 9 height 7
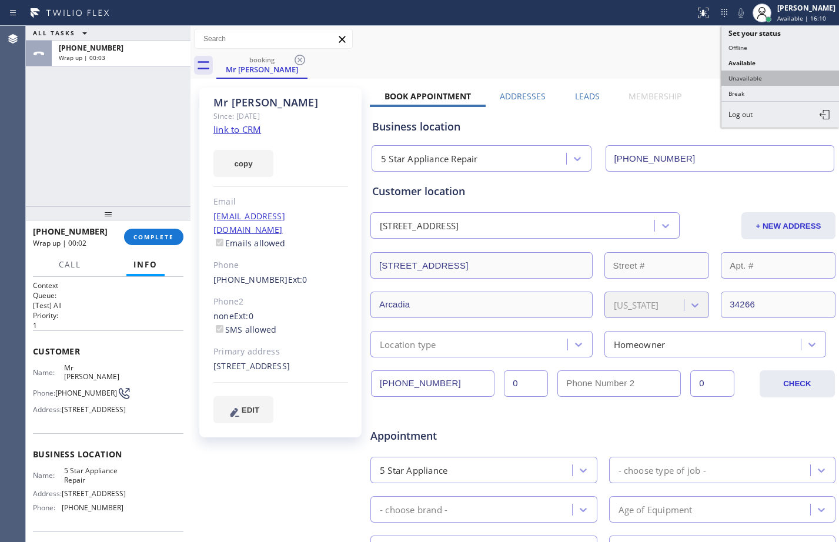
click at [773, 71] on button "Unavailable" at bounding box center [781, 78] width 118 height 15
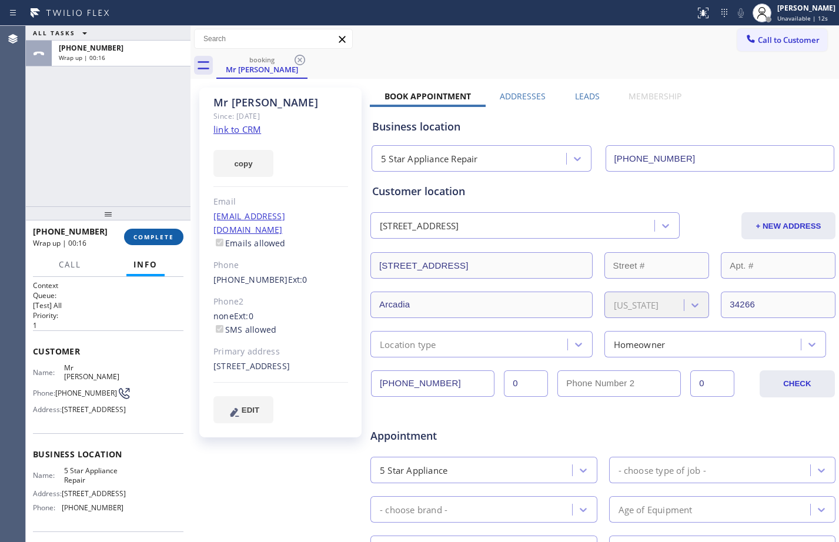
click at [145, 233] on span "COMPLETE" at bounding box center [153, 237] width 41 height 8
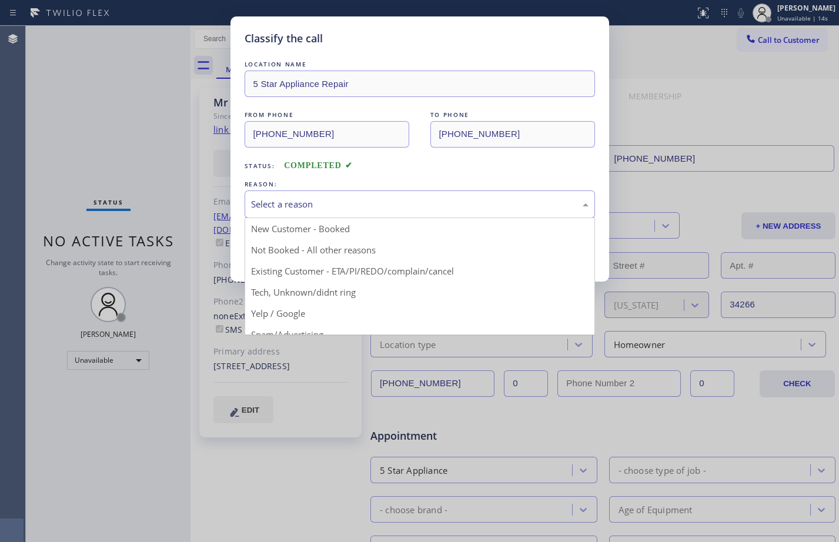
click at [295, 217] on div "Select a reason New Customer - Booked Not Booked - All other reasons Existing C…" at bounding box center [420, 205] width 350 height 28
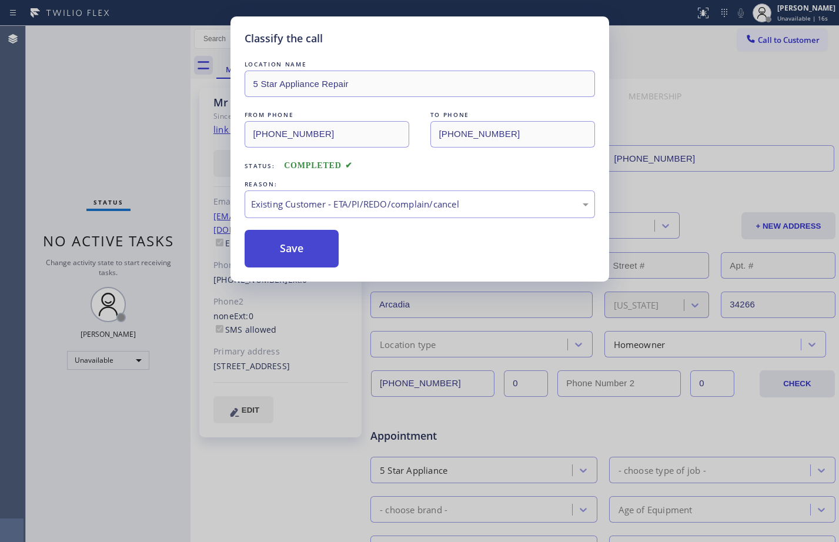
click at [332, 243] on button "Save" at bounding box center [292, 249] width 95 height 38
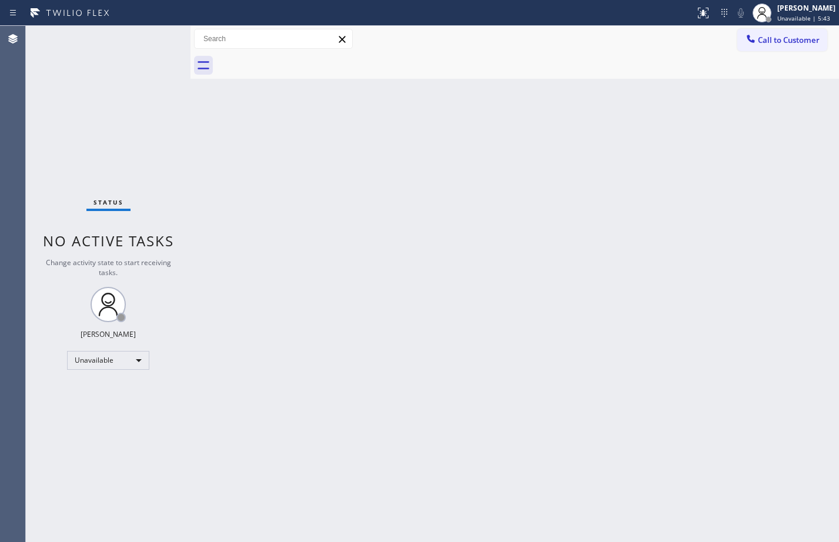
click at [564, 522] on div "Back to Dashboard Change Sender ID Customers Technicians Select a contact Outbo…" at bounding box center [515, 284] width 649 height 516
